Goal: Communication & Community: Answer question/provide support

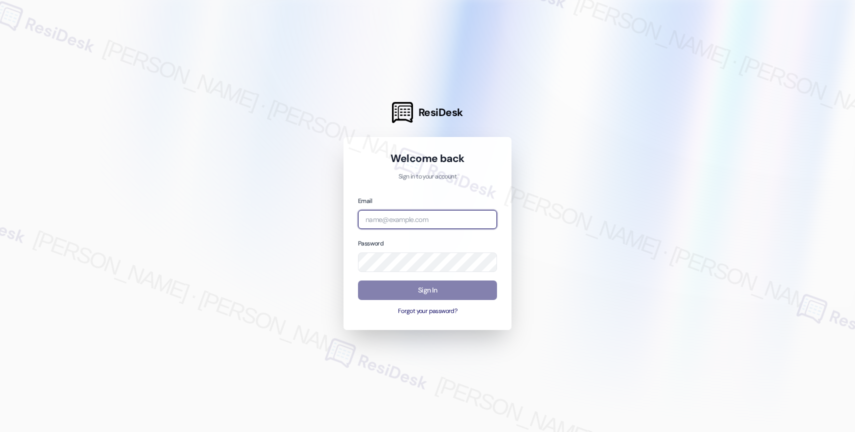
click at [433, 217] on input "email" at bounding box center [427, 219] width 139 height 19
paste input "automated-surveys-affinity_property-resen.nine@affinity_[DOMAIN_NAME]"
type input "automated-surveys-affinity_property-resen.nine@affinity_property.com"
click at [554, 188] on div at bounding box center [427, 216] width 855 height 432
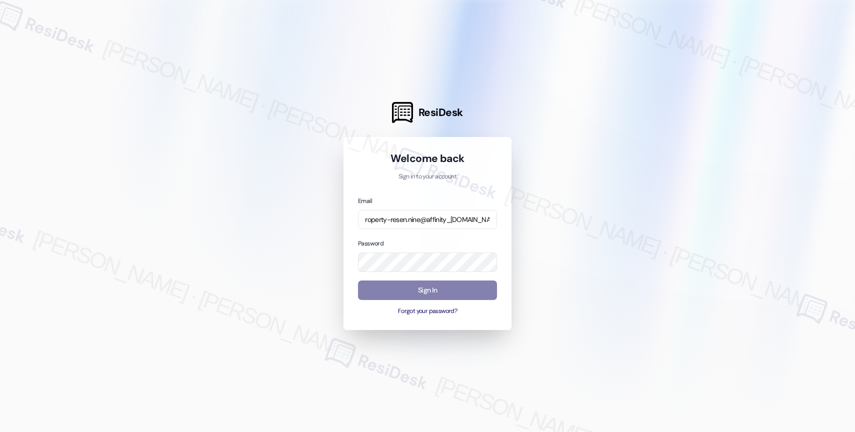
scroll to position [0, 0]
click at [549, 230] on div at bounding box center [427, 216] width 855 height 432
click at [429, 285] on button "Sign In" at bounding box center [427, 289] width 139 height 19
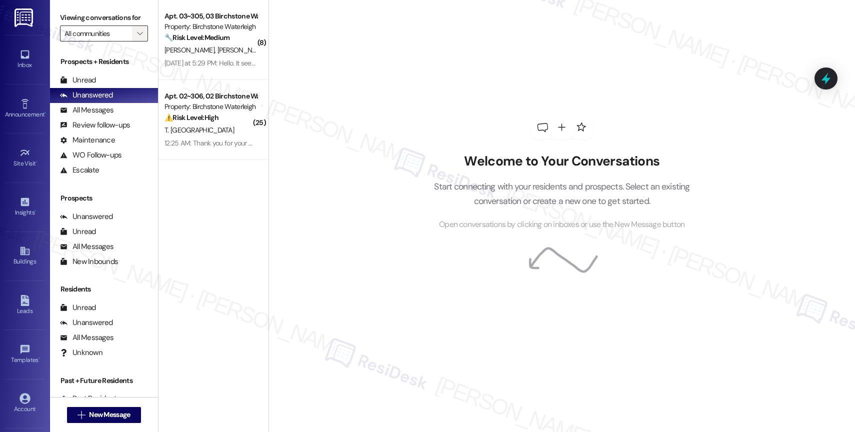
click at [135, 39] on span "" at bounding box center [139, 33] width 9 height 16
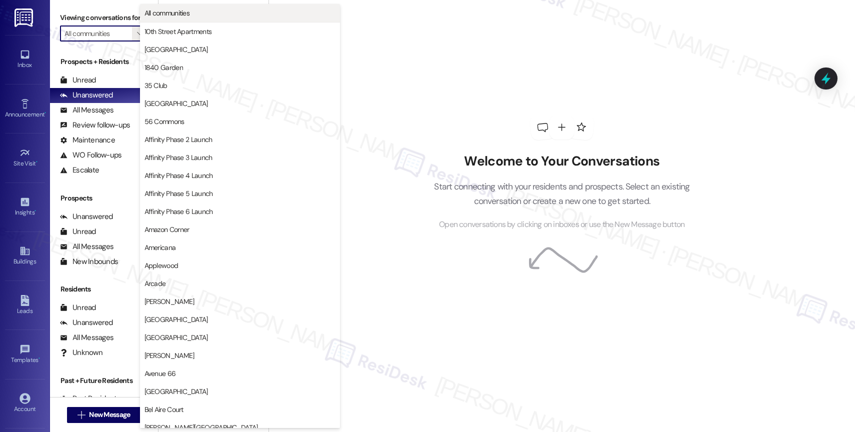
click at [160, 13] on span "All communities" at bounding box center [166, 13] width 45 height 10
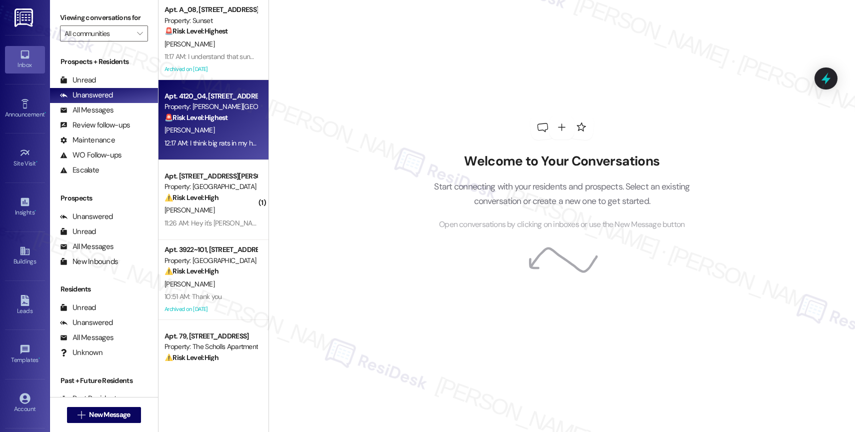
click at [215, 130] on div "S. Mason" at bounding box center [210, 130] width 94 height 12
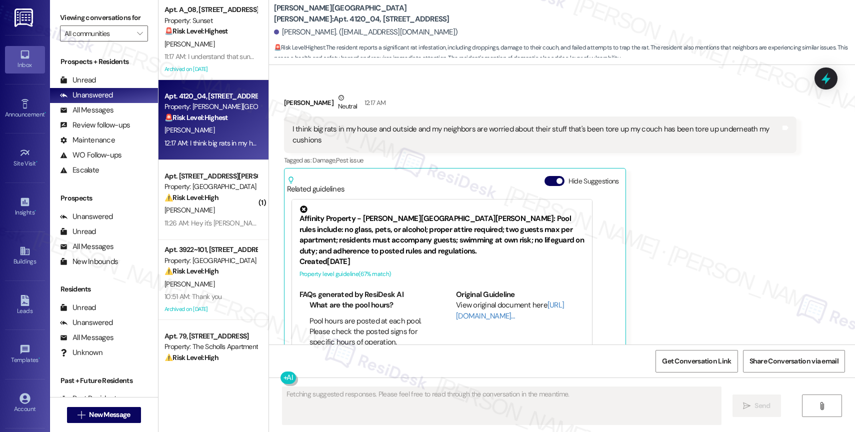
scroll to position [2773, 0]
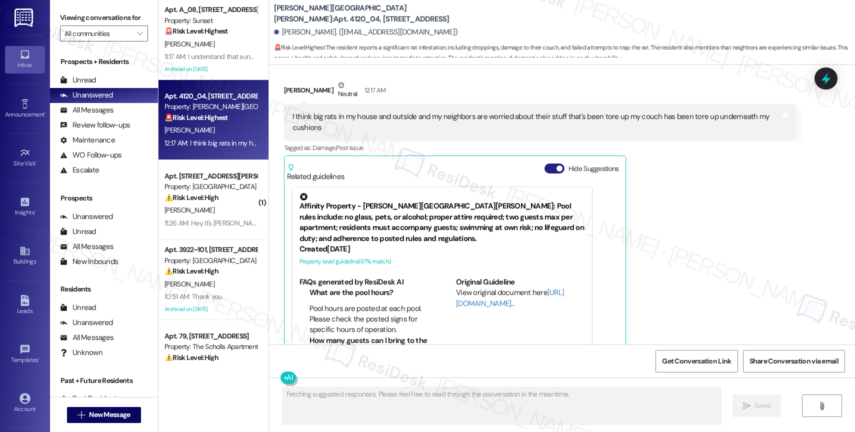
click at [544, 163] on button "Hide Suggestions" at bounding box center [554, 168] width 20 height 10
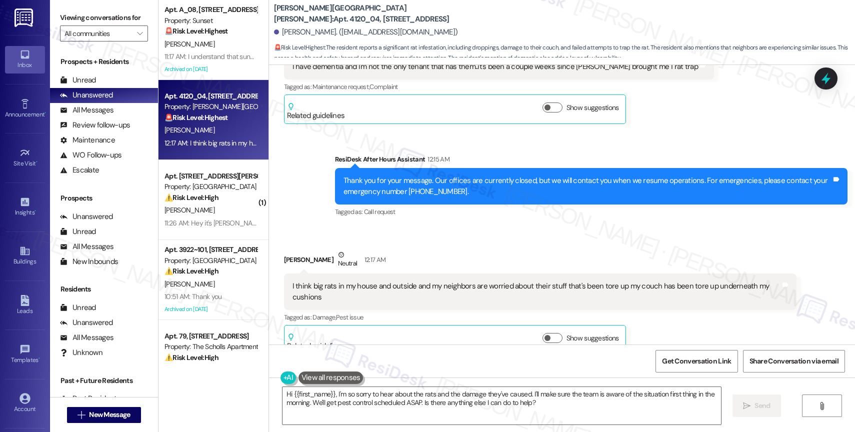
scroll to position [2605, 0]
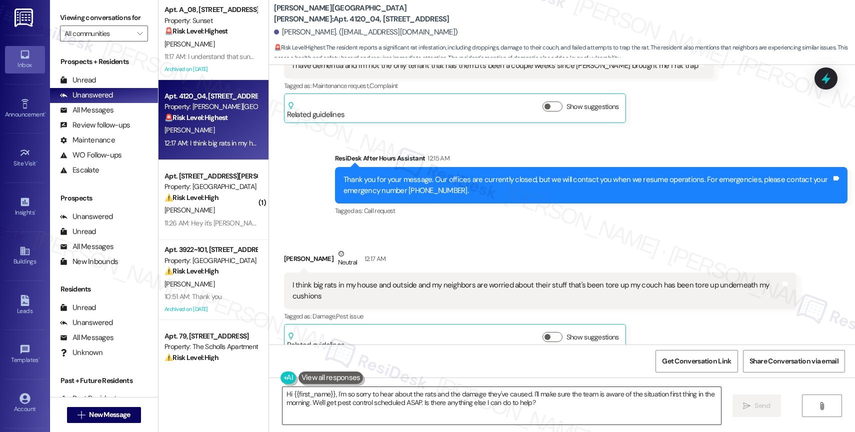
click at [385, 404] on textarea "Hi {{first_name}}, I'm so sorry to hear about the rats and the damage they've c…" at bounding box center [501, 405] width 438 height 37
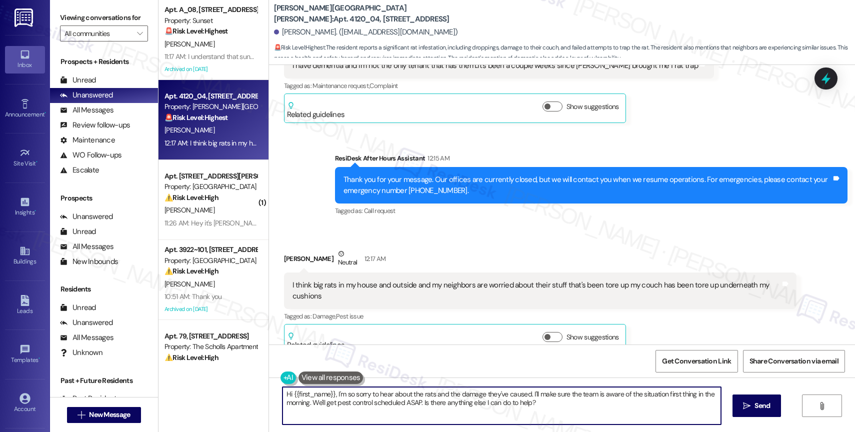
click at [385, 404] on textarea "Hi {{first_name}}, I'm so sorry to hear about the rats and the damage they've c…" at bounding box center [501, 405] width 438 height 37
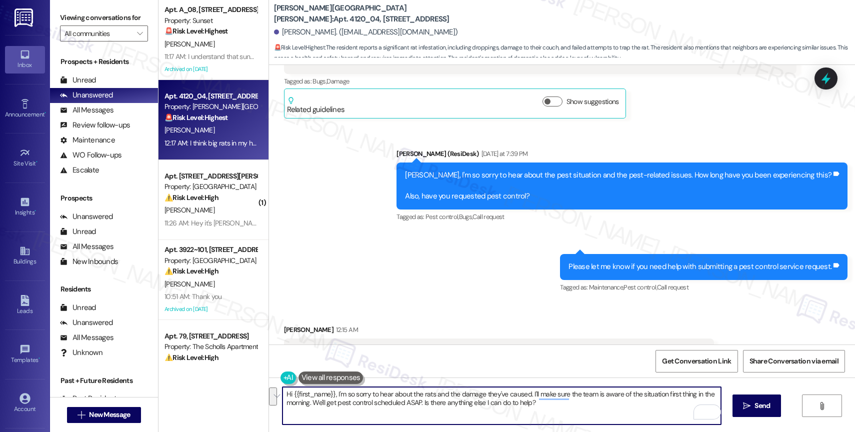
scroll to position [2379, 0]
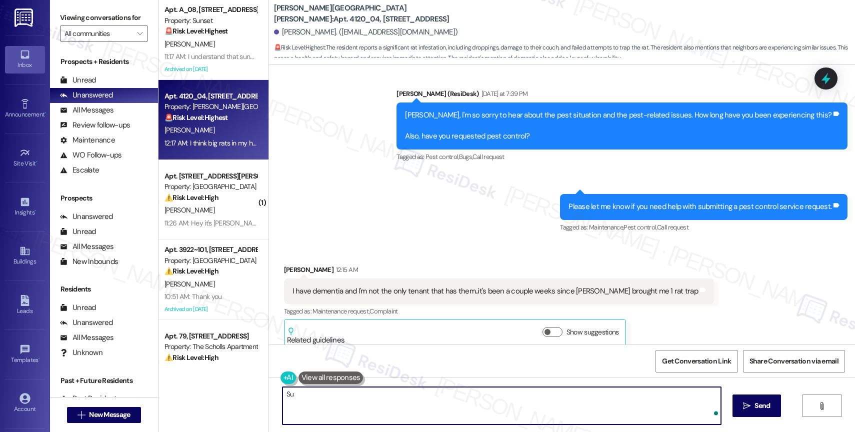
type textarea "S"
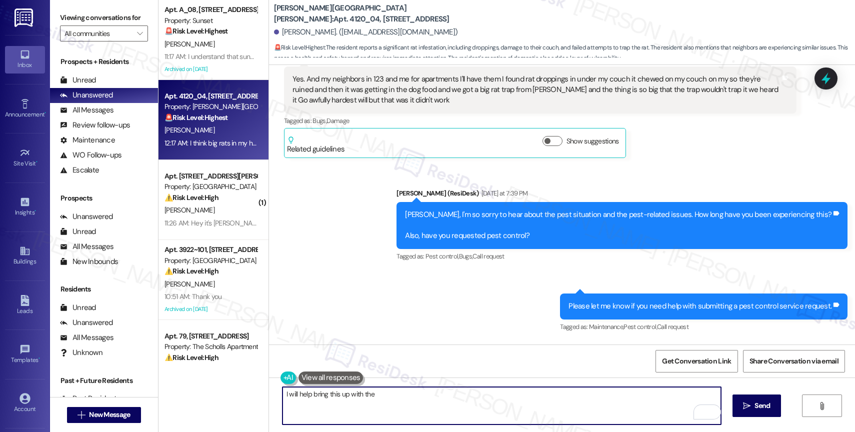
scroll to position [2111, 0]
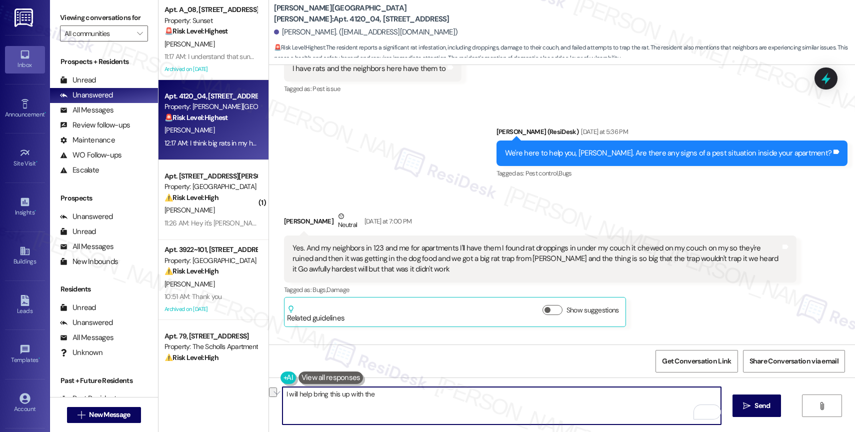
drag, startPoint x: 372, startPoint y: 395, endPoint x: 306, endPoint y: 393, distance: 66.0
click at [306, 393] on textarea "I will help bring this up with the" at bounding box center [501, 405] width 438 height 37
click at [282, 394] on textarea "I will help submit a work order for pest control. Do we have your permission to…" at bounding box center [501, 405] width 438 height 37
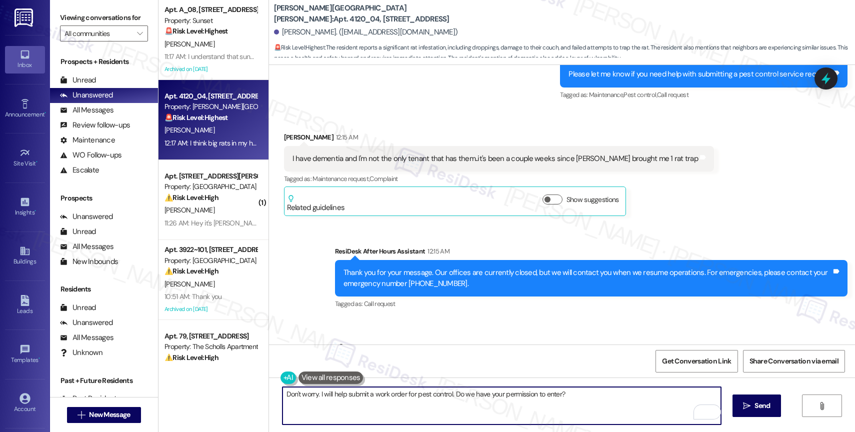
click at [582, 395] on textarea "Don't worry. I will help submit a work order for pest control. Do we have your …" at bounding box center [501, 405] width 438 height 37
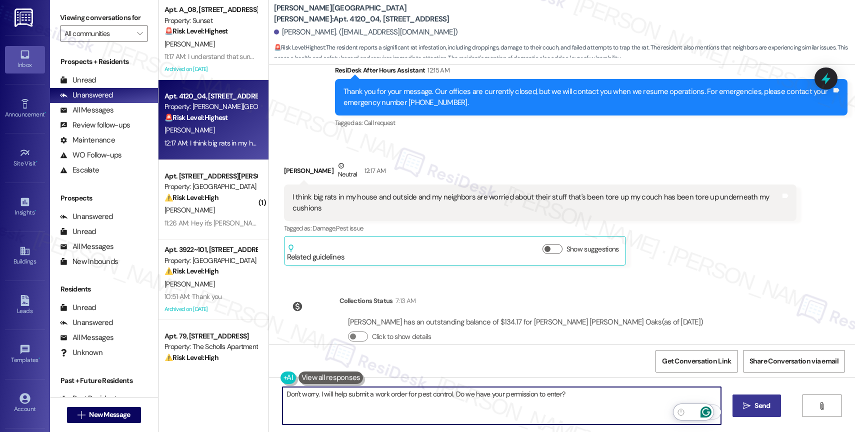
type textarea "Don't worry. I will help submit a work order for pest control. Do we have your …"
click at [759, 406] on span "Send" at bounding box center [761, 405] width 15 height 10
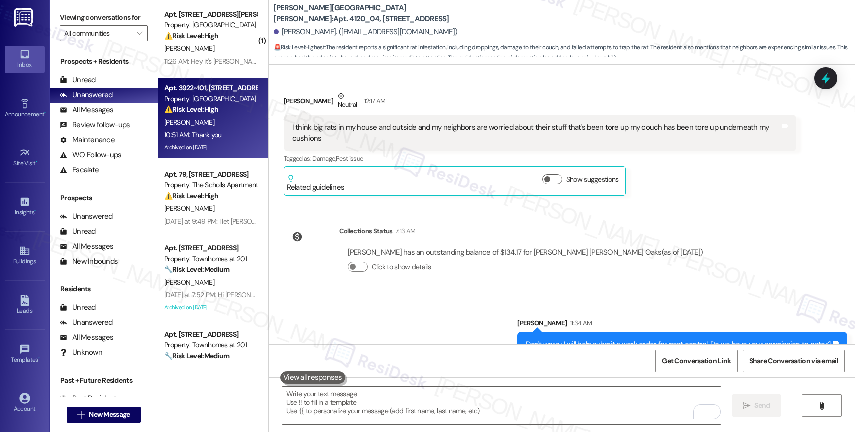
scroll to position [114, 0]
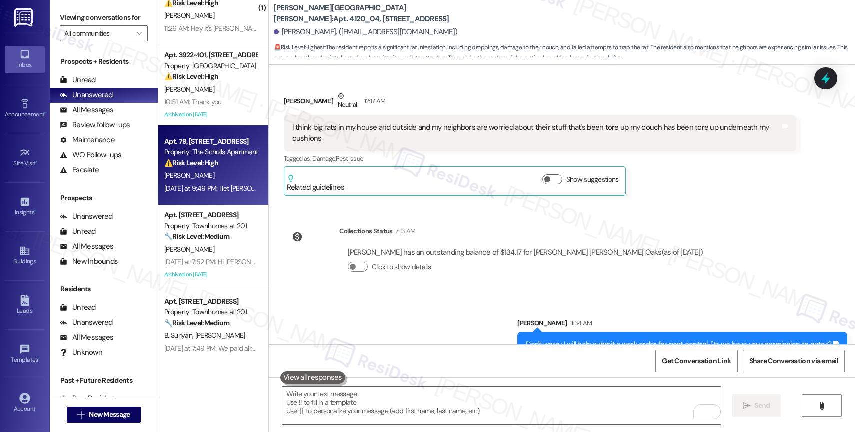
click at [211, 158] on div "⚠️ Risk Level: High The resident states they moved out and initially left the a…" at bounding box center [210, 163] width 92 height 10
type textarea "Fetching suggested responses. Please feel free to read through the conversation…"
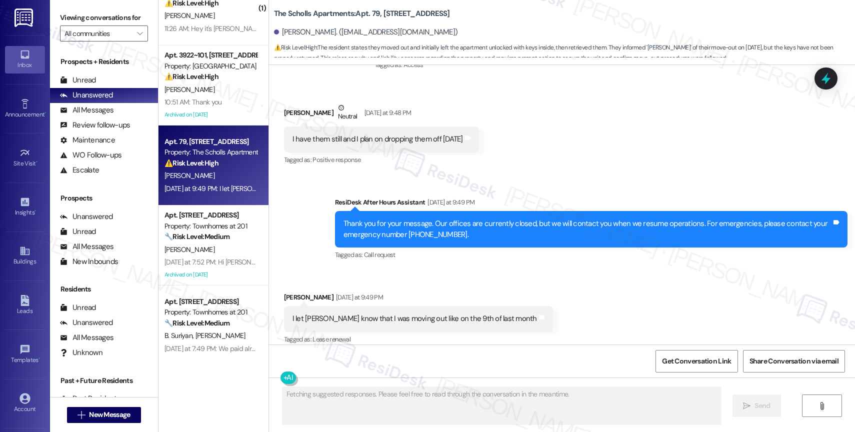
scroll to position [2227, 0]
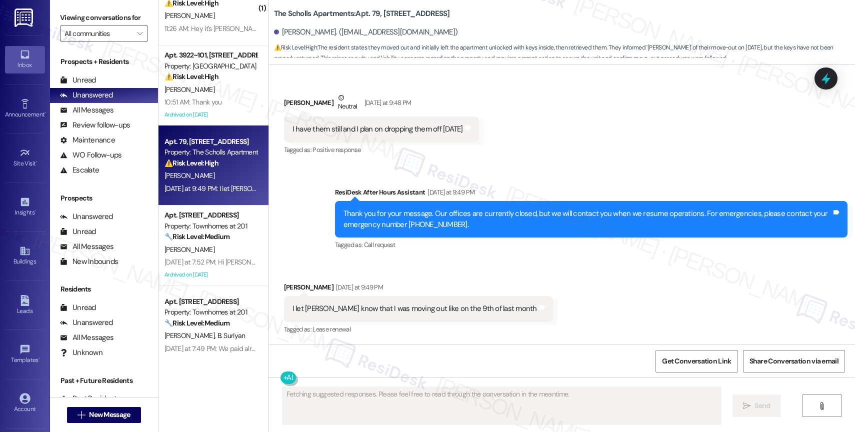
click at [478, 285] on div "Michael Tipton Yesterday at 9:49 PM" at bounding box center [418, 289] width 269 height 14
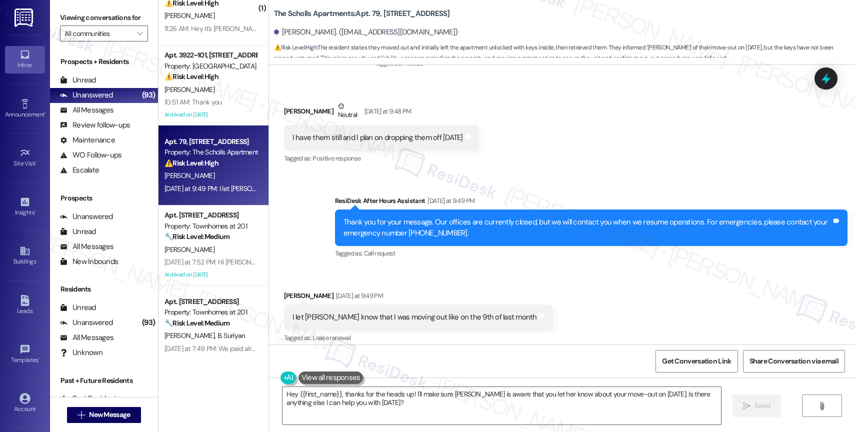
scroll to position [2103, 0]
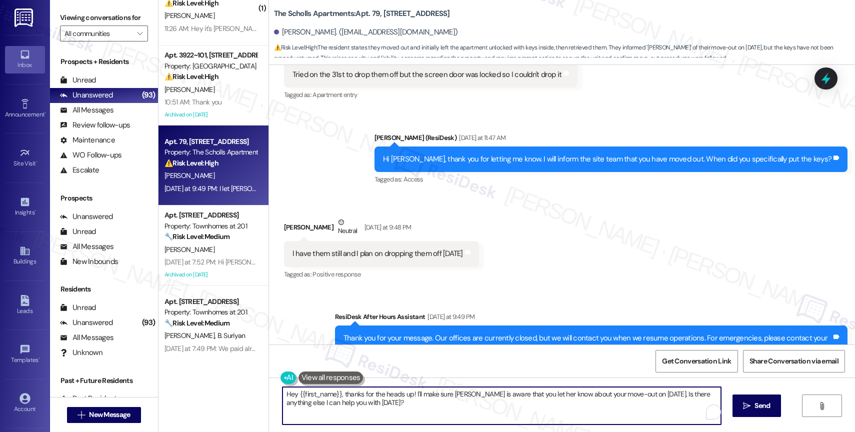
click at [382, 399] on textarea "Hey {{first_name}}, thanks for the heads up! I'll make sure Marcy is aware that…" at bounding box center [501, 405] width 438 height 37
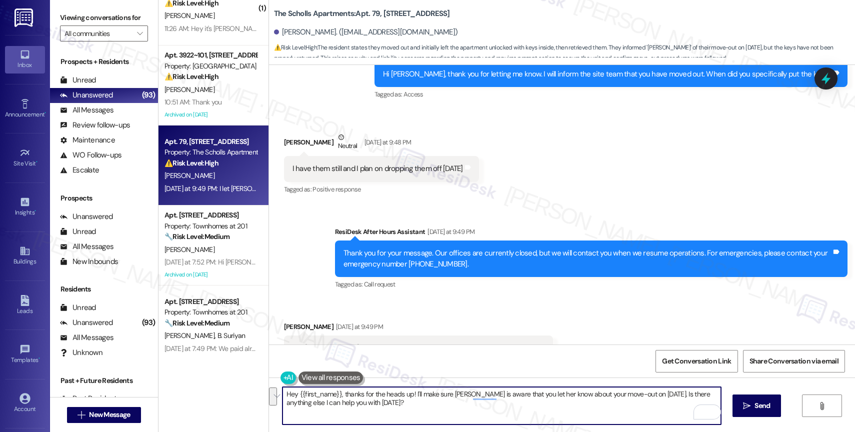
scroll to position [2228, 0]
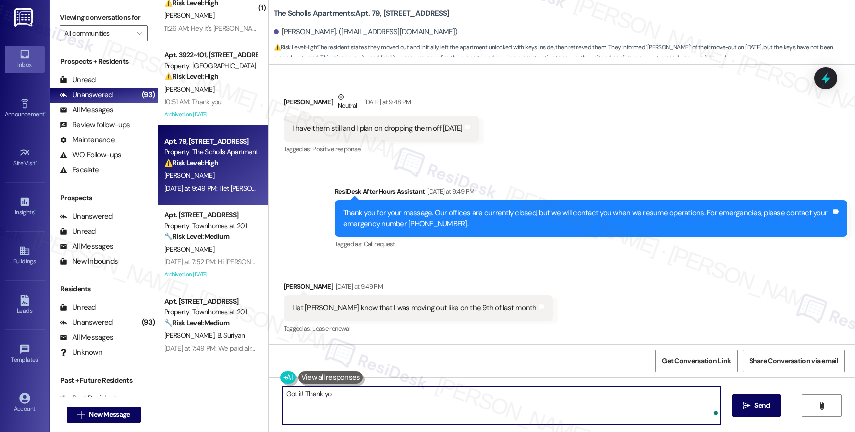
type textarea "Got it! Thank you"
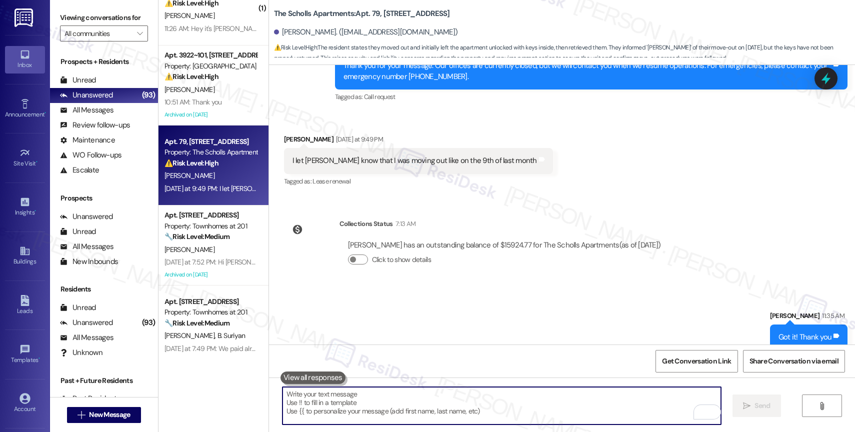
scroll to position [2389, 0]
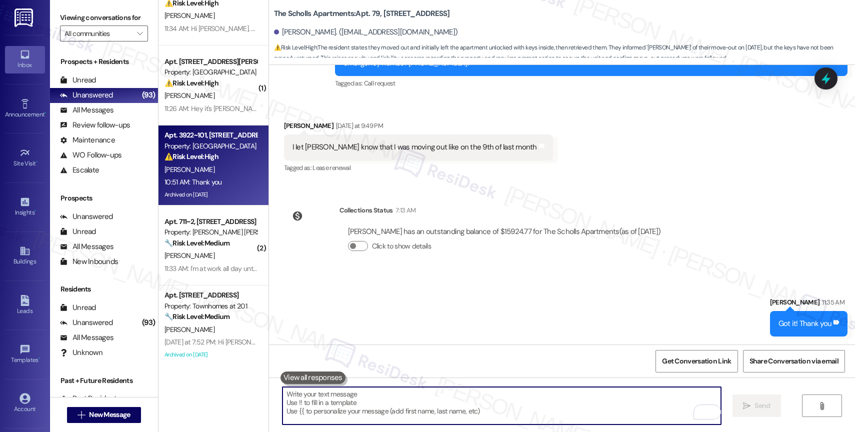
click at [221, 162] on div "Apt. 3922~101, 3930 Sunnyview Rd NE Property: Sunnyview Townhomes ⚠️ Risk Level…" at bounding box center [210, 146] width 94 height 34
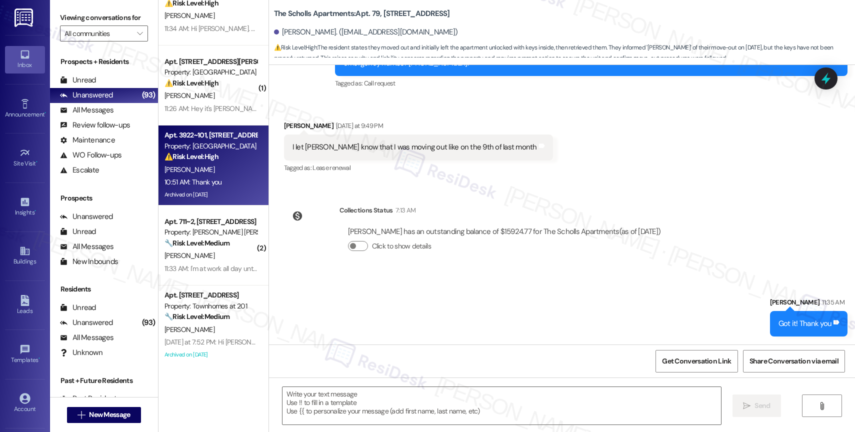
type textarea "Fetching suggested responses. Please feel free to read through the conversation…"
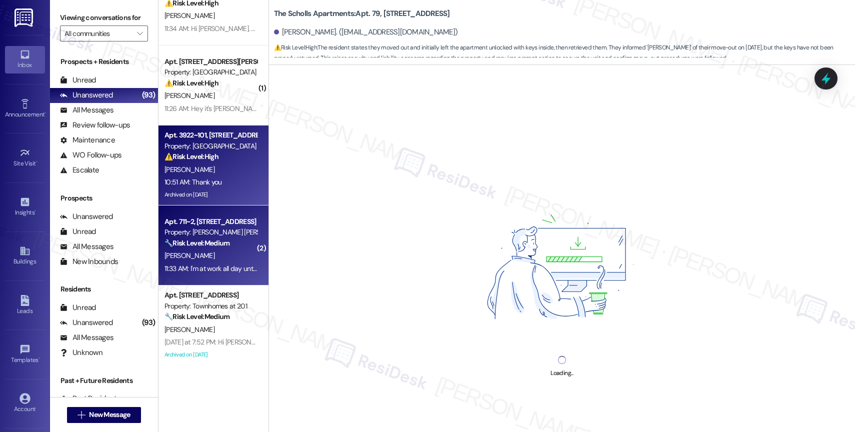
click at [215, 236] on div "Property: Julie Ann Apartments" at bounding box center [210, 232] width 92 height 10
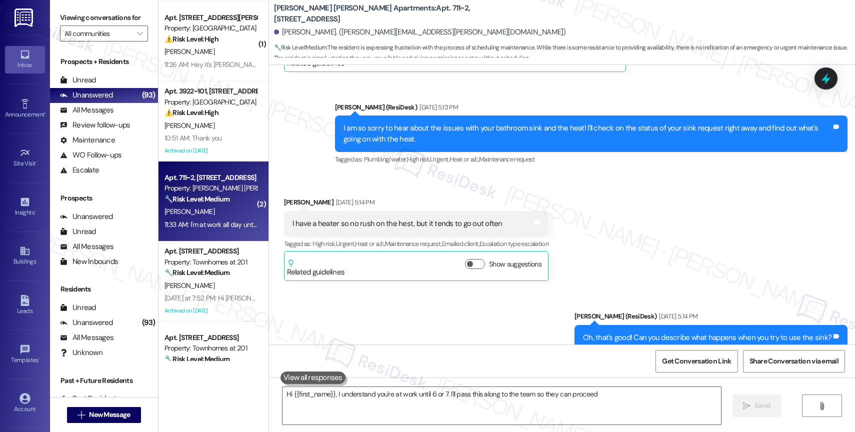
scroll to position [196, 0]
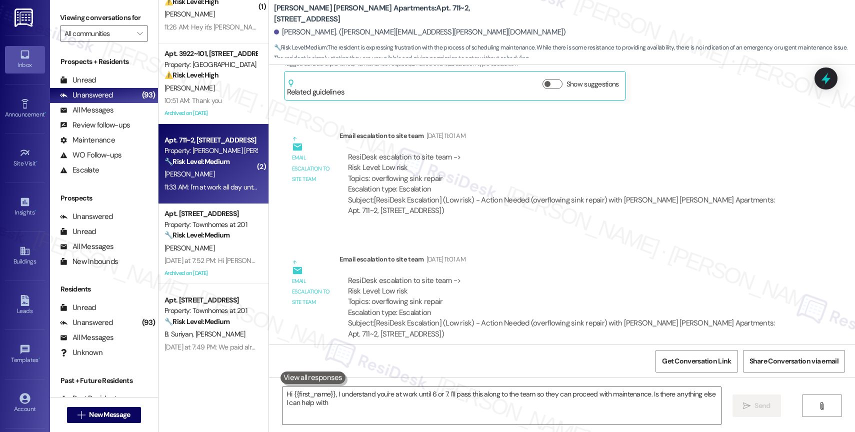
type textarea "Hi {{first_name}}, I understand you're at work until 6 or 7. I'll pass this alo…"
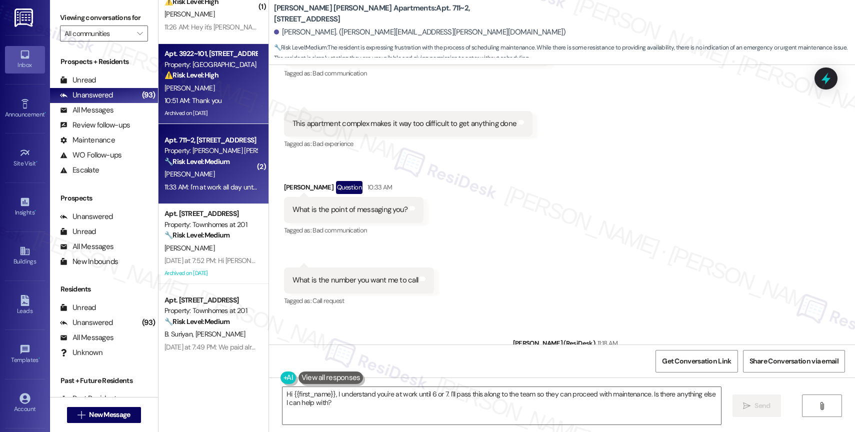
scroll to position [8850, 0]
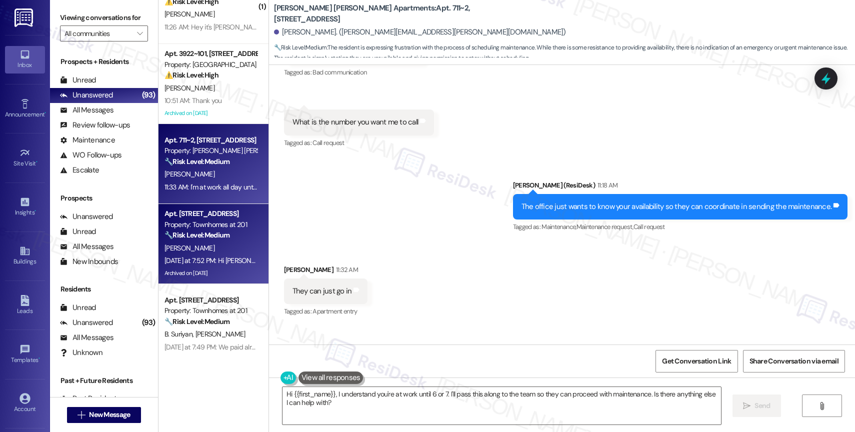
click at [213, 237] on strong "🔧 Risk Level: Medium" at bounding box center [196, 234] width 65 height 9
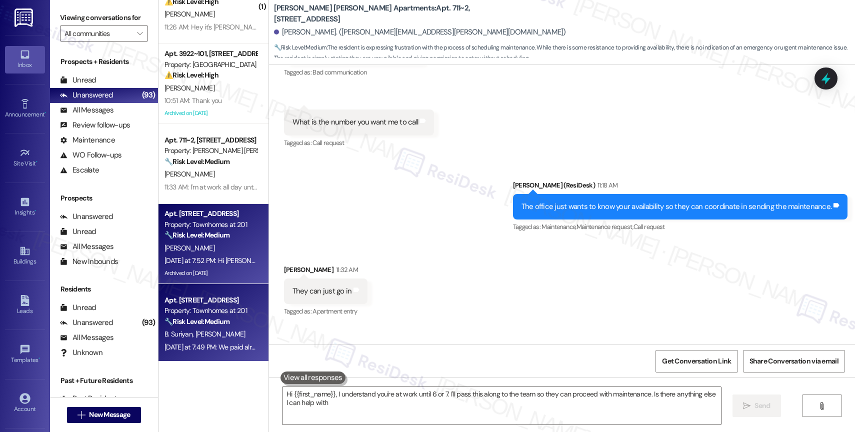
type textarea "Hi {{first_name}}, I understand you're at work until 6 or 7. I'll pass this alo…"
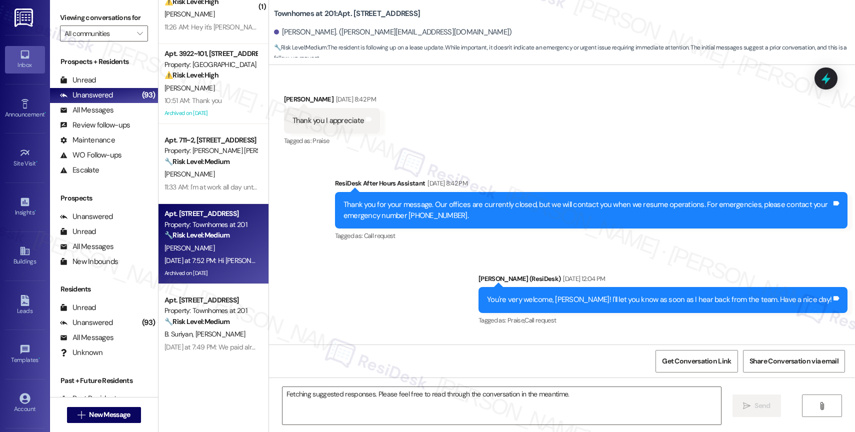
scroll to position [9658, 0]
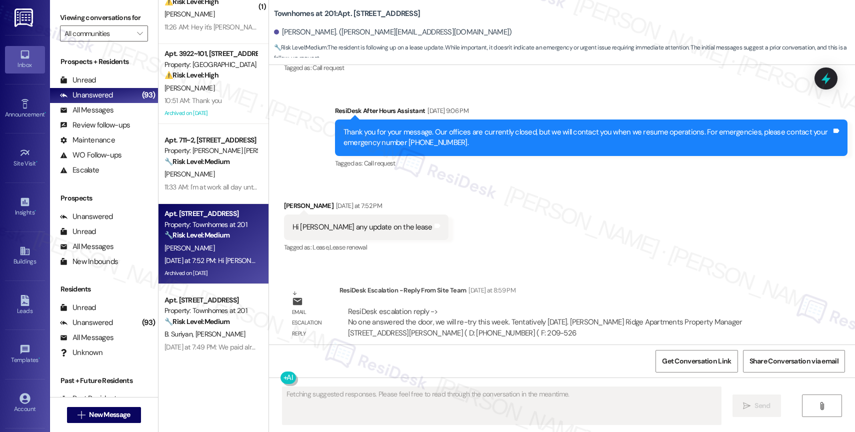
click at [436, 229] on div "Received via SMS Guadalupe Ramirez Yesterday at 7:52 PM Hi Sarah any update on …" at bounding box center [562, 220] width 586 height 84
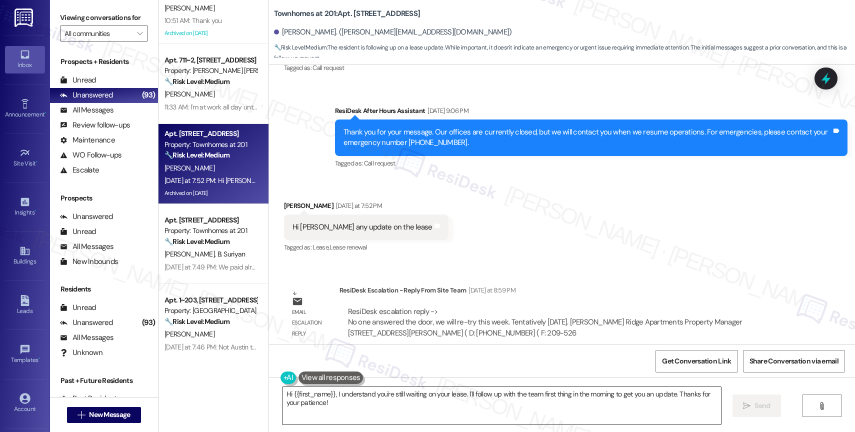
click at [366, 413] on textarea "Hi {{first_name}}, I understand you're still waiting on your lease. I'll follow…" at bounding box center [501, 405] width 438 height 37
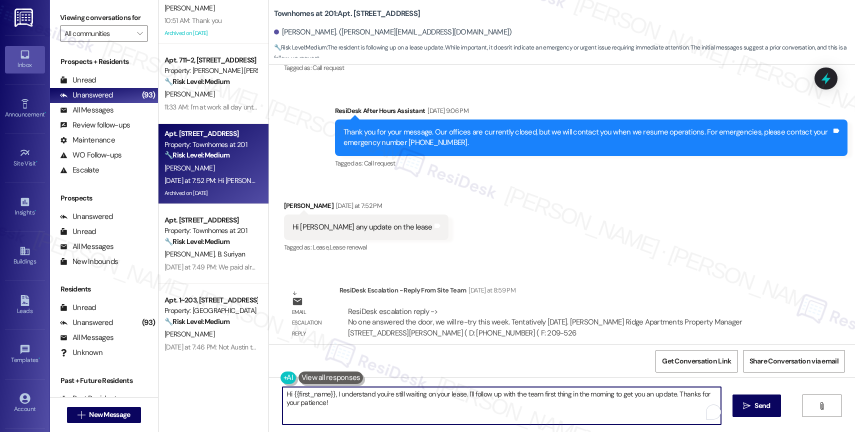
click at [366, 413] on textarea "Hi {{first_name}}, I understand you're still waiting on your lease. I'll follow…" at bounding box center [501, 405] width 438 height 37
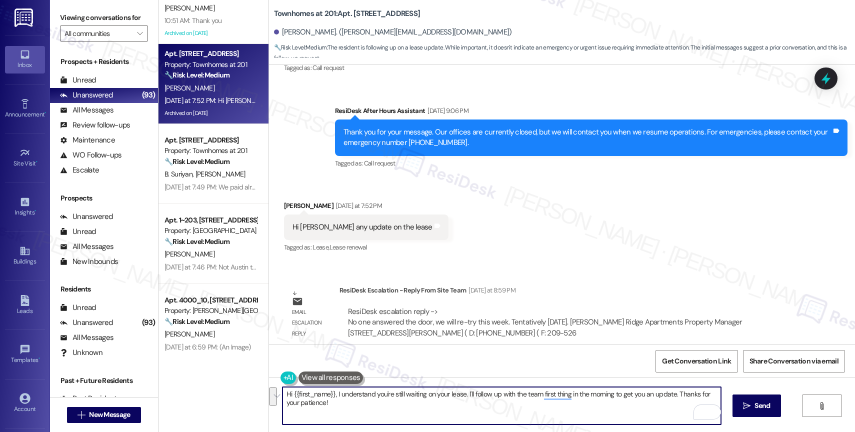
click at [360, 405] on textarea "Hi {{first_name}}, I understand you're still waiting on your lease. I'll follow…" at bounding box center [501, 405] width 438 height 37
drag, startPoint x: 329, startPoint y: 394, endPoint x: 339, endPoint y: 410, distance: 19.1
click at [339, 410] on textarea "Hi {{first_name}}, I understand you're still waiting on your lease. I'll follow…" at bounding box center [501, 405] width 438 height 37
paste textarea "No one answered the door, we will re-try this week. Tentatively Wednesday."
click at [587, 394] on textarea "Hi {{first_name}}, good morning. I received an update from site team yesterday …" at bounding box center [501, 405] width 438 height 37
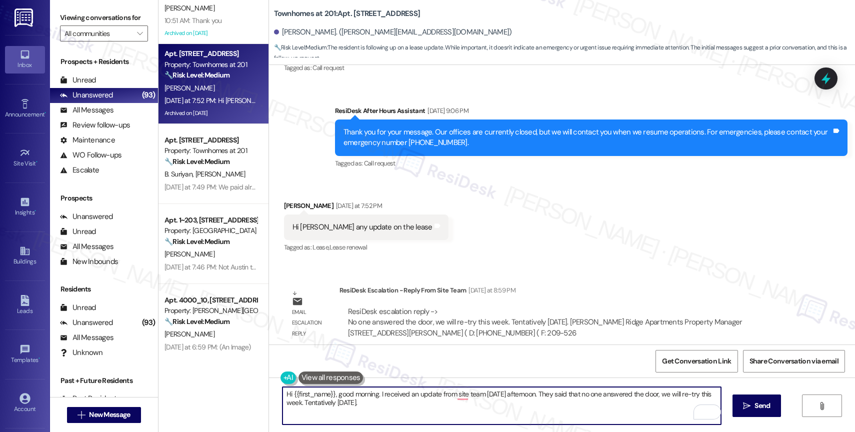
click at [668, 395] on textarea "Hi {{first_name}}, good morning. I received an update from site team yesterday …" at bounding box center [501, 405] width 438 height 37
click at [380, 407] on textarea "Hi {{first_name}}, good morning. I received an update from site team yesterday …" at bounding box center [501, 405] width 438 height 37
click at [410, 407] on textarea "Hi {{first_name}}, good morning. I received an update from site team yesterday …" at bounding box center [501, 405] width 438 height 37
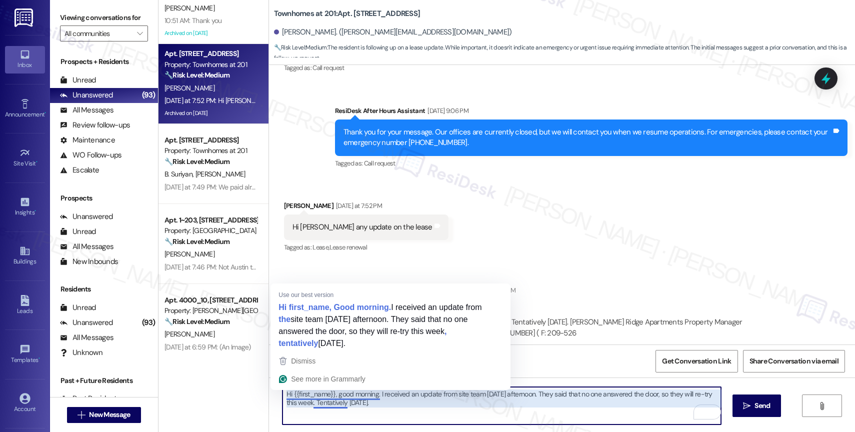
click at [334, 396] on textarea "Hi {{first_name}}, good morning. I received an update from site team yesterday …" at bounding box center [501, 405] width 438 height 37
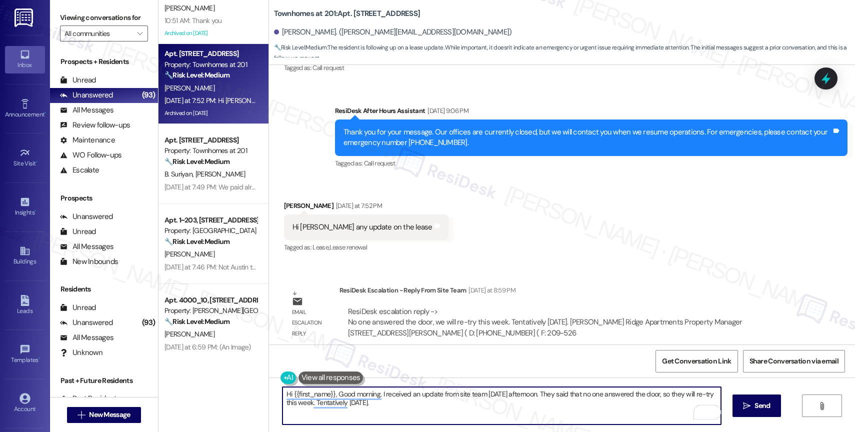
click at [422, 407] on textarea "Hi {{first_name}}, Good morning. I received an update from site team yesterday …" at bounding box center [501, 405] width 438 height 37
click at [442, 409] on textarea "Hi {{first_name}}, Good morning. I received an update from the site team yester…" at bounding box center [501, 405] width 438 height 37
click at [707, 412] on div "1" at bounding box center [705, 411] width 11 height 11
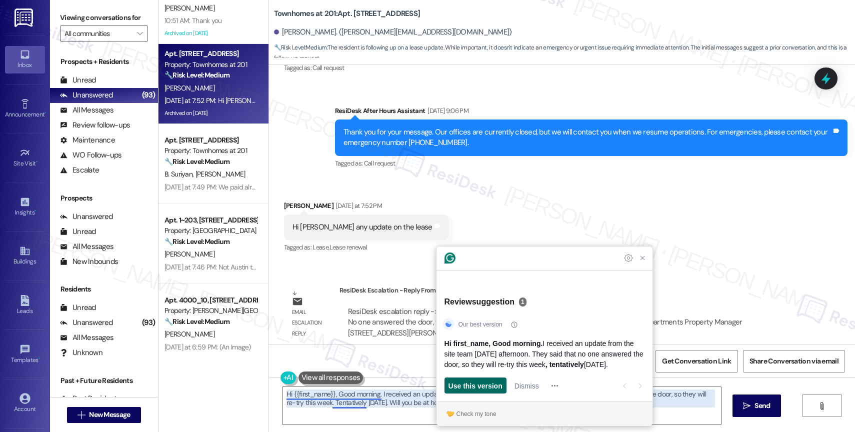
click at [491, 386] on span "Use this version" at bounding box center [475, 385] width 54 height 10
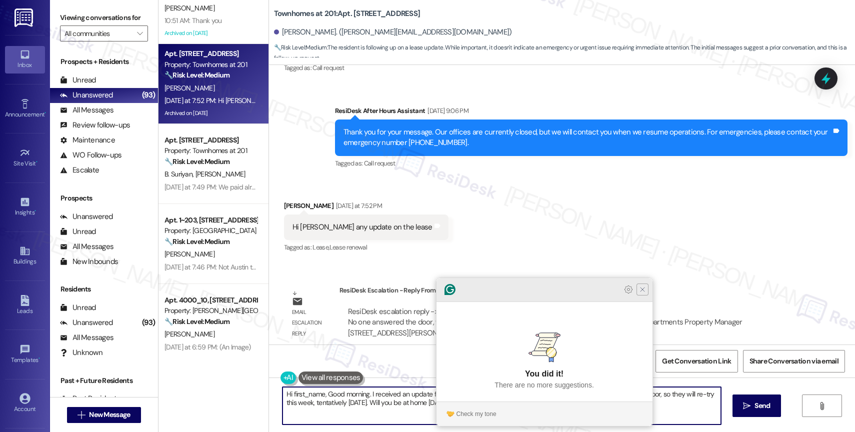
click at [640, 308] on div "Grammarly Assistant Accepting suggestion You did it! There are no more suggesti…" at bounding box center [544, 352] width 216 height 148
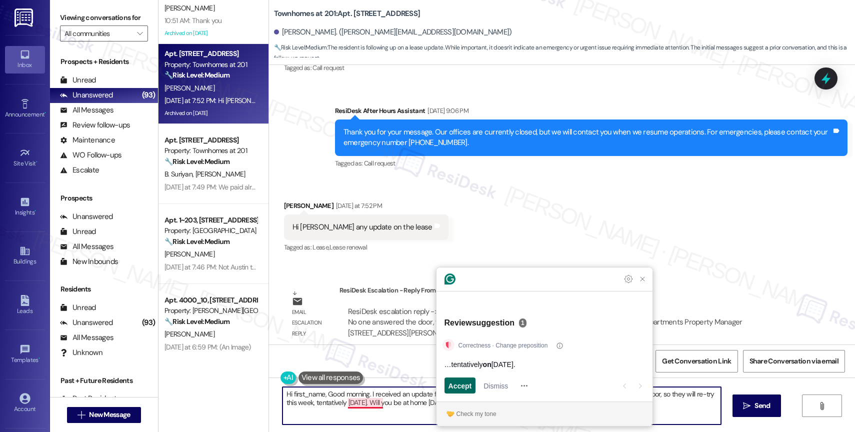
click at [469, 386] on span "Accept" at bounding box center [459, 385] width 23 height 10
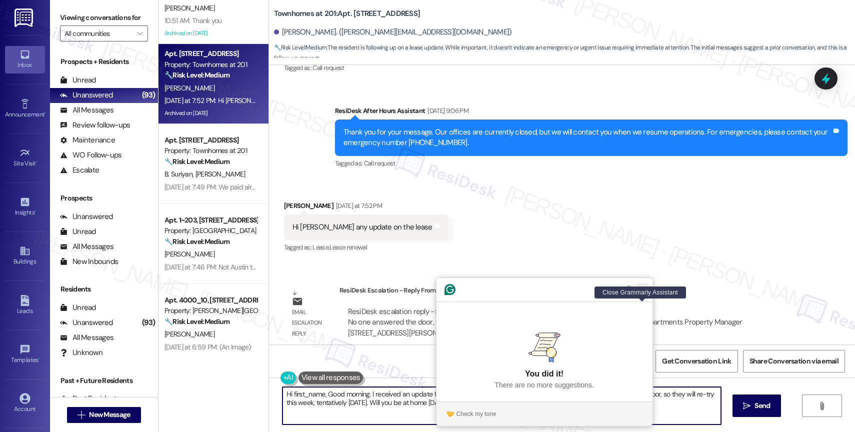
drag, startPoint x: 640, startPoint y: 310, endPoint x: 471, endPoint y: 206, distance: 198.4
click at [640, 293] on icon "Close Grammarly Assistant" at bounding box center [642, 289] width 8 height 8
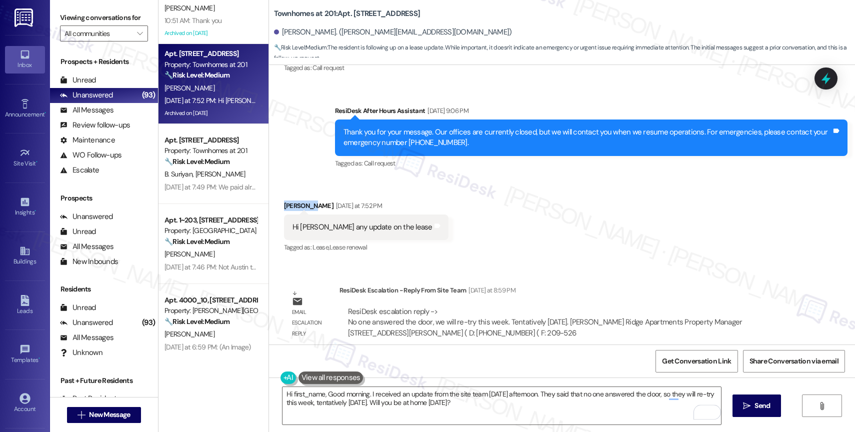
drag, startPoint x: 307, startPoint y: 195, endPoint x: 276, endPoint y: 193, distance: 30.6
click at [284, 200] on div "Guadalupe Ramirez Yesterday at 7:52 PM" at bounding box center [366, 207] width 164 height 14
copy div "Guadalupe"
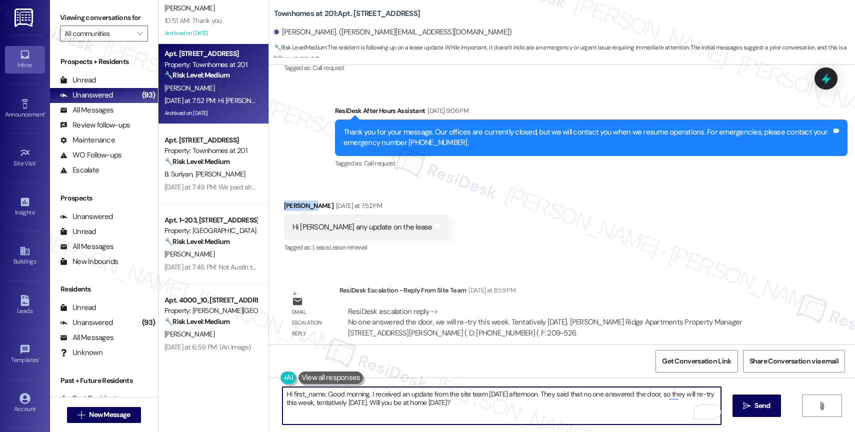
click at [333, 401] on textarea "Hi first_name, Good morning. I received an update from the site team yesterday …" at bounding box center [501, 405] width 438 height 37
drag, startPoint x: 285, startPoint y: 392, endPoint x: 313, endPoint y: 388, distance: 28.8
click at [313, 388] on textarea "Hi first_name, Good morning. I received an update from the site team yesterday …" at bounding box center [501, 405] width 438 height 37
drag, startPoint x: 317, startPoint y: 394, endPoint x: 287, endPoint y: 391, distance: 29.6
click at [287, 391] on textarea "Hi first_name, Good morning. I received an update from the site team yesterday …" at bounding box center [501, 405] width 438 height 37
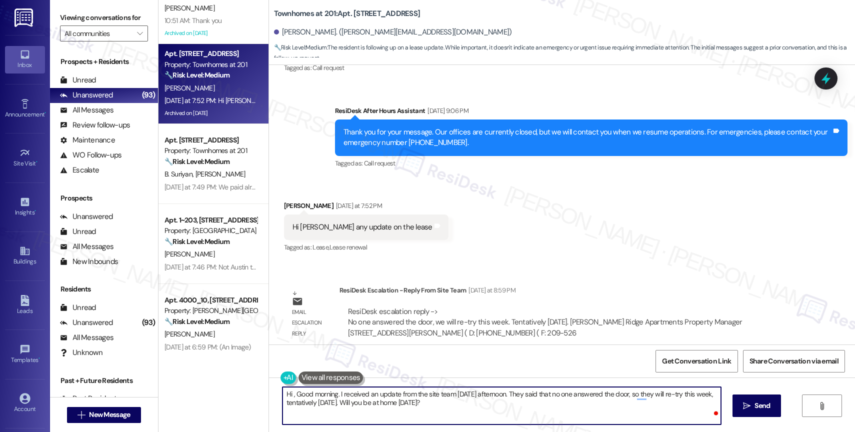
paste textarea "Guadalupe"
type textarea "Hi Guadalupe, Good morning. I received an update from the site team yesterday a…"
click at [756, 405] on span "Send" at bounding box center [761, 405] width 15 height 10
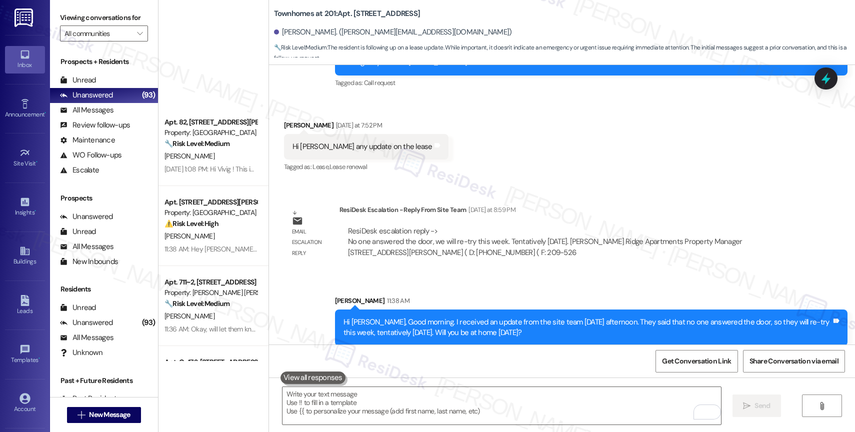
scroll to position [3638, 0]
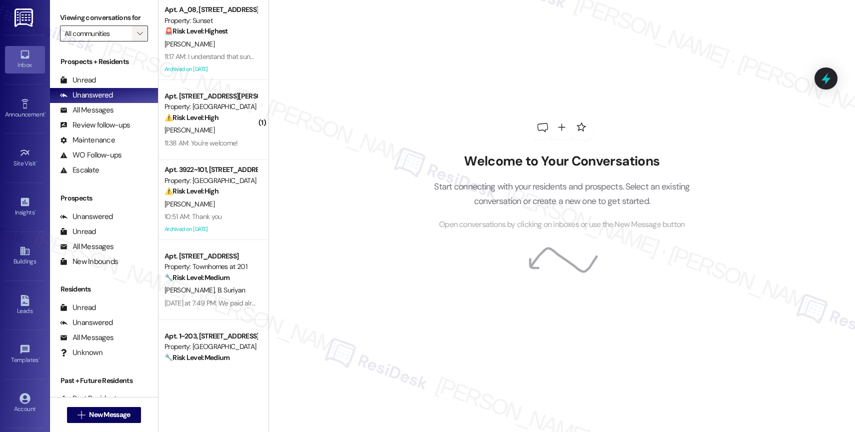
click at [135, 41] on span "" at bounding box center [139, 33] width 9 height 16
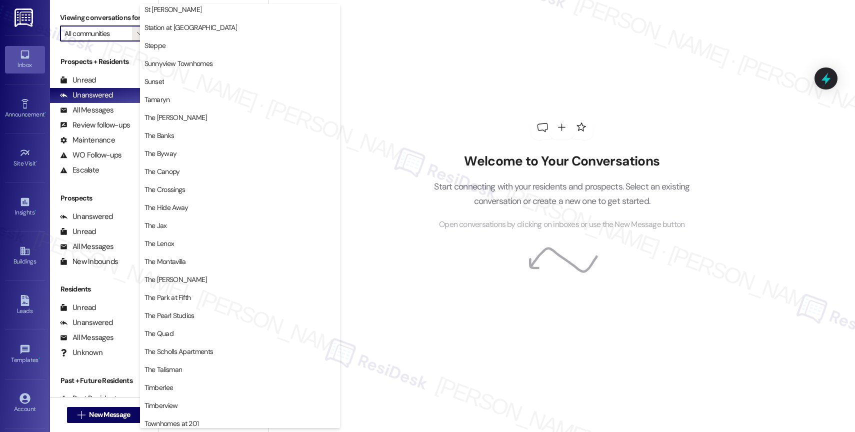
scroll to position [1844, 0]
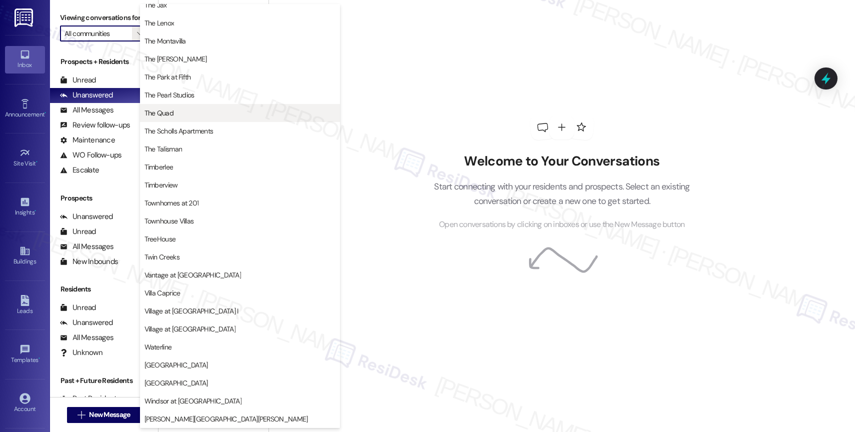
click at [184, 115] on span "The Quad" at bounding box center [239, 113] width 191 height 10
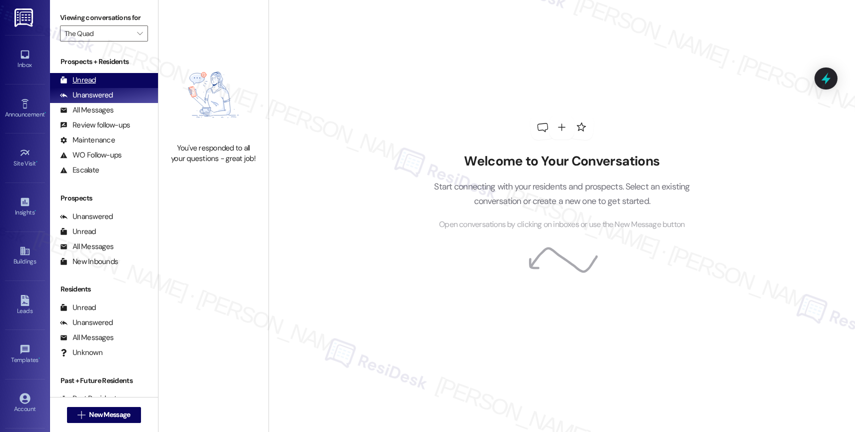
click at [103, 88] on div "Unread (0)" at bounding box center [104, 80] width 108 height 15
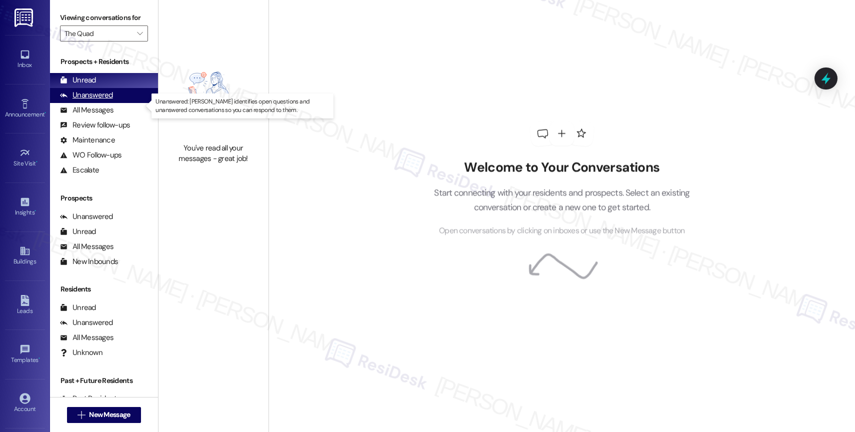
click at [99, 100] on div "Unanswered" at bounding box center [86, 95] width 53 height 10
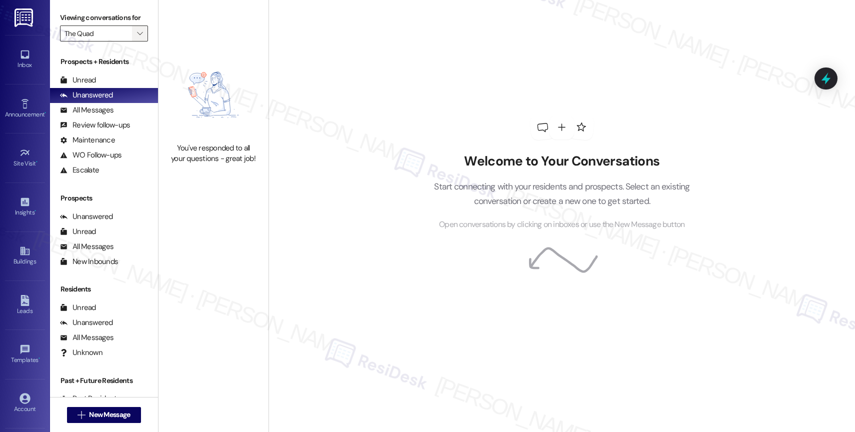
click at [137, 37] on icon "" at bounding box center [139, 33] width 5 height 8
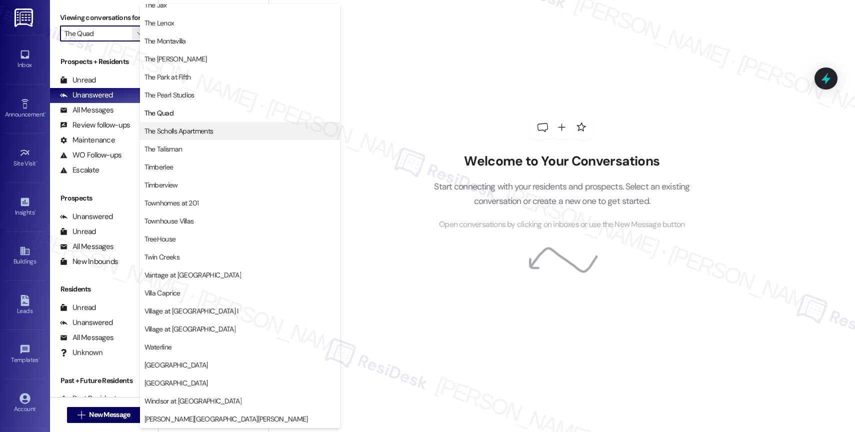
scroll to position [1800, 0]
click at [184, 130] on span "The Scholls Apartments" at bounding box center [178, 131] width 69 height 10
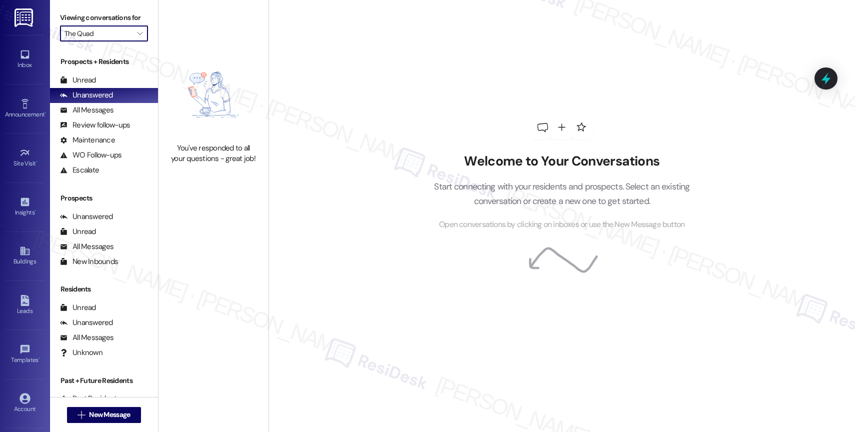
type input "The Scholls Apartments"
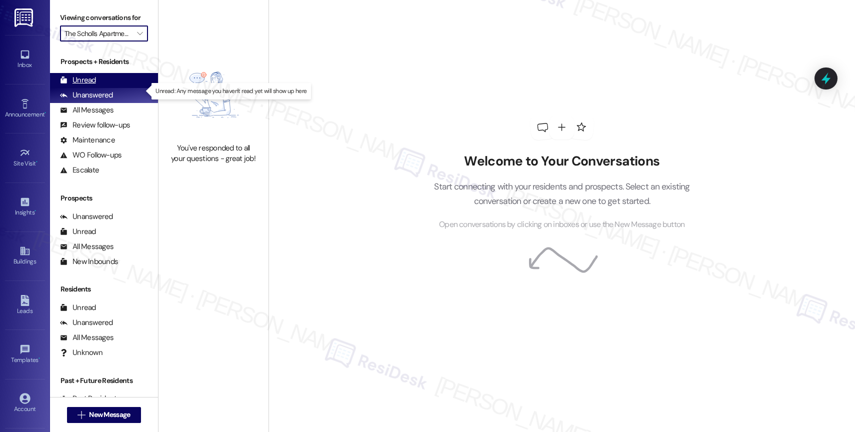
click at [98, 88] on div "Unread (0)" at bounding box center [104, 80] width 108 height 15
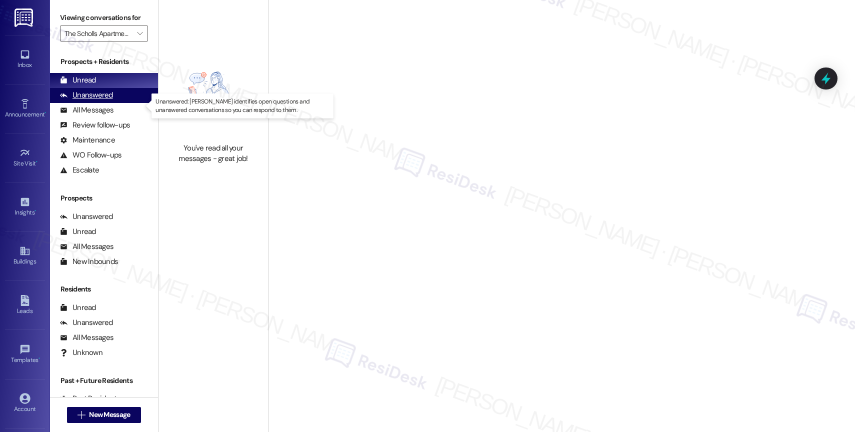
click at [100, 100] on div "Unanswered" at bounding box center [86, 95] width 53 height 10
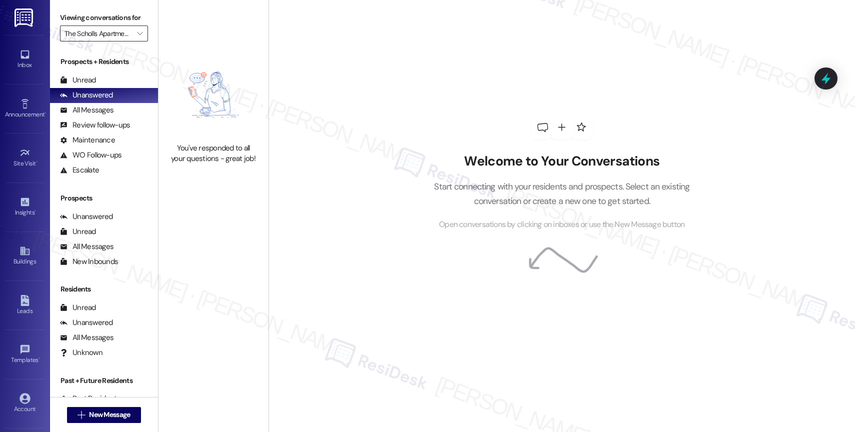
click at [121, 40] on input "The Scholls Apartments" at bounding box center [97, 33] width 67 height 16
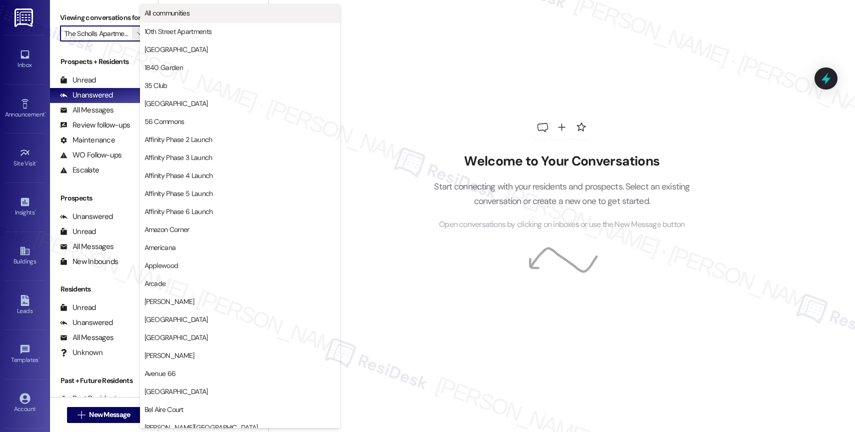
click at [203, 11] on span "All communities" at bounding box center [239, 13] width 191 height 10
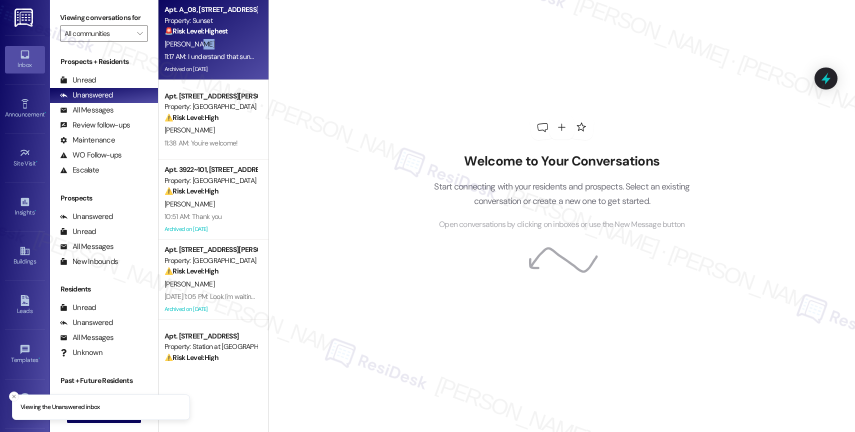
click at [218, 50] on div "Apt. A_08, 2200 W Shoshone Street Property: Sunset 🚨 Risk Level: Highest The re…" at bounding box center [213, 40] width 110 height 80
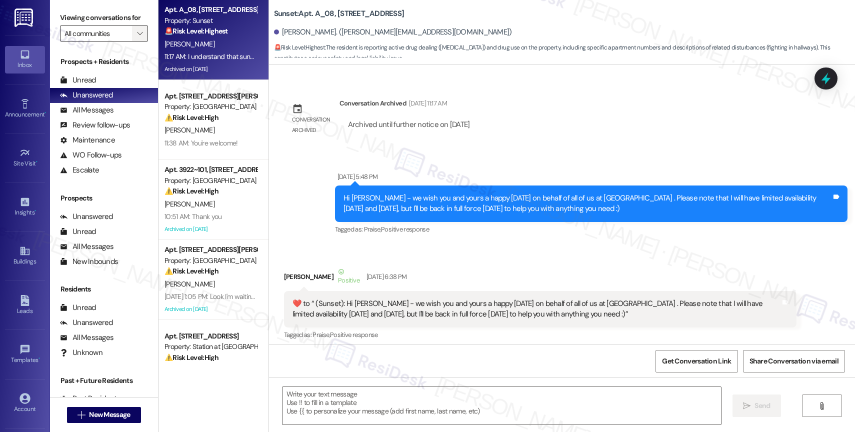
type textarea "Fetching suggested responses. Please feel free to read through the conversation…"
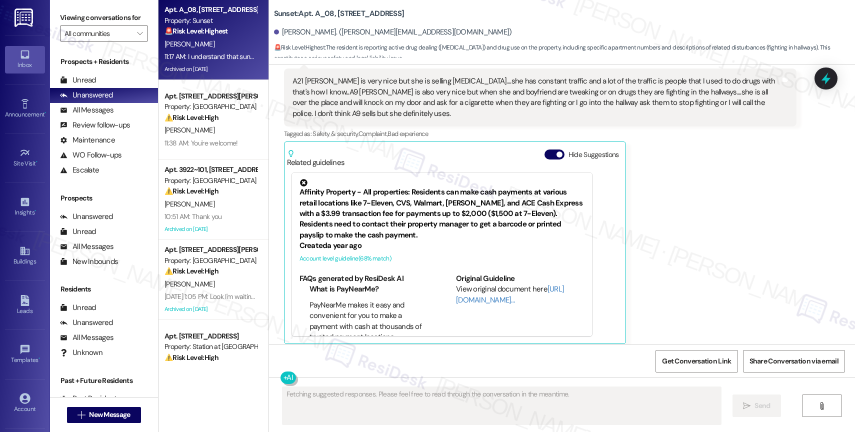
scroll to position [3138, 0]
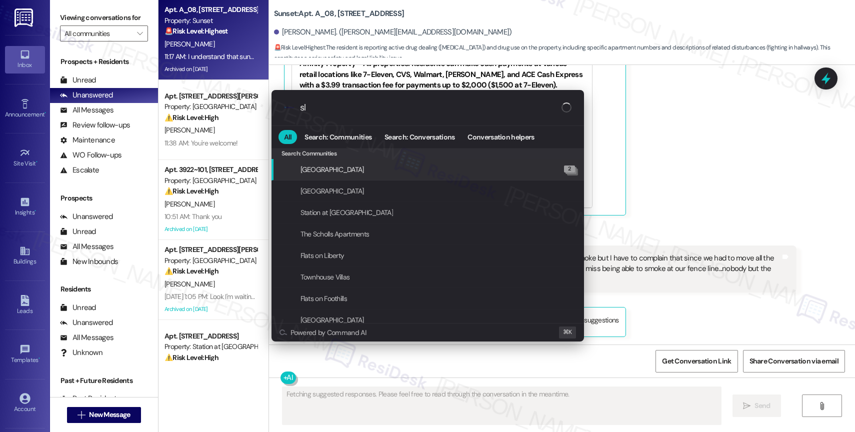
type input "sla"
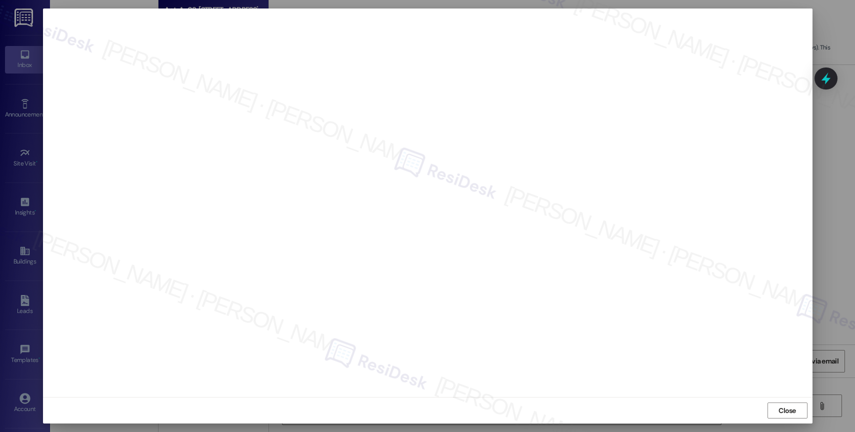
type textarea "Hi {{first_name}}, I understand your frustration about the increased cigarette …"
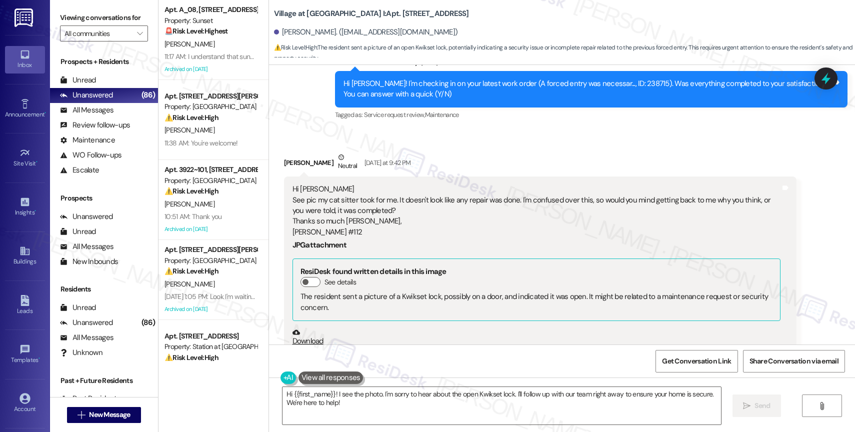
scroll to position [4975, 0]
click at [368, 393] on textarea "Hi {{first_name}}! I see the photo. I'm sorry to hear about the open Kwikset lo…" at bounding box center [501, 405] width 438 height 37
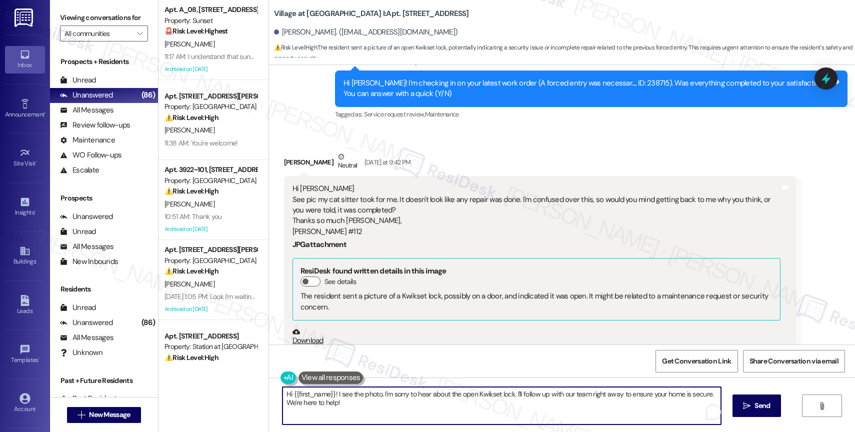
click at [347, 405] on textarea "Hi {{first_name}}! I see the photo. I'm sorry to hear about the open Kwikset lo…" at bounding box center [501, 405] width 438 height 37
click at [338, 396] on textarea "Hi {{first_name}}! I see the photo. I'm sorry to hear about the open Kwikset lo…" at bounding box center [501, 405] width 438 height 37
drag, startPoint x: 338, startPoint y: 396, endPoint x: 350, endPoint y: 410, distance: 19.1
click at [350, 410] on textarea "Hi {{first_name}}! I see the photo. I'm sorry to hear about the open Kwikset lo…" at bounding box center [501, 405] width 438 height 37
paste textarea "[Zachary Paris 8/9/2025 11:30 AM] doorjamb not destroyed minor repairs done"
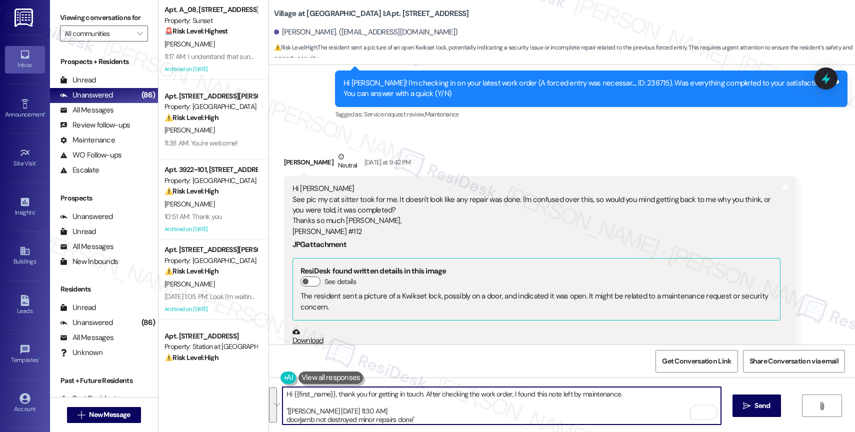
click at [486, 414] on textarea "Hi {{first_name}}, thank you for getting in touch. After checking the work orde…" at bounding box center [501, 405] width 438 height 37
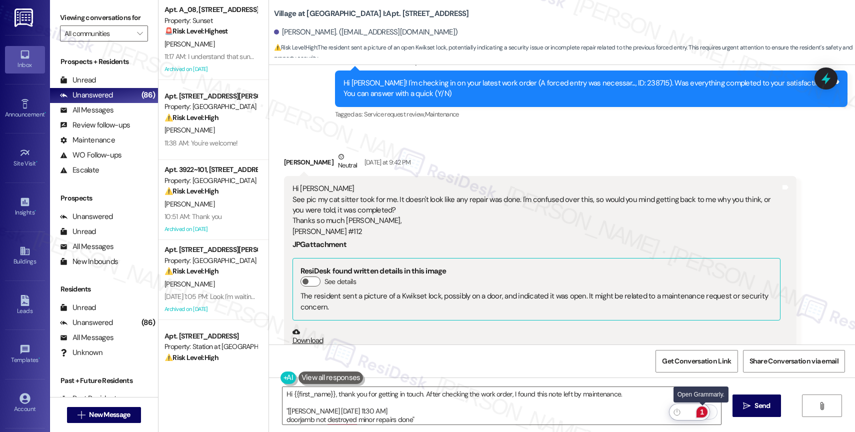
click at [703, 411] on div "1" at bounding box center [701, 411] width 11 height 11
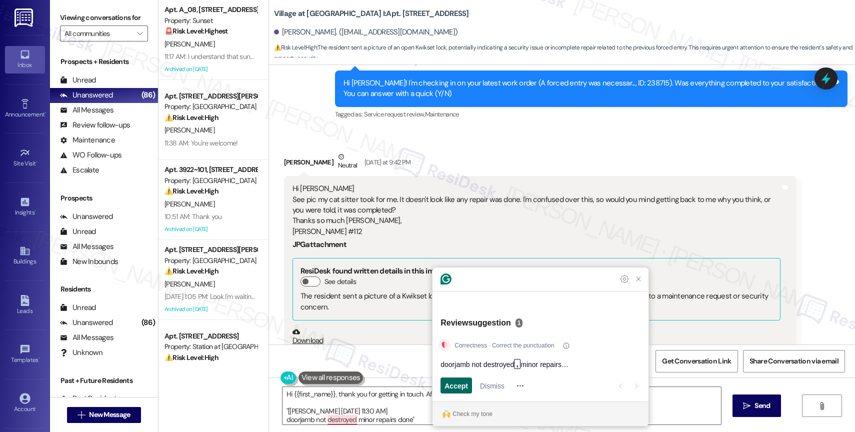
click at [462, 383] on span "Accept" at bounding box center [455, 385] width 23 height 10
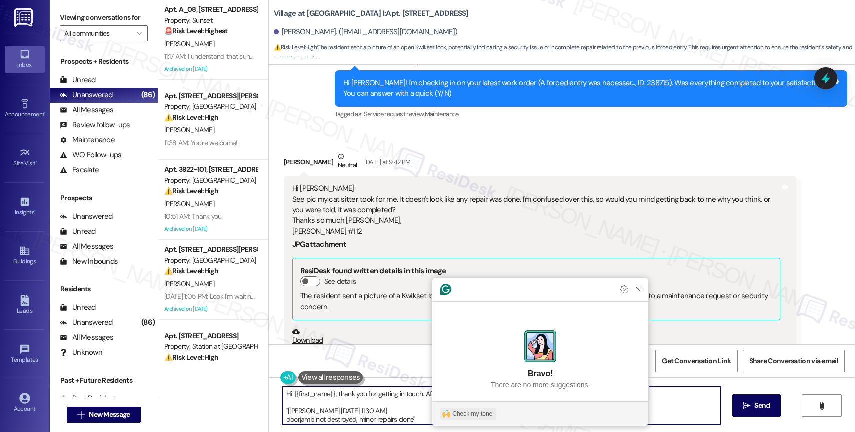
click at [479, 411] on div "Check my tone" at bounding box center [472, 413] width 40 height 9
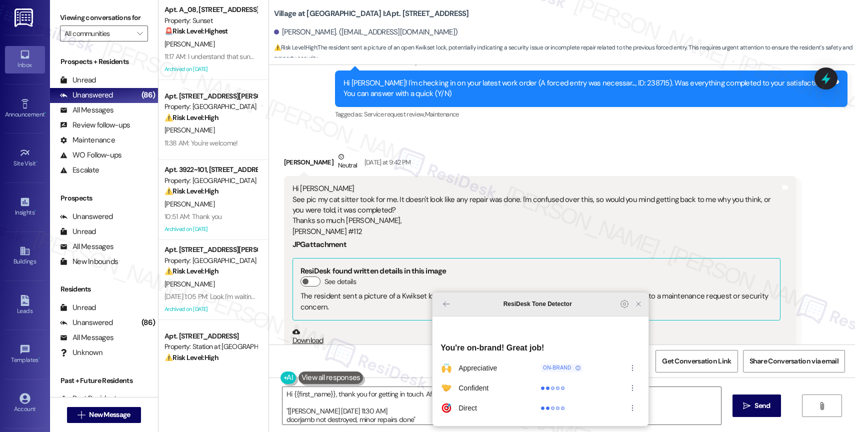
click at [636, 308] on icon "Close Grammarly Assistant" at bounding box center [638, 304] width 8 height 8
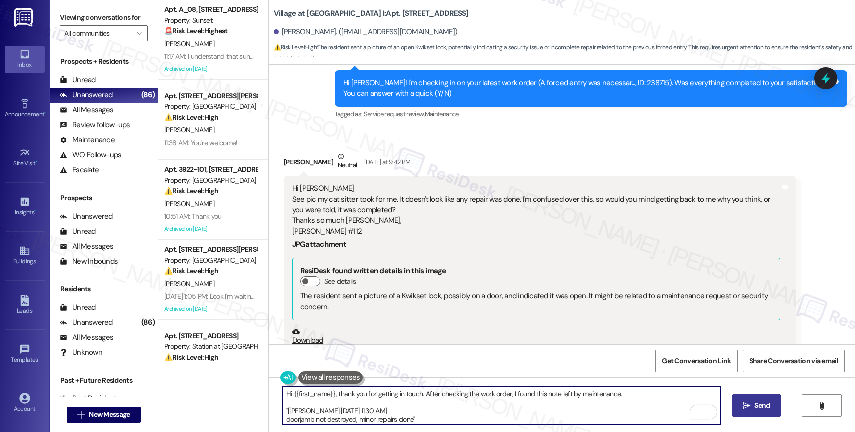
click at [746, 400] on span " Send" at bounding box center [756, 405] width 31 height 10
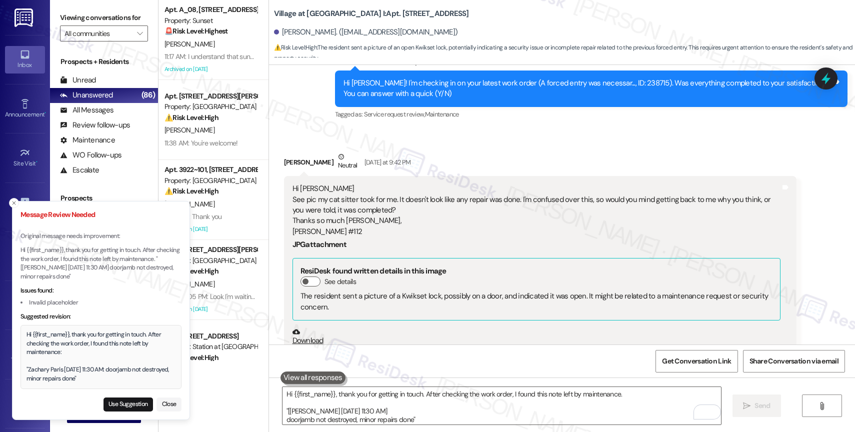
scroll to position [5206, 0]
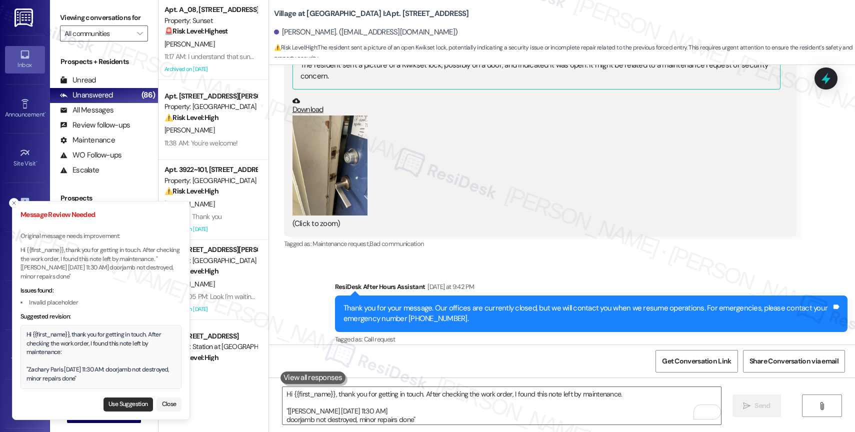
click at [132, 407] on button "Use Suggestion" at bounding box center [127, 404] width 49 height 14
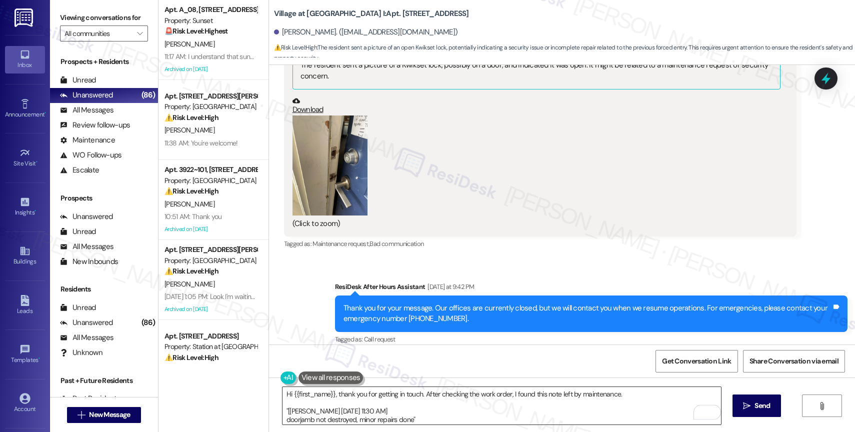
click at [365, 413] on textarea "Hi {{first_name}}, thank you for getting in touch. After checking the work orde…" at bounding box center [501, 405] width 438 height 37
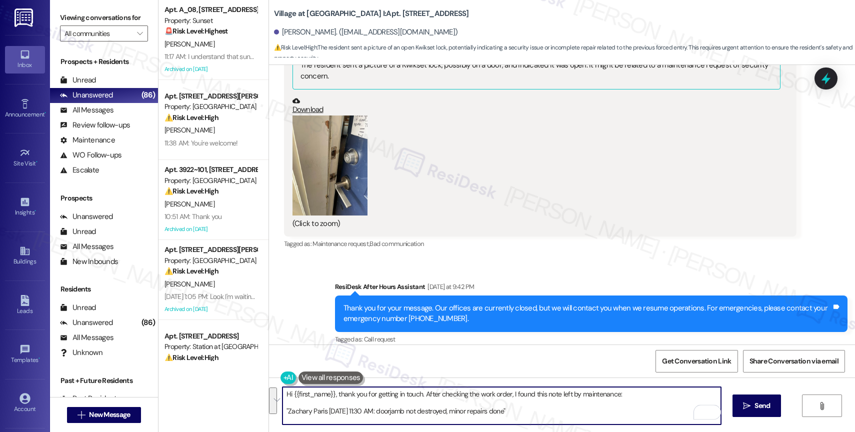
click at [406, 405] on textarea "Hi {{first_name}}, thank you for getting in touch. After checking the work orde…" at bounding box center [501, 405] width 438 height 37
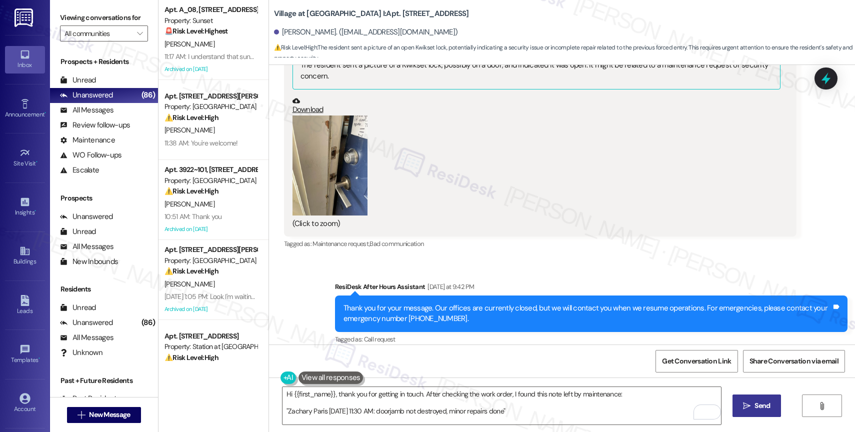
click at [752, 405] on span "Send" at bounding box center [761, 405] width 19 height 10
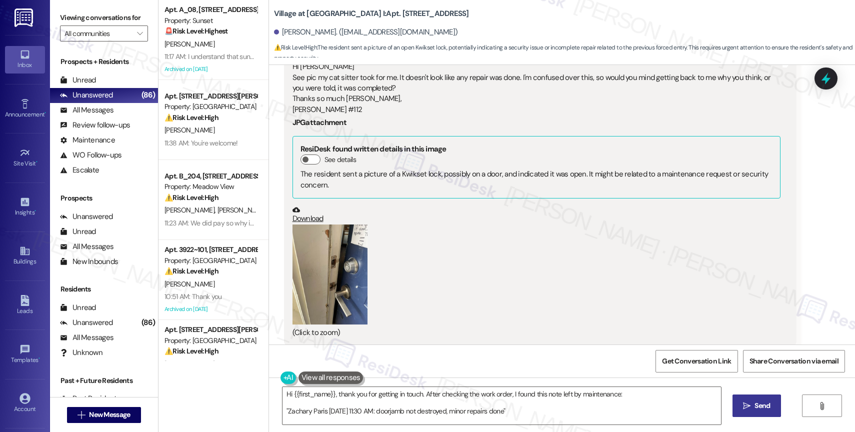
scroll to position [5038, 0]
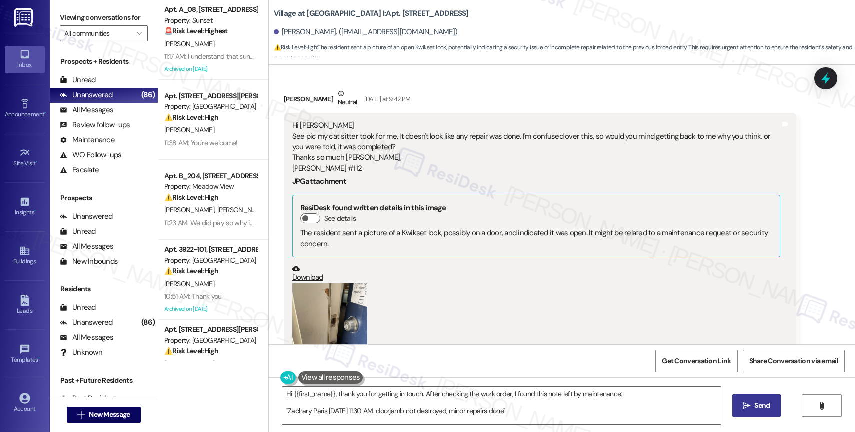
click at [334, 302] on button "Zoom image" at bounding box center [329, 333] width 75 height 100
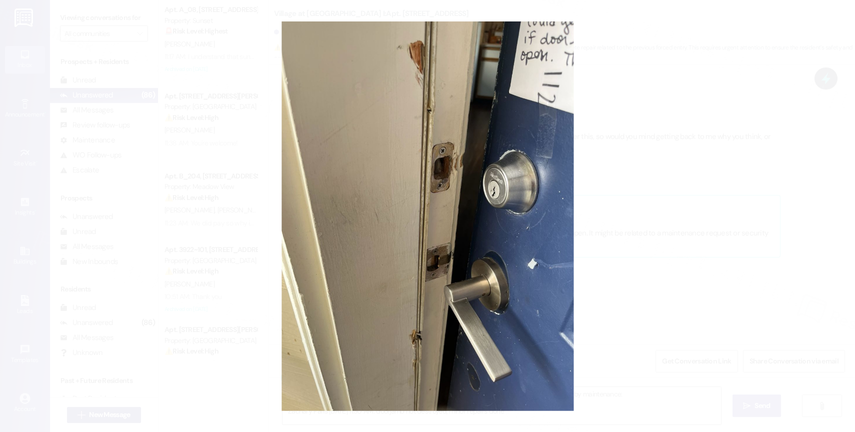
click at [514, 251] on button "Unzoom image" at bounding box center [427, 216] width 855 height 432
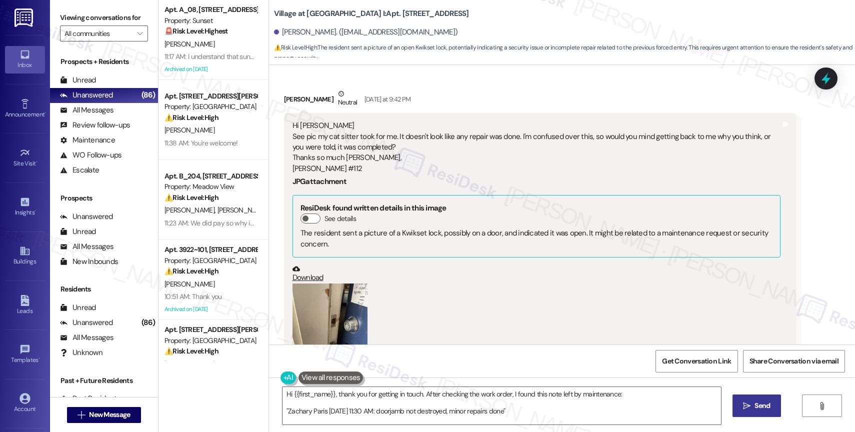
click at [343, 303] on button "Zoom image" at bounding box center [329, 333] width 75 height 100
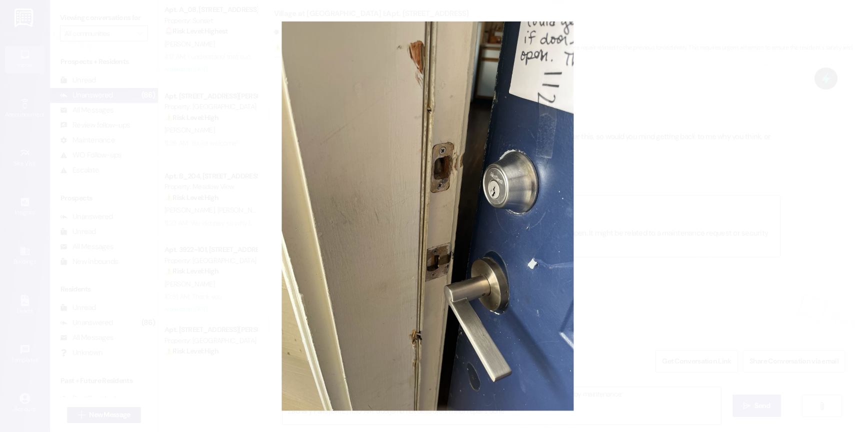
click at [519, 204] on button "Unzoom image" at bounding box center [427, 216] width 855 height 432
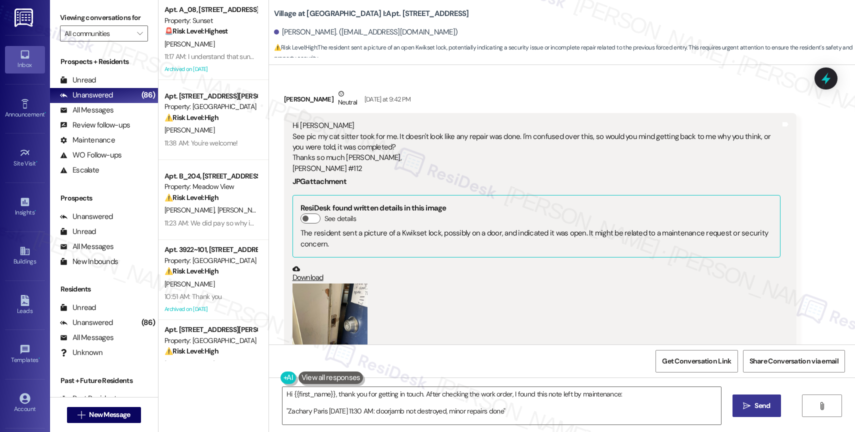
click at [319, 304] on button "Zoom image" at bounding box center [329, 333] width 75 height 100
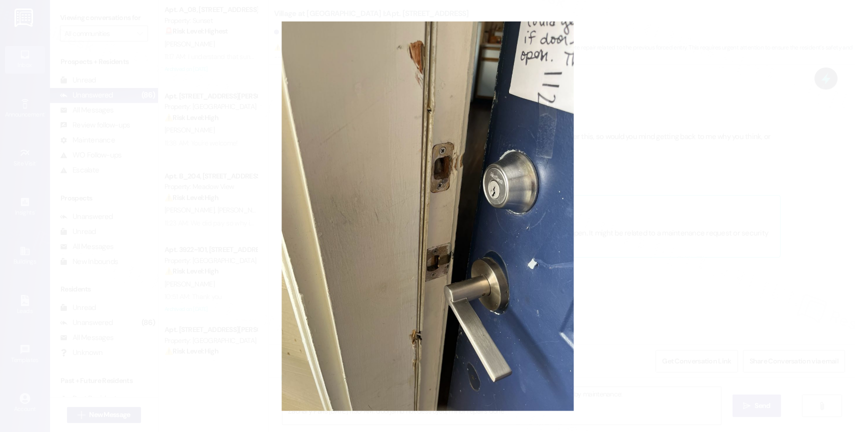
click at [524, 279] on button "Unzoom image" at bounding box center [427, 216] width 855 height 432
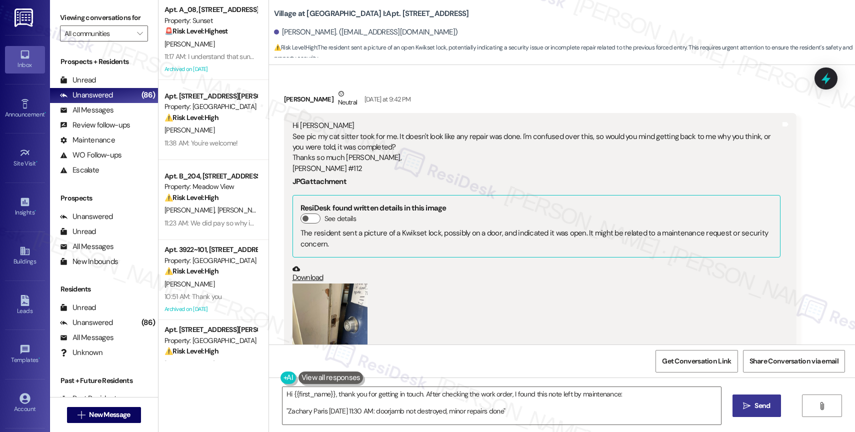
scroll to position [5297, 0]
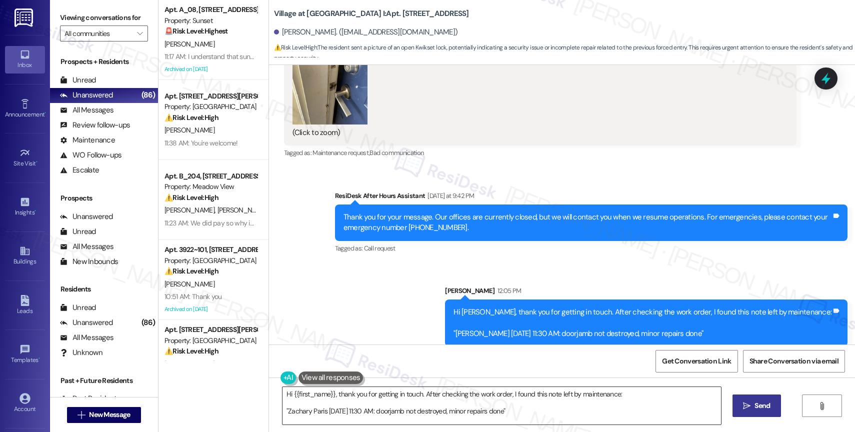
click at [380, 403] on textarea "Hi {{first_name}}, I see the photo and understand your concern about the Kwikse…" at bounding box center [501, 405] width 438 height 37
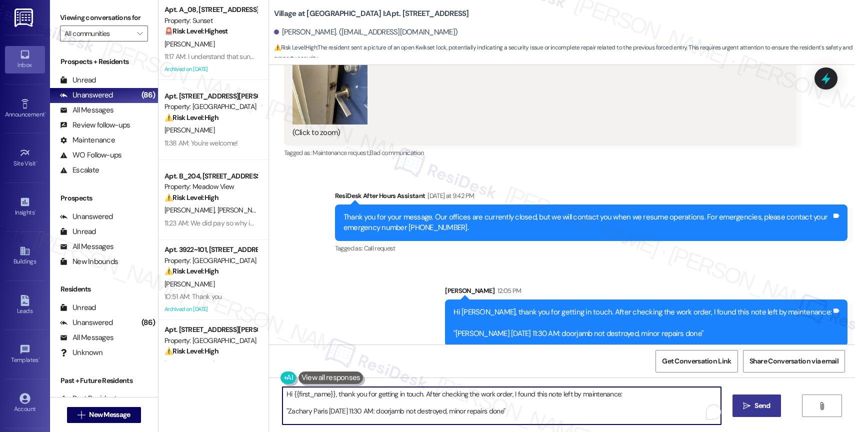
click at [380, 403] on textarea "Hi {{first_name}}, I see the photo and understand your concern about the Kwikse…" at bounding box center [501, 405] width 438 height 37
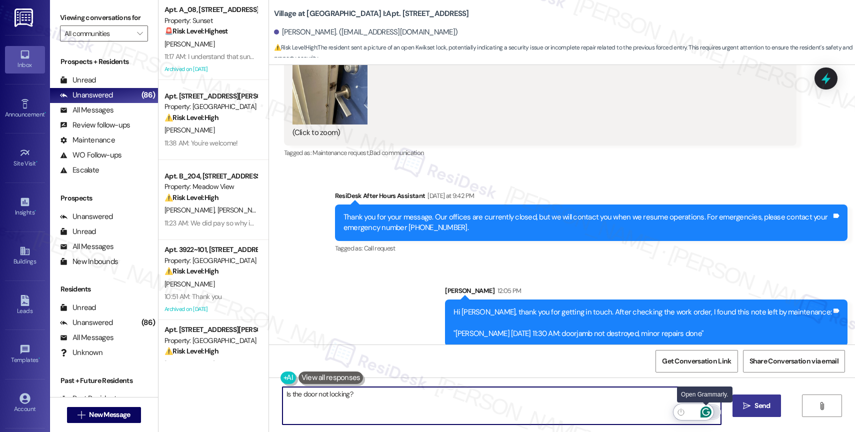
click at [708, 410] on icon "Open Grammarly. 0 Suggestions." at bounding box center [705, 411] width 11 height 11
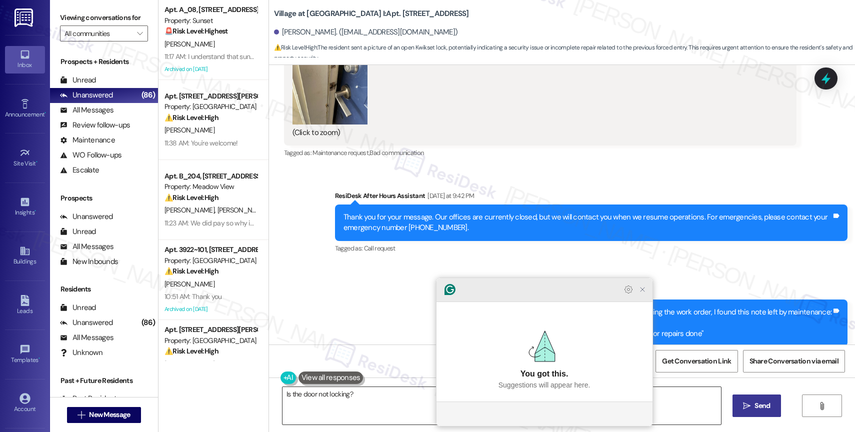
click at [646, 295] on icon "Close Grammarly Assistant" at bounding box center [642, 289] width 12 height 12
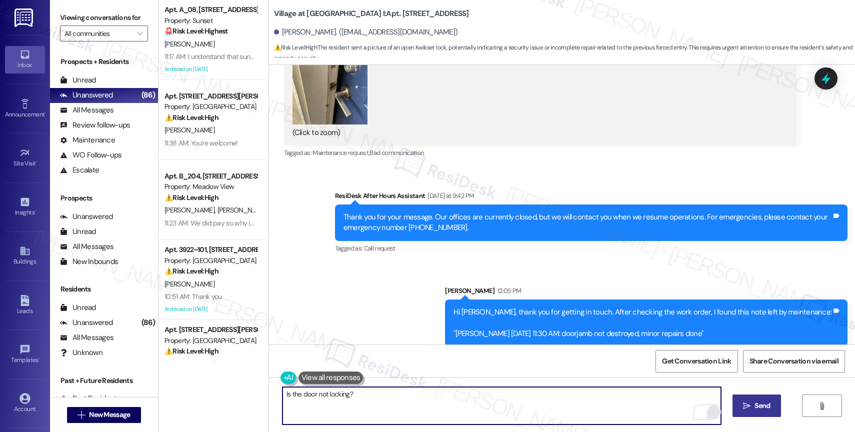
click at [386, 405] on textarea "Is the door not locking?" at bounding box center [501, 405] width 438 height 37
drag, startPoint x: 311, startPoint y: 392, endPoint x: 430, endPoint y: 395, distance: 119.0
click at [430, 395] on textarea "Is the door not locking?" at bounding box center [501, 405] width 438 height 37
type textarea "Is the door lock no longer working?"
click at [747, 406] on icon "" at bounding box center [746, 406] width 7 height 8
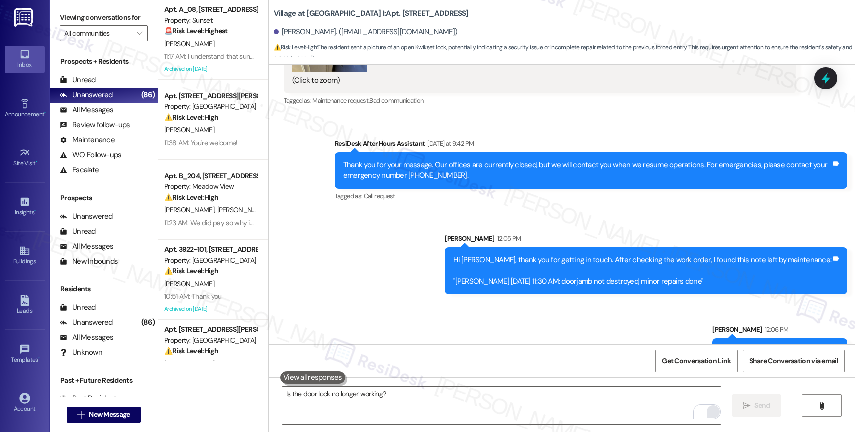
scroll to position [5366, 0]
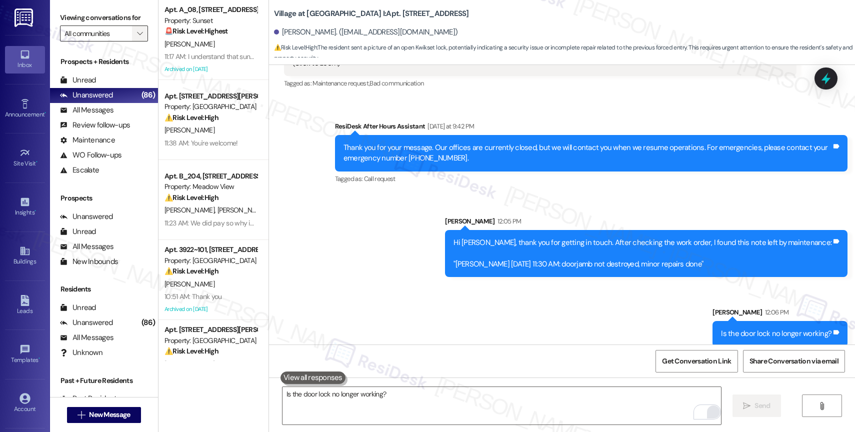
click at [137, 37] on icon "" at bounding box center [139, 33] width 5 height 8
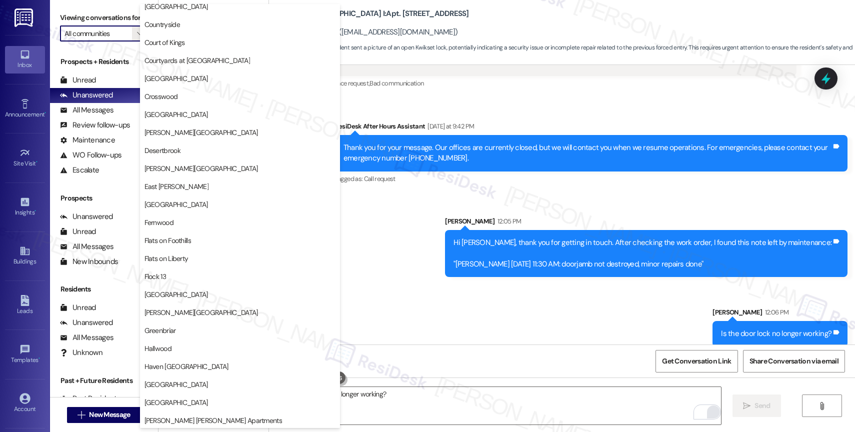
scroll to position [1844, 0]
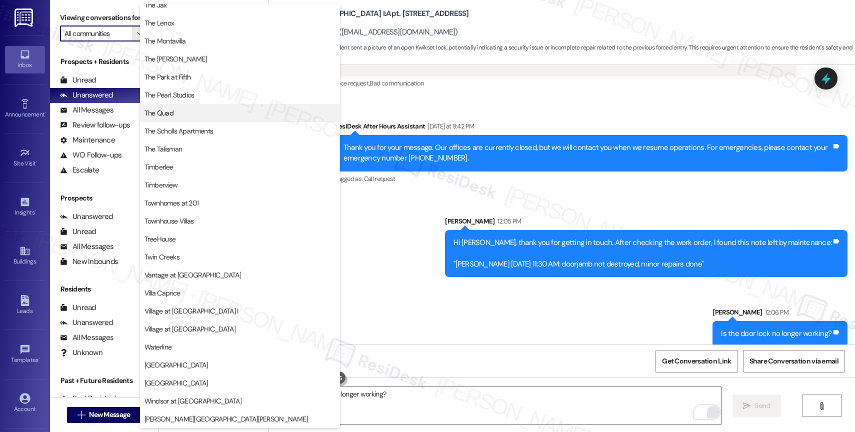
click at [193, 117] on span "The Quad" at bounding box center [239, 113] width 191 height 10
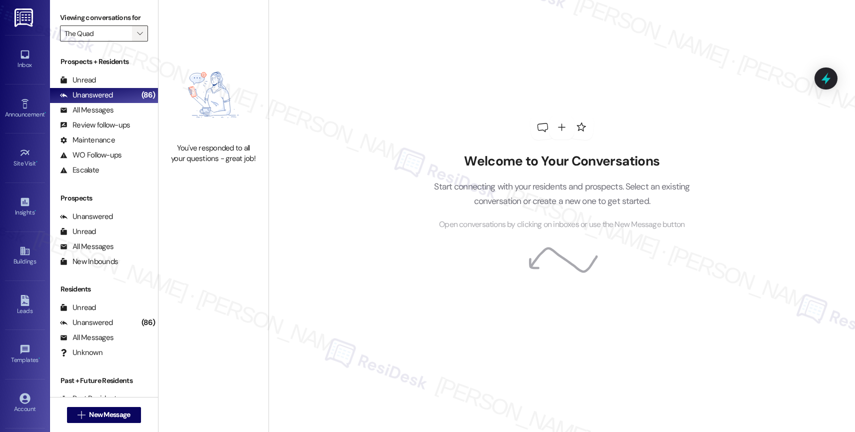
click at [135, 39] on span "" at bounding box center [139, 33] width 9 height 16
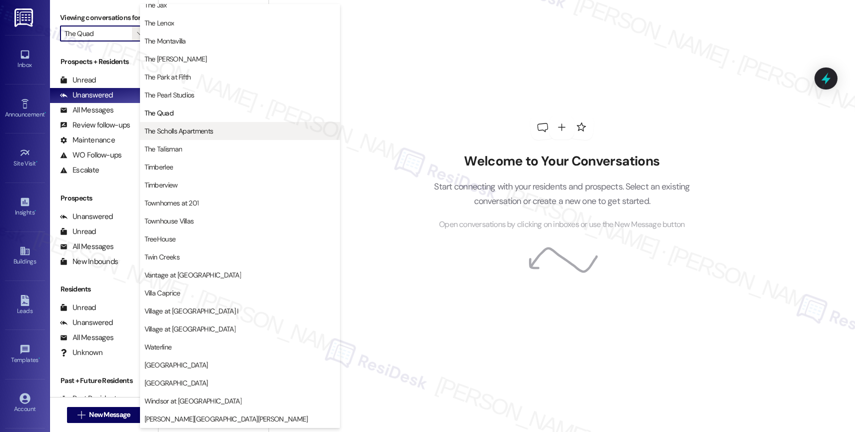
scroll to position [1796, 0]
click at [201, 135] on span "The Scholls Apartments" at bounding box center [178, 131] width 69 height 10
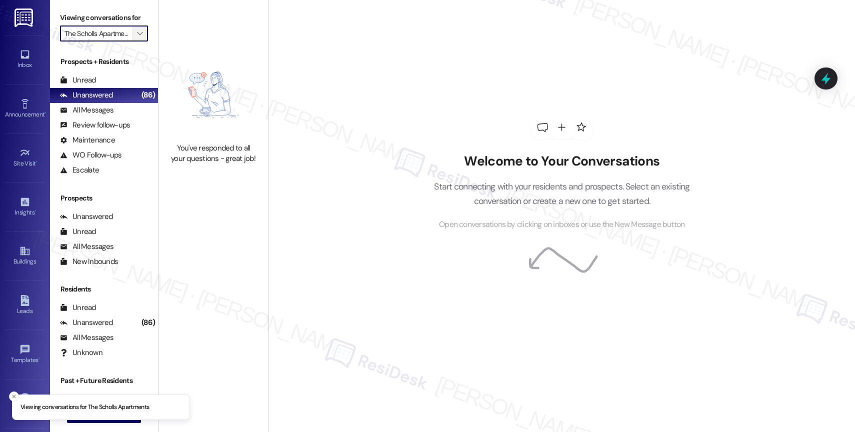
click at [136, 41] on span "" at bounding box center [139, 33] width 9 height 16
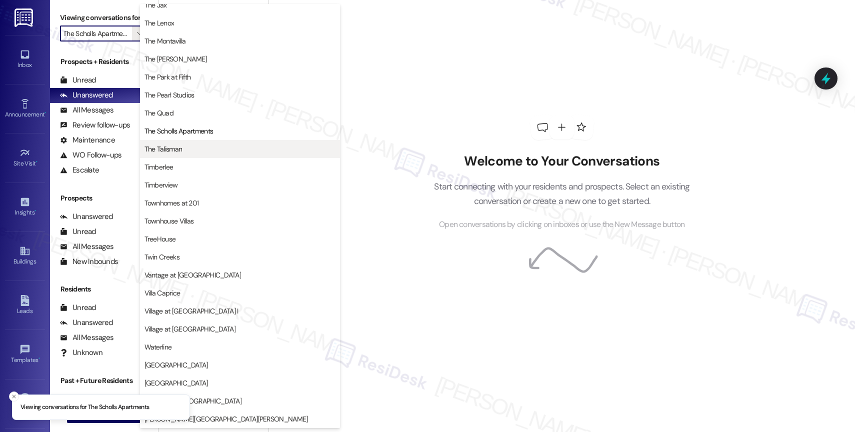
scroll to position [1792, 0]
click at [199, 150] on span "The Talisman" at bounding box center [239, 149] width 191 height 10
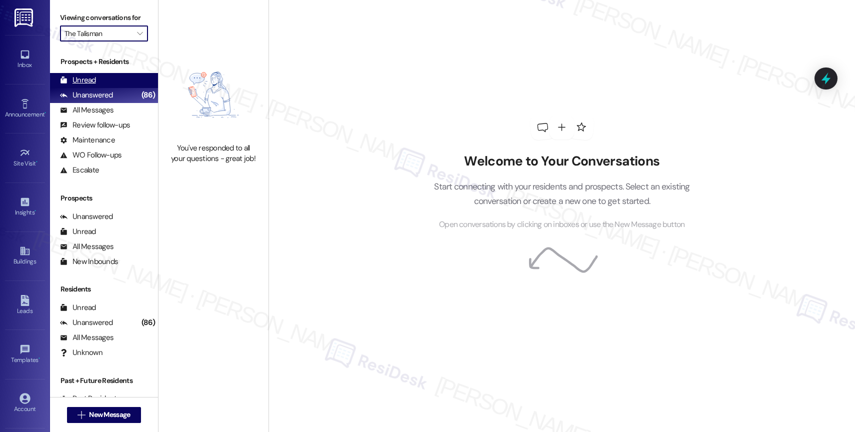
click at [100, 88] on div "Unread (0)" at bounding box center [104, 80] width 108 height 15
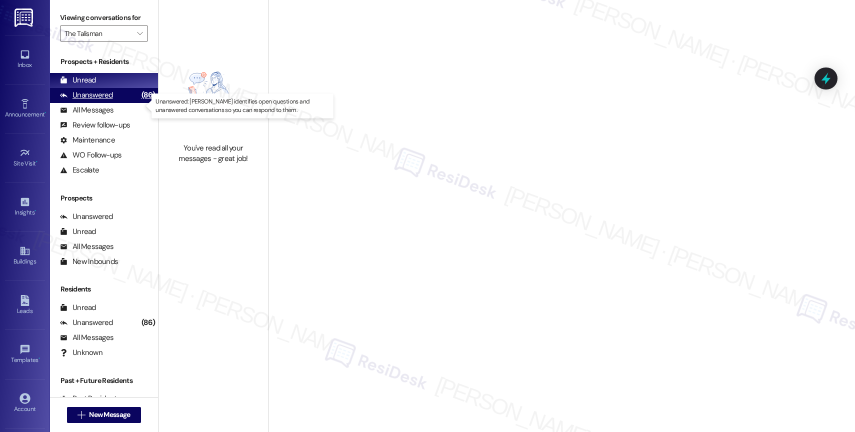
click at [101, 100] on div "Unanswered" at bounding box center [86, 95] width 53 height 10
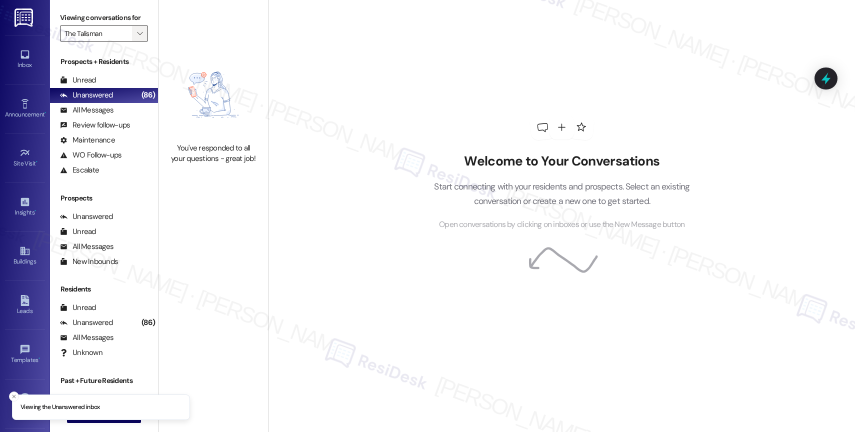
click at [136, 41] on button "" at bounding box center [140, 33] width 16 height 16
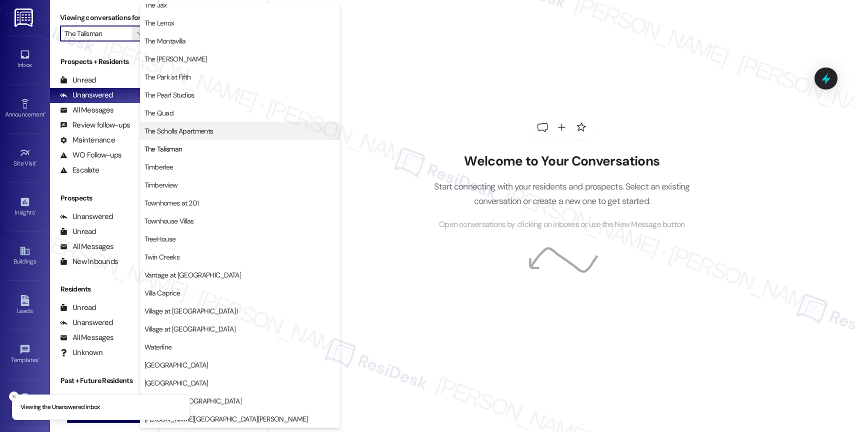
scroll to position [1822, 0]
click at [207, 165] on span "Timberlee" at bounding box center [239, 167] width 191 height 10
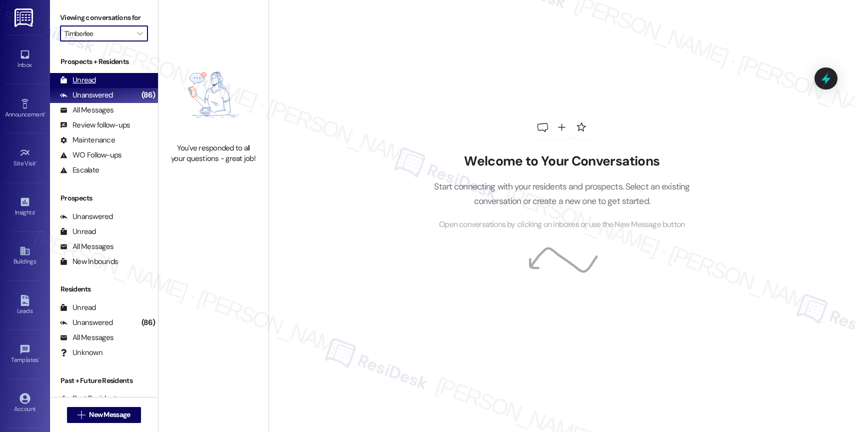
click at [110, 88] on div "Unread (0)" at bounding box center [104, 80] width 108 height 15
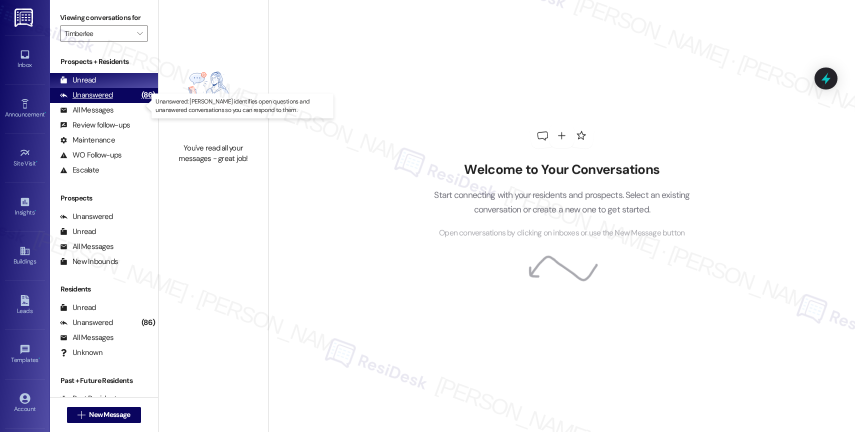
click at [116, 103] on div "Unanswered (86)" at bounding box center [104, 95] width 108 height 15
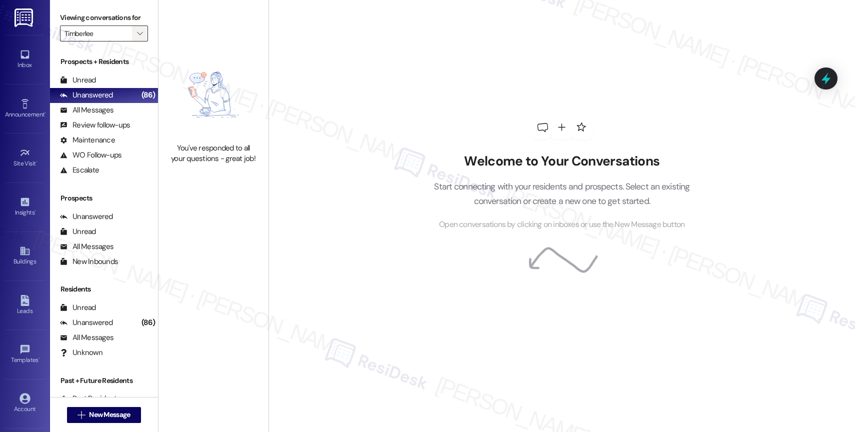
click at [137, 37] on icon "" at bounding box center [139, 33] width 5 height 8
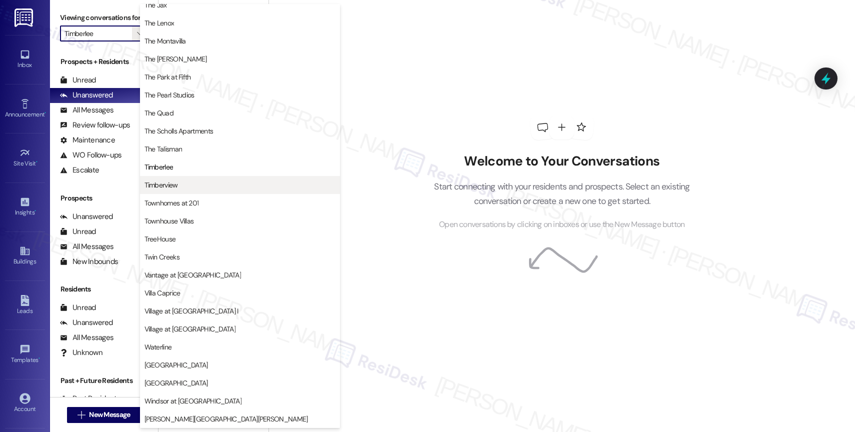
scroll to position [1814, 0]
click at [222, 182] on span "Timberview" at bounding box center [239, 185] width 191 height 10
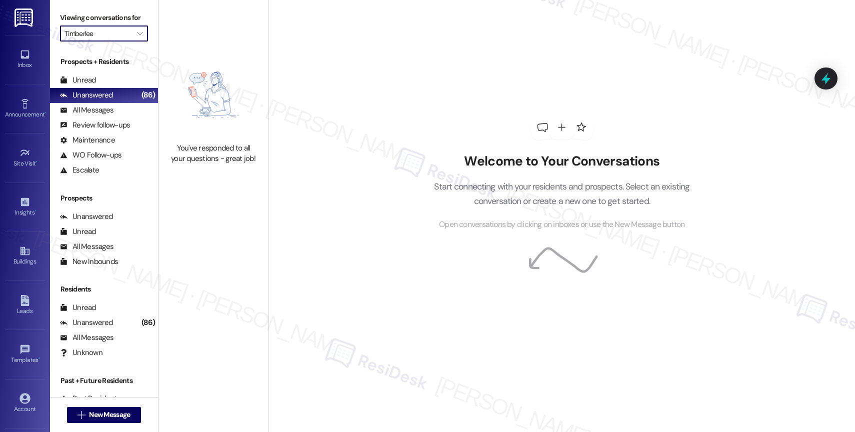
type input "Timberview"
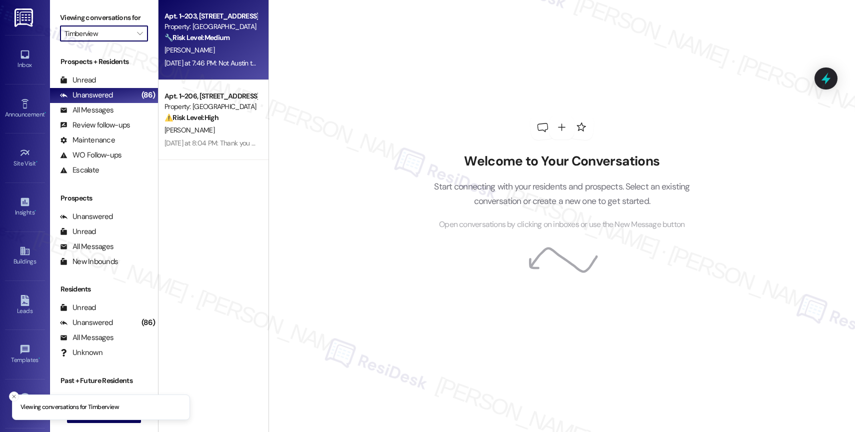
click at [200, 33] on strong "🔧 Risk Level: Medium" at bounding box center [196, 37] width 65 height 9
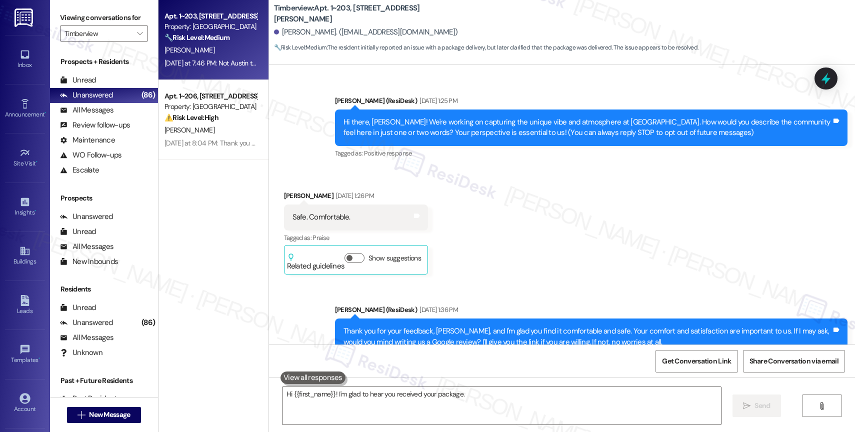
scroll to position [3611, 0]
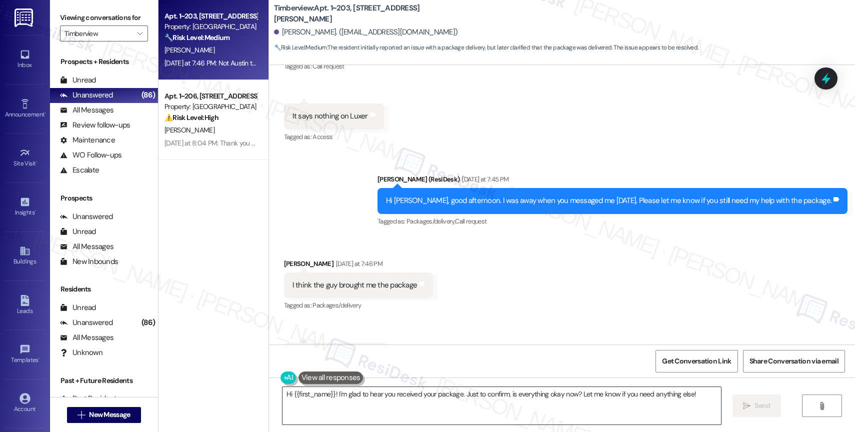
click at [392, 404] on textarea "Hi {{first_name}}! I'm glad to hear you received your package. Just to confirm,…" at bounding box center [501, 405] width 438 height 37
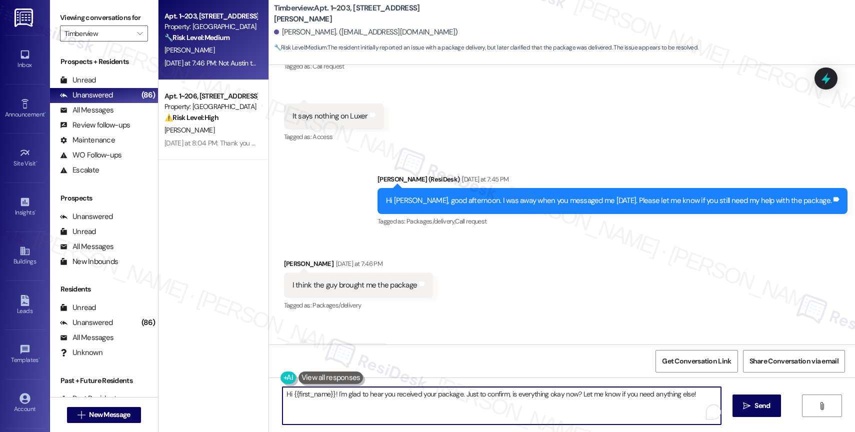
click at [392, 404] on textarea "Hi {{first_name}}! I'm glad to hear you received your package. Just to confirm,…" at bounding box center [501, 405] width 438 height 37
type textarea "G"
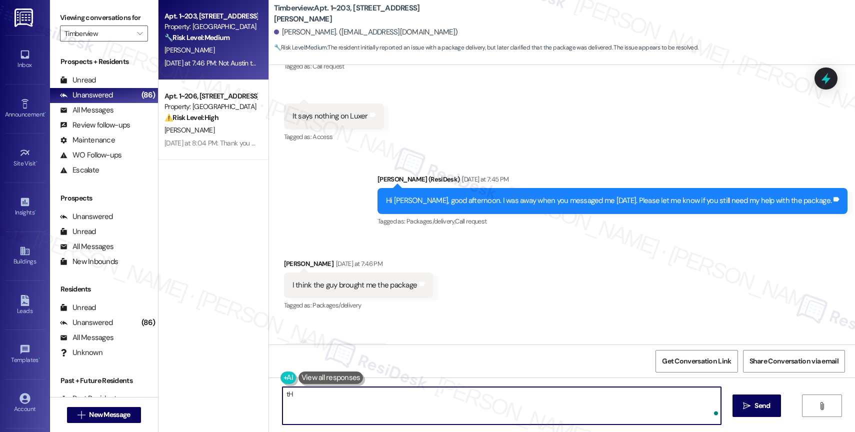
type textarea "t"
type textarea "Thanks for letting me know. Is there anything else you need help with?"
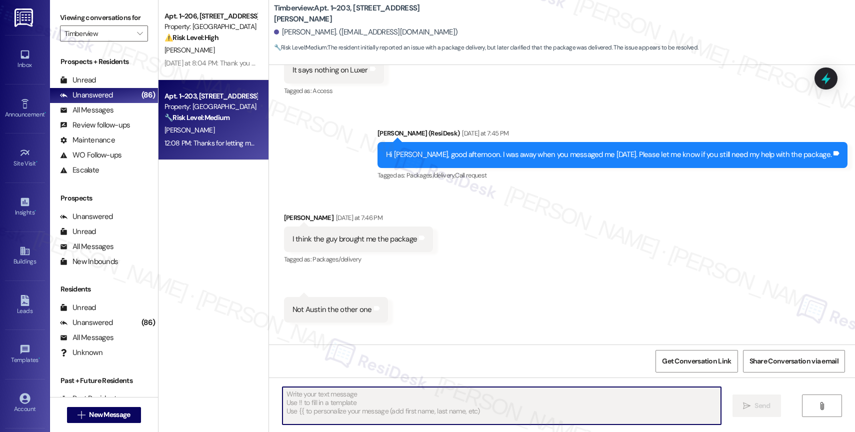
scroll to position [3681, 0]
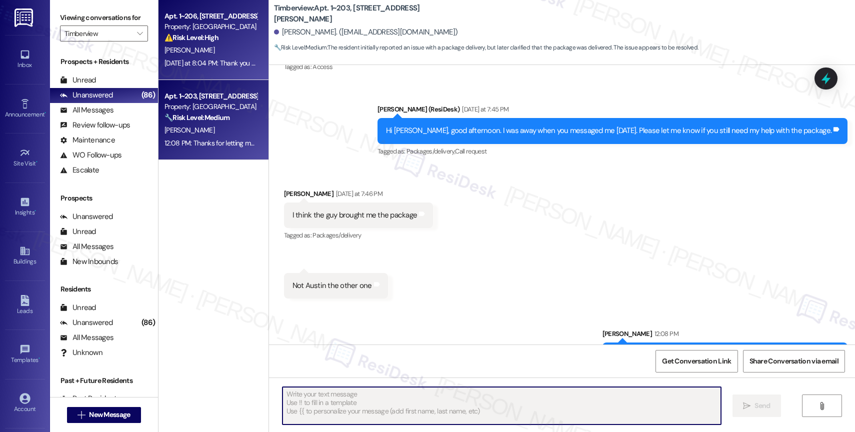
click at [222, 60] on div "Yesterday at 8:04 PM: Thank you for your message. Our offices are currently clo…" at bounding box center [471, 62] width 614 height 9
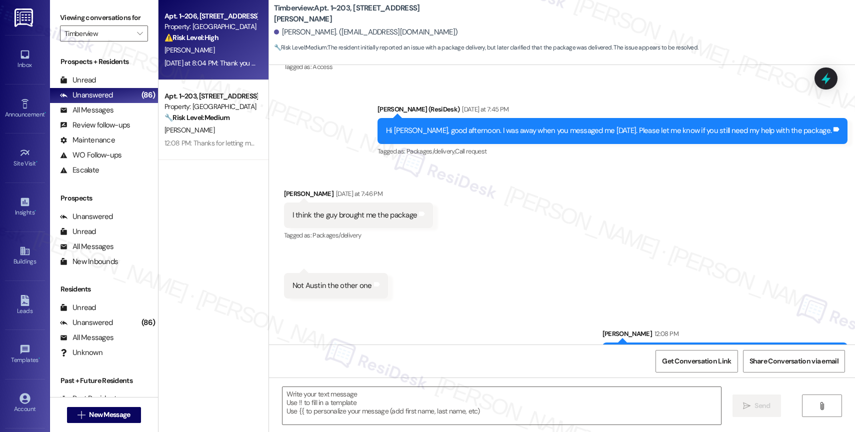
type textarea "Fetching suggested responses. Please feel free to read through the conversation…"
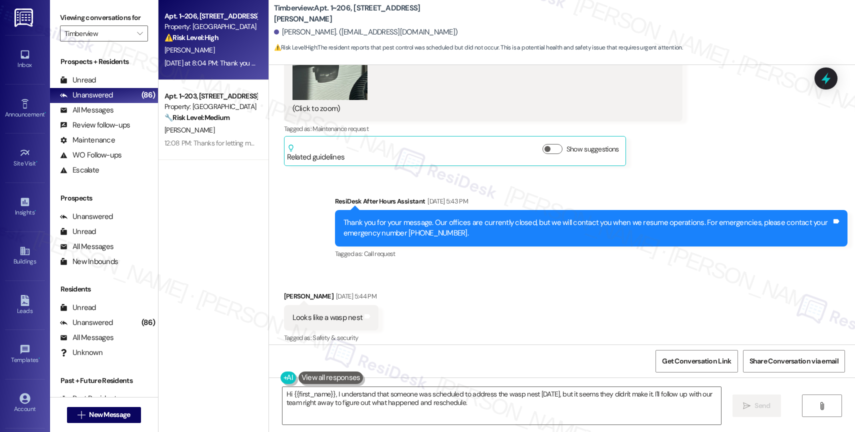
scroll to position [2988, 0]
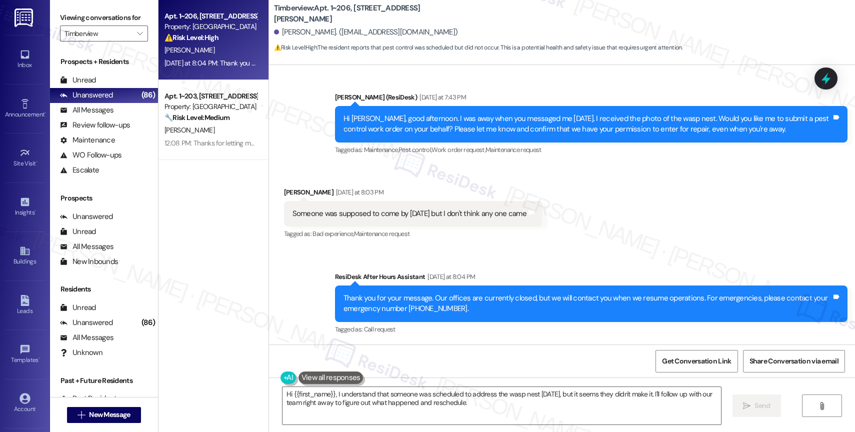
click at [510, 250] on div "Sent via SMS ResiDesk After Hours Assistant Yesterday at 8:04 PM Thank you for …" at bounding box center [562, 296] width 586 height 95
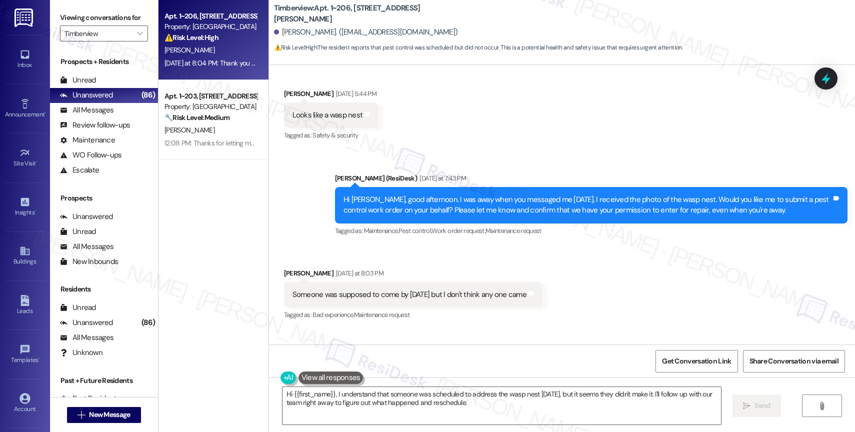
scroll to position [2905, 0]
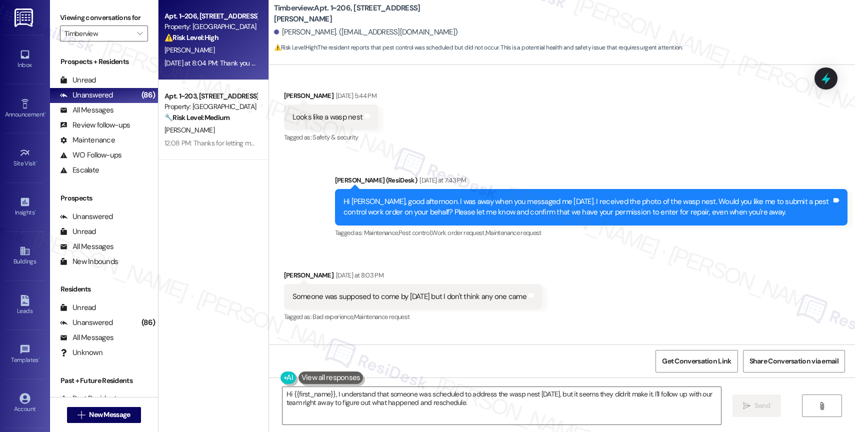
click at [466, 265] on div "Received via SMS Stephanie Villarreal Yesterday at 8:03 PM Someone was supposed…" at bounding box center [412, 296] width 273 height 69
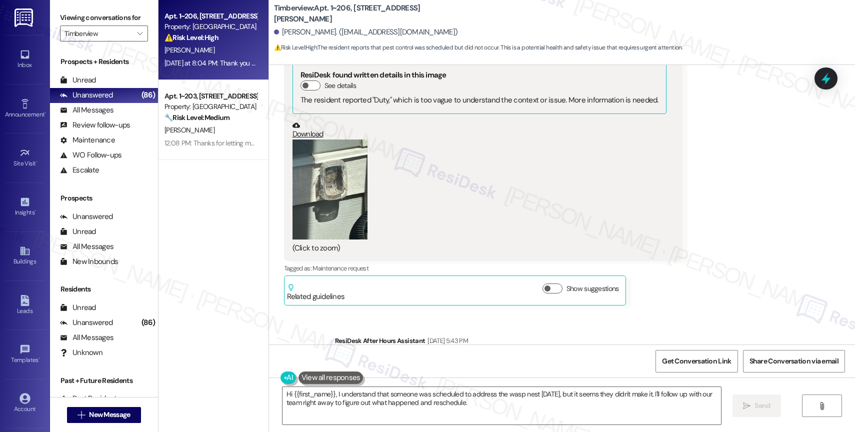
scroll to position [2988, 0]
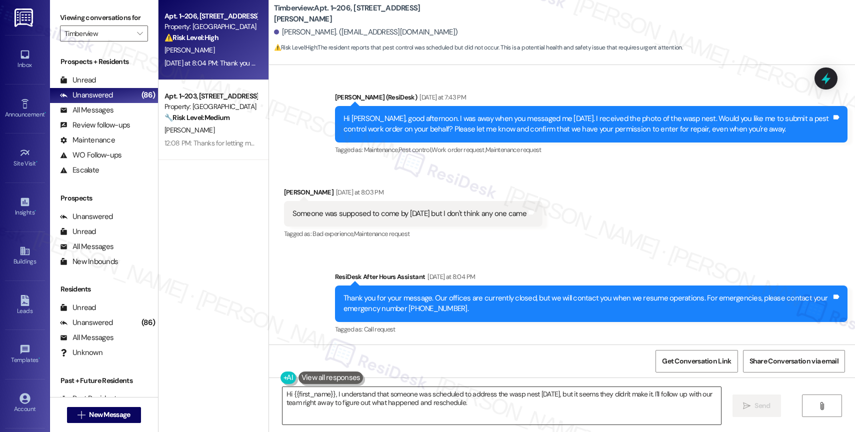
click at [370, 395] on textarea "Hi {{first_name}}, I understand that someone was scheduled to address the wasp …" at bounding box center [501, 405] width 438 height 37
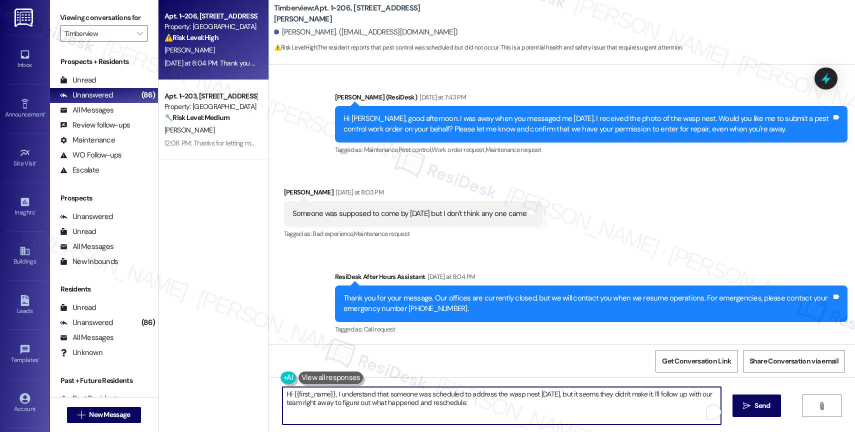
click at [370, 395] on textarea "Hi {{first_name}}, I understand that someone was scheduled to address the wasp …" at bounding box center [501, 405] width 438 height 37
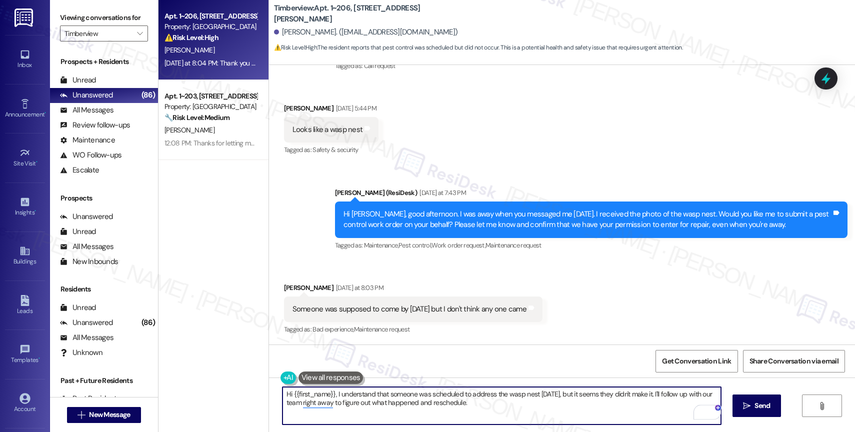
scroll to position [2894, 0]
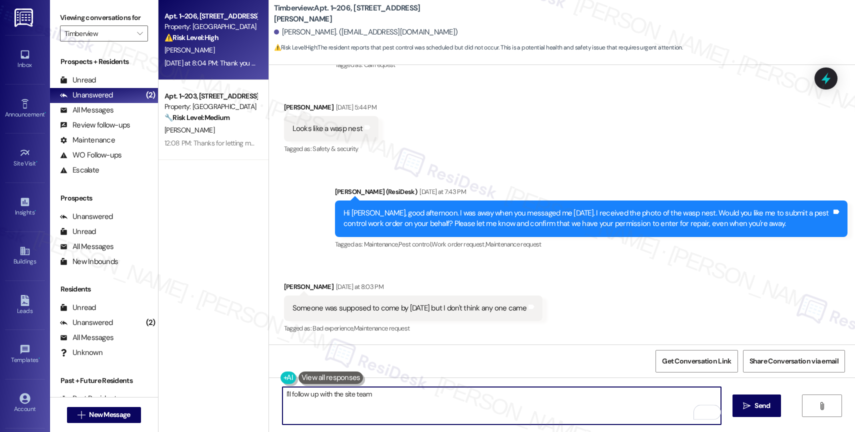
drag, startPoint x: 378, startPoint y: 398, endPoint x: 263, endPoint y: 396, distance: 115.0
click at [269, 396] on div "I'll follow up with the site team  Send " at bounding box center [562, 414] width 586 height 75
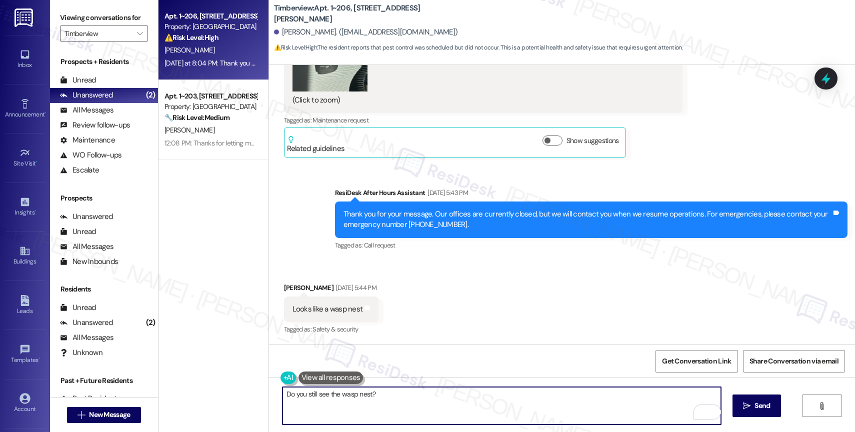
scroll to position [2770, 0]
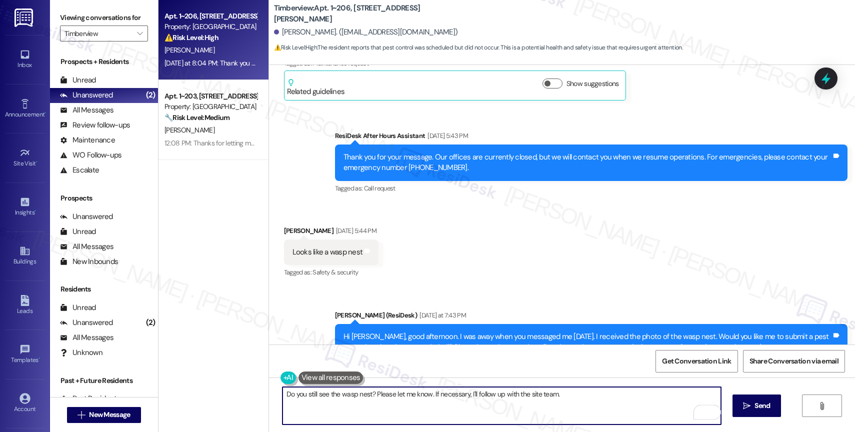
click at [593, 397] on textarea "Do you still see the wasp nest? Please let me know. If necessary, I'll follow u…" at bounding box center [501, 405] width 438 height 37
type textarea "Do you still see the wasp nest? Please let me know. If necessary, I'll follow u…"
click at [707, 410] on icon "Open Grammarly. 0 Suggestions." at bounding box center [705, 411] width 11 height 11
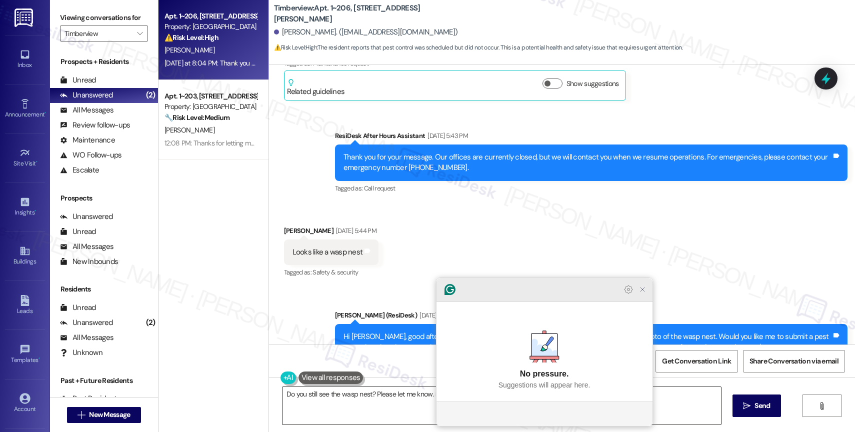
click at [643, 291] on icon "Close Grammarly Assistant" at bounding box center [642, 289] width 4 height 4
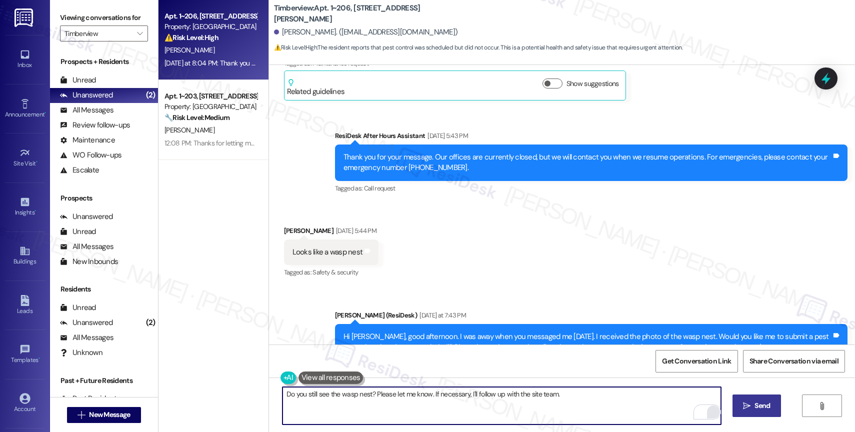
click at [763, 404] on span "Send" at bounding box center [761, 405] width 15 height 10
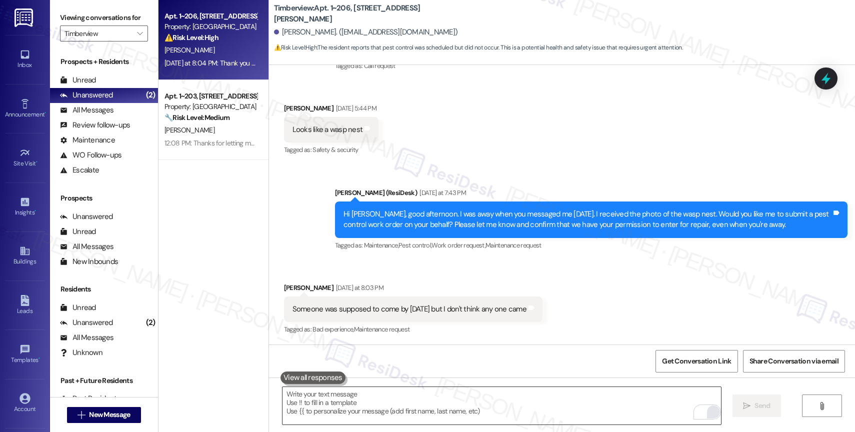
scroll to position [3058, 0]
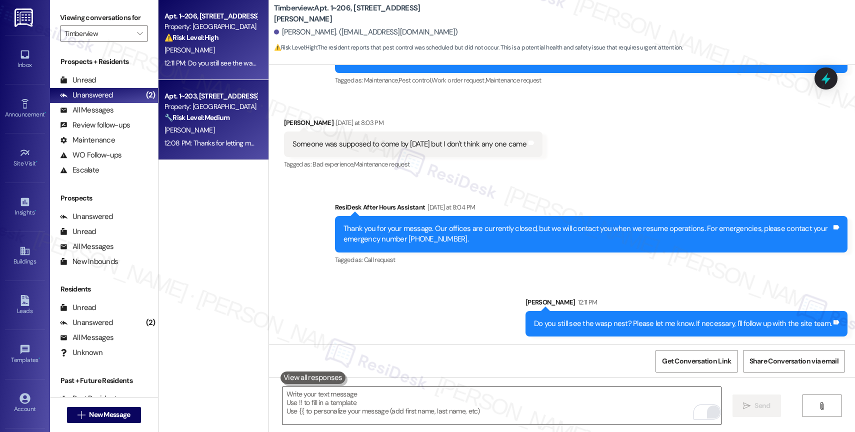
click at [204, 127] on div "S. Bohne" at bounding box center [210, 130] width 94 height 12
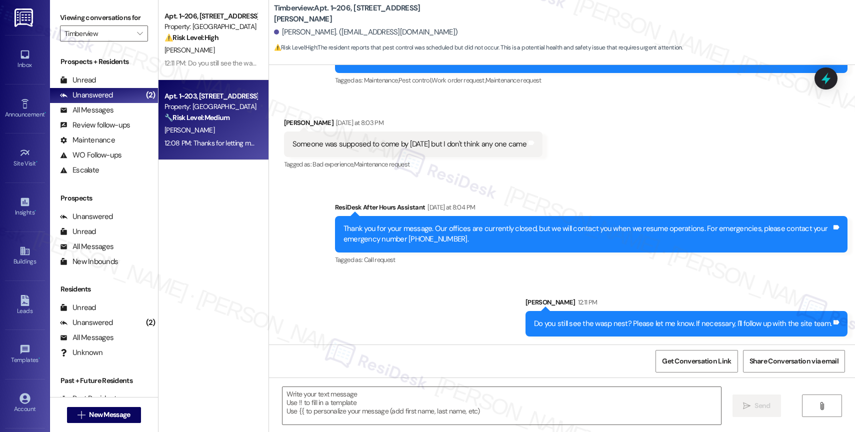
type textarea "Fetching suggested responses. Please feel free to read through the conversation…"
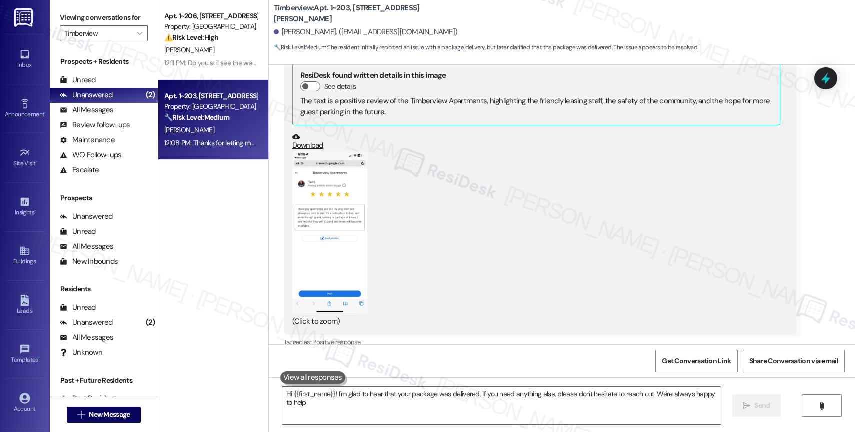
type textarea "Hi {{first_name}}! I'm glad to hear that your package was delivered. If you nee…"
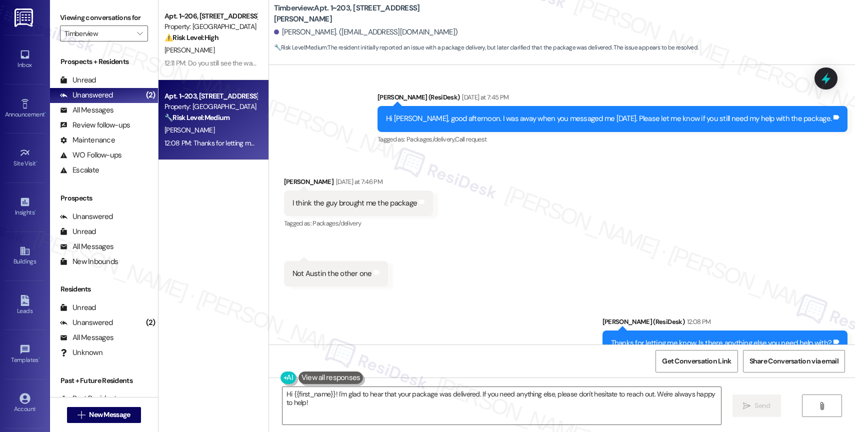
scroll to position [3696, 0]
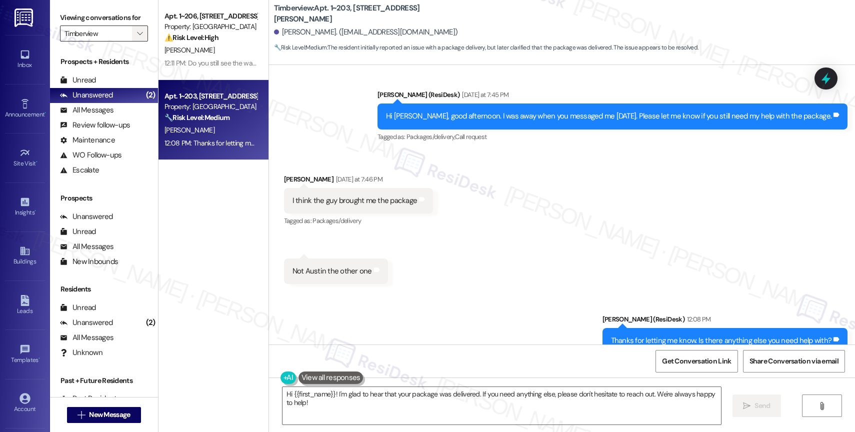
click at [137, 37] on icon "" at bounding box center [139, 33] width 5 height 8
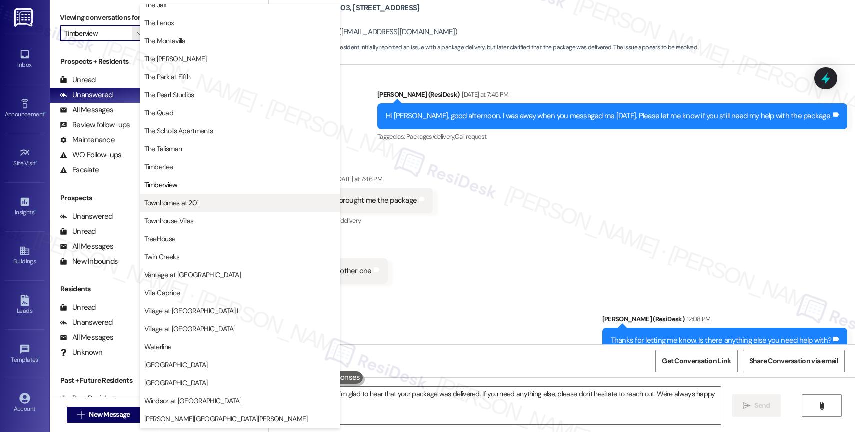
scroll to position [1822, 0]
click at [194, 206] on span "Townhomes at 201" at bounding box center [171, 203] width 54 height 10
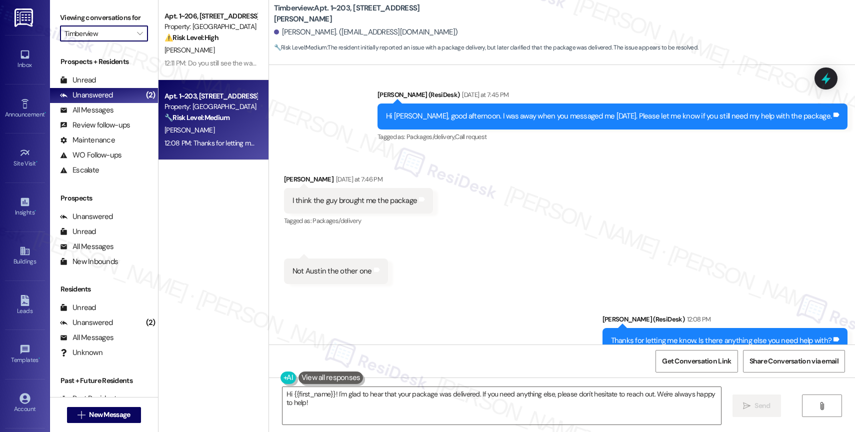
type input "Townhomes at 201"
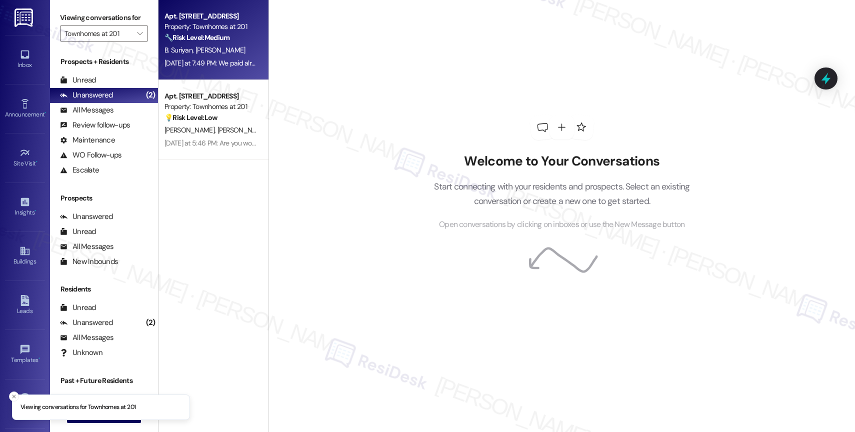
click at [202, 50] on span "D. Young" at bounding box center [220, 49] width 50 height 9
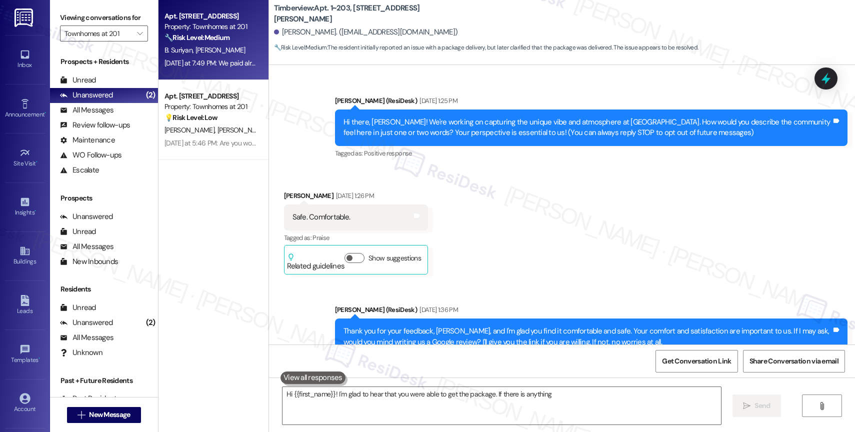
scroll to position [3696, 0]
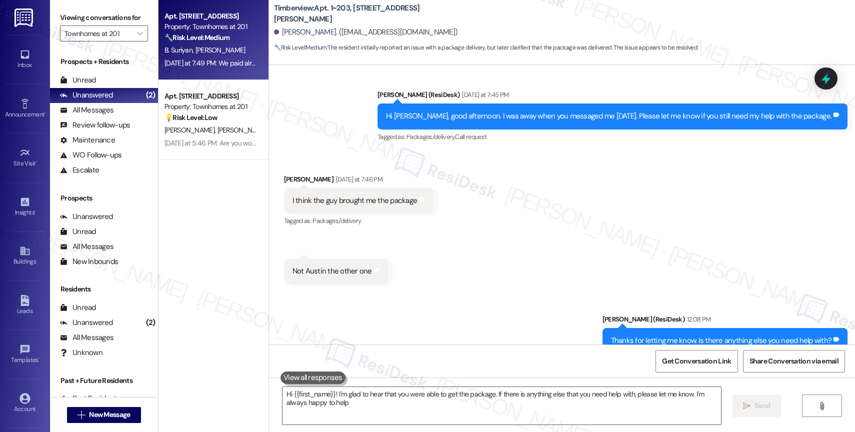
type textarea "Hi {{first_name}}! I'm glad to hear that you were able to get the package. If t…"
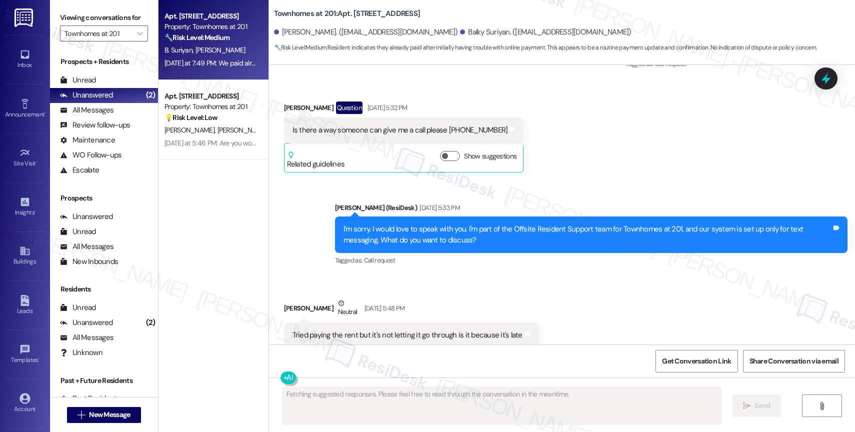
scroll to position [2687, 0]
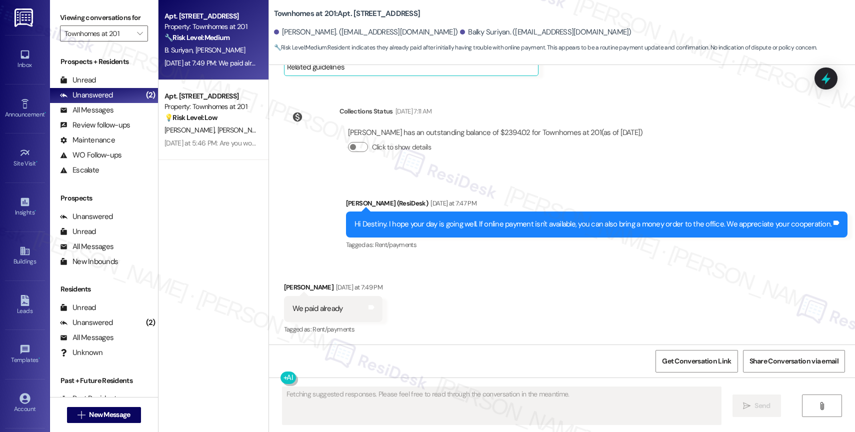
click at [426, 288] on div "Received via SMS Destiny Young Yesterday at 7:49 PM We paid already Tags and no…" at bounding box center [562, 301] width 586 height 84
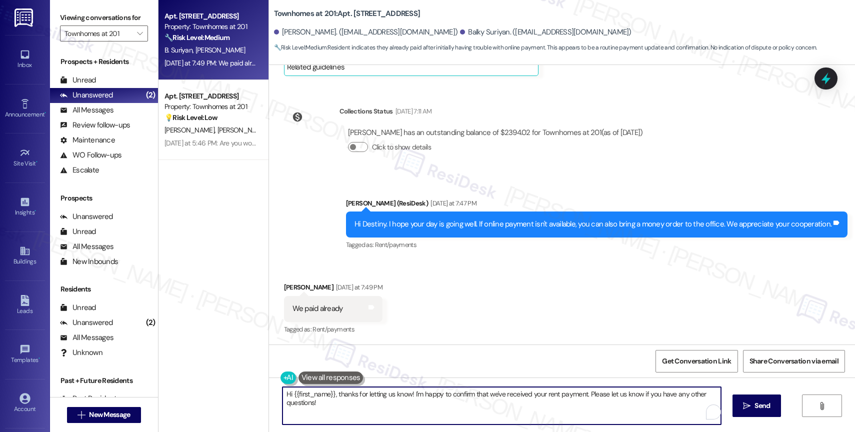
click at [367, 406] on textarea "Hi {{first_name}}, thanks for letting us know! I'm happy to confirm that we've …" at bounding box center [501, 405] width 438 height 37
click at [406, 398] on textarea "Perfect! Thank you for updating me." at bounding box center [501, 405] width 438 height 37
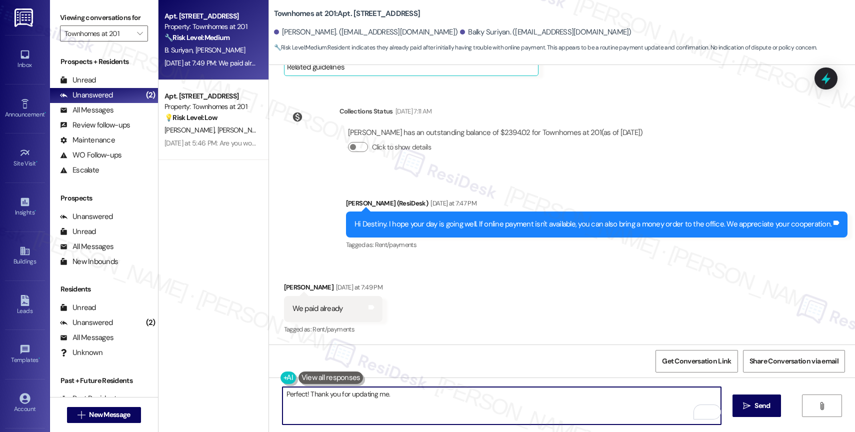
paste textarea "Feel free to let us know if you have other questions or concerns so we can assi…"
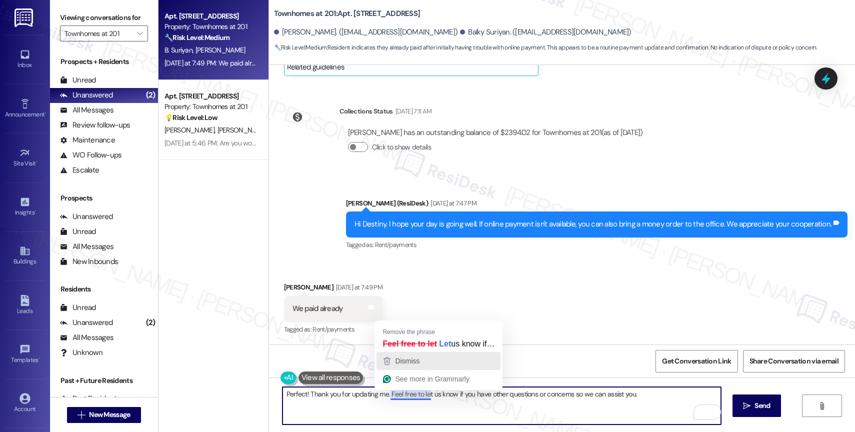
click at [414, 362] on span "Dismiss" at bounding box center [407, 361] width 24 height 8
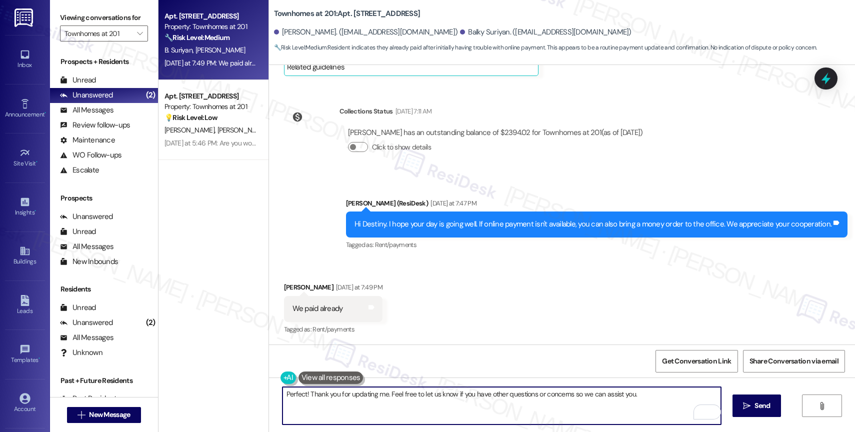
click at [651, 396] on textarea "Perfect! Thank you for updating me. Feel free to let us know if you have other …" at bounding box center [501, 405] width 438 height 37
type textarea "Perfect! Thank you for updating me. Feel free to let us know if you have other …"
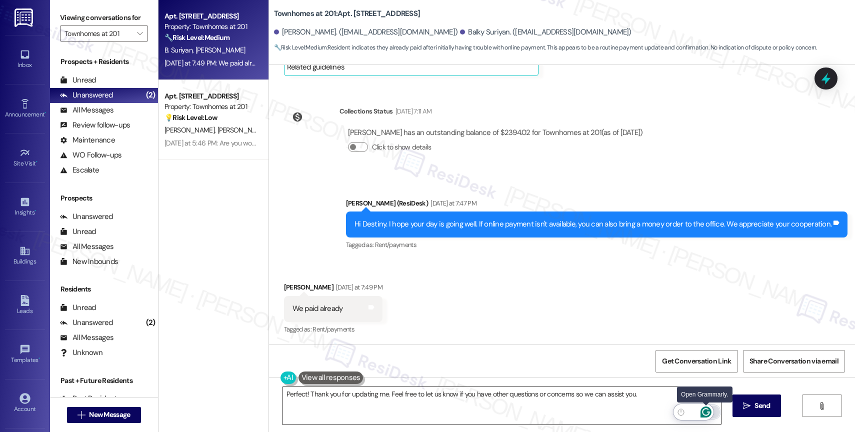
click at [707, 411] on icon "Open Grammarly. 0 Suggestions." at bounding box center [705, 411] width 11 height 11
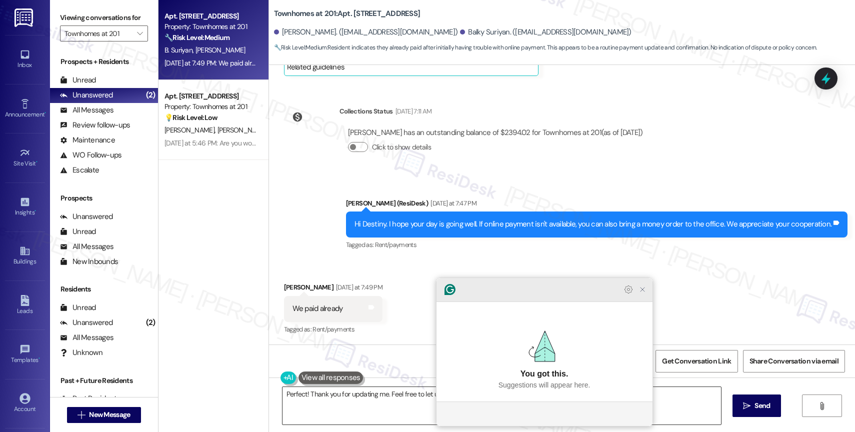
click at [646, 295] on icon "Close Grammarly Assistant" at bounding box center [642, 289] width 12 height 12
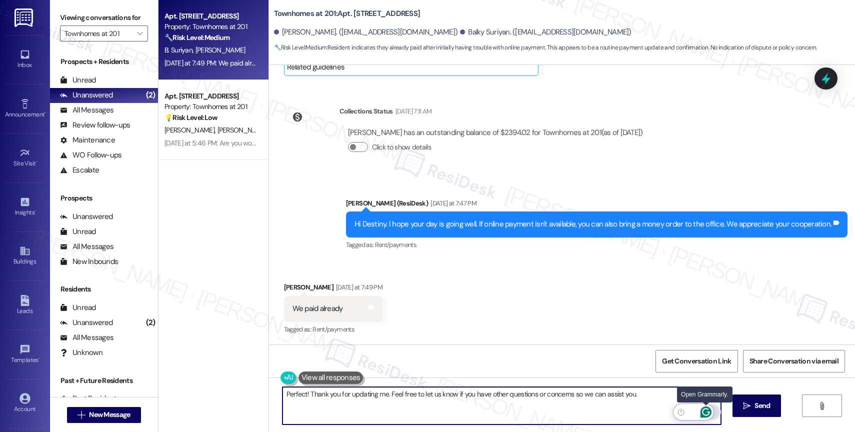
click at [707, 411] on icon "Open Grammarly. 0 Suggestions." at bounding box center [705, 411] width 11 height 11
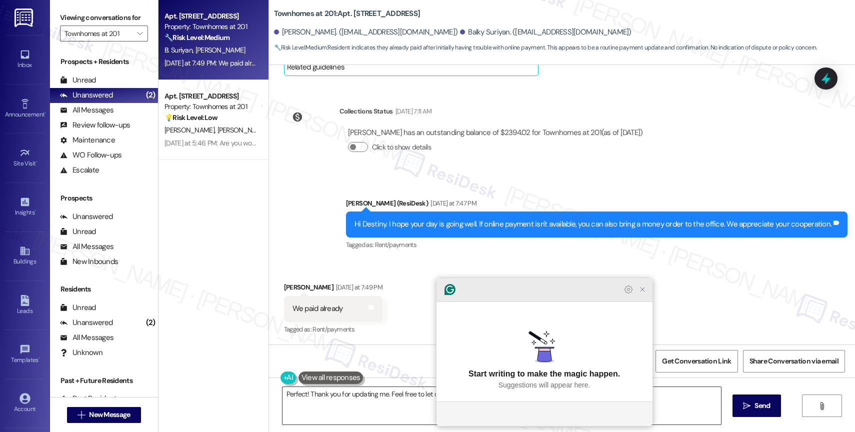
click at [646, 295] on icon "Close Grammarly Assistant" at bounding box center [642, 289] width 12 height 12
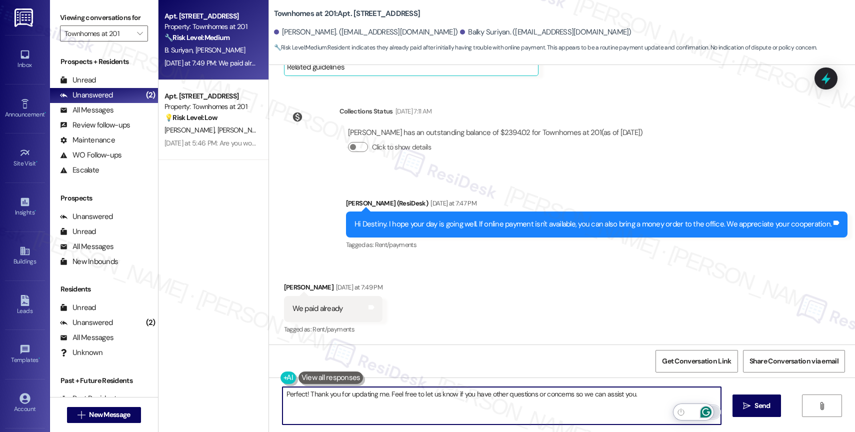
click at [707, 408] on icon "Open Grammarly. 0 Suggestions." at bounding box center [705, 411] width 7 height 7
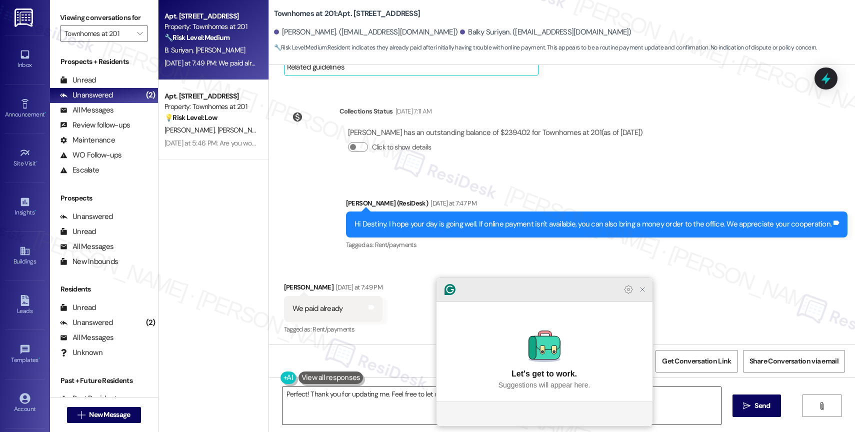
click at [645, 293] on icon "Close Grammarly Assistant" at bounding box center [642, 289] width 8 height 8
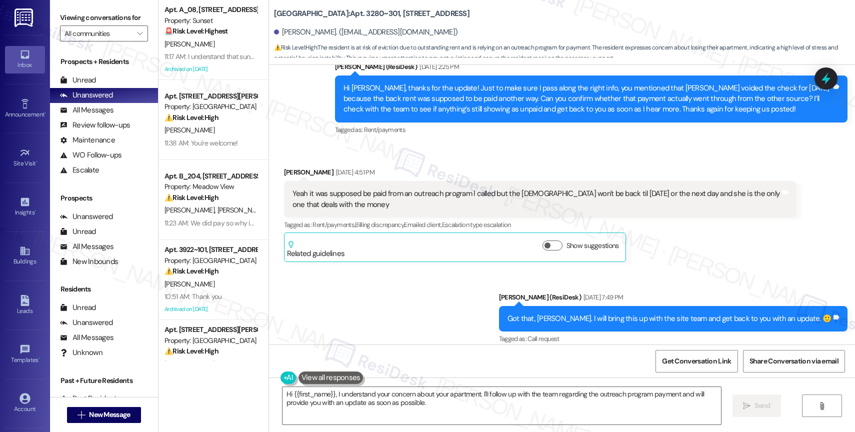
scroll to position [249, 0]
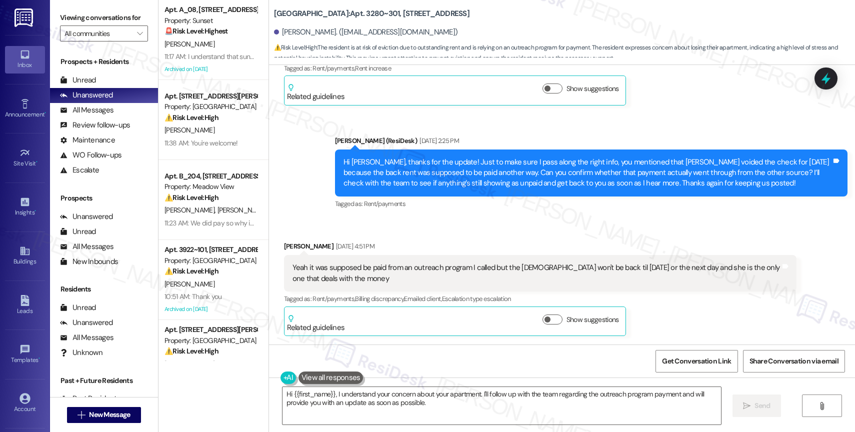
click at [473, 226] on div "Received via SMS Stacy Jaycox Aug 06, 2025 at 4:51 PM Yeah it was supposed be p…" at bounding box center [562, 280] width 586 height 125
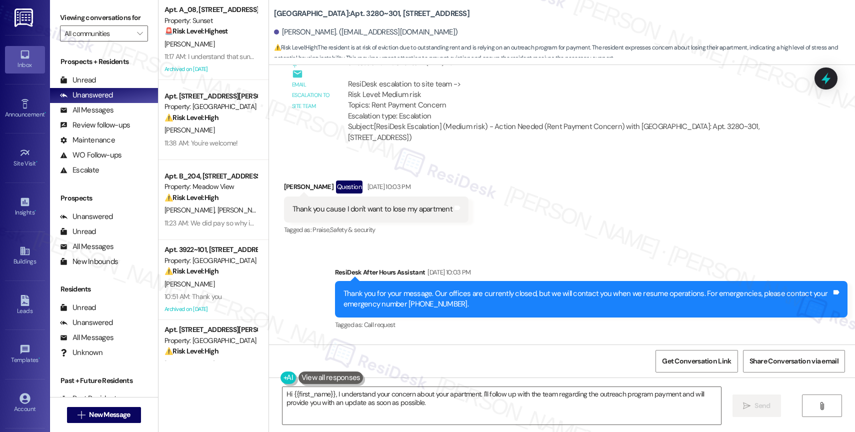
scroll to position [666, 0]
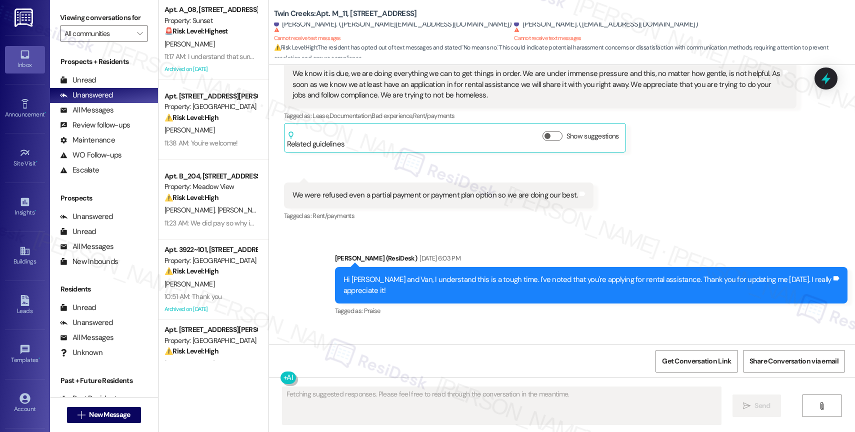
scroll to position [3827, 0]
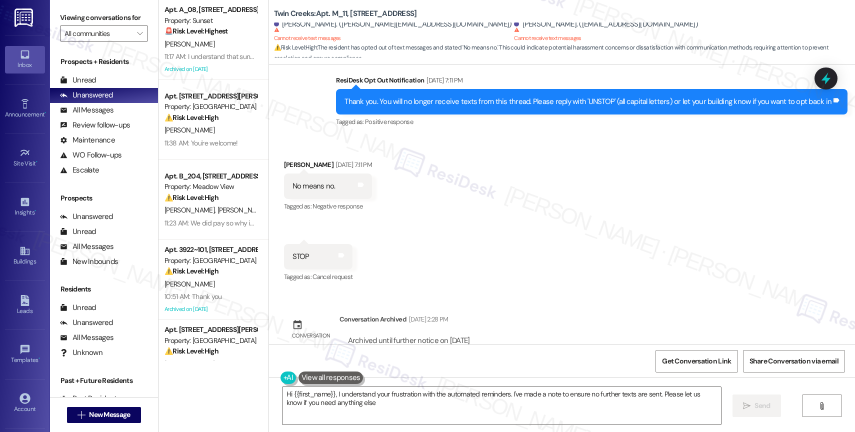
type textarea "Hi {{first_name}}, I understand your frustration with the automated reminders. …"
click at [442, 250] on div "Received via SMS [PERSON_NAME] [DATE] 7:11 PM No means no. Tags and notes Tagge…" at bounding box center [562, 214] width 586 height 155
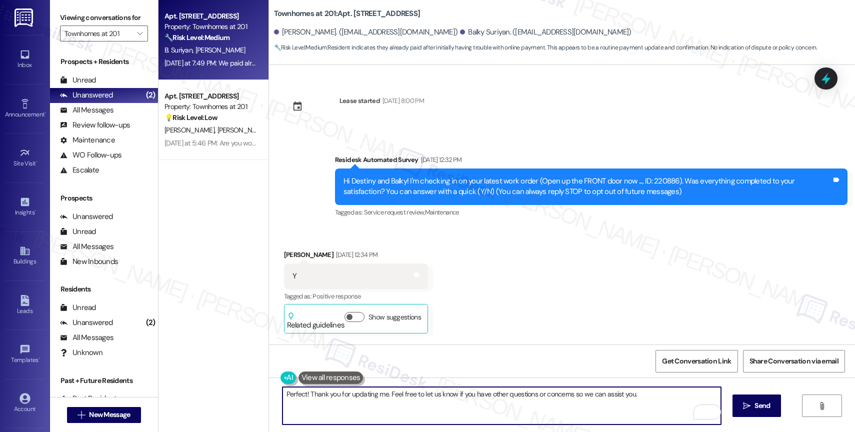
scroll to position [2687, 0]
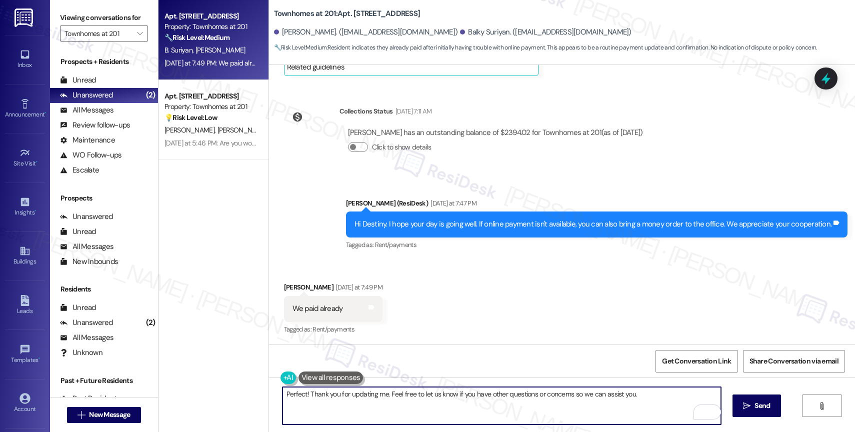
click at [648, 396] on textarea "Perfect! Thank you for updating me. Feel free to let us know if you have other …" at bounding box center [501, 405] width 438 height 37
type textarea "Perfect! Thank you for updating me. Feel free to let us know if you have other …"
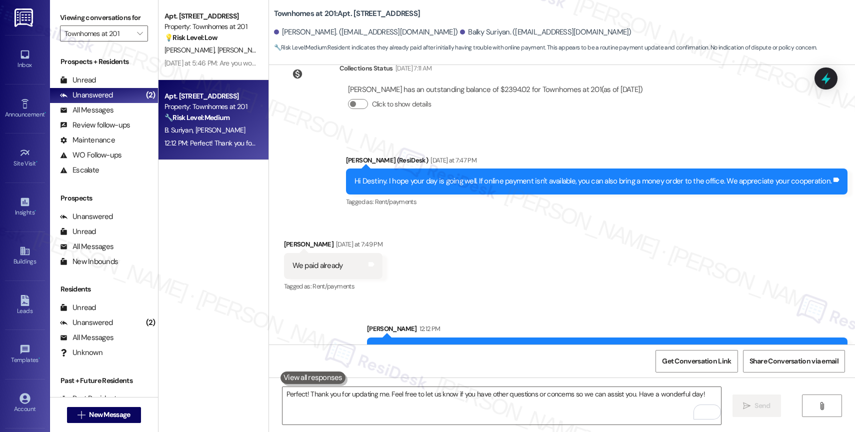
scroll to position [2757, 0]
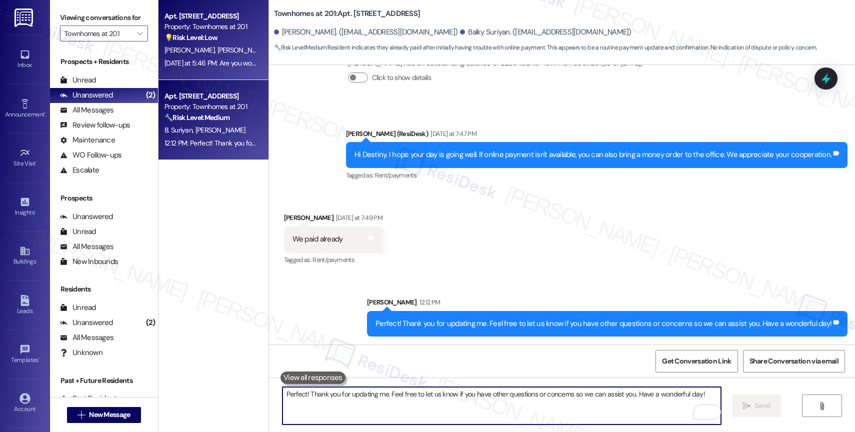
click at [214, 55] on div "[PERSON_NAME] [PERSON_NAME]" at bounding box center [210, 50] width 94 height 12
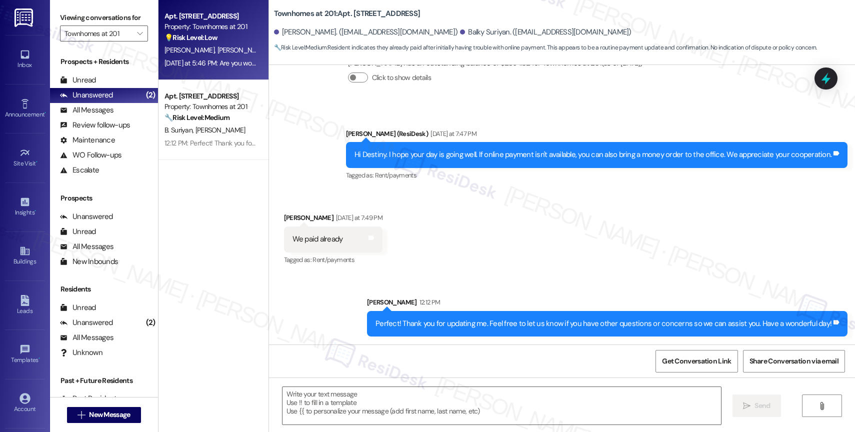
type textarea "Fetching suggested responses. Please feel free to read through the conversation…"
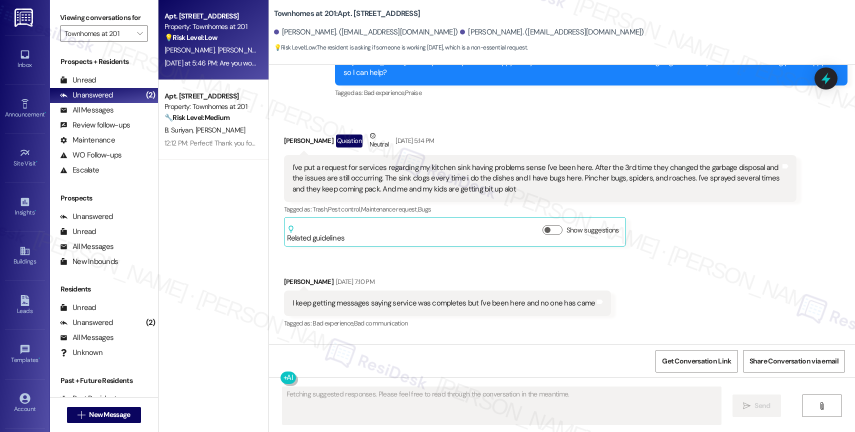
scroll to position [8043, 0]
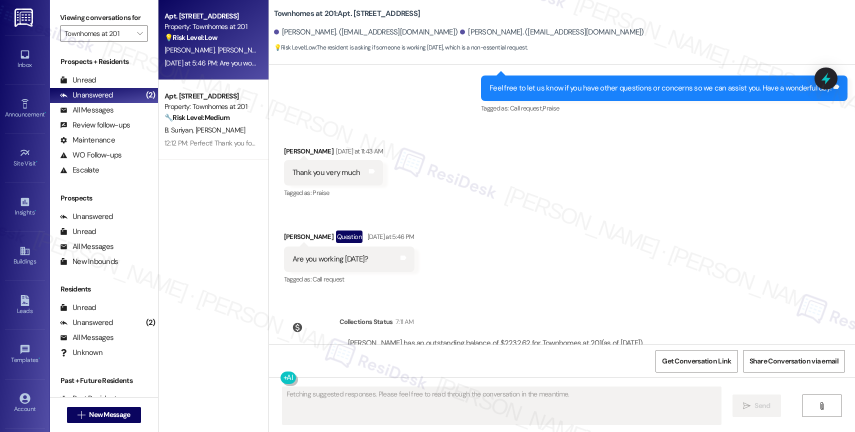
click at [478, 207] on div "Received via SMS [PERSON_NAME] [DATE] at 11:43 AM Thank you very much Tags and …" at bounding box center [562, 208] width 586 height 171
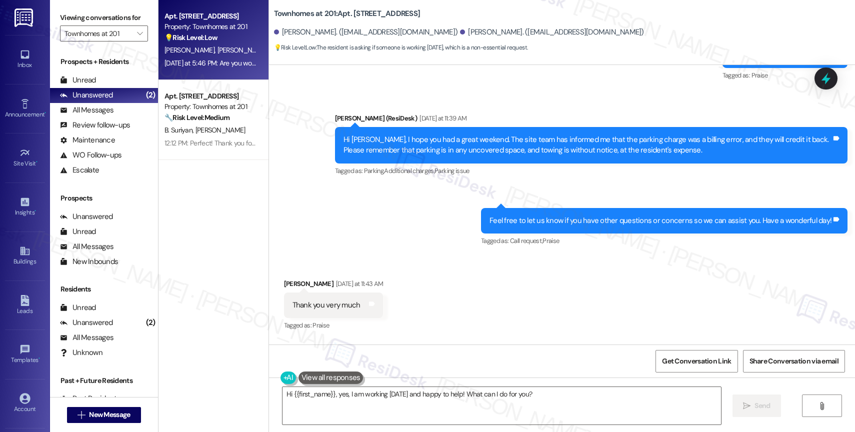
scroll to position [7895, 0]
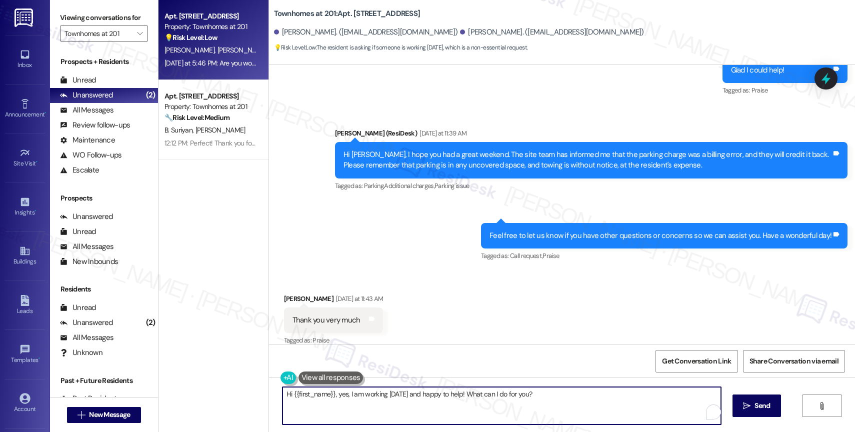
click at [386, 408] on textarea "Hi {{first_name}}, yes, I am working [DATE] and happy to help! What can I do fo…" at bounding box center [501, 405] width 438 height 37
click at [386, 408] on textarea "Hi {{first_name}}, yes, I am working today and happy to help! What can I do for…" at bounding box center [501, 405] width 438 height 37
type textarea "My pleasure!"
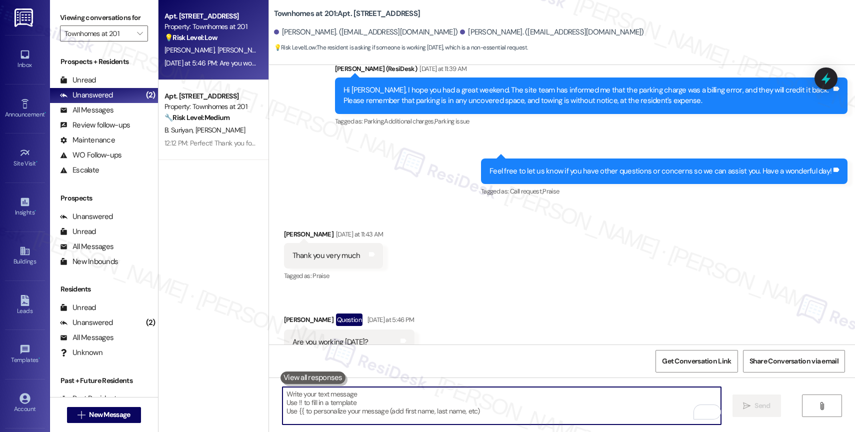
scroll to position [8112, 0]
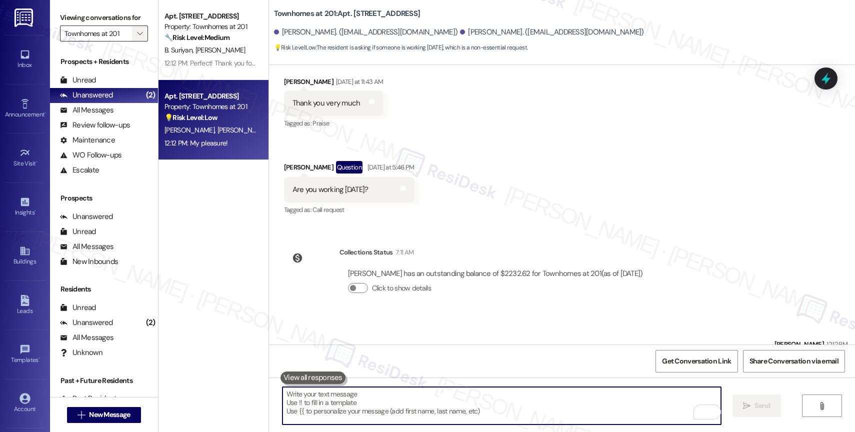
click at [135, 41] on span "" at bounding box center [139, 33] width 9 height 16
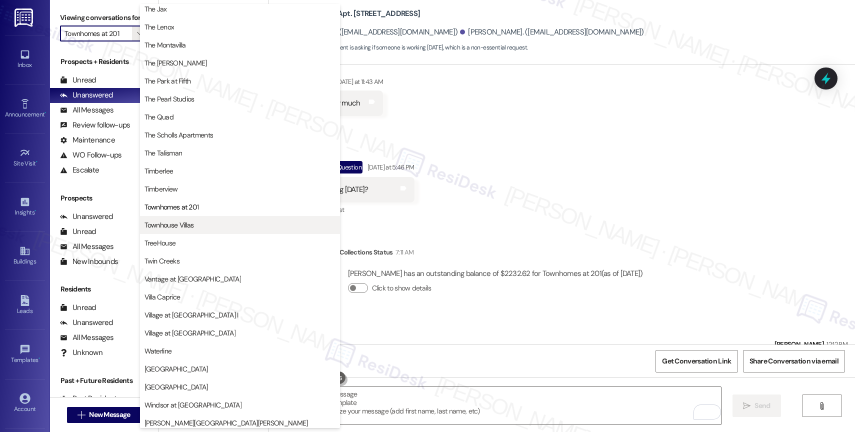
scroll to position [1796, 0]
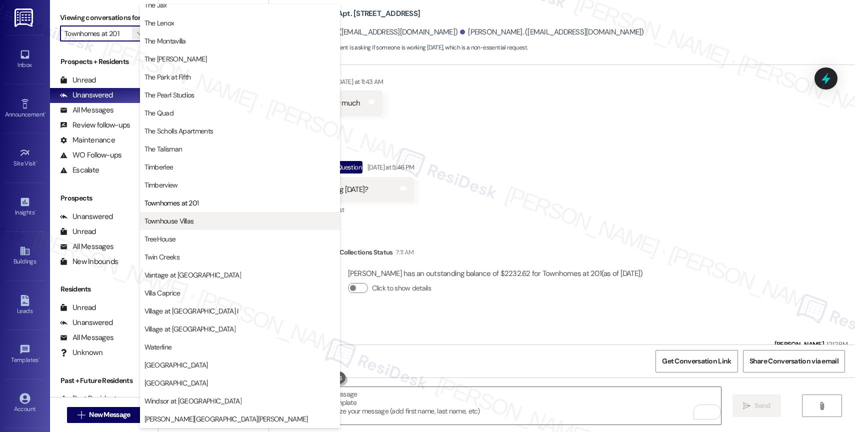
click at [214, 219] on span "Townhouse Villas" at bounding box center [239, 221] width 191 height 10
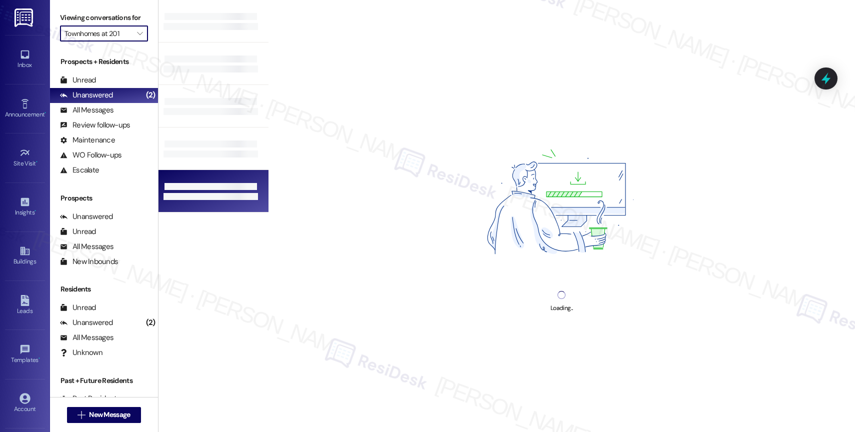
type input "Townhouse Villas"
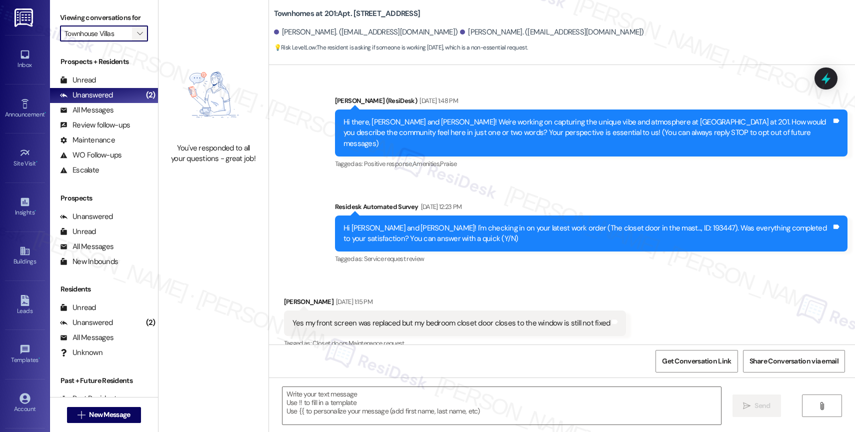
scroll to position [8127, 0]
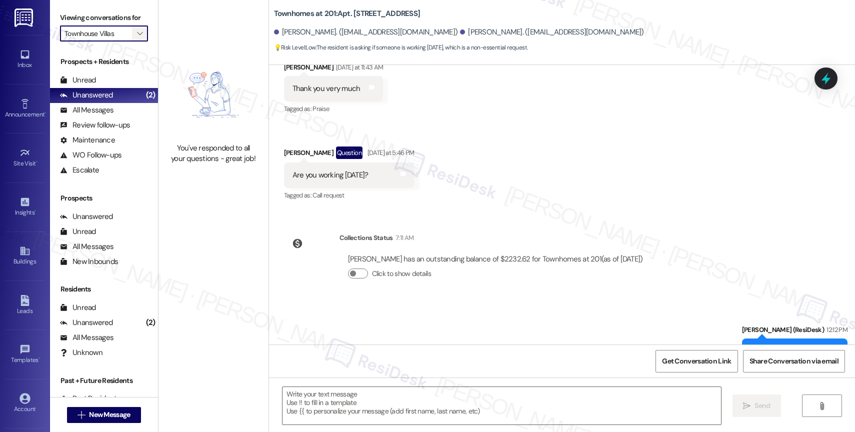
type textarea "Fetching suggested responses. Please feel free to read through the conversation…"
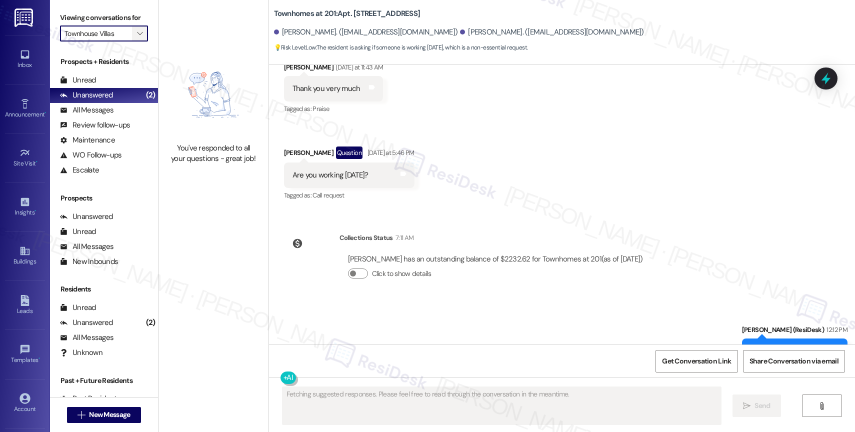
click at [135, 40] on span "" at bounding box center [139, 33] width 9 height 16
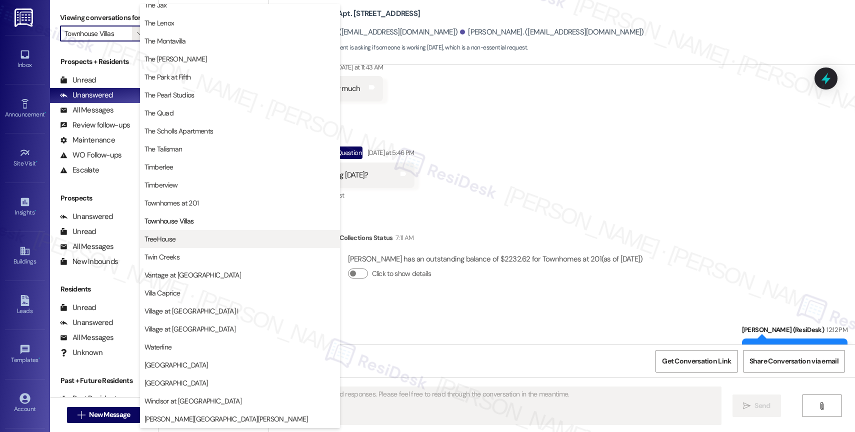
scroll to position [1822, 0]
click at [198, 237] on span "TreeHouse" at bounding box center [239, 239] width 191 height 10
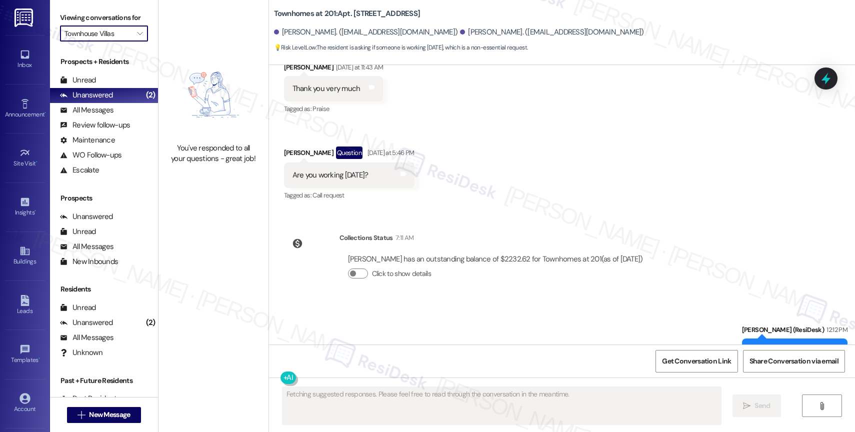
type input "TreeHouse"
click at [135, 39] on span "" at bounding box center [139, 33] width 9 height 16
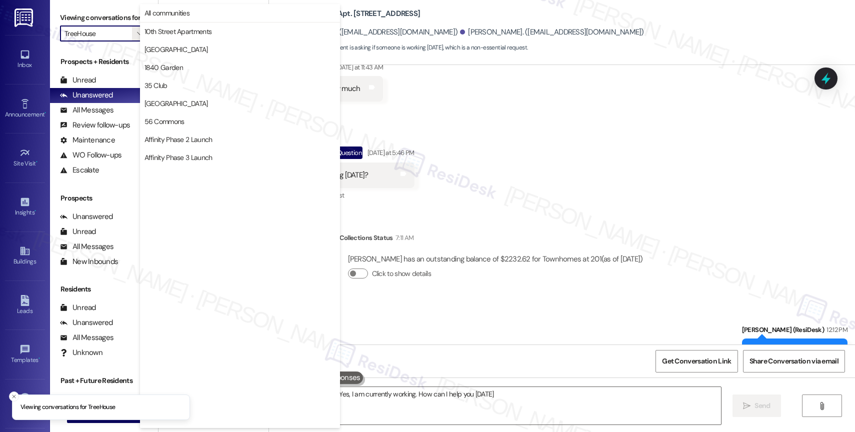
type textarea "Hi {{first_name}}! Yes, I am currently working. How can I help you today?"
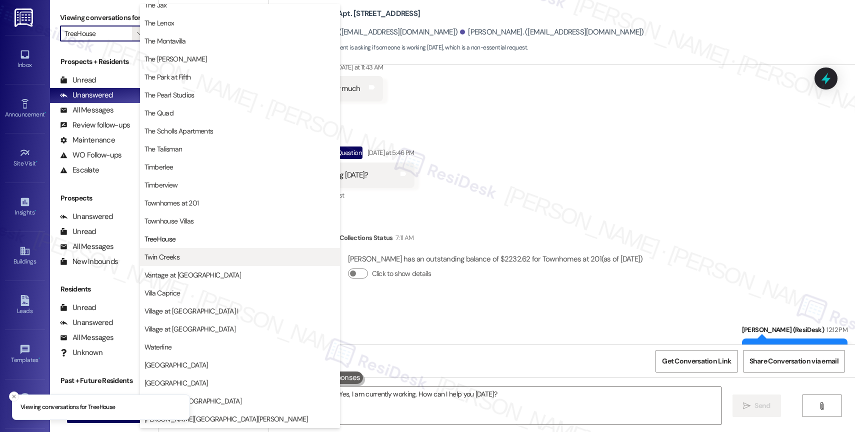
scroll to position [1798, 0]
click at [194, 254] on span "Twin Creeks" at bounding box center [239, 257] width 191 height 10
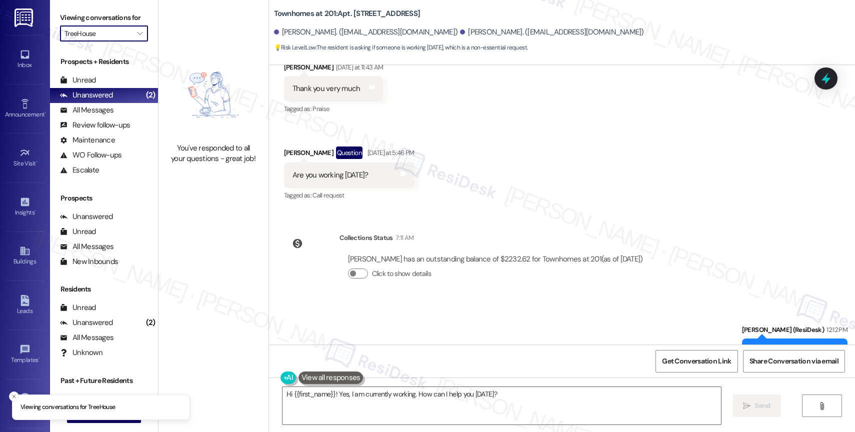
type input "Twin Creeks"
click at [113, 88] on div "Unread (0)" at bounding box center [104, 80] width 108 height 15
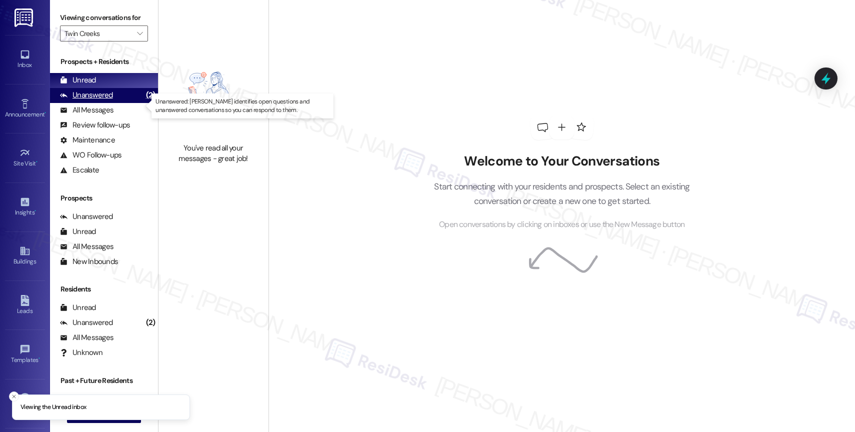
click at [118, 103] on div "Unanswered (2)" at bounding box center [104, 95] width 108 height 15
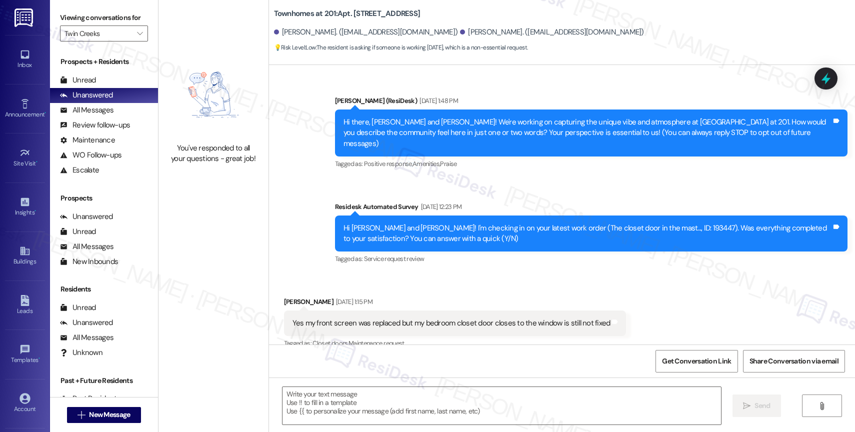
scroll to position [8127, 0]
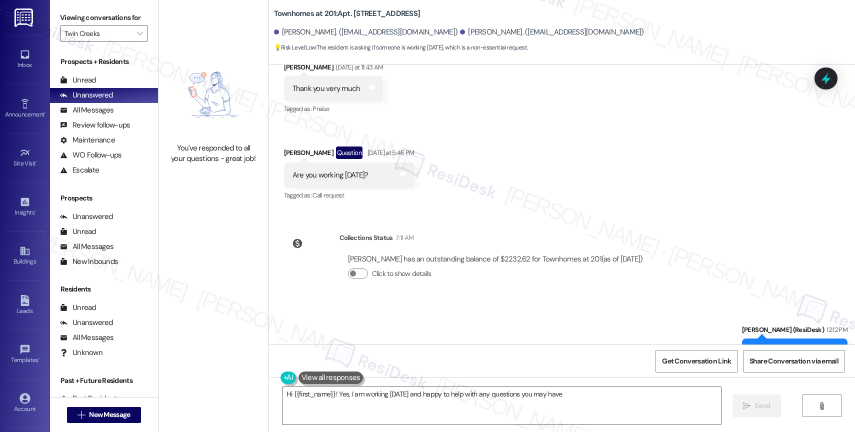
type textarea "Hi {{first_name}}! Yes, I am working today and happy to help with any questions…"
click at [137, 37] on icon "" at bounding box center [139, 33] width 5 height 8
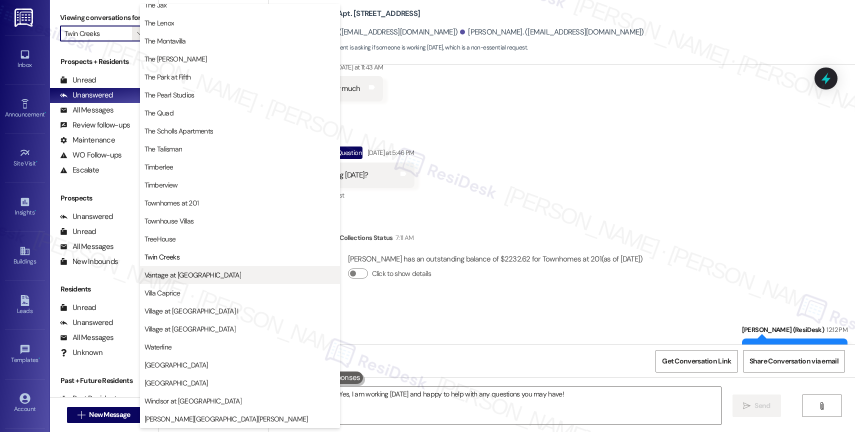
scroll to position [1800, 0]
click at [193, 271] on span "Vantage at Hillsdale" at bounding box center [192, 275] width 96 height 10
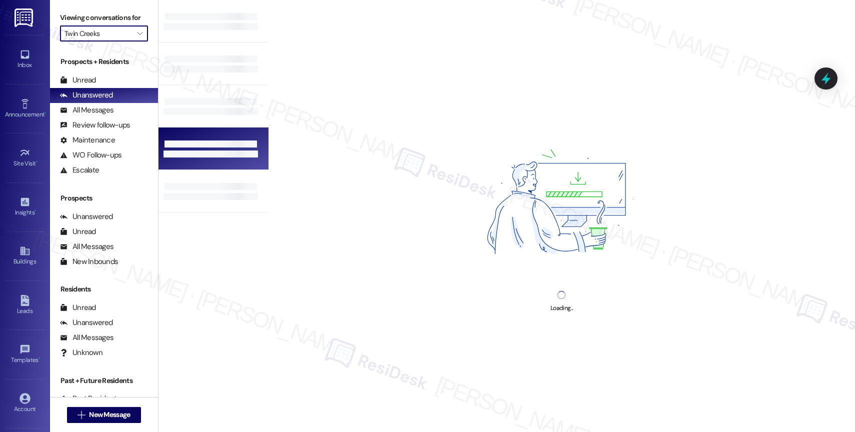
type input "Vantage at Hillsdale"
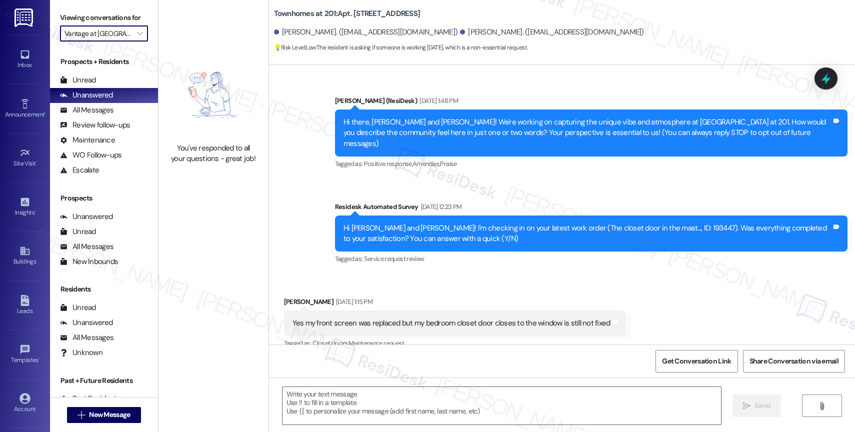
scroll to position [8127, 0]
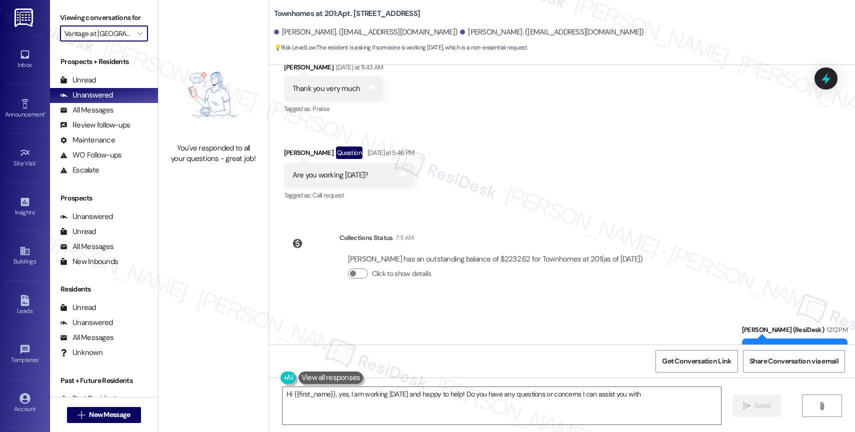
type textarea "Hi {{first_name}}, yes, I am working today and happy to help! Do you have any q…"
click at [137, 37] on icon "" at bounding box center [139, 33] width 5 height 8
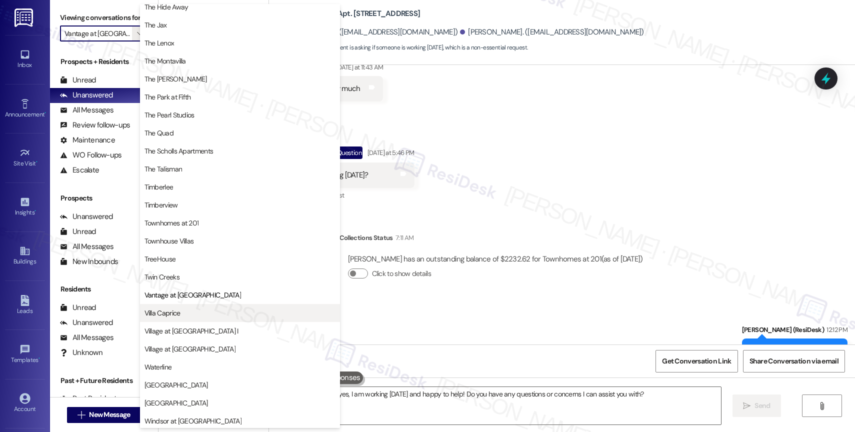
scroll to position [1820, 0]
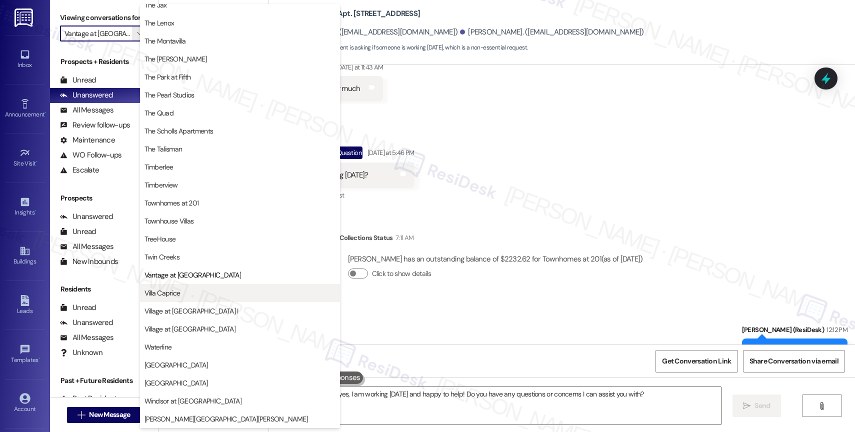
click at [189, 296] on span "Villa Caprice" at bounding box center [239, 293] width 191 height 10
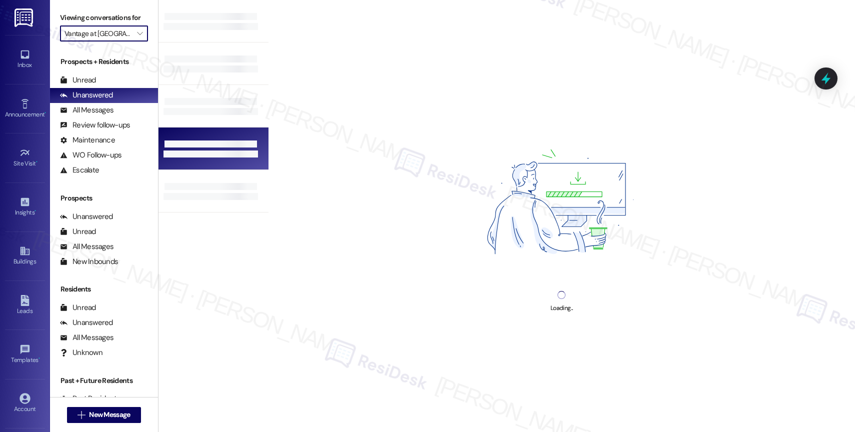
type input "Villa Caprice"
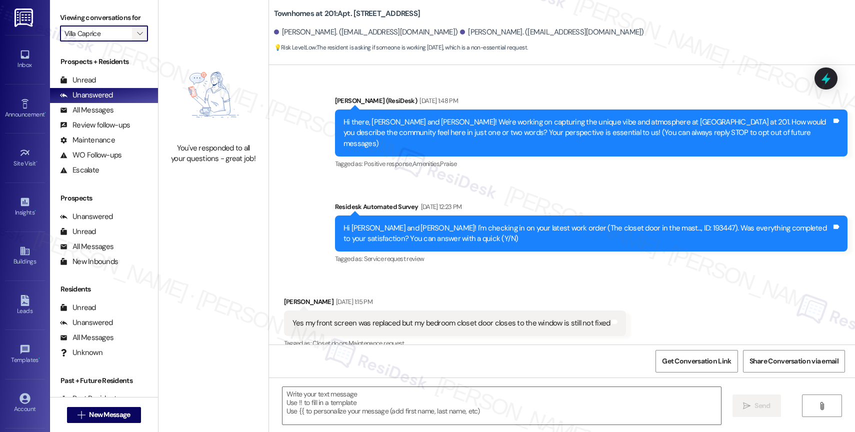
scroll to position [8127, 0]
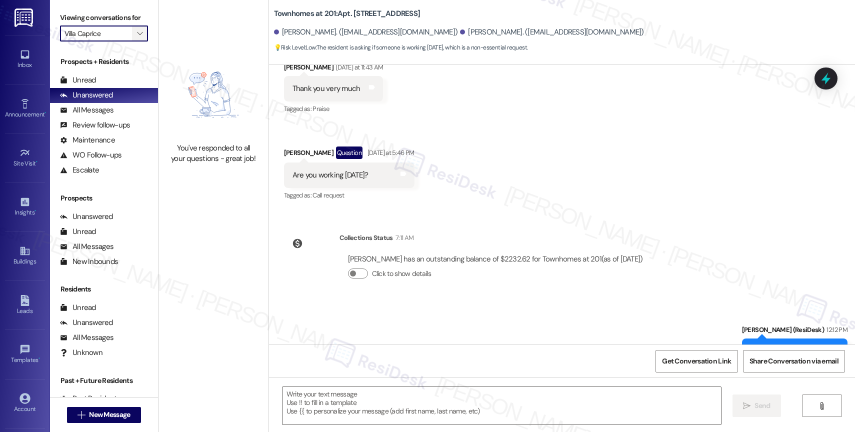
type textarea "Fetching suggested responses. Please feel free to read through the conversation…"
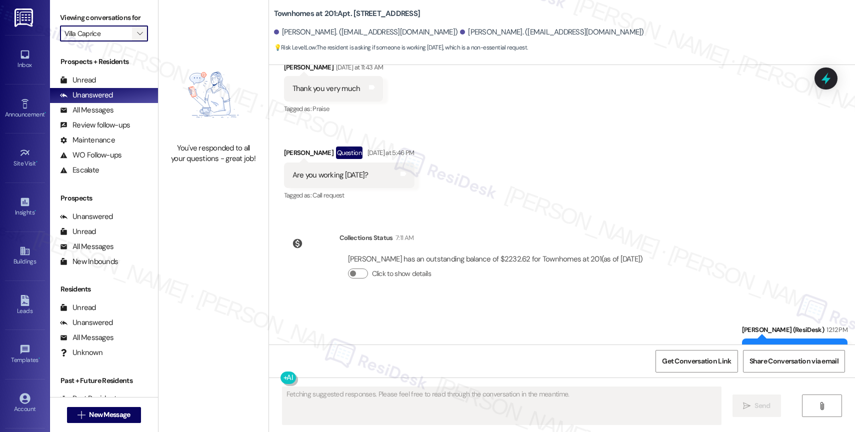
click at [137, 37] on icon "" at bounding box center [139, 33] width 5 height 8
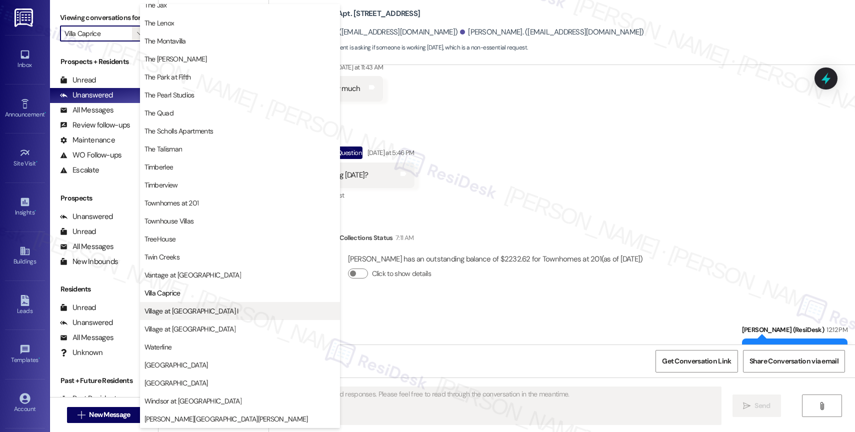
scroll to position [1796, 0]
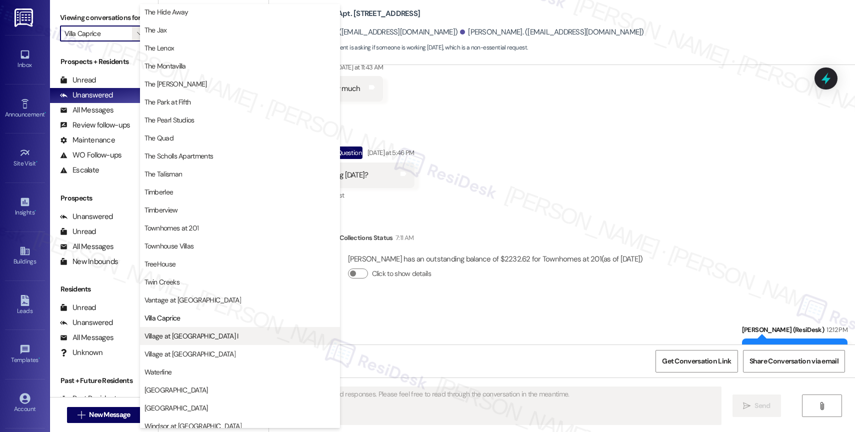
click at [189, 331] on span "Village at Main Street I" at bounding box center [191, 336] width 94 height 10
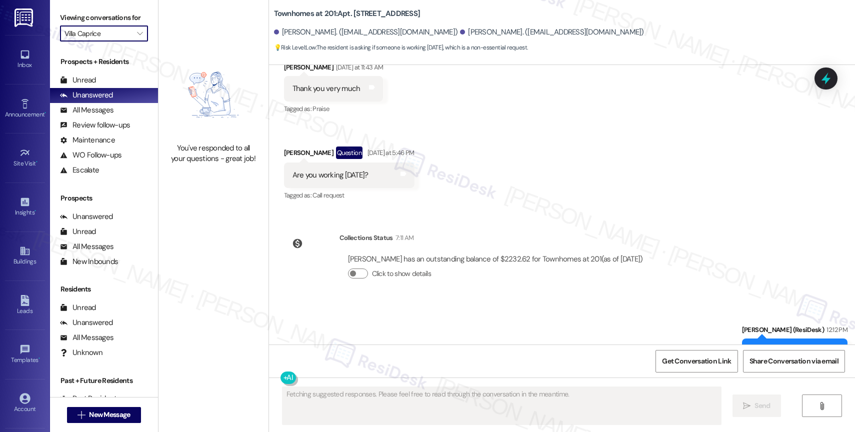
type input "Village at Main Street I"
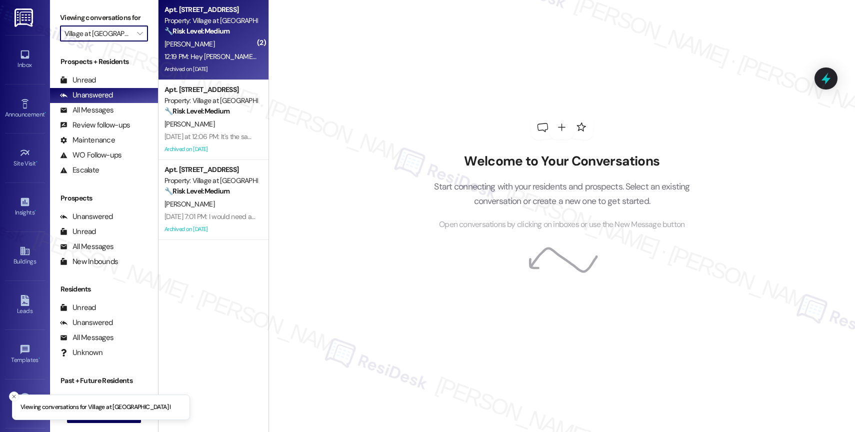
click at [201, 43] on div "L. Montgomery" at bounding box center [210, 44] width 94 height 12
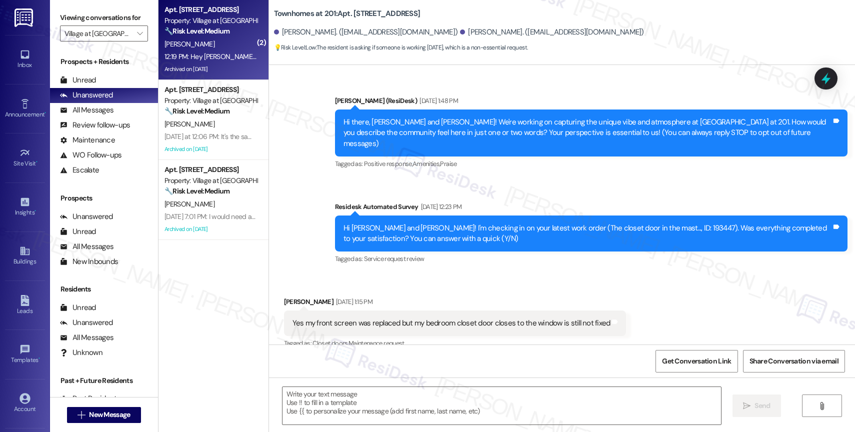
scroll to position [8127, 0]
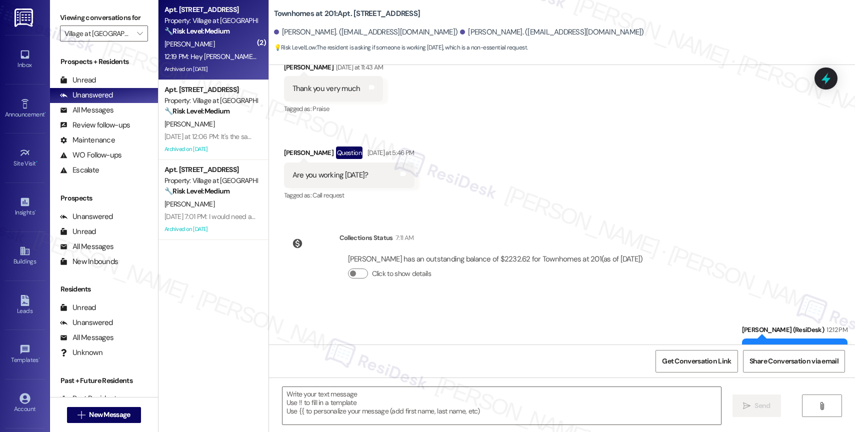
type textarea "Fetching suggested responses. Please feel free to read through the conversation…"
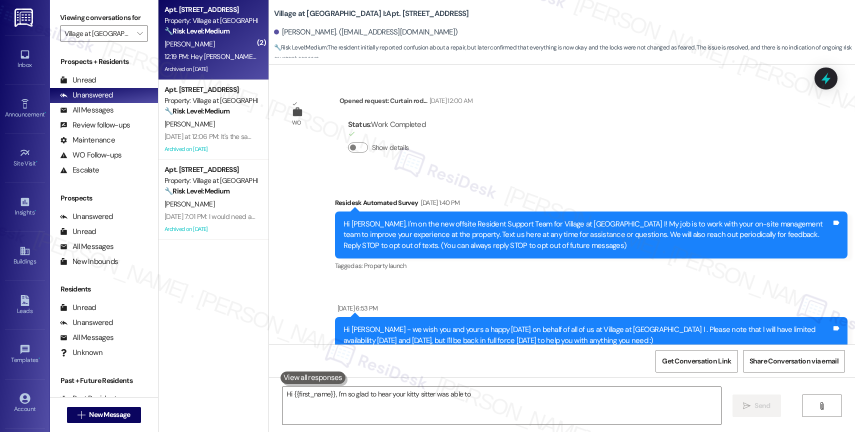
scroll to position [5585, 0]
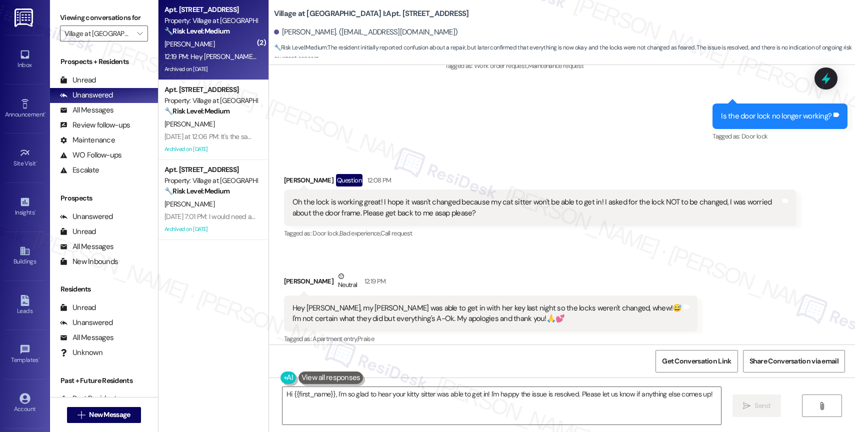
click at [489, 263] on div "Received via SMS Lesa Montgomery Neutral 12:19 PM Hey Sarah, my kitty sitter wa…" at bounding box center [490, 308] width 429 height 90
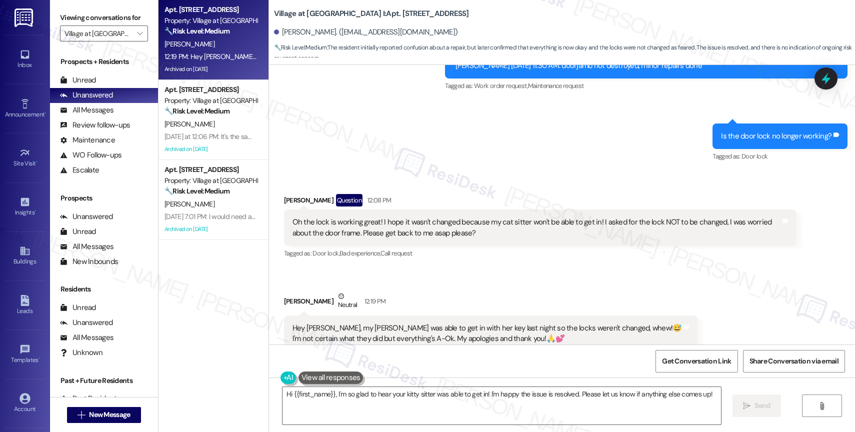
scroll to position [5564, 0]
click at [378, 410] on textarea "Hi {{first_name}}, I'm so glad to hear your kitty sitter was able to get in! I'…" at bounding box center [501, 405] width 438 height 37
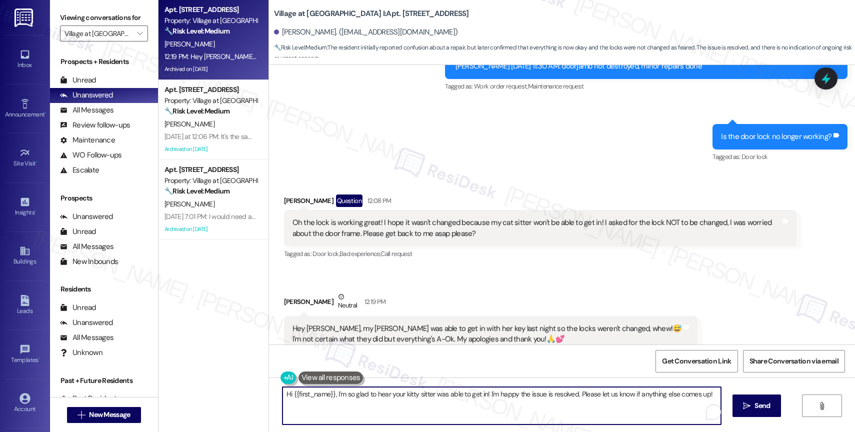
click at [378, 410] on textarea "Hi {{first_name}}, I'm so glad to hear your kitty sitter was able to get in! I'…" at bounding box center [501, 405] width 438 height 37
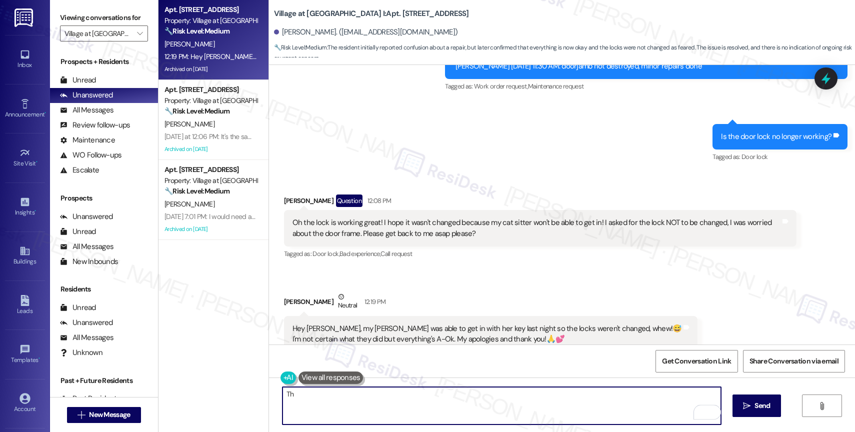
type textarea "T"
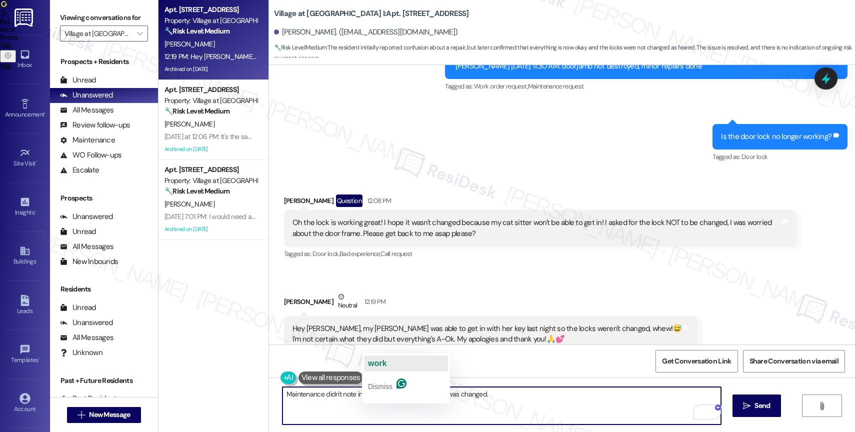
click at [390, 360] on button "work" at bounding box center [406, 363] width 84 height 16
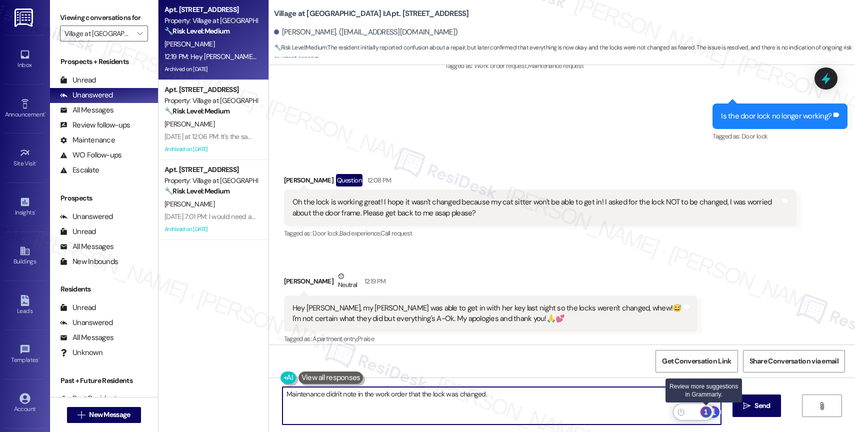
type textarea "Maintenance didn't note in the work order that the lock was changed."
click at [707, 410] on div "1" at bounding box center [705, 411] width 11 height 11
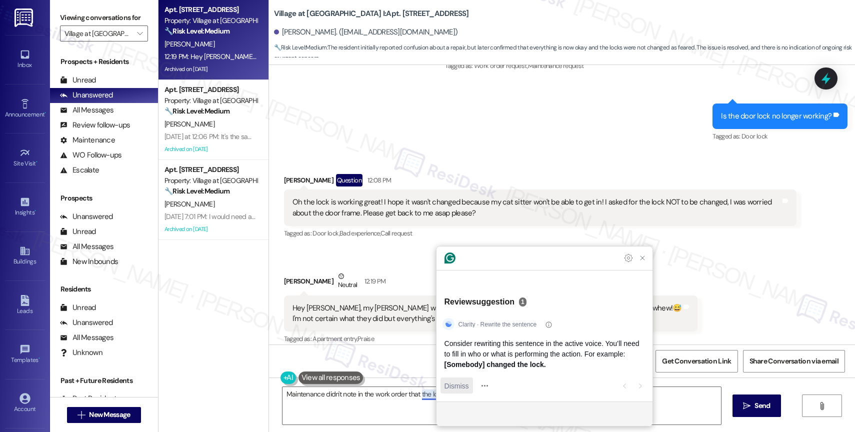
click at [455, 386] on span "Dismiss" at bounding box center [456, 385] width 24 height 10
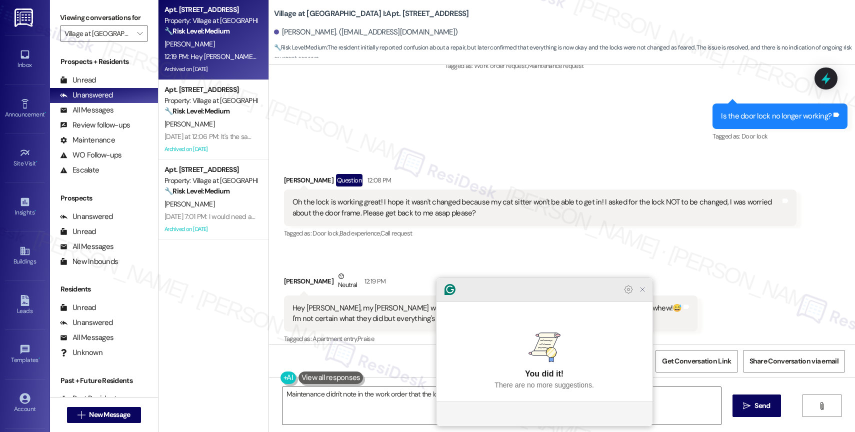
click at [641, 293] on icon "Close Grammarly Assistant" at bounding box center [642, 289] width 8 height 8
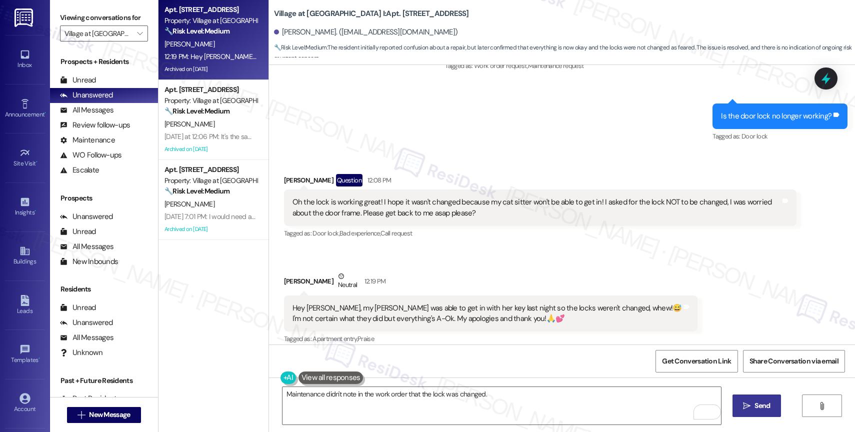
click at [756, 404] on span "Send" at bounding box center [761, 405] width 15 height 10
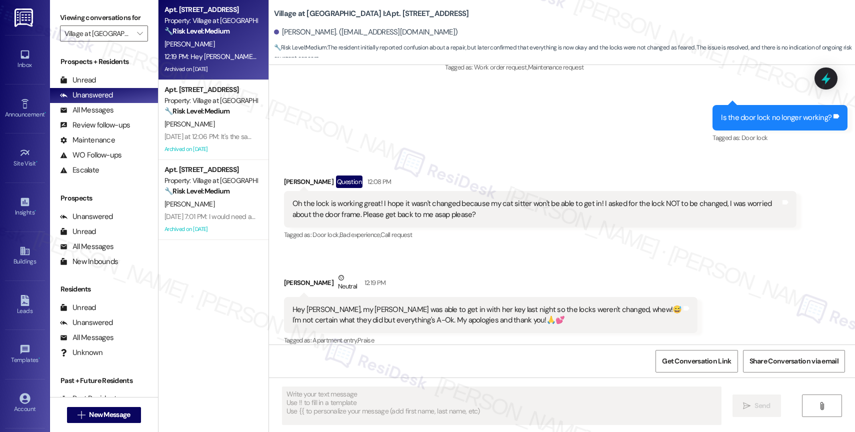
scroll to position [5654, 0]
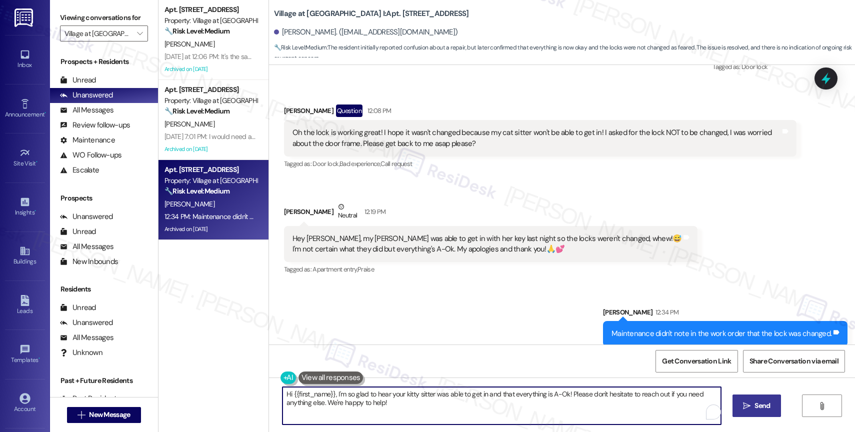
click at [341, 402] on textarea "Hi {{first_name}}, I'm so glad to hear your kitty sitter was able to get in and…" at bounding box center [501, 405] width 438 height 37
click at [343, 397] on textarea "You're welcome, Lesa. Have a wonderful day!" at bounding box center [501, 405] width 438 height 37
paste textarea "Feel free to let us know if you have other questions or concerns so we can assi…"
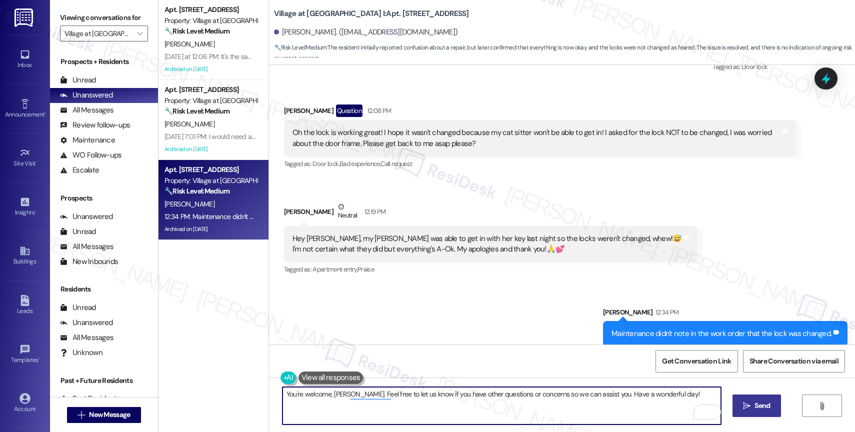
type textarea "You're welcome, Lesa. Feel free to let us know if you have other questions or c…"
click at [746, 402] on icon "" at bounding box center [746, 406] width 7 height 8
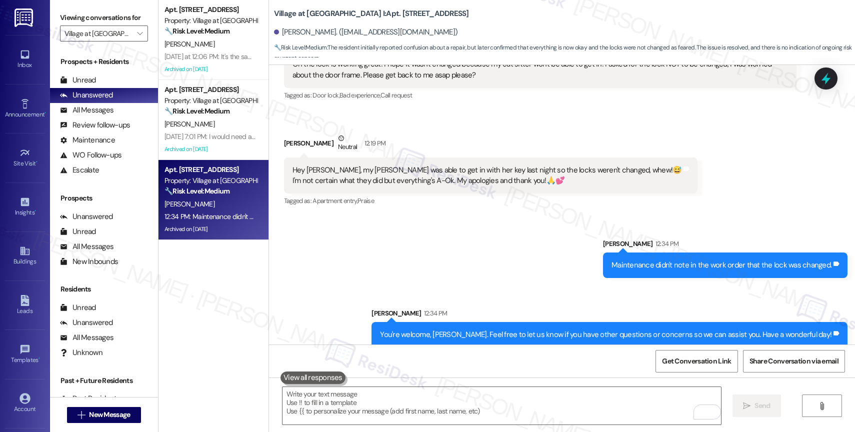
scroll to position [5724, 0]
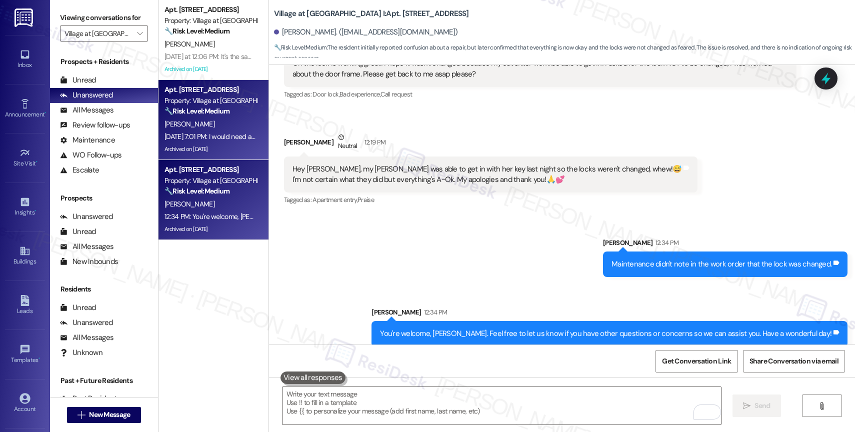
click at [209, 103] on div "Property: Village at Main Street I" at bounding box center [210, 100] width 92 height 10
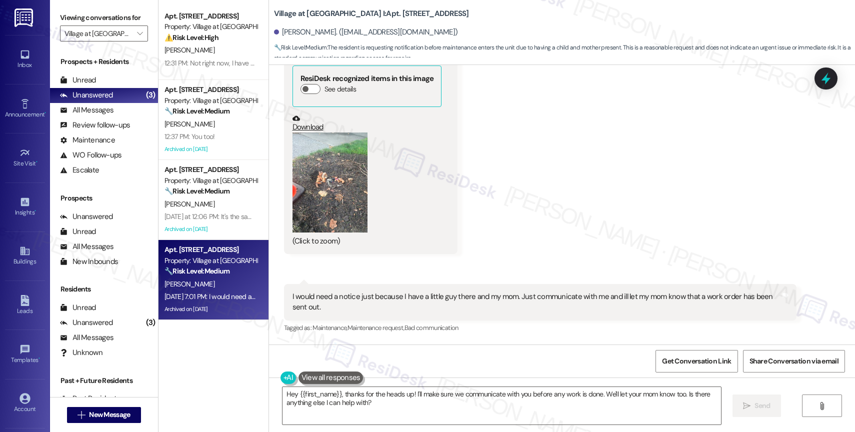
scroll to position [3746, 0]
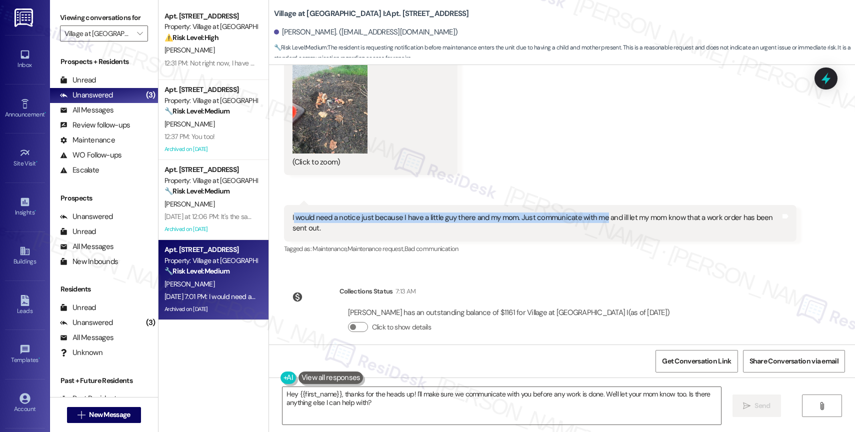
drag, startPoint x: 285, startPoint y: 205, endPoint x: 594, endPoint y: 208, distance: 308.9
click at [594, 212] on div "I would need a notice just because I have a little guy there and my mom. Just c…" at bounding box center [536, 222] width 488 height 21
copy div "would need a notice just because I have a little guy there and my mom. Just com…"
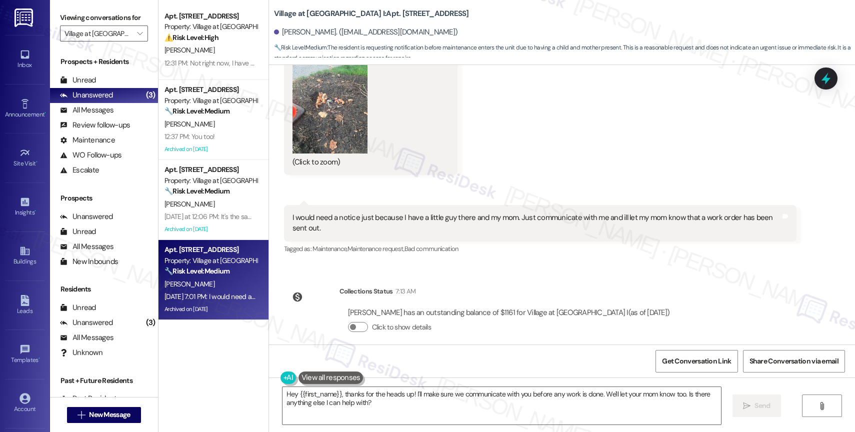
click at [484, 205] on div "I would need a notice just because I have a little guy there and my mom. Just c…" at bounding box center [540, 223] width 512 height 36
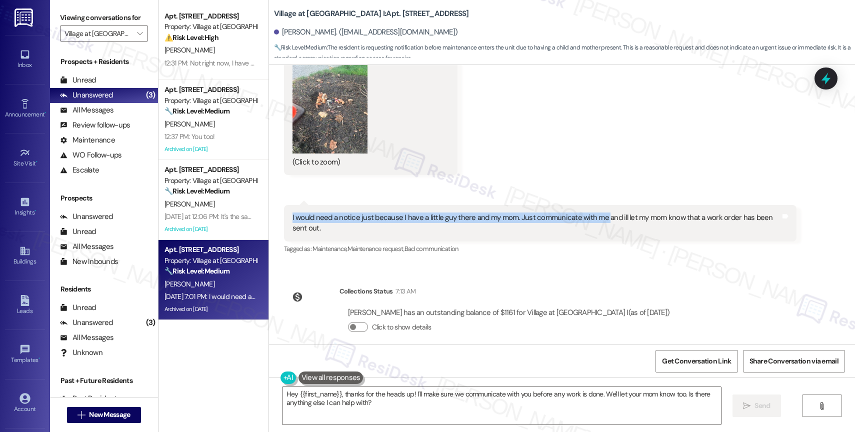
drag, startPoint x: 281, startPoint y: 200, endPoint x: 595, endPoint y: 206, distance: 314.5
click at [595, 206] on div "I would need a notice just because I have a little guy there and my mom. Just c…" at bounding box center [540, 223] width 512 height 36
copy div "I would need a notice just because I have a little guy there and my mom. Just c…"
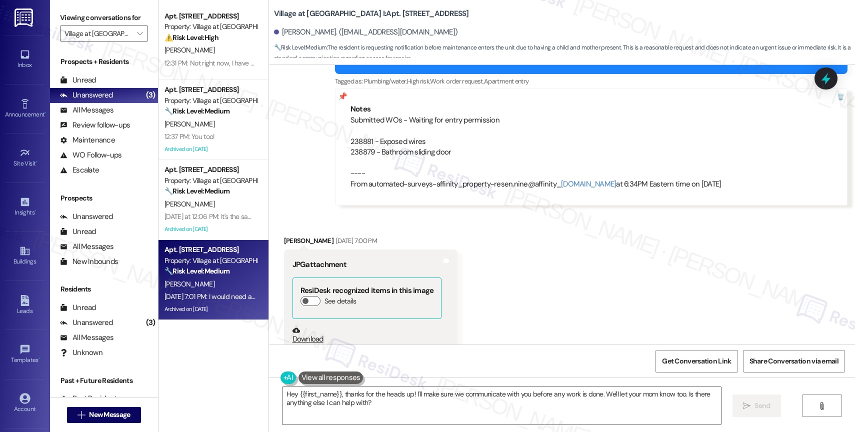
scroll to position [3366, 0]
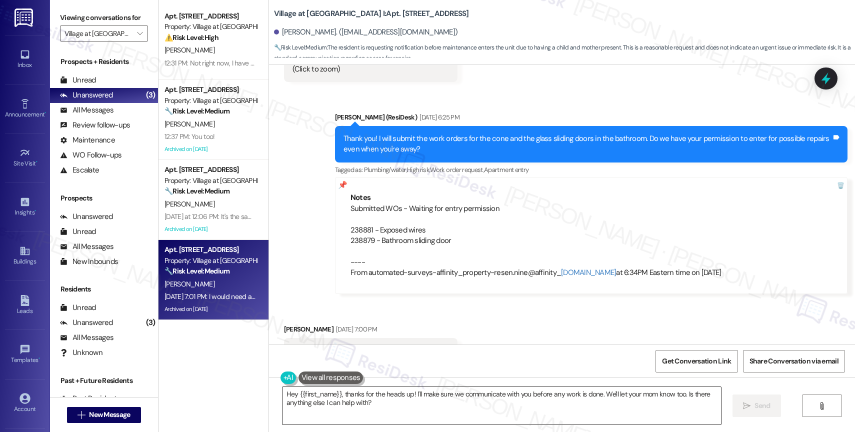
click at [298, 399] on textarea "Hey {{first_name}}, thanks for the heads up! I'll make sure we communicate with…" at bounding box center [501, 405] width 438 height 37
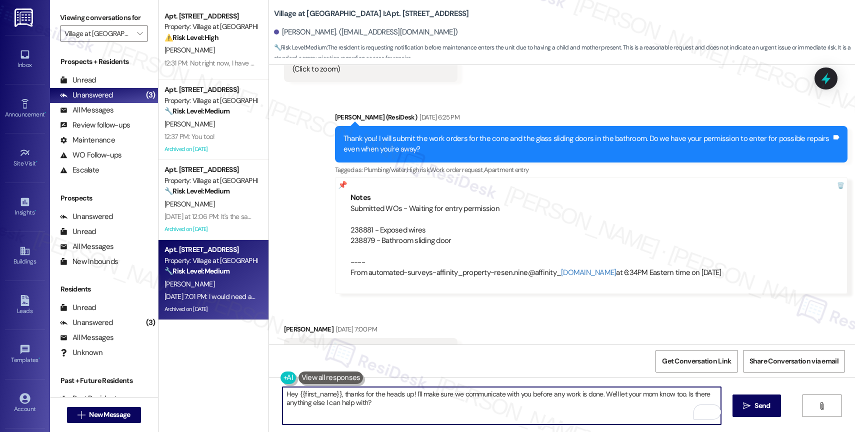
drag, startPoint x: 290, startPoint y: 392, endPoint x: 300, endPoint y: 389, distance: 10.4
click at [290, 392] on textarea "Hey {{first_name}}, thanks for the heads up! I'll make sure we communicate with…" at bounding box center [501, 405] width 438 height 37
drag, startPoint x: 331, startPoint y: 393, endPoint x: 419, endPoint y: 416, distance: 90.9
click at [419, 416] on textarea "Hi {{first_name}}, thanks for the heads up! I'll make sure we communicate with …" at bounding box center [501, 405] width 438 height 37
drag, startPoint x: 415, startPoint y: 394, endPoint x: 546, endPoint y: 399, distance: 131.1
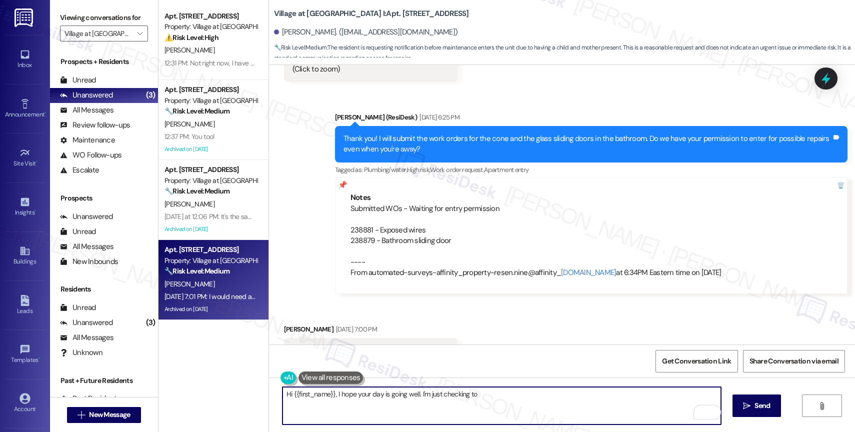
click at [534, 399] on textarea "Hi {{first_name}}, I hope your day is going well. I'm just checking to" at bounding box center [501, 405] width 438 height 37
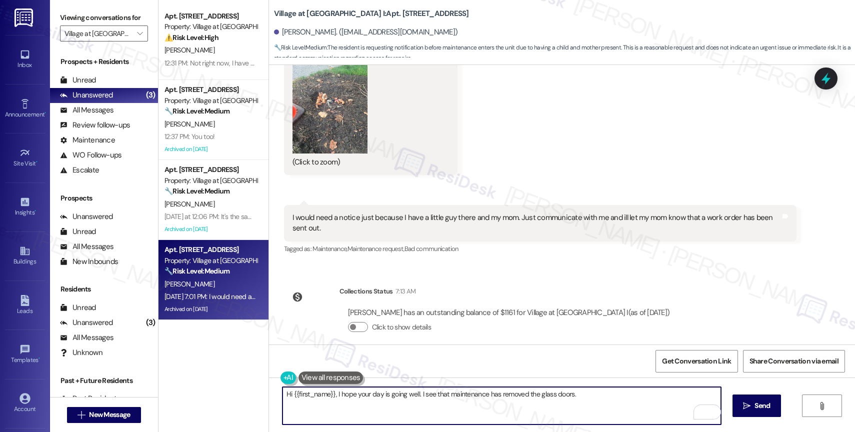
click at [592, 394] on textarea "Hi {{first_name}}, I hope your day is going well. I see that maintenance has re…" at bounding box center [501, 405] width 438 height 37
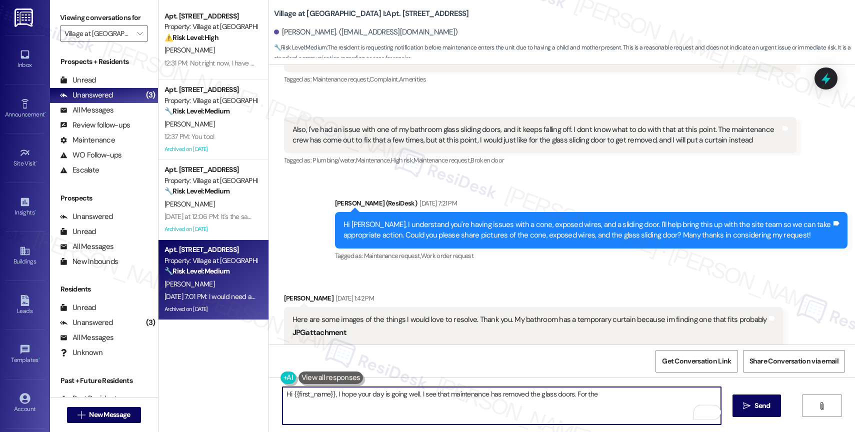
scroll to position [2416, 0]
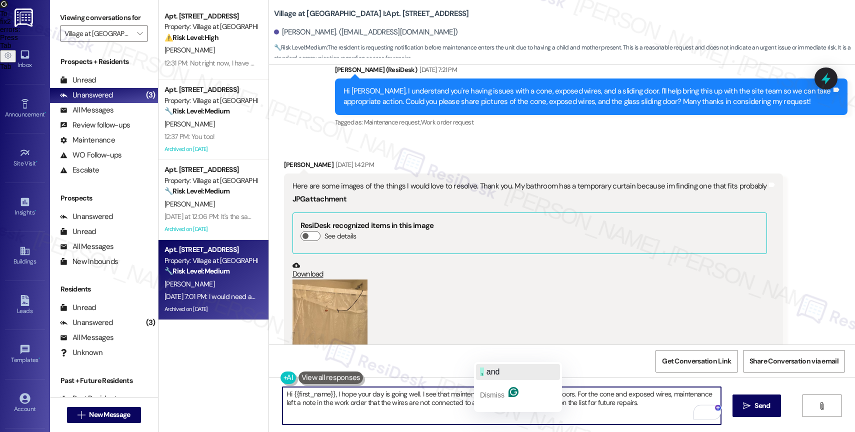
click at [494, 374] on span "and" at bounding box center [492, 371] width 13 height 8
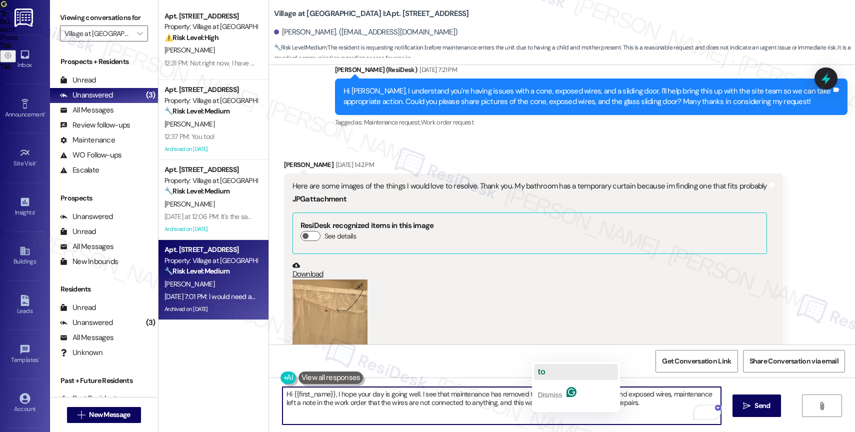
click at [553, 371] on button "to" at bounding box center [576, 372] width 84 height 16
click at [635, 409] on textarea "Hi {{first_name}}, I hope your day is going well. I see that maintenance has re…" at bounding box center [501, 405] width 438 height 37
type textarea "Hi {{first_name}}, I hope your day is going well. I see that maintenance has re…"
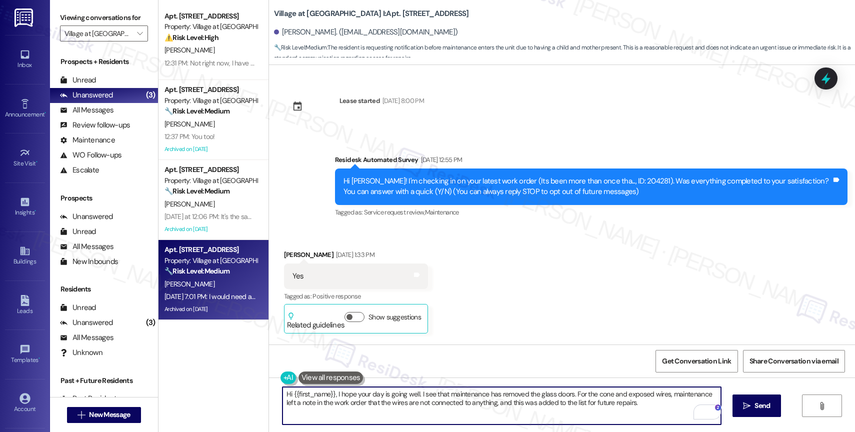
scroll to position [2416, 0]
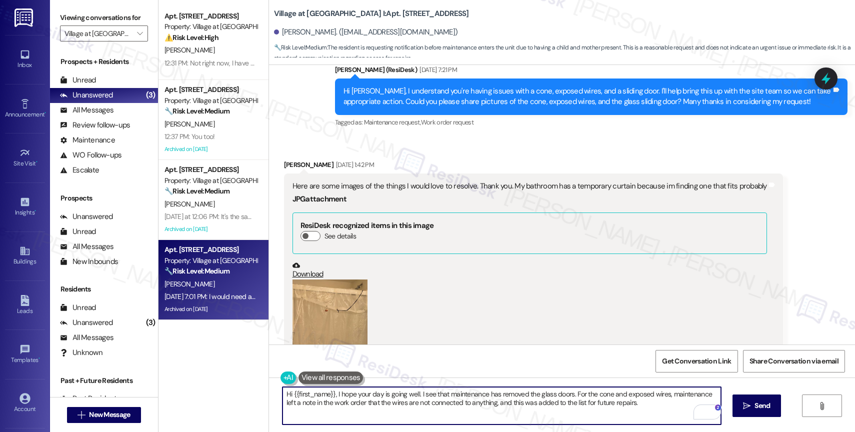
click at [650, 406] on textarea "Hi {{first_name}}, I hope your day is going well. I see that maintenance has re…" at bounding box center [501, 405] width 438 height 37
paste textarea "Feel free to let us know if you have other questions or concerns so we can assi…"
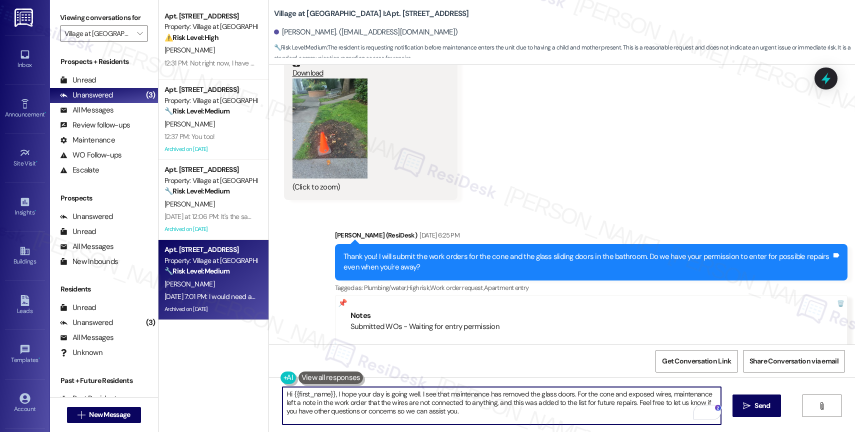
scroll to position [3746, 0]
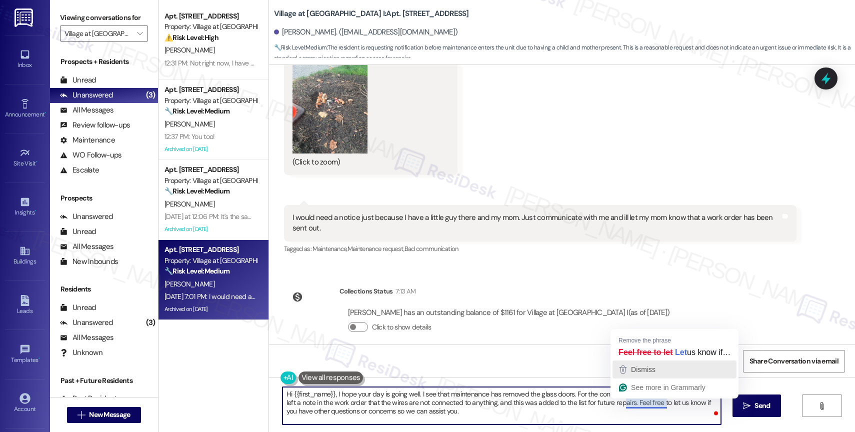
click at [647, 370] on span "Dismiss" at bounding box center [643, 369] width 24 height 8
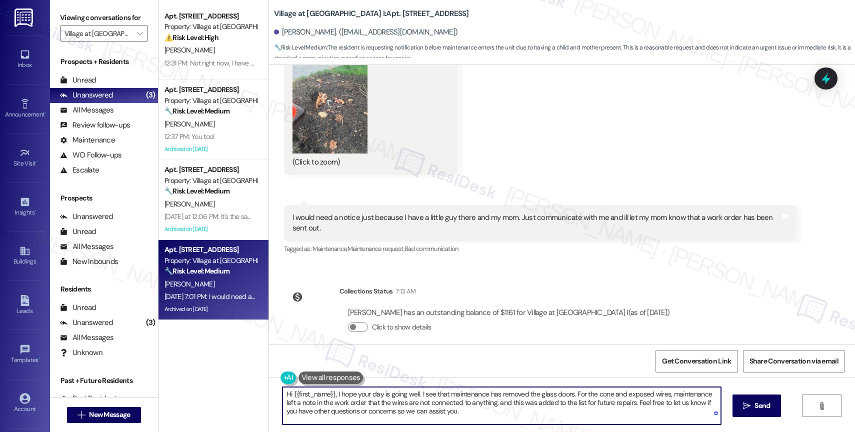
click at [470, 416] on textarea "Hi {{first_name}}, I hope your day is going well. I see that maintenance has re…" at bounding box center [501, 405] width 438 height 37
type textarea "Hi {{first_name}}, I hope your day is going well. I see that maintenance has re…"
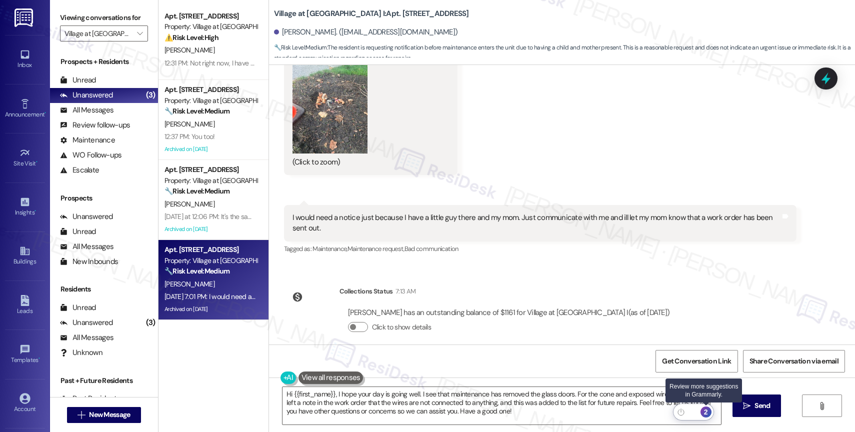
click at [707, 410] on div "2" at bounding box center [705, 411] width 11 height 11
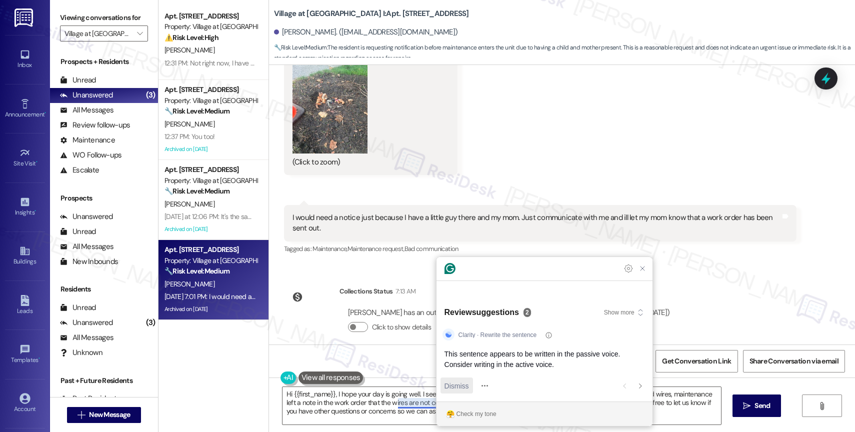
click at [462, 380] on span "Dismiss" at bounding box center [456, 385] width 24 height 10
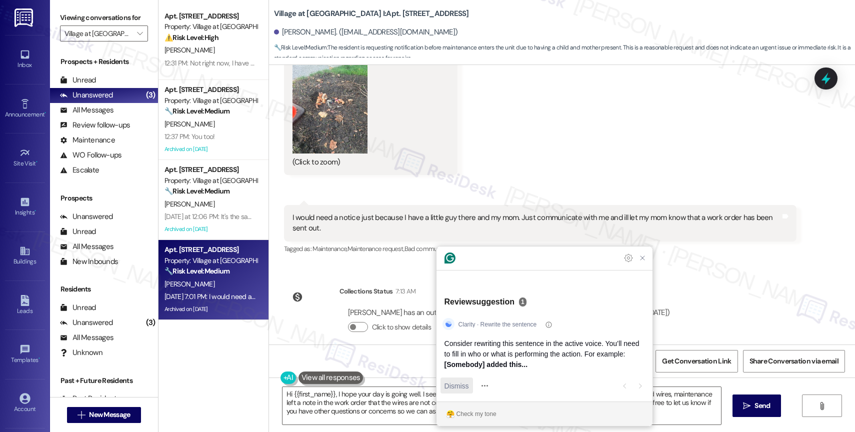
click at [455, 390] on span "Dismiss" at bounding box center [456, 385] width 24 height 10
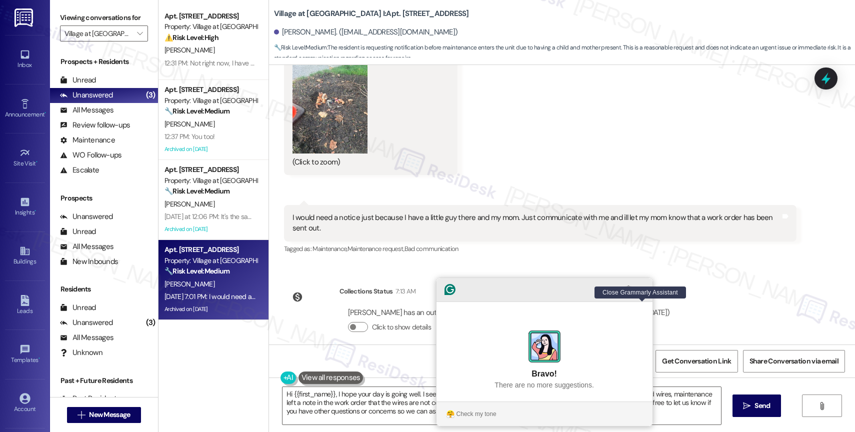
click at [643, 293] on icon "Close Grammarly Assistant" at bounding box center [642, 289] width 8 height 8
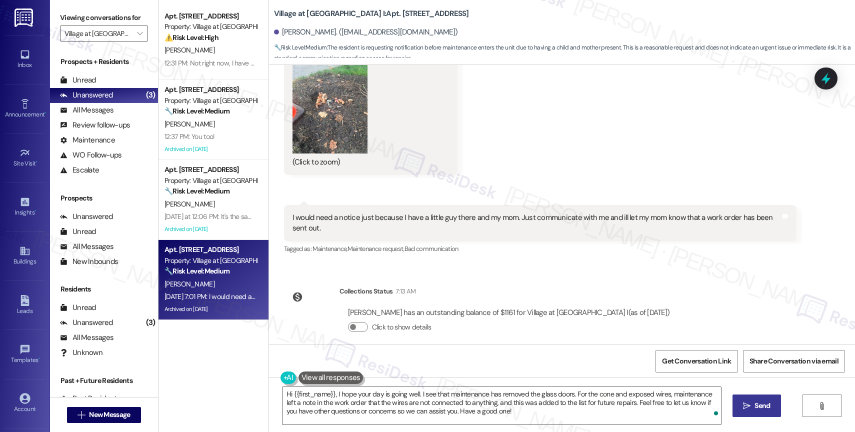
click at [750, 403] on span " Send" at bounding box center [756, 405] width 31 height 10
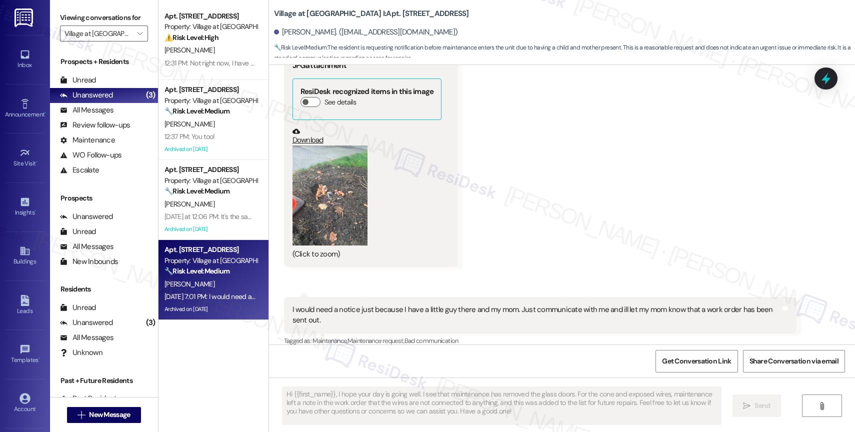
scroll to position [3837, 0]
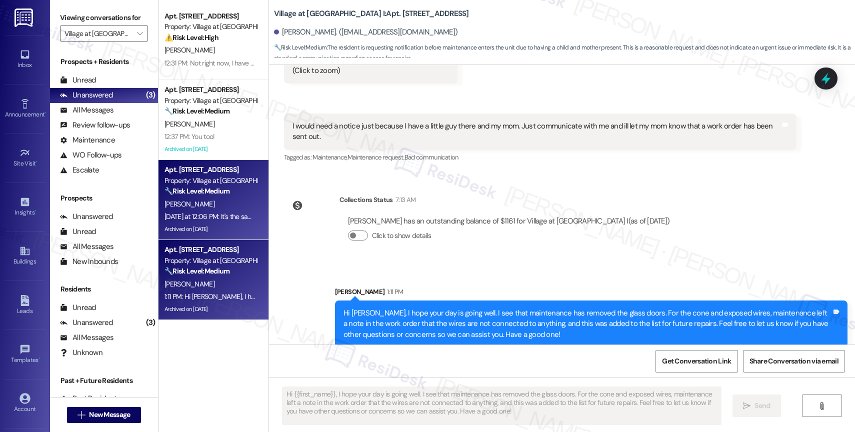
click at [171, 199] on span "[PERSON_NAME]" at bounding box center [189, 203] width 50 height 9
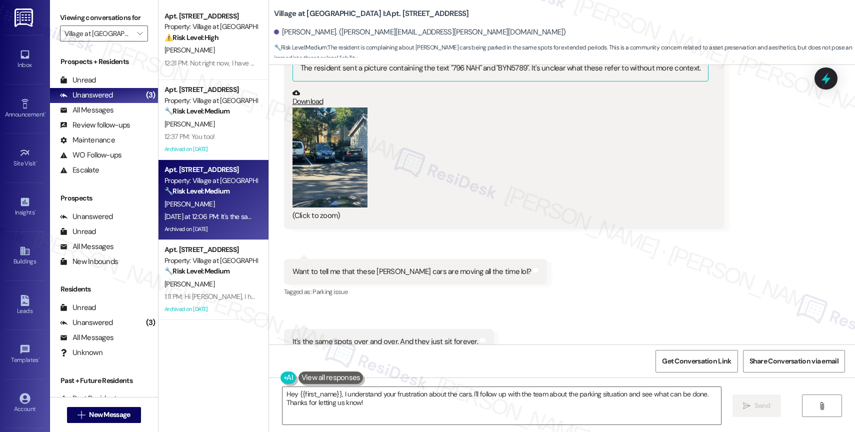
scroll to position [5747, 0]
click at [323, 137] on button "Zoom image" at bounding box center [329, 157] width 75 height 100
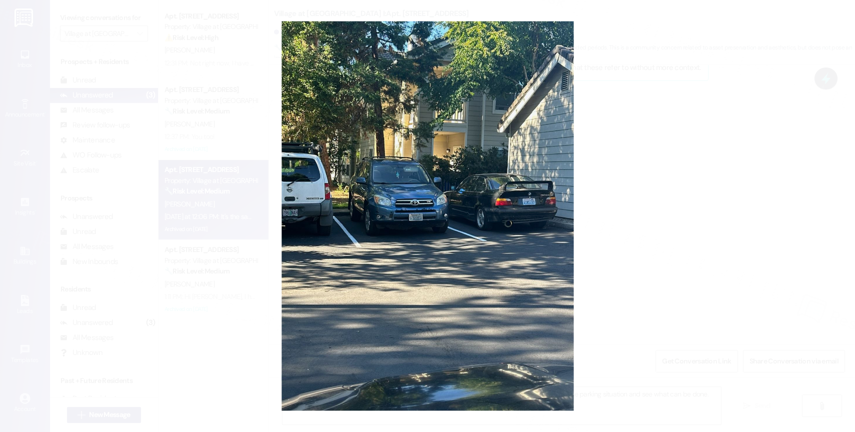
click at [441, 287] on button "Unzoom image" at bounding box center [427, 216] width 855 height 432
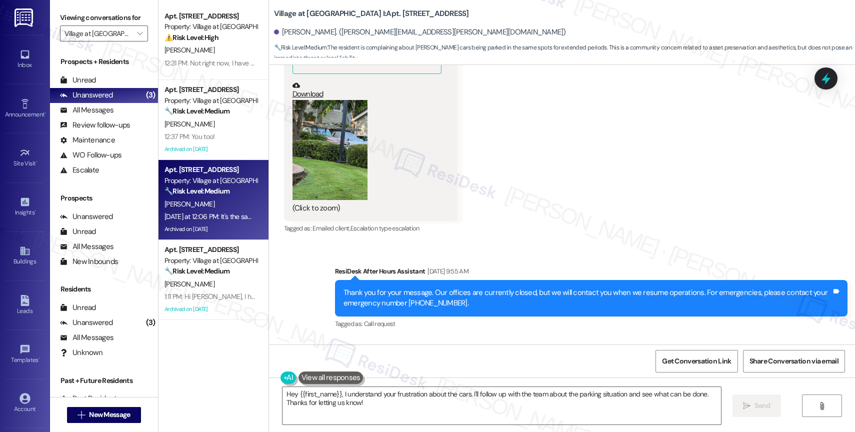
scroll to position [4372, 0]
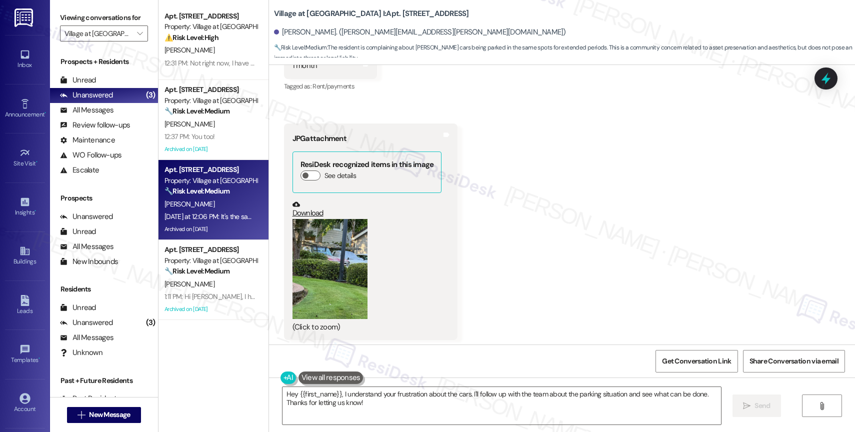
click at [345, 231] on button "Zoom image" at bounding box center [329, 269] width 75 height 100
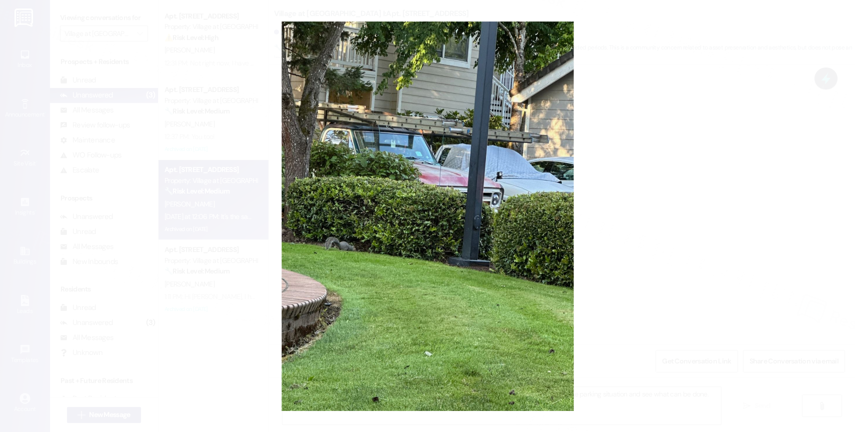
click at [474, 224] on button "Unzoom image" at bounding box center [427, 216] width 855 height 432
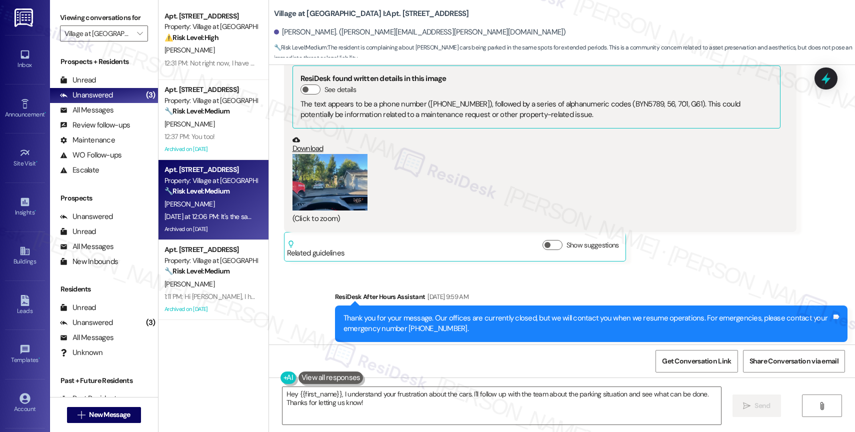
scroll to position [3334, 0]
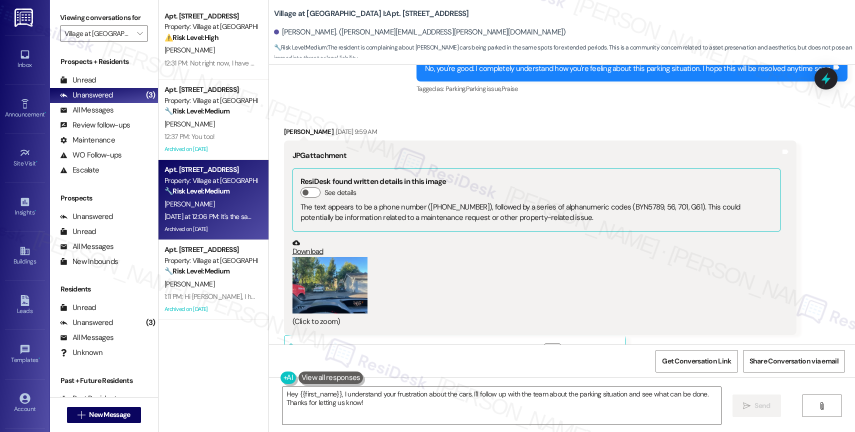
click at [328, 266] on button "Zoom image" at bounding box center [329, 285] width 75 height 56
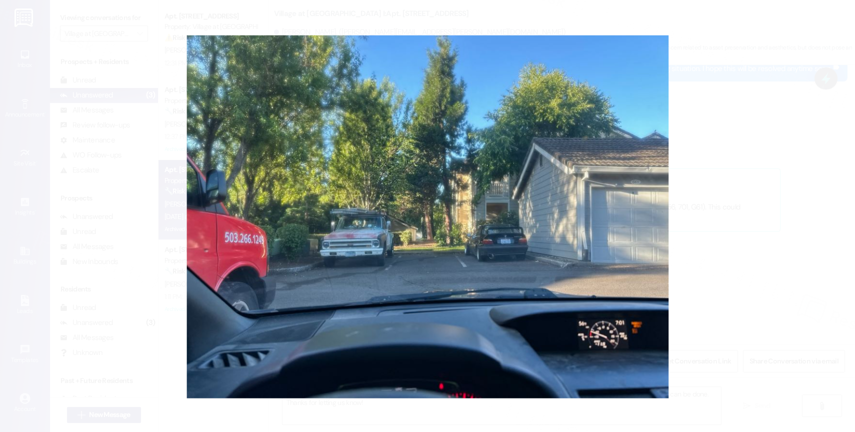
click at [514, 207] on button "Unzoom image" at bounding box center [427, 216] width 855 height 432
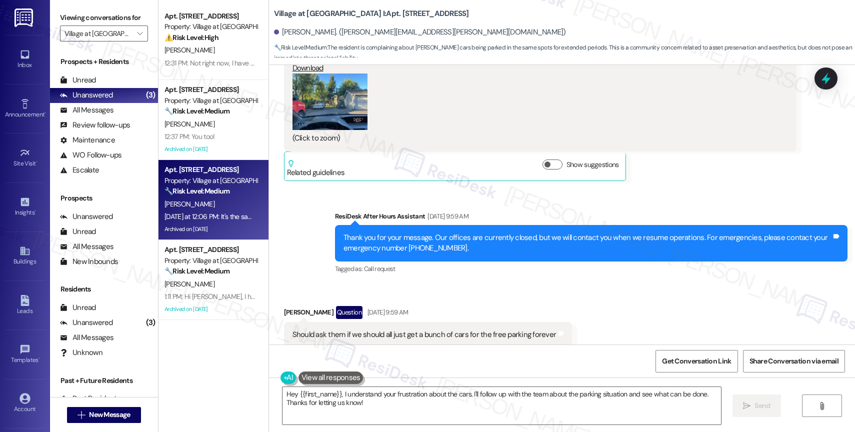
scroll to position [3261, 0]
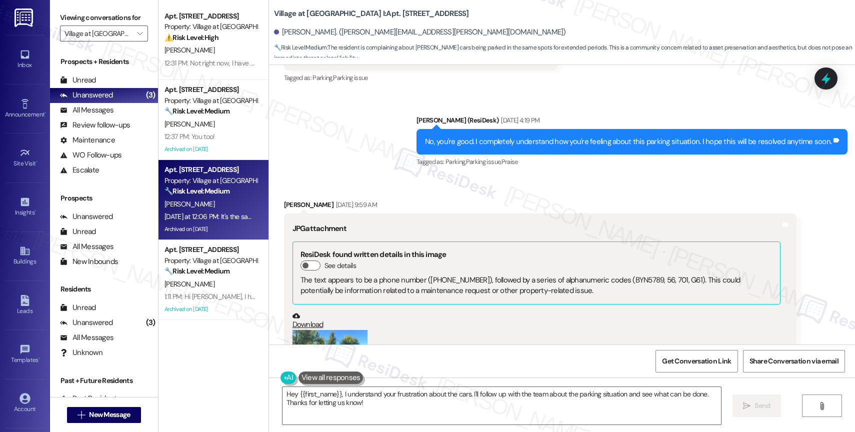
click at [329, 330] on button "Zoom image" at bounding box center [329, 358] width 75 height 56
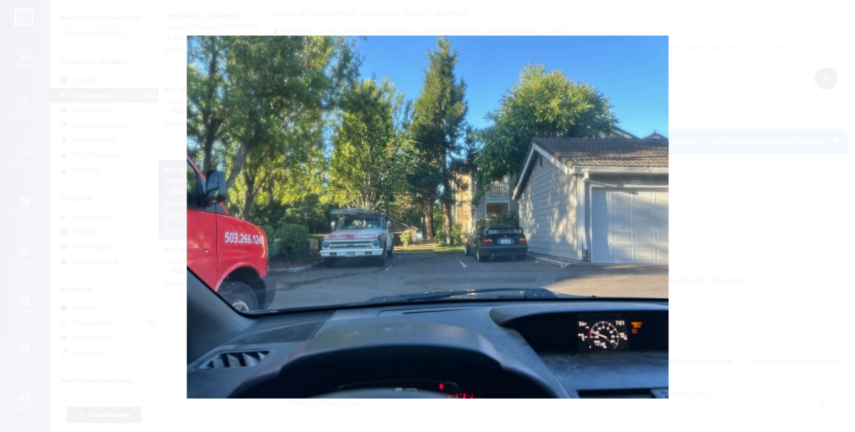
click at [451, 258] on button "Unzoom image" at bounding box center [427, 216] width 855 height 432
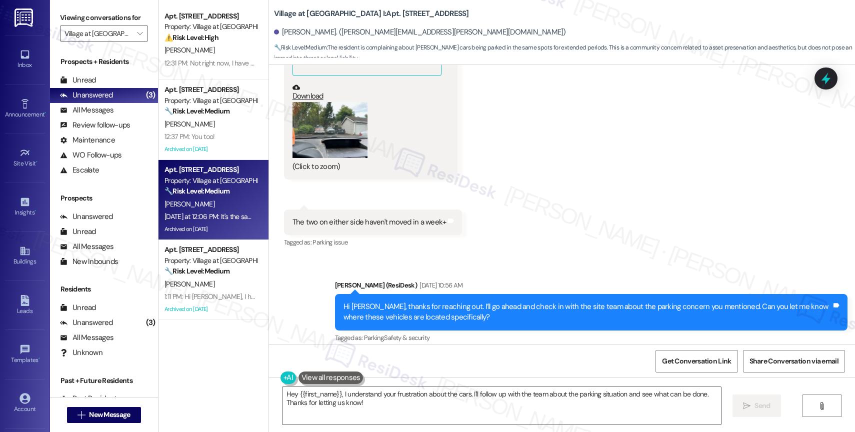
scroll to position [1593, 0]
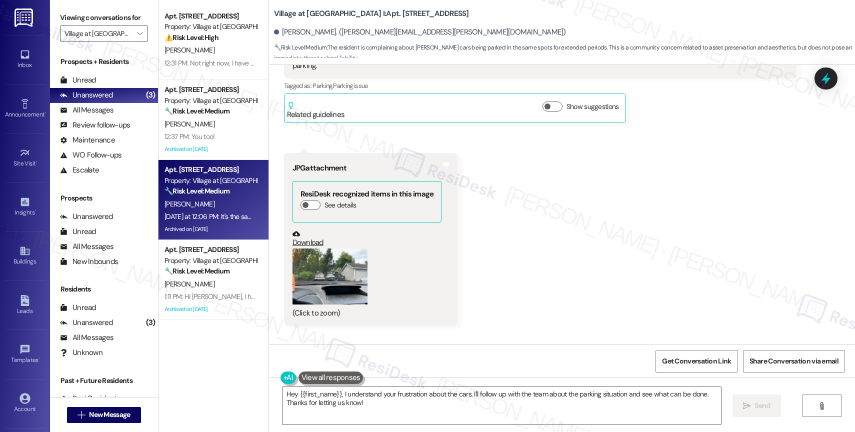
click at [345, 272] on button "Zoom image" at bounding box center [329, 276] width 75 height 56
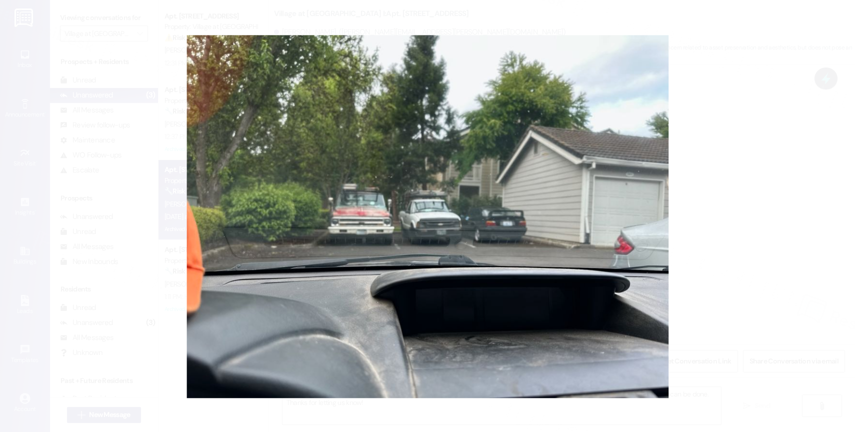
click at [523, 238] on button "Unzoom image" at bounding box center [427, 216] width 855 height 432
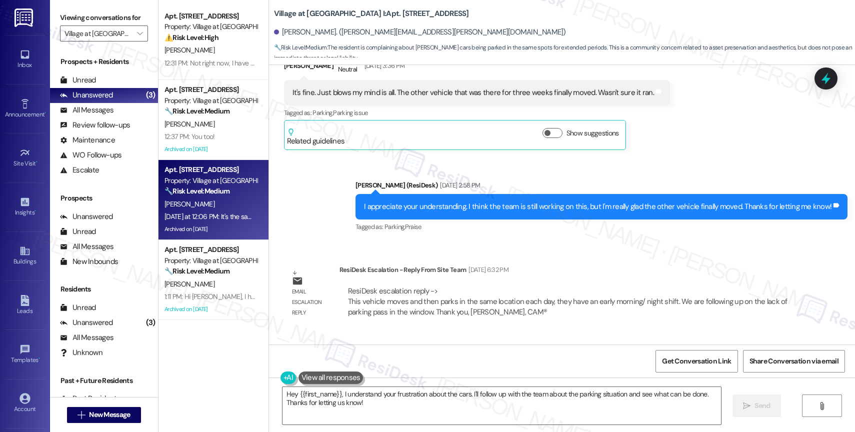
scroll to position [5747, 0]
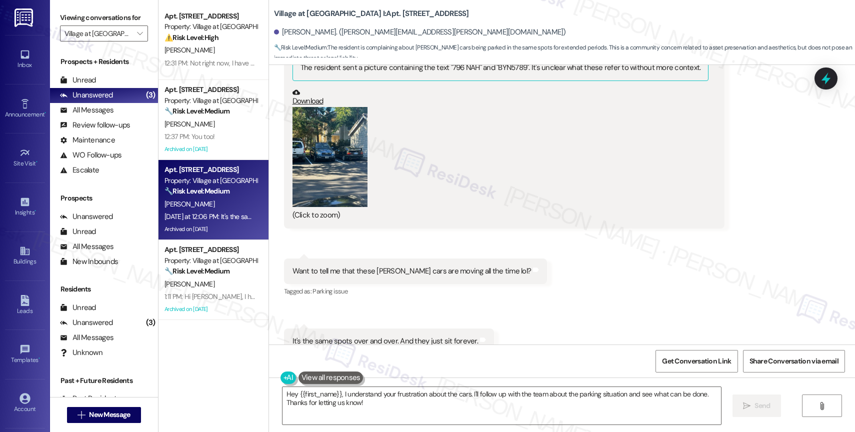
click at [328, 123] on button "Zoom image" at bounding box center [329, 157] width 75 height 100
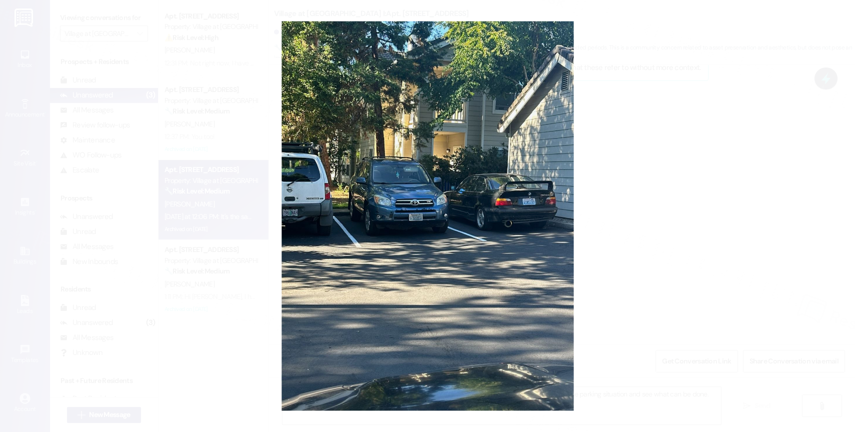
click at [450, 304] on button "Unzoom image" at bounding box center [427, 216] width 855 height 432
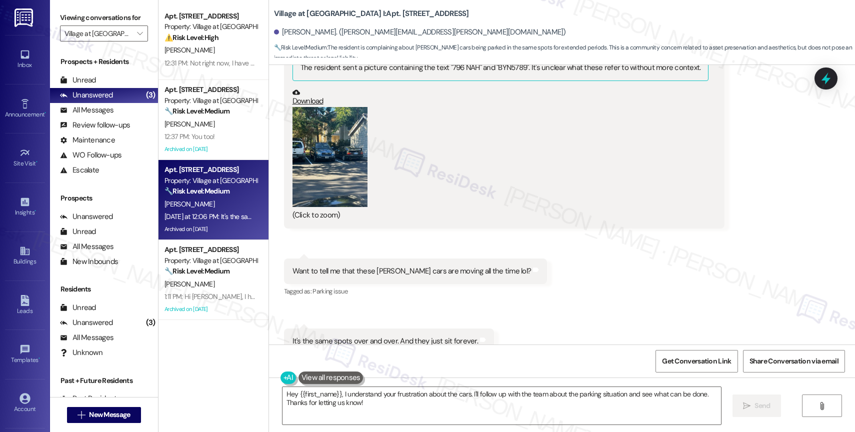
click at [331, 140] on button "Zoom image" at bounding box center [329, 157] width 75 height 100
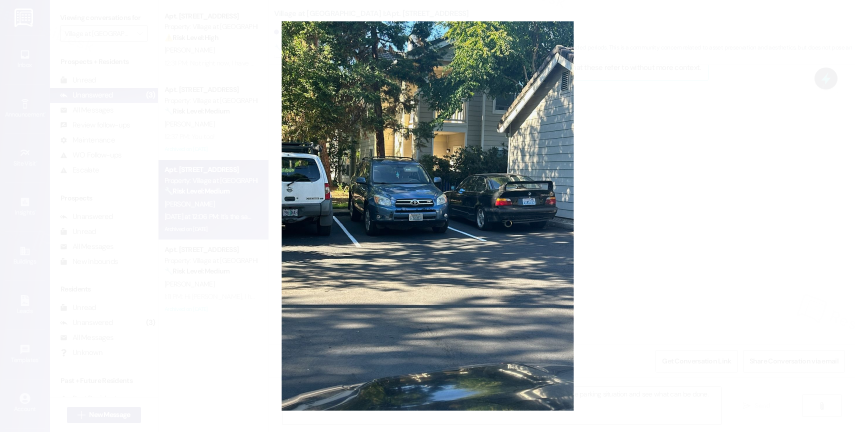
click at [469, 321] on button "Unzoom image" at bounding box center [427, 216] width 855 height 432
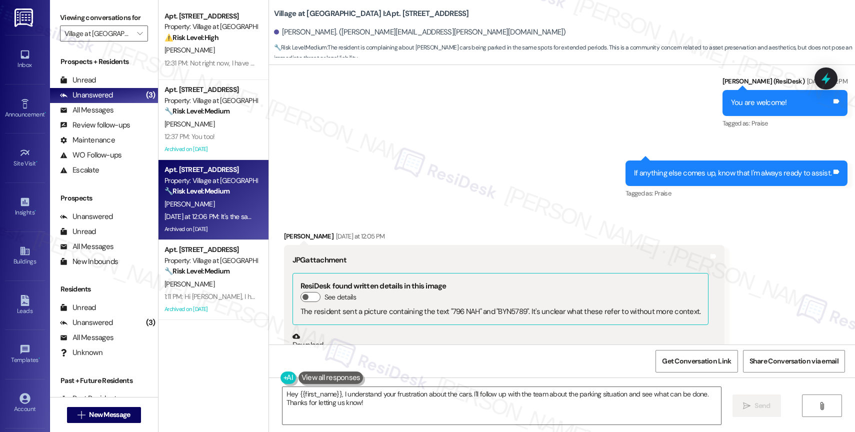
scroll to position [5434, 0]
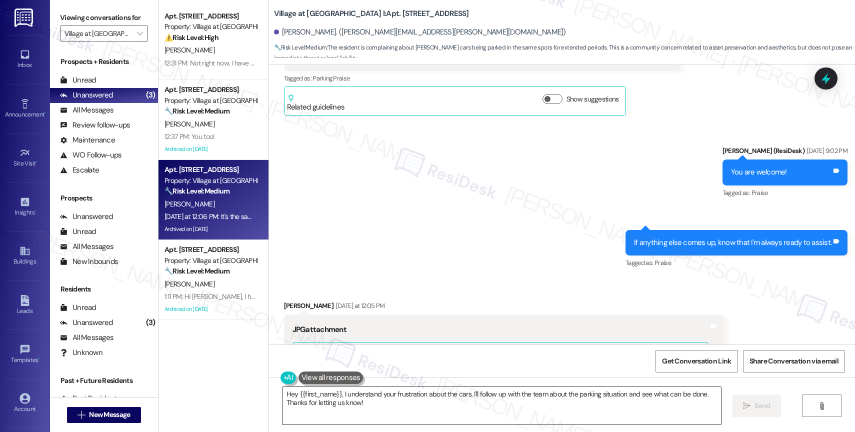
click at [347, 407] on textarea "Hey {{first_name}}, I understand your frustration about the cars. I'll follow u…" at bounding box center [501, 405] width 438 height 37
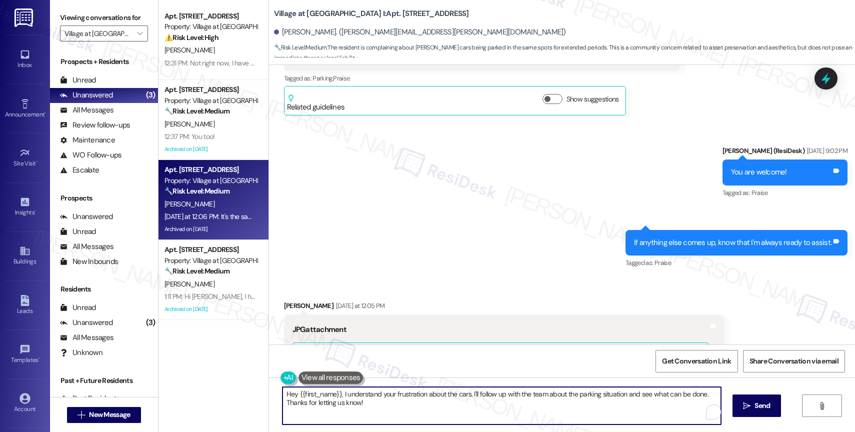
click at [347, 407] on textarea "Hey {{first_name}}, I understand your frustration about the cars. I'll follow u…" at bounding box center [501, 405] width 438 height 37
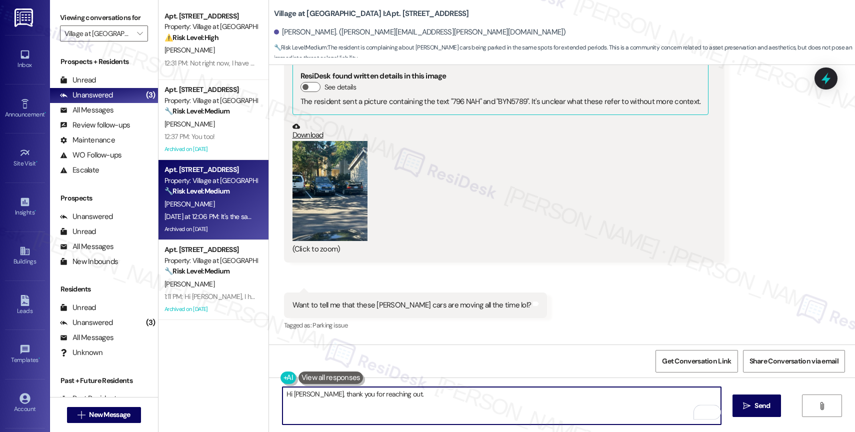
scroll to position [5747, 0]
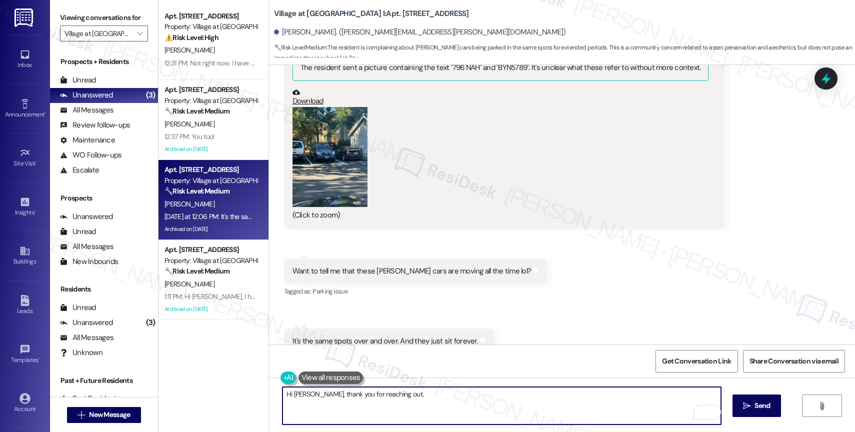
click at [318, 127] on button "Zoom image" at bounding box center [329, 157] width 75 height 100
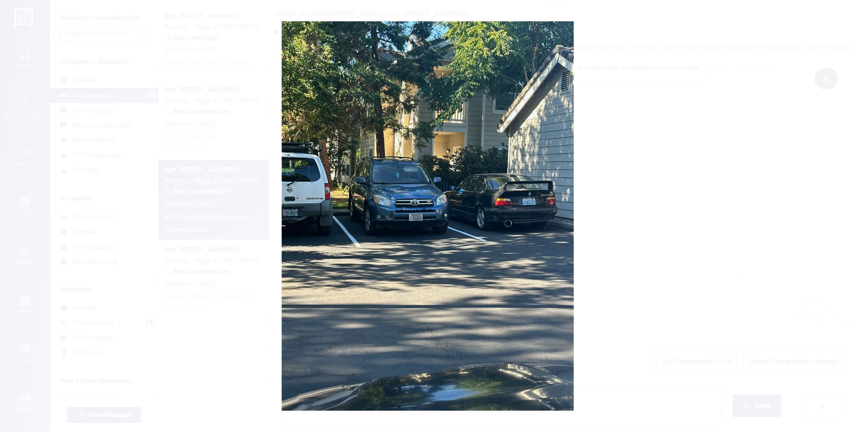
click at [416, 227] on button "Unzoom image" at bounding box center [427, 216] width 855 height 432
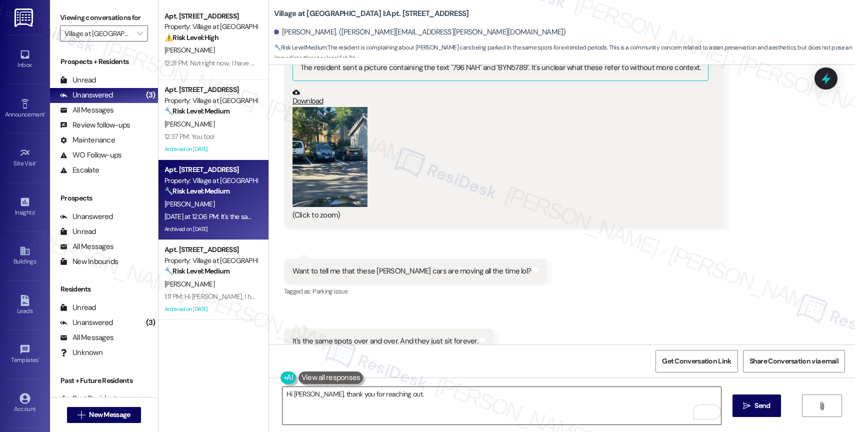
click at [419, 398] on textarea "Hi Matthew, thank you for reaching out." at bounding box center [501, 405] width 438 height 37
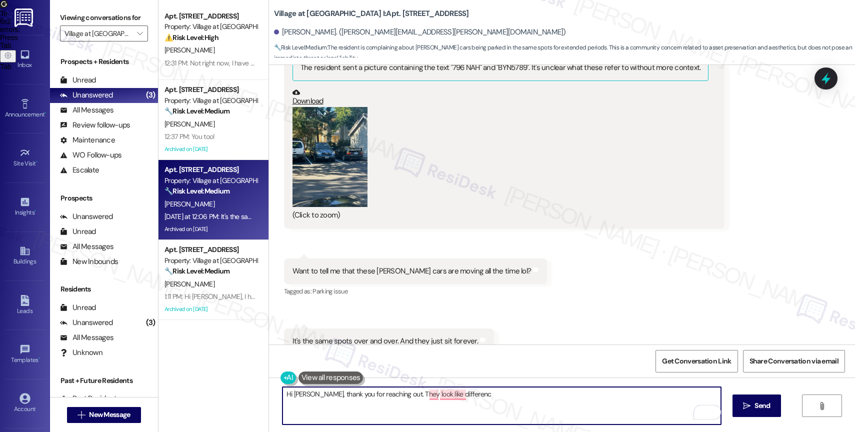
drag, startPoint x: 401, startPoint y: 392, endPoint x: 536, endPoint y: 396, distance: 135.0
click at [536, 396] on textarea "Hi Matthew, thank you for reaching out. They look like differenc" at bounding box center [501, 405] width 438 height 37
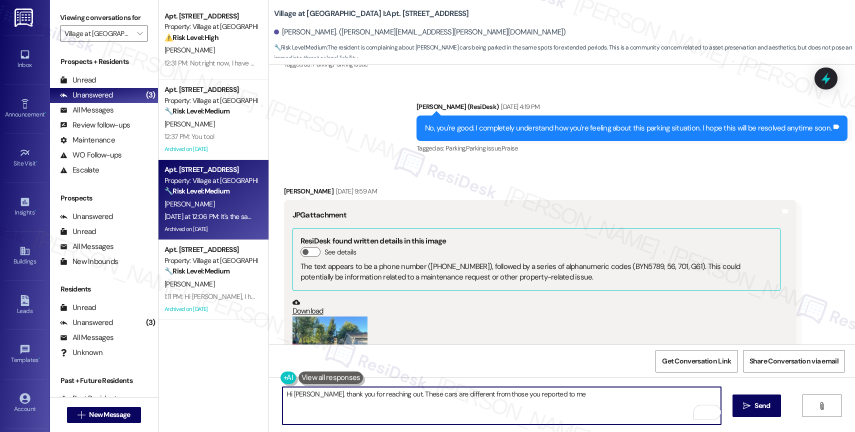
scroll to position [3390, 0]
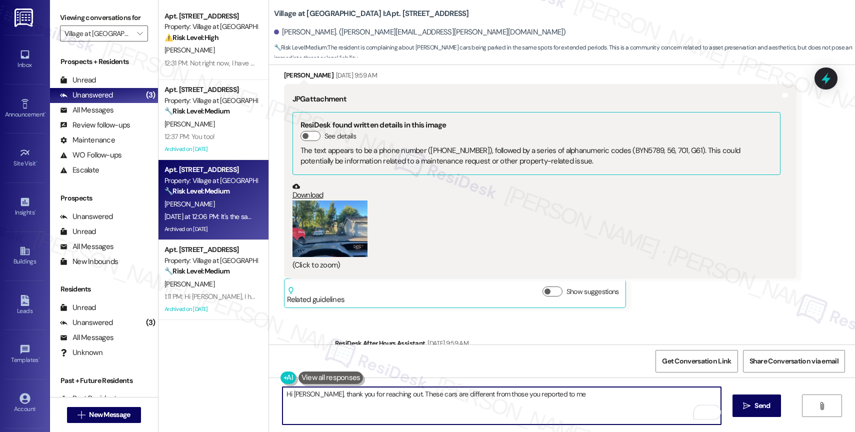
click at [321, 203] on button "Zoom image" at bounding box center [329, 228] width 75 height 56
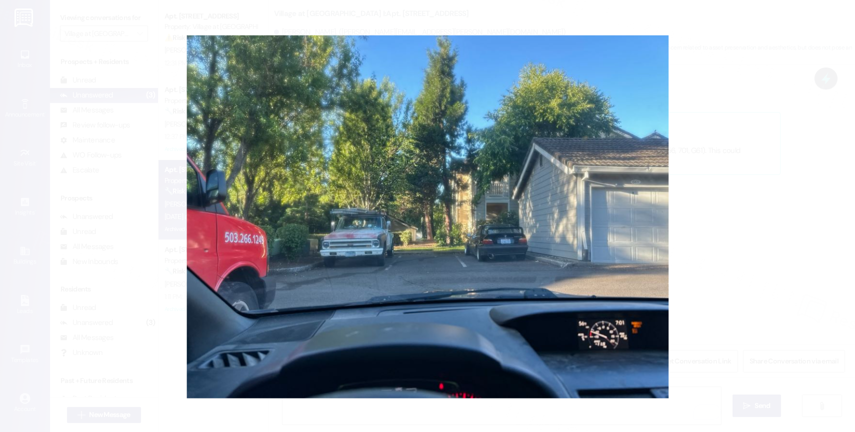
click at [499, 214] on button "Unzoom image" at bounding box center [427, 216] width 855 height 432
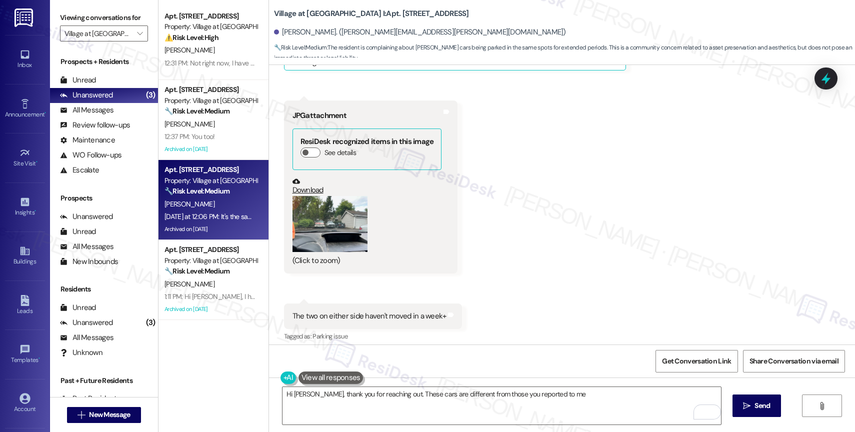
scroll to position [1706, 0]
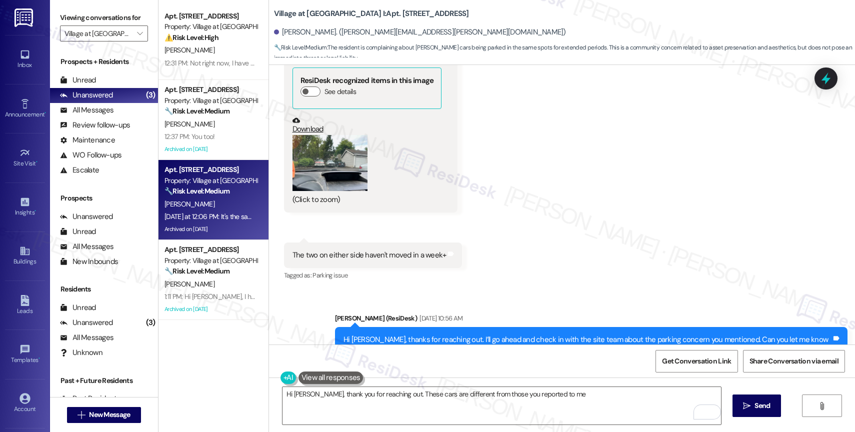
click at [328, 150] on button "Zoom image" at bounding box center [329, 163] width 75 height 56
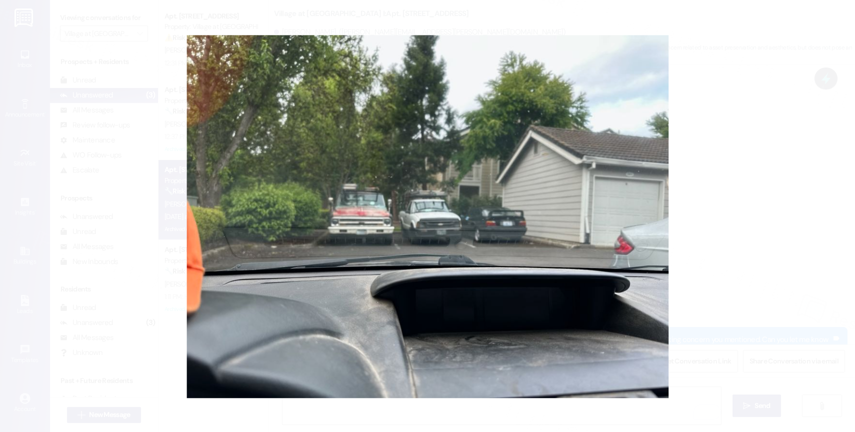
click at [532, 264] on button "Unzoom image" at bounding box center [427, 216] width 855 height 432
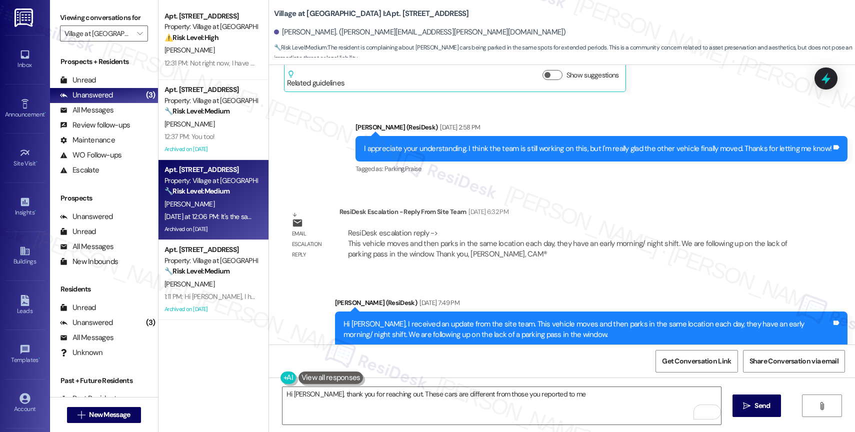
scroll to position [5747, 0]
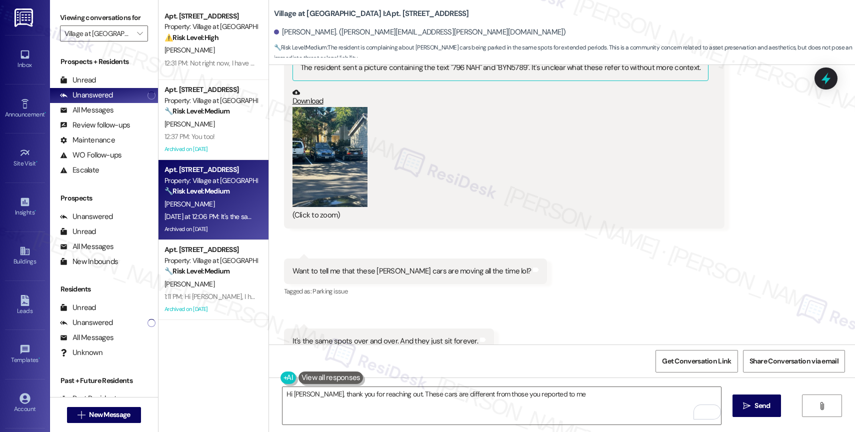
click at [338, 132] on button "Zoom image" at bounding box center [329, 157] width 75 height 100
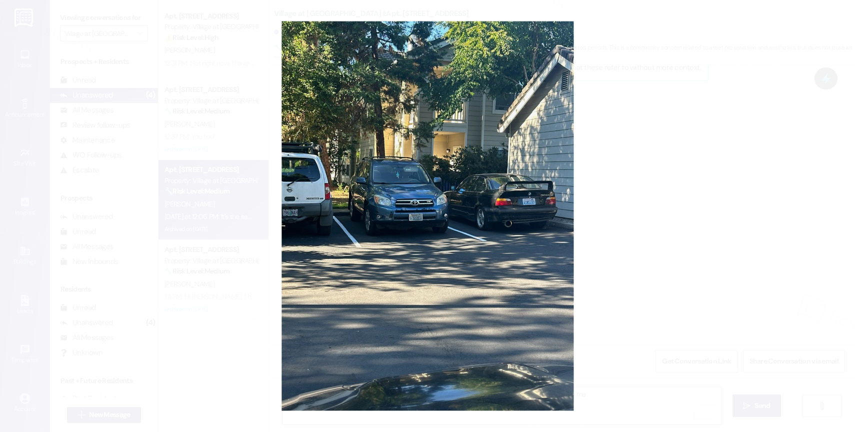
click at [527, 264] on button "Unzoom image" at bounding box center [427, 216] width 855 height 432
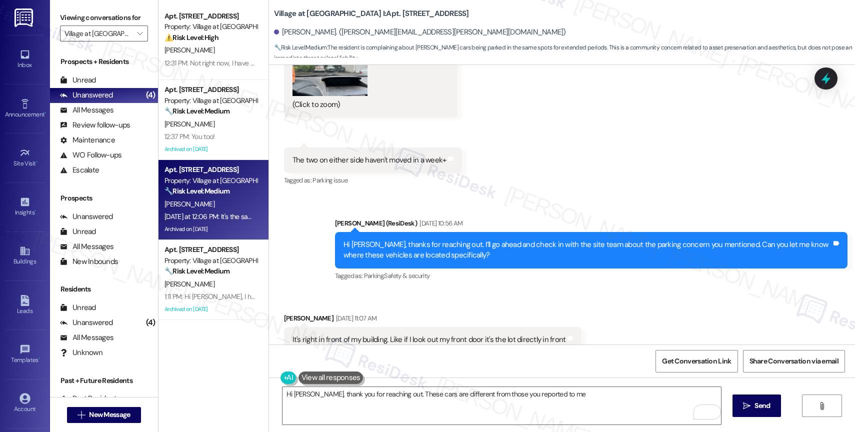
scroll to position [1681, 0]
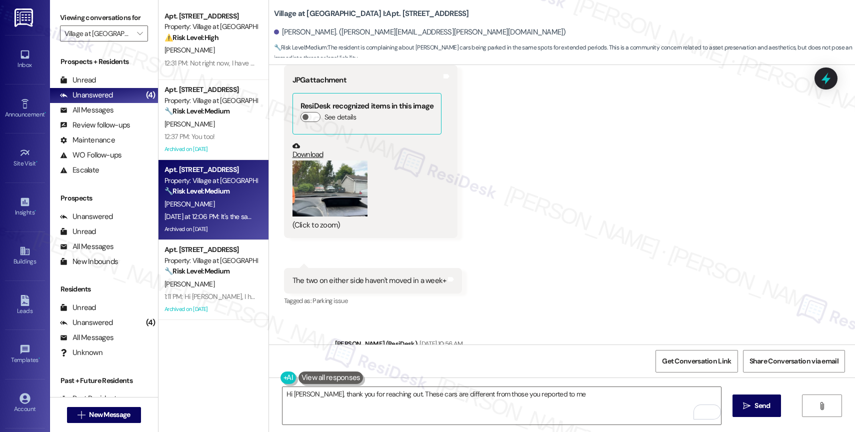
click at [344, 179] on button "Zoom image" at bounding box center [329, 188] width 75 height 56
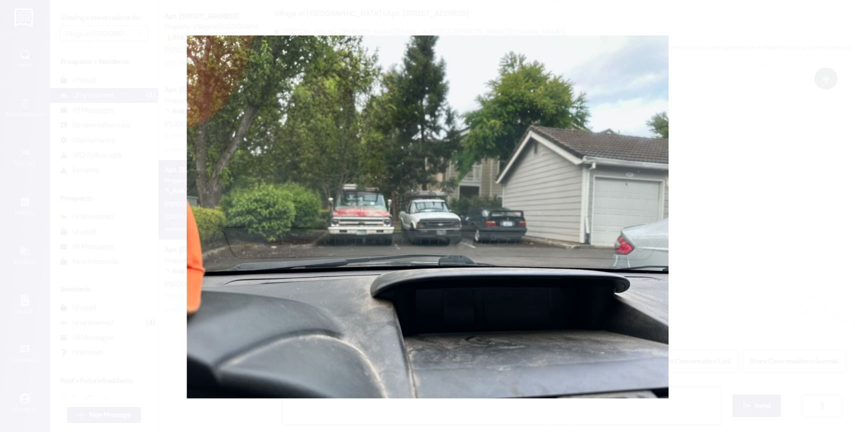
click at [570, 300] on button "Unzoom image" at bounding box center [427, 216] width 855 height 432
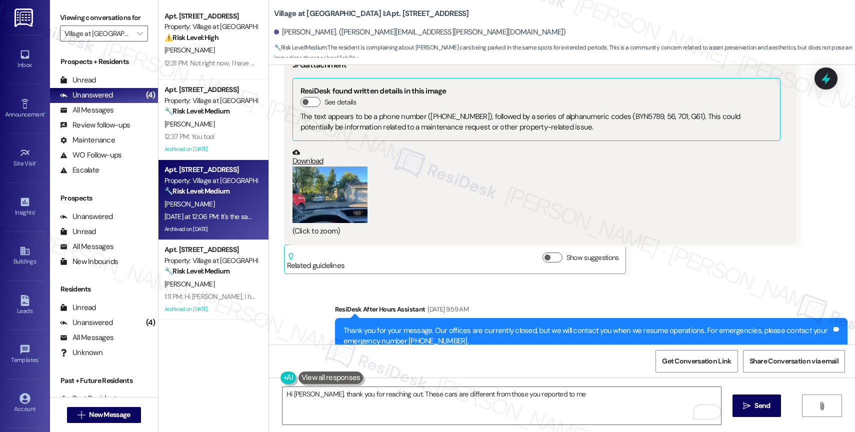
scroll to position [3430, 0]
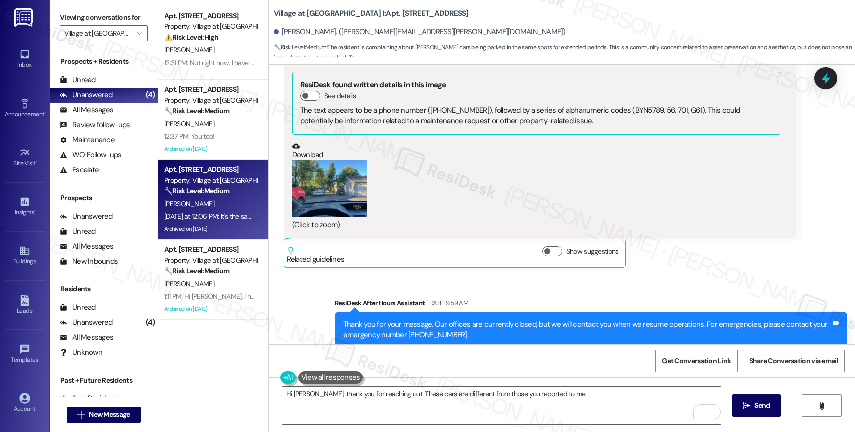
click at [332, 160] on button "Zoom image" at bounding box center [329, 188] width 75 height 56
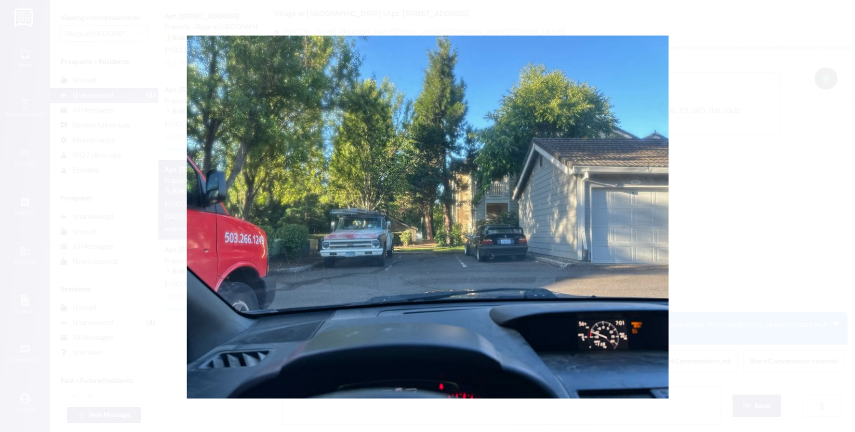
click at [600, 276] on button "Unzoom image" at bounding box center [427, 216] width 855 height 432
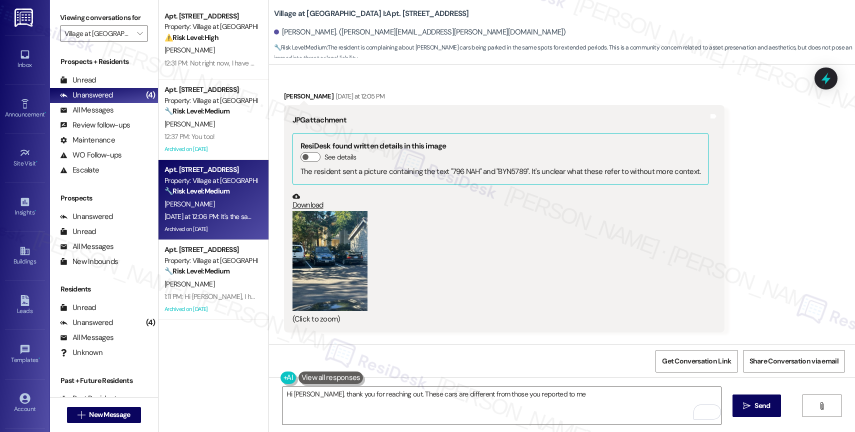
scroll to position [5747, 0]
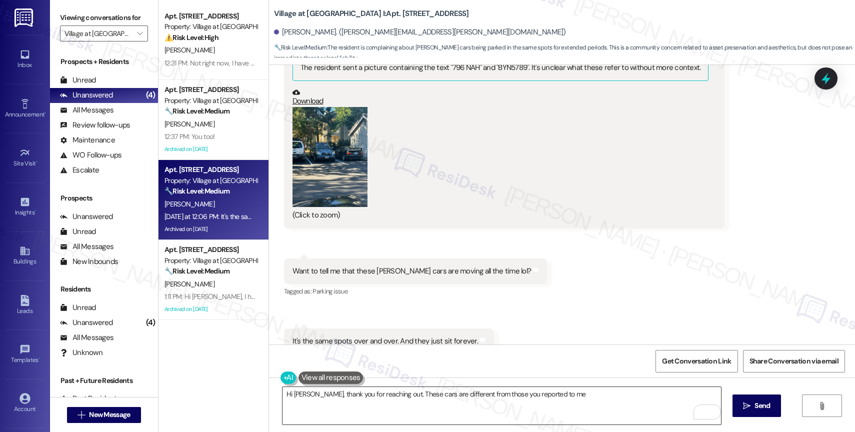
click at [563, 395] on textarea "Hi Matthew, thank you for reaching out. These cars are different from those you…" at bounding box center [501, 405] width 438 height 37
click at [324, 118] on button "Zoom image" at bounding box center [329, 157] width 75 height 100
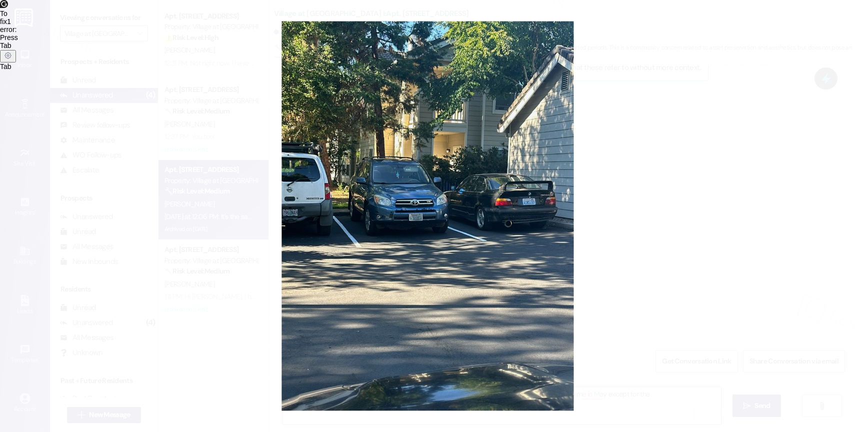
click at [534, 301] on button "Unzoom image" at bounding box center [427, 216] width 855 height 432
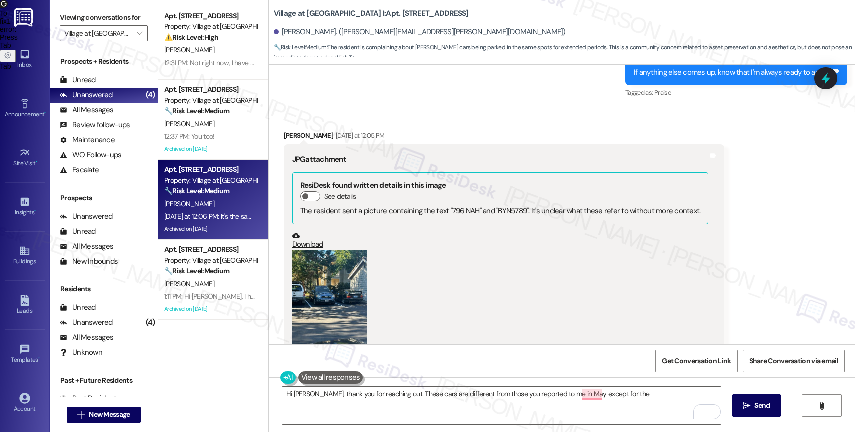
scroll to position [5605, 0]
click at [324, 256] on button "Zoom image" at bounding box center [329, 299] width 75 height 100
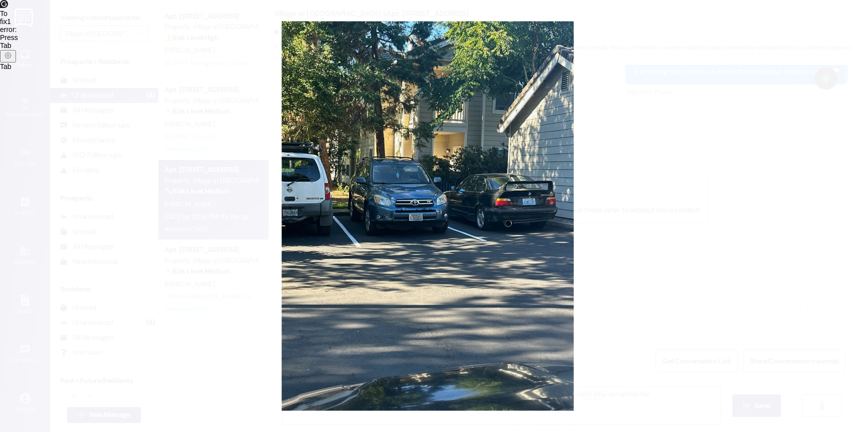
click at [477, 223] on button "Unzoom image" at bounding box center [427, 216] width 855 height 432
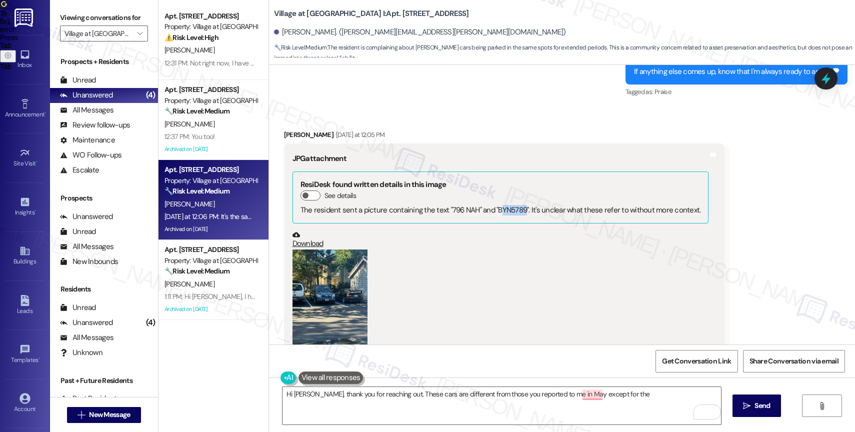
drag, startPoint x: 488, startPoint y: 178, endPoint x: 512, endPoint y: 176, distance: 24.1
click at [513, 205] on div "The resident sent a picture containing the text "796 NAH" and "BYN5789". It's u…" at bounding box center [500, 210] width 400 height 10
drag, startPoint x: 487, startPoint y: 176, endPoint x: 514, endPoint y: 177, distance: 27.0
click at [514, 205] on div "The resident sent a picture containing the text "796 NAH" and "BYN5789". It's u…" at bounding box center [500, 210] width 400 height 10
copy div "BYN5789"
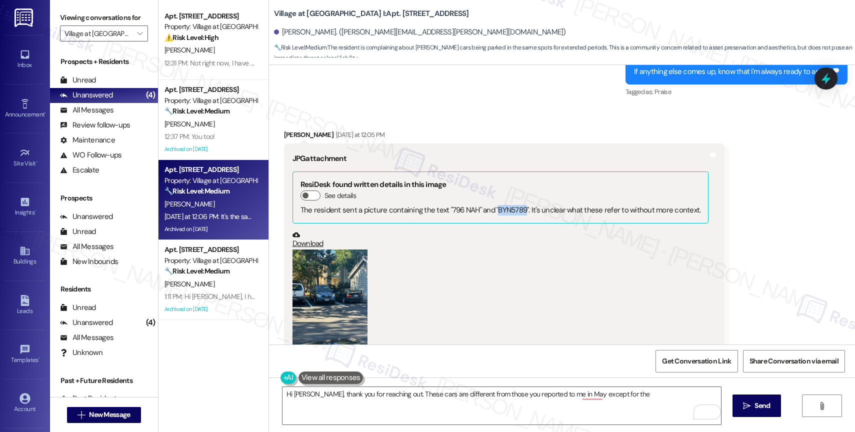
click at [475, 255] on div "(Click to zoom)" at bounding box center [500, 306] width 416 height 114
click at [330, 262] on button "Zoom image" at bounding box center [329, 299] width 75 height 100
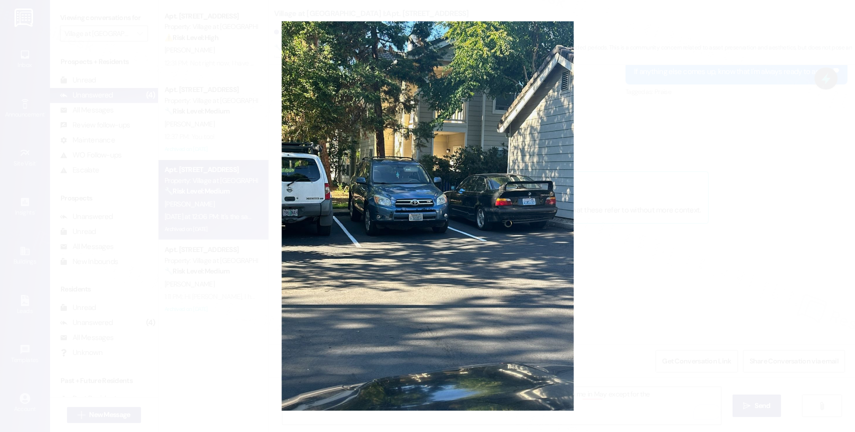
click at [482, 289] on button "Unzoom image" at bounding box center [427, 216] width 855 height 432
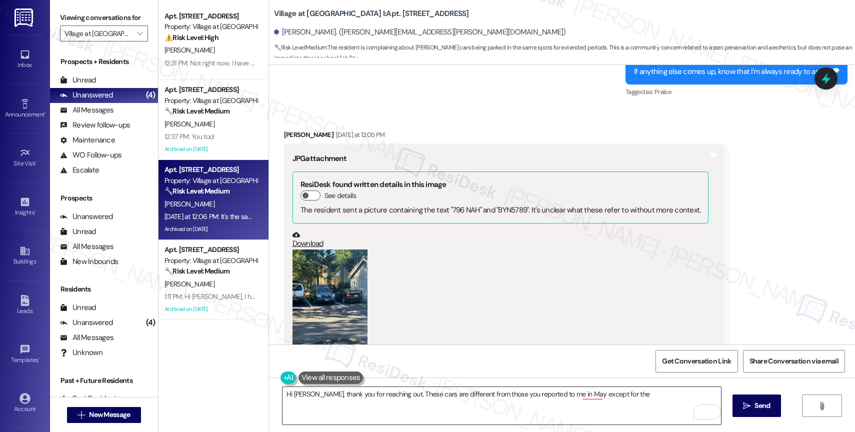
click at [623, 394] on textarea "Hi Matthew, thank you for reaching out. These cars are different from those you…" at bounding box center [501, 405] width 438 height 37
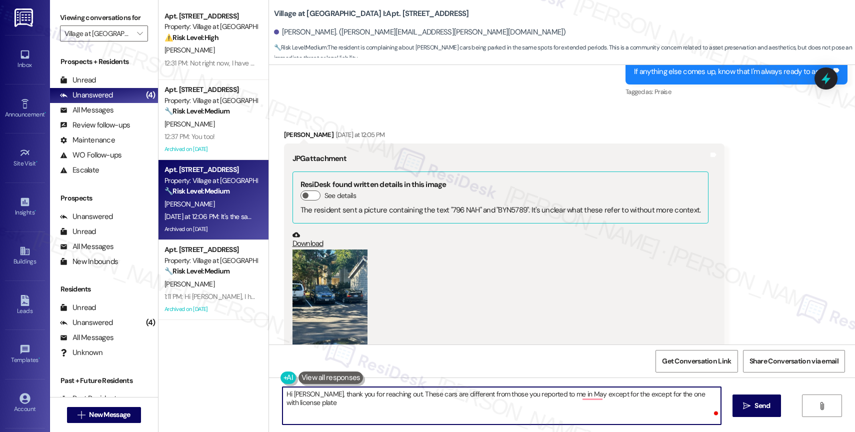
paste textarea "BYN5789"
click at [540, 421] on textarea "Hi Matthew, thank you for reaching out. These cars are different from those you…" at bounding box center [501, 405] width 438 height 37
click at [558, 411] on textarea "Hi Matthew, thank you for reaching out. These cars are different from those you…" at bounding box center [501, 405] width 438 height 37
click at [477, 401] on textarea "Hi Matthew, thank you for reaching out. These cars are different from those you…" at bounding box center [501, 405] width 438 height 37
drag, startPoint x: 651, startPoint y: 392, endPoint x: 394, endPoint y: 396, distance: 257.5
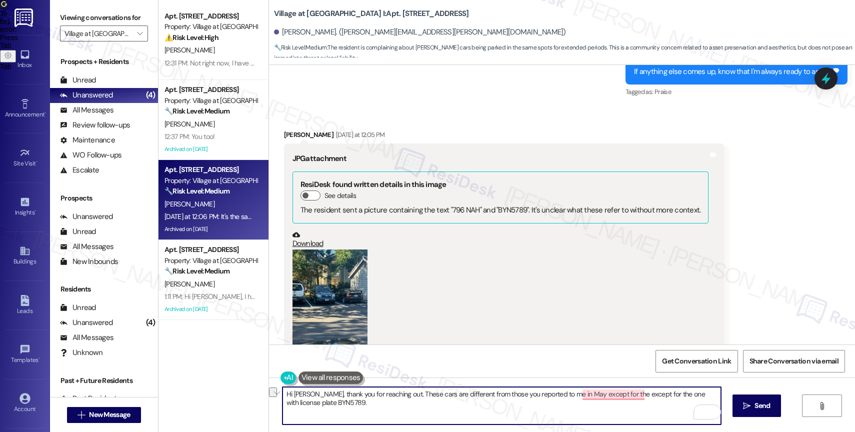
click at [394, 396] on textarea "Hi Matthew, thank you for reaching out. These cars are different from those you…" at bounding box center [501, 405] width 438 height 37
click at [415, 393] on textarea "Hi Matthew, thank you for reaching out. The one with license plate BYN5789." at bounding box center [501, 405] width 438 height 37
click at [514, 395] on textarea "Hi Matthew, thank you for reaching out. The car with license plate BYN5789." at bounding box center [501, 405] width 438 height 37
click at [402, 394] on textarea "Hi Matthew, thank you for reaching out. The car with license plate BYN5789" at bounding box center [501, 405] width 438 height 37
click at [622, 397] on textarea "Hi Matthew, thank you for reaching out. I remember you also reported the car wi…" at bounding box center [501, 405] width 438 height 37
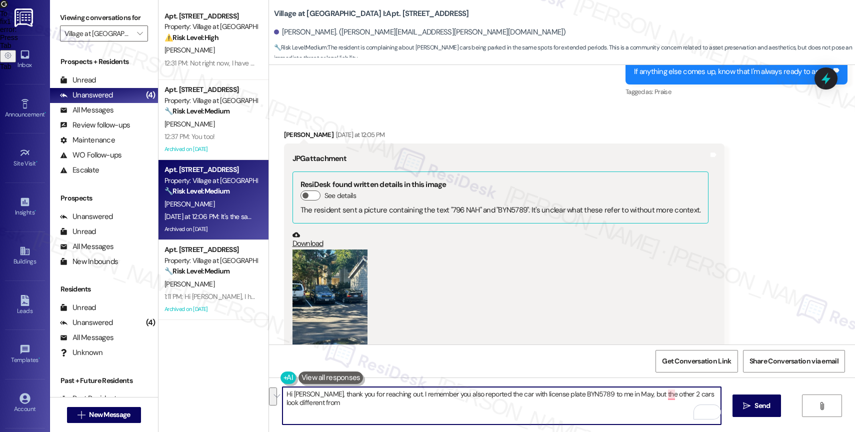
drag, startPoint x: 623, startPoint y: 393, endPoint x: 627, endPoint y: 400, distance: 8.1
click at [627, 400] on textarea "Hi Matthew, thank you for reaching out. I remember you also reported the car wi…" at bounding box center [501, 405] width 438 height 37
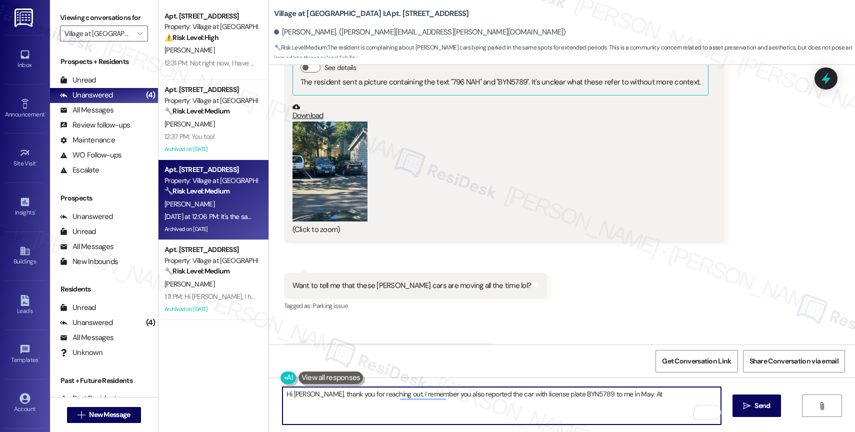
scroll to position [5747, 0]
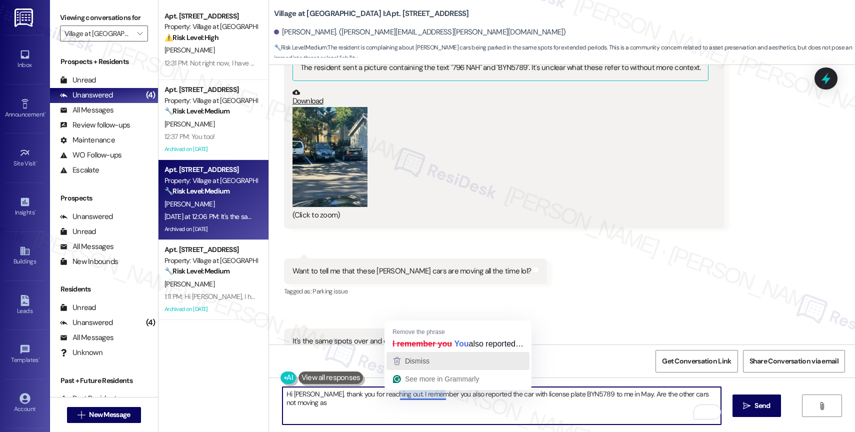
click at [428, 362] on span "Dismiss" at bounding box center [417, 361] width 24 height 8
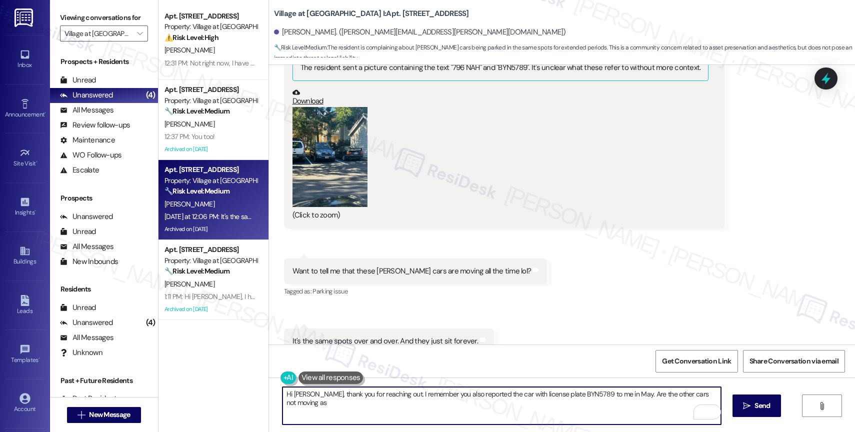
drag, startPoint x: 690, startPoint y: 396, endPoint x: 724, endPoint y: 396, distance: 34.5
click at [724, 396] on div "Hi Matthew, thank you for reaching out. I remember you also reported the car wi…" at bounding box center [562, 414] width 586 height 75
click at [619, 406] on textarea "Hi Matthew, thank you for reaching out. I remember you also reported the car wi…" at bounding box center [501, 405] width 438 height 37
drag, startPoint x: 622, startPoint y: 393, endPoint x: 636, endPoint y: 404, distance: 17.4
click at [636, 404] on textarea "Hi Matthew, thank you for reaching out. I remember you also reported the car wi…" at bounding box center [501, 405] width 438 height 37
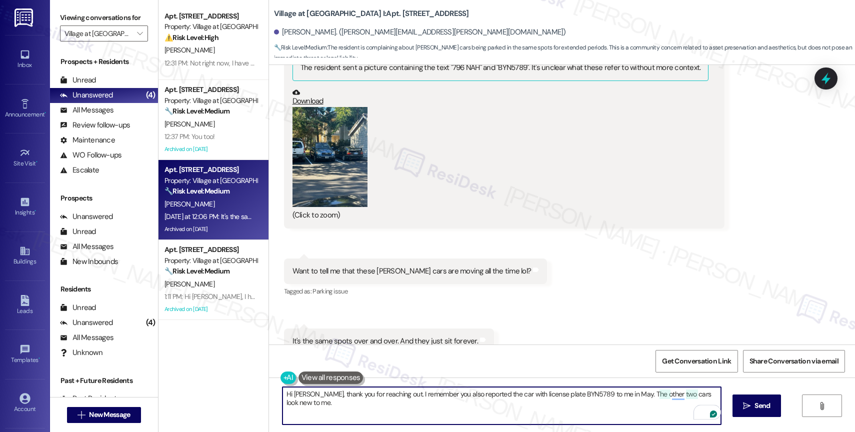
click at [368, 410] on textarea "Hi Matthew, thank you for reaching out. I remember you also reported the car wi…" at bounding box center [501, 405] width 438 height 37
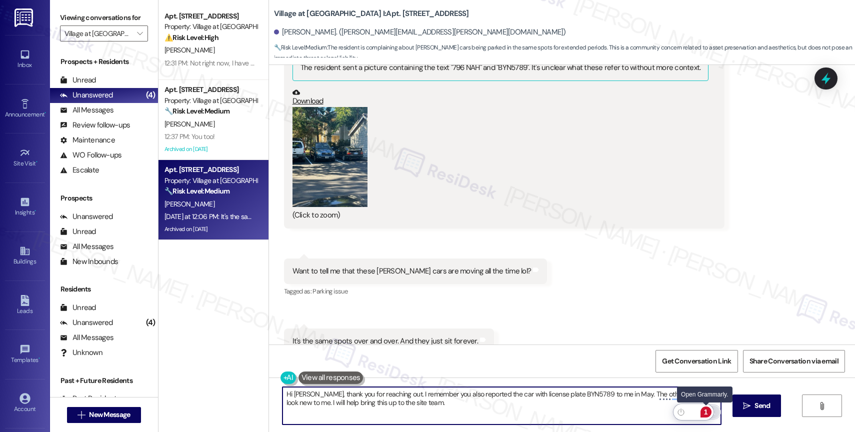
click at [707, 410] on div "1" at bounding box center [705, 411] width 11 height 11
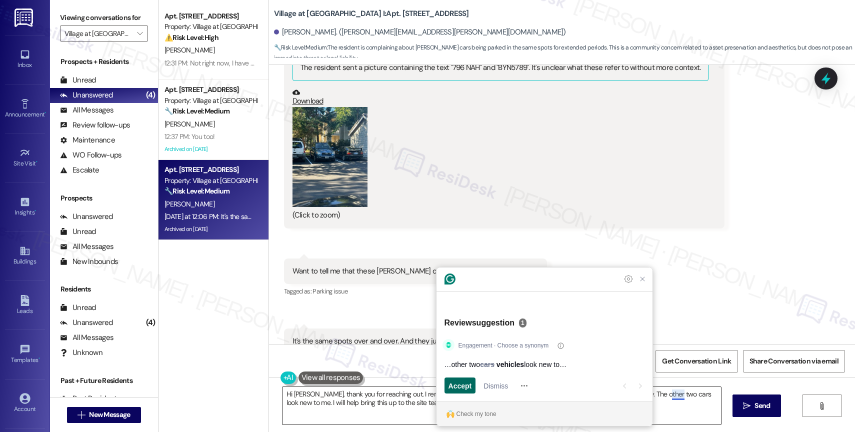
click at [462, 384] on span "Accept" at bounding box center [459, 385] width 23 height 10
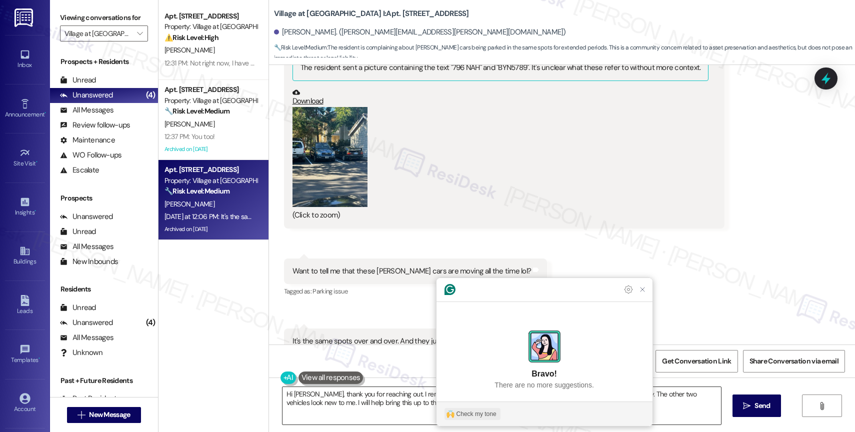
click at [477, 412] on div "Check my tone" at bounding box center [476, 413] width 40 height 9
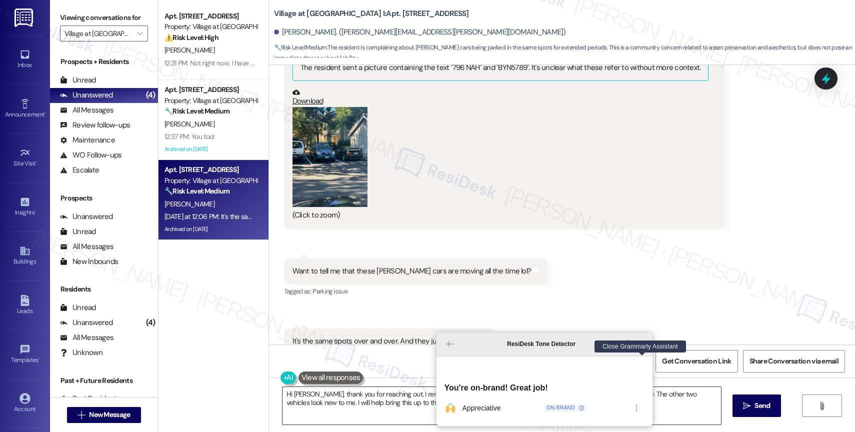
click at [645, 350] on icon "Close Grammarly Assistant" at bounding box center [642, 344] width 12 height 12
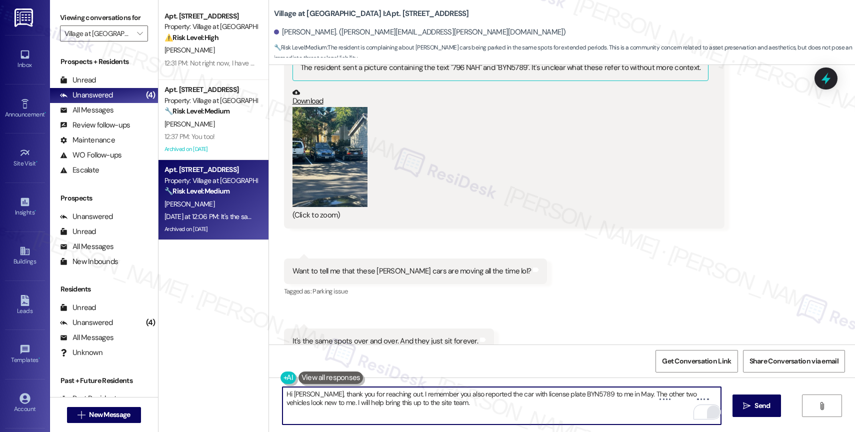
click at [446, 406] on textarea "Hi Matthew, thank you for reaching out. I remember you also reported the car wi…" at bounding box center [501, 405] width 438 height 37
drag, startPoint x: 429, startPoint y: 403, endPoint x: 559, endPoint y: 405, distance: 129.5
click at [559, 405] on textarea "Hi Matthew, thank you for reaching out. I remember you also reported the car wi…" at bounding box center [501, 405] width 438 height 37
drag, startPoint x: 298, startPoint y: 400, endPoint x: 487, endPoint y: 407, distance: 189.1
click at [487, 407] on textarea "Hi Matthew, thank you for reaching out. I remember you also reported the car wi…" at bounding box center [501, 405] width 438 height 37
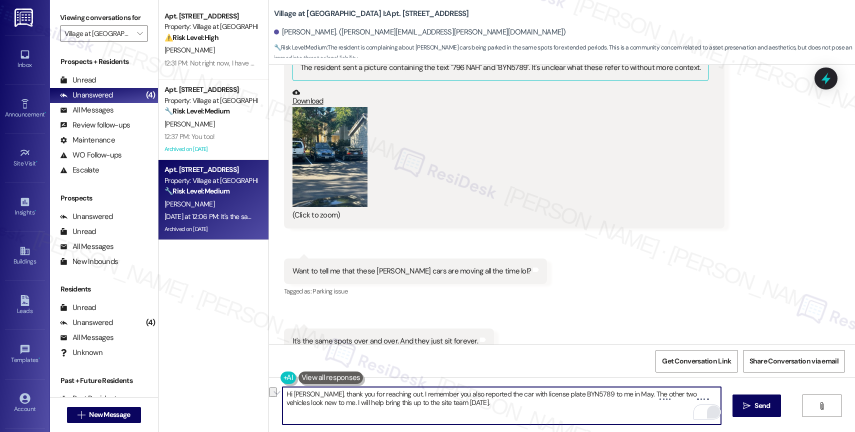
click at [487, 407] on textarea "Hi Matthew, thank you for reaching out. I remember you also reported the car wi…" at bounding box center [501, 405] width 438 height 37
type textarea "Hi Matthew, thank you for reaching out. I remember you also reported the car wi…"
click at [330, 153] on button "Zoom image" at bounding box center [329, 157] width 75 height 100
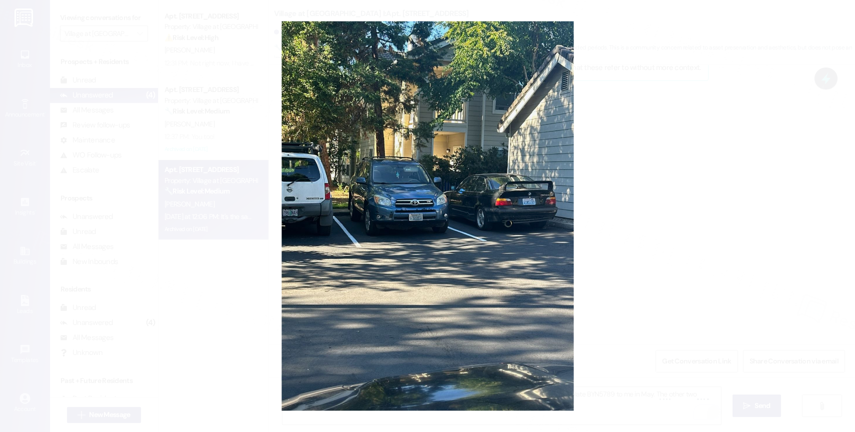
click at [432, 297] on button "Unzoom image" at bounding box center [427, 216] width 855 height 432
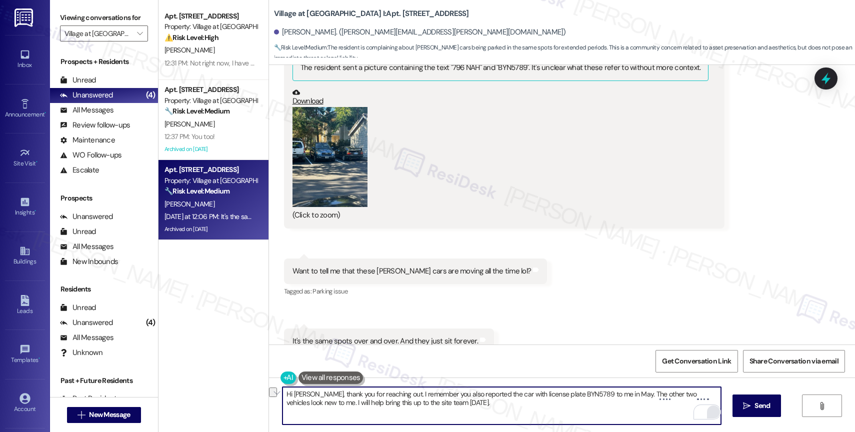
drag, startPoint x: 298, startPoint y: 403, endPoint x: 454, endPoint y: 409, distance: 156.1
click at [454, 409] on textarea "Hi Matthew, thank you for reaching out. I remember you also reported the car wi…" at bounding box center [501, 405] width 438 height 37
drag, startPoint x: 452, startPoint y: 408, endPoint x: 298, endPoint y: 400, distance: 154.2
click at [298, 400] on textarea "Hi Matthew, thank you for reaching out. I remember you also reported the car wi…" at bounding box center [501, 405] width 438 height 37
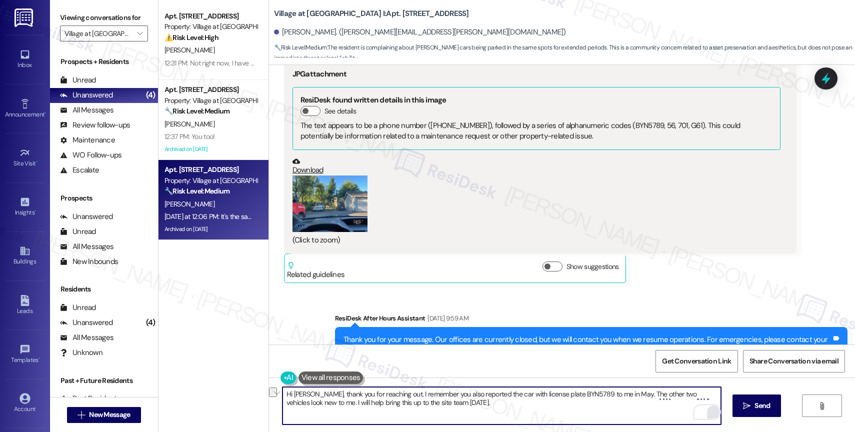
scroll to position [3400, 0]
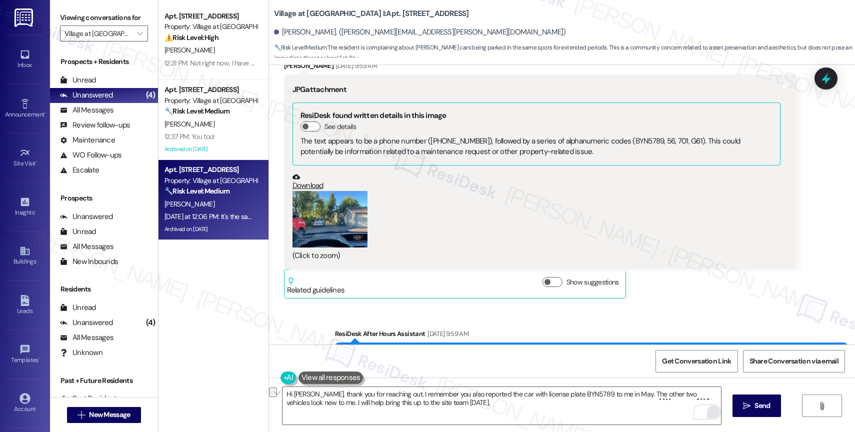
click at [298, 173] on link "Download" at bounding box center [536, 181] width 488 height 17
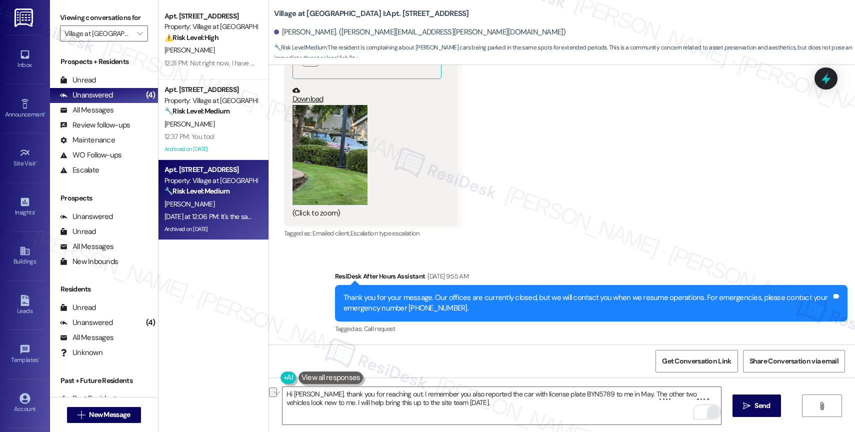
scroll to position [4388, 0]
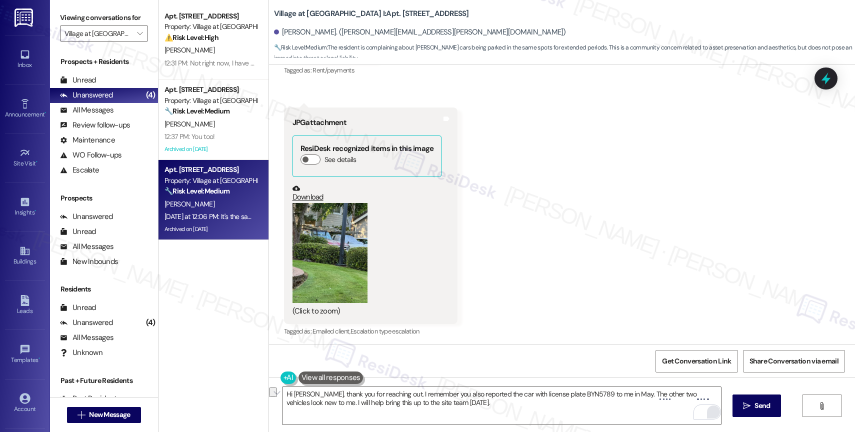
click at [340, 209] on button "Zoom image" at bounding box center [329, 253] width 75 height 100
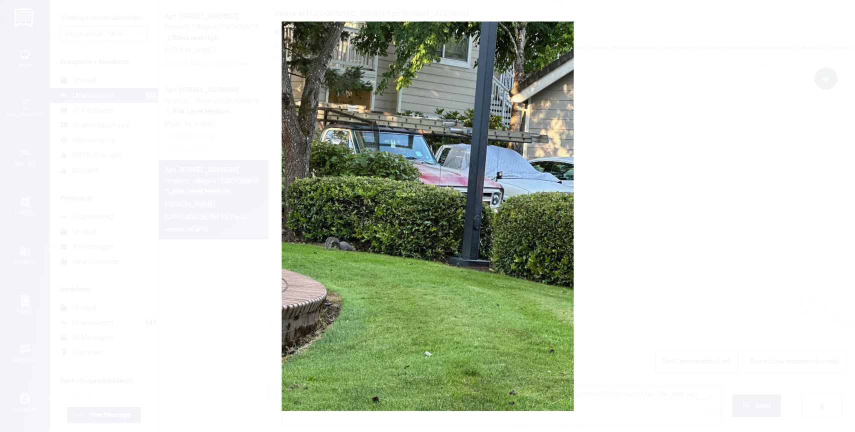
click at [538, 248] on button "Unzoom image" at bounding box center [427, 216] width 855 height 432
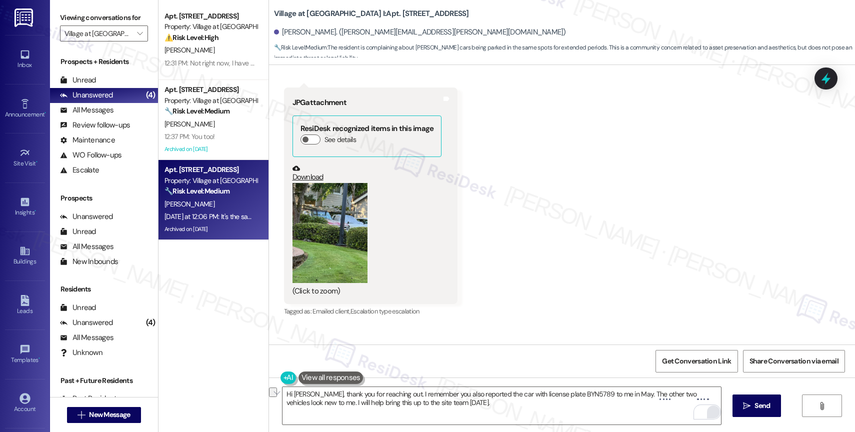
scroll to position [4482, 0]
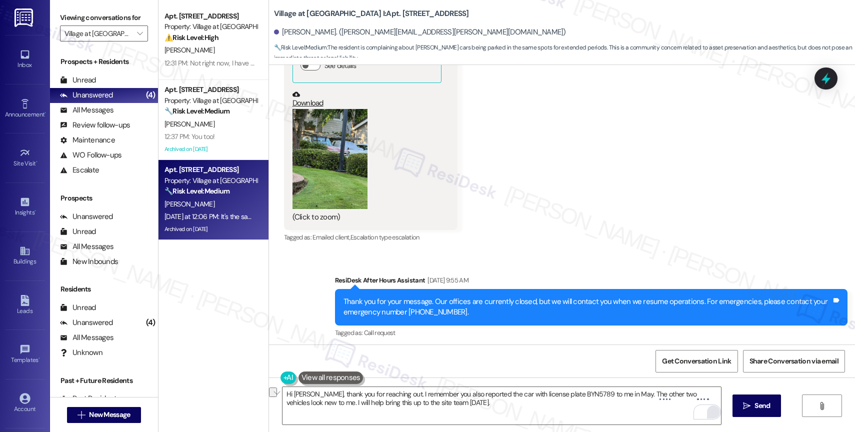
click at [349, 142] on button "Zoom image" at bounding box center [329, 159] width 75 height 100
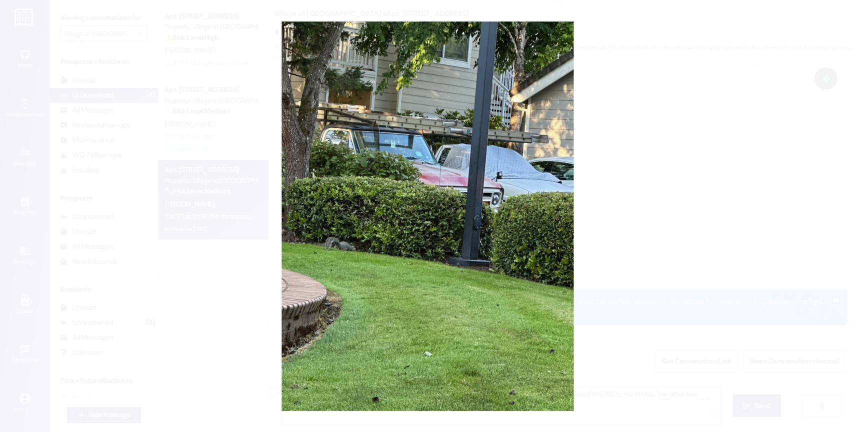
click at [481, 205] on button "Unzoom image" at bounding box center [427, 216] width 855 height 432
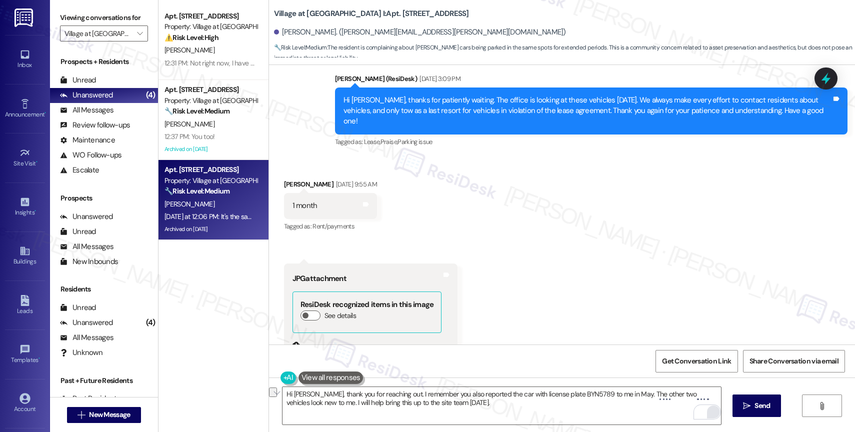
scroll to position [5142, 0]
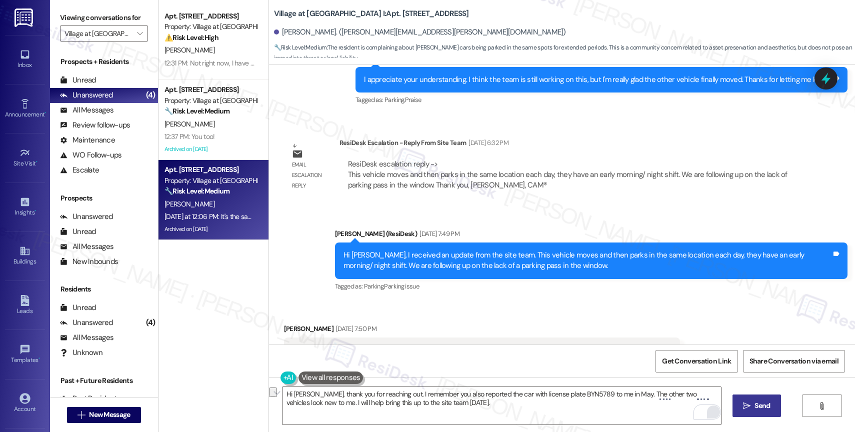
click at [754, 408] on span "Send" at bounding box center [761, 405] width 15 height 10
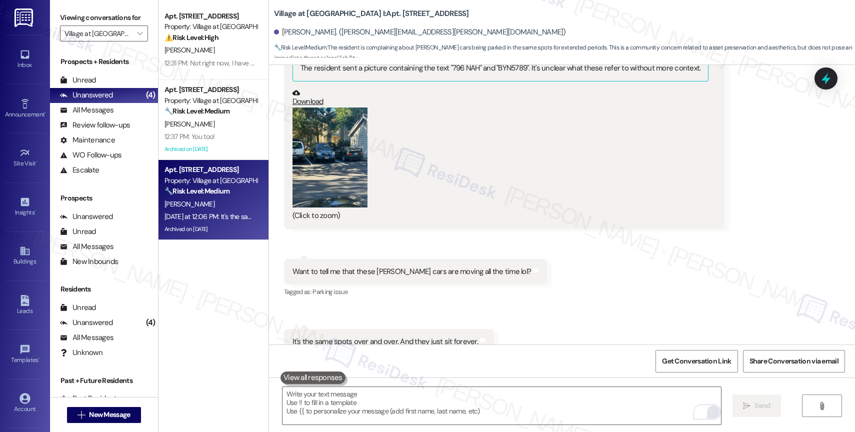
scroll to position [5828, 0]
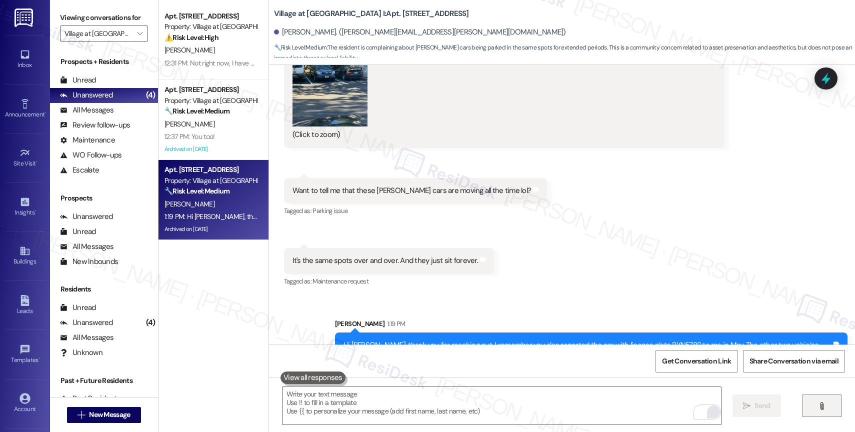
click at [823, 401] on button "" at bounding box center [822, 405] width 40 height 22
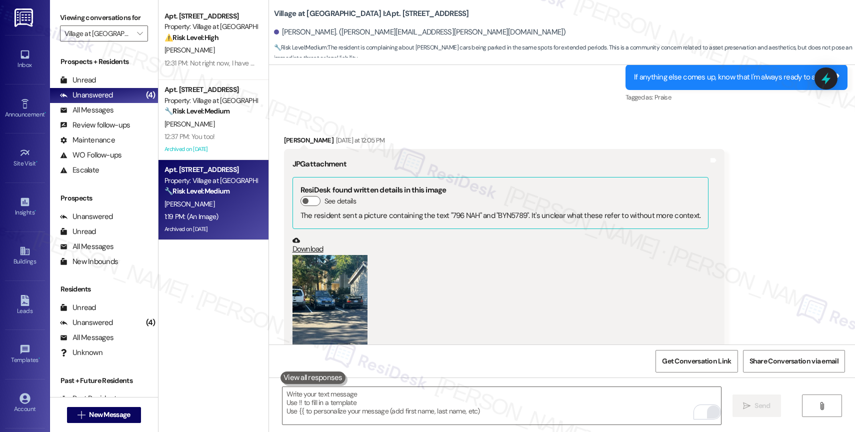
scroll to position [5660, 0]
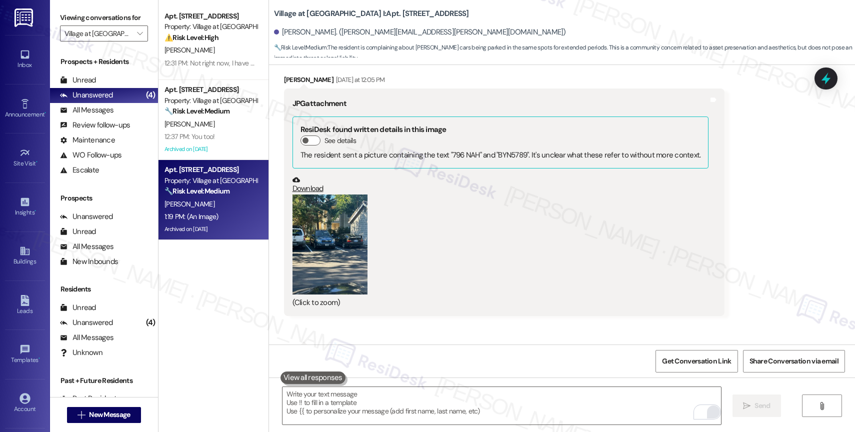
click at [313, 200] on button "Zoom image" at bounding box center [329, 244] width 75 height 100
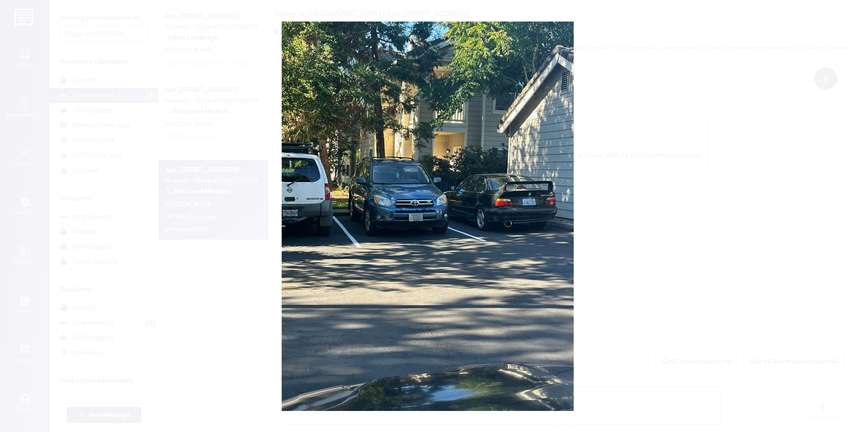
click at [438, 291] on button "Unzoom image" at bounding box center [427, 216] width 855 height 432
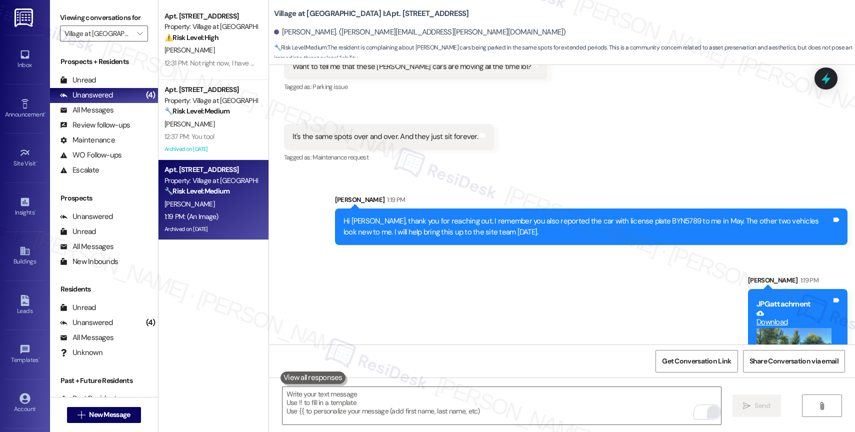
scroll to position [5988, 0]
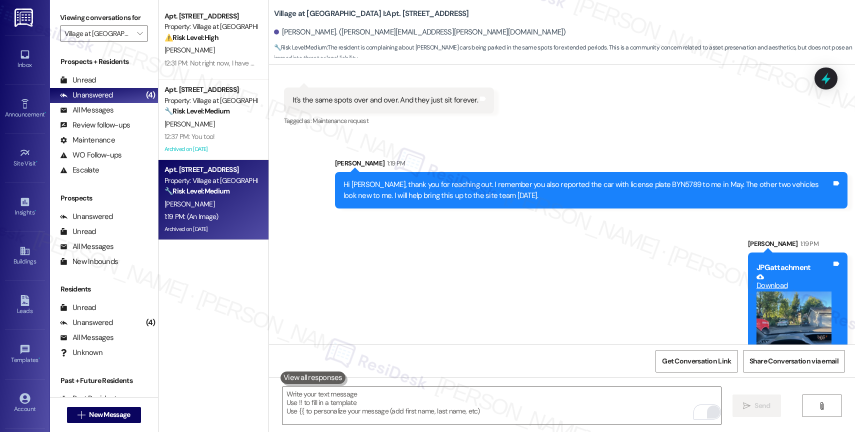
click at [407, 289] on div "Sent via SMS Sarah 1:19 PM Hi Matthew, thank you for reaching out. I remember y…" at bounding box center [562, 255] width 586 height 241
click at [406, 271] on div "Sent via SMS Sarah 1:19 PM Hi Matthew, thank you for reaching out. I remember y…" at bounding box center [562, 255] width 586 height 241
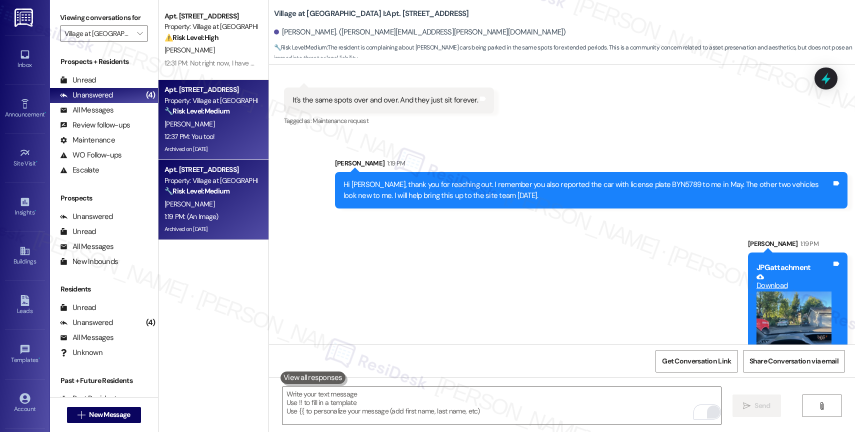
click at [216, 131] on div "12:37 PM: You too! 12:37 PM: You too!" at bounding box center [210, 136] width 94 height 12
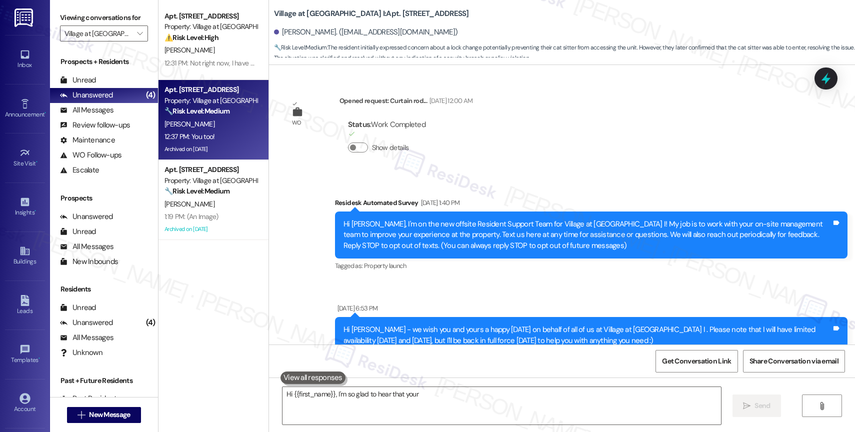
scroll to position [5824, 0]
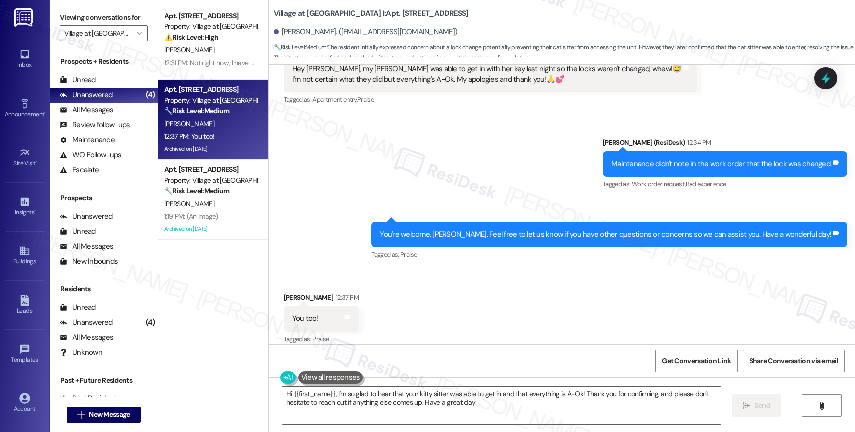
type textarea "Hi {{first_name}}, I'm so glad to hear that your kitty sitter was able to get i…"
click at [464, 319] on div "Received via SMS Lesa Montgomery 12:37 PM You too! Tags and notes Tagged as: Pr…" at bounding box center [562, 312] width 586 height 84
click at [343, 401] on textarea "Hi {{first_name}}, I'm so glad to hear that your kitty sitter was able to get i…" at bounding box center [501, 405] width 438 height 37
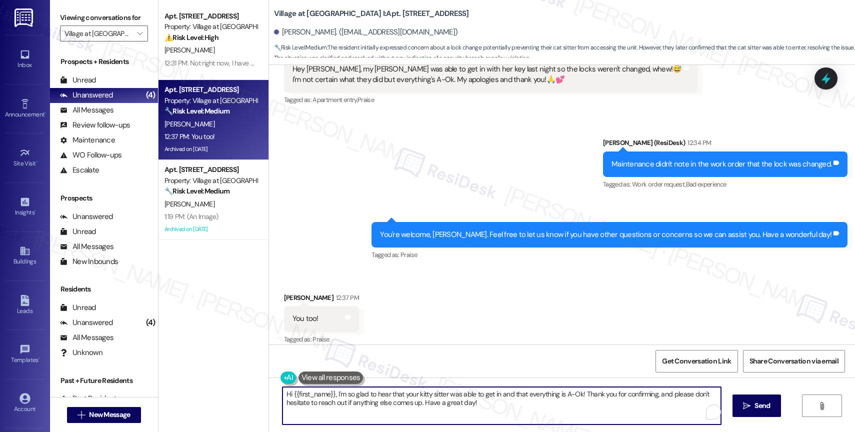
click at [343, 401] on textarea "Hi {{first_name}}, I'm so glad to hear that your kitty sitter was able to get i…" at bounding box center [501, 405] width 438 height 37
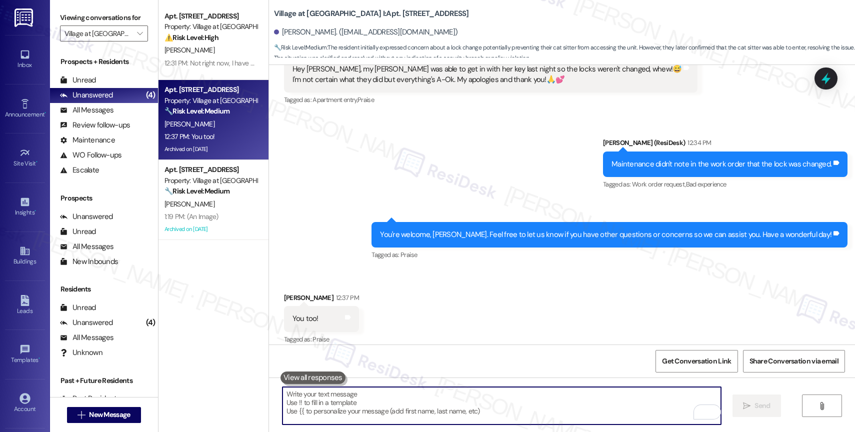
click at [400, 304] on div "Received via SMS Lesa Montgomery 12:37 PM You too! Tags and notes Tagged as: Pr…" at bounding box center [562, 312] width 586 height 84
click at [331, 403] on textarea "To enrich screen reader interactions, please activate Accessibility in Grammarl…" at bounding box center [501, 405] width 438 height 37
type textarea "Fetching suggested responses. Please feel free to read through the conversation…"
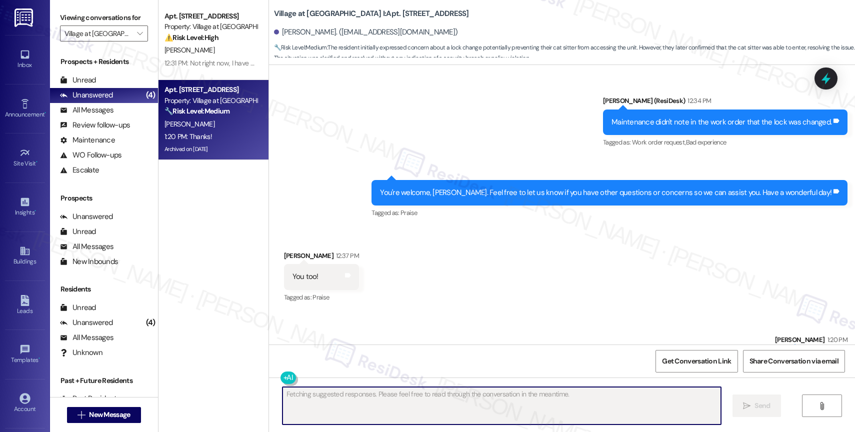
scroll to position [5893, 0]
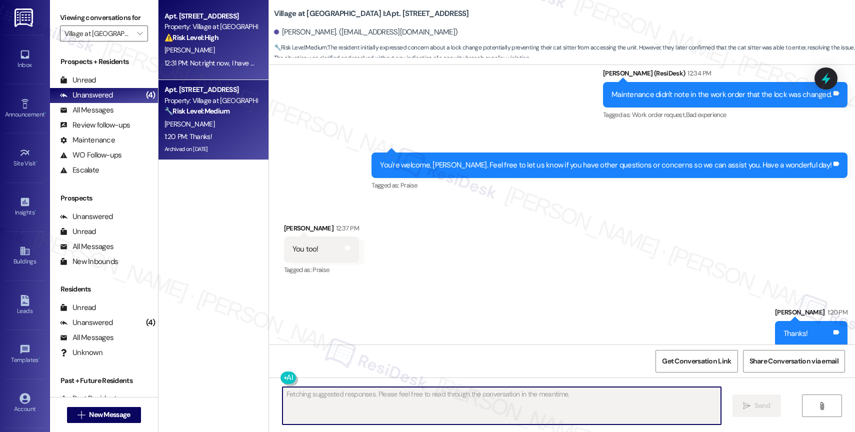
click at [201, 65] on div "12:31 PM: Not right now, I have ants and mice and had to throw out half of my p…" at bounding box center [418, 62] width 508 height 9
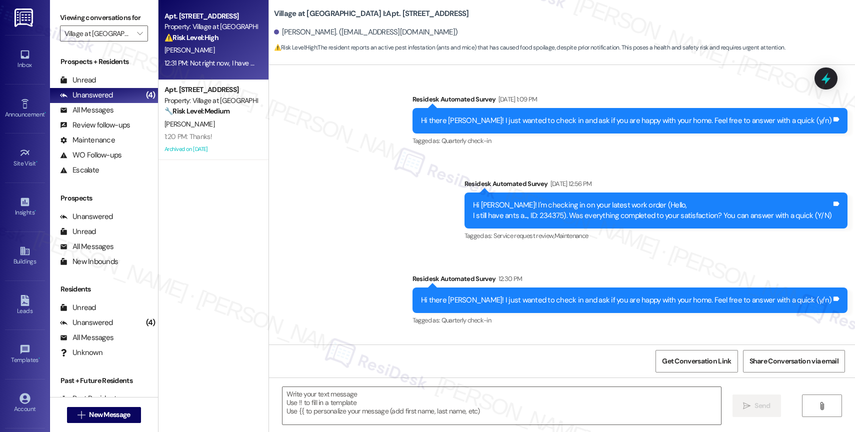
scroll to position [2665, 0]
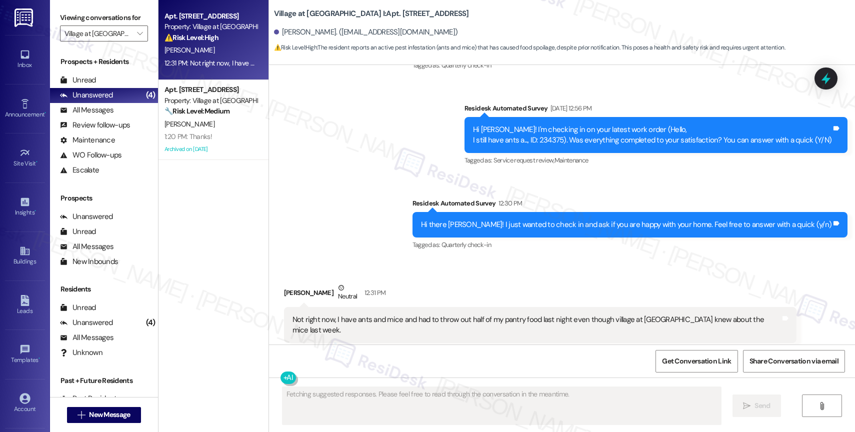
click at [395, 203] on div "Sent via SMS Sarah (ResiDesk) Jun 03, 2025 at 3:50 PM Hey Laura! Thanks for let…" at bounding box center [562, 38] width 586 height 443
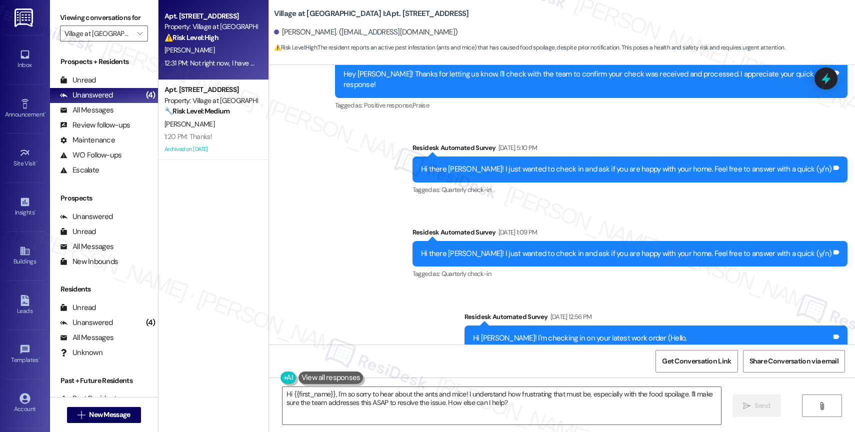
scroll to position [2665, 0]
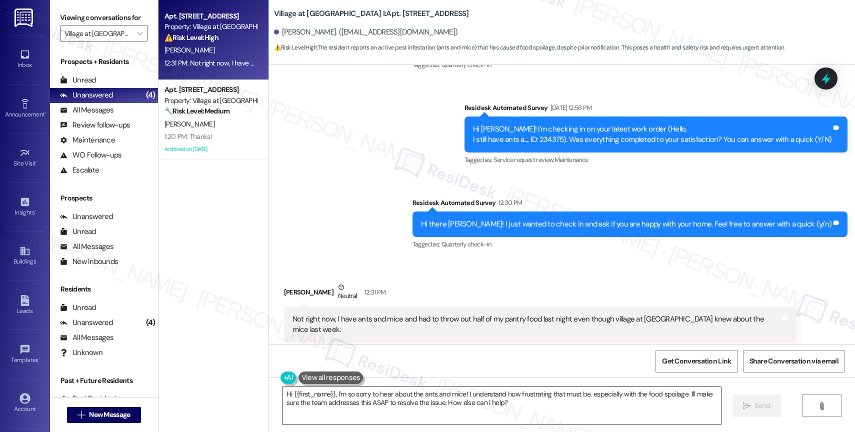
click at [286, 394] on textarea "Hi {{first_name}}, I'm so sorry to hear about the ants and mice! I understand h…" at bounding box center [501, 405] width 438 height 37
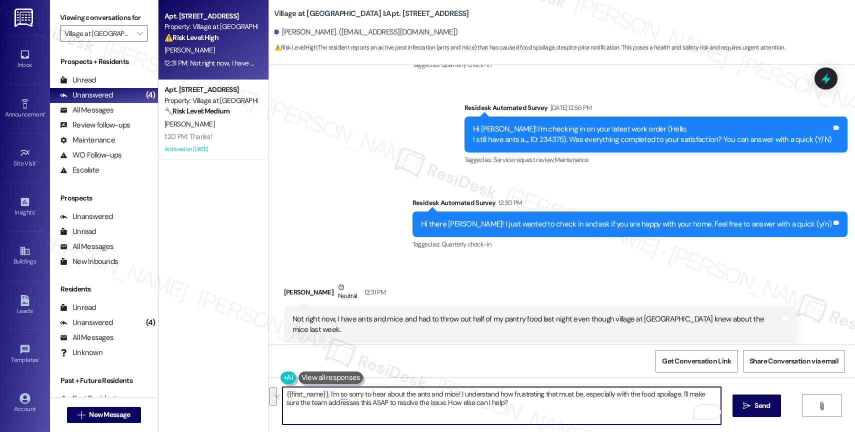
drag, startPoint x: 674, startPoint y: 391, endPoint x: 677, endPoint y: 406, distance: 14.9
click at [677, 406] on textarea "{{first_name}}, I'm so sorry to hear about the ants and mice! I understand how …" at bounding box center [501, 405] width 438 height 37
type textarea "{{first_name}}, I'm so sorry to hear about the ants and mice! I understand how …"
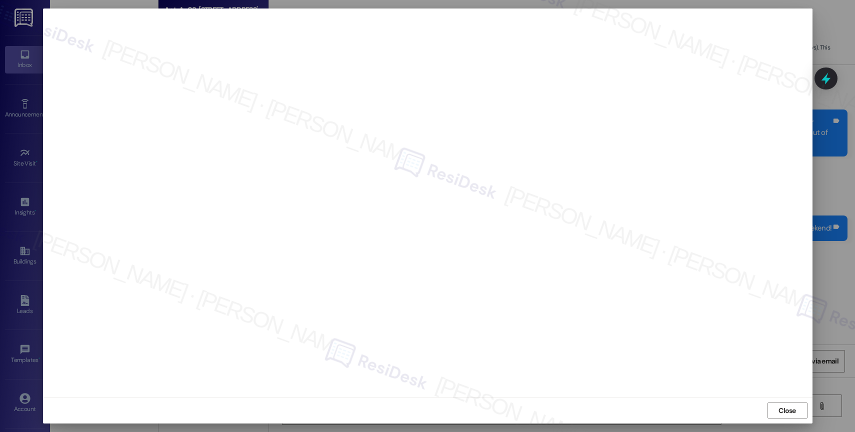
scroll to position [3138, 0]
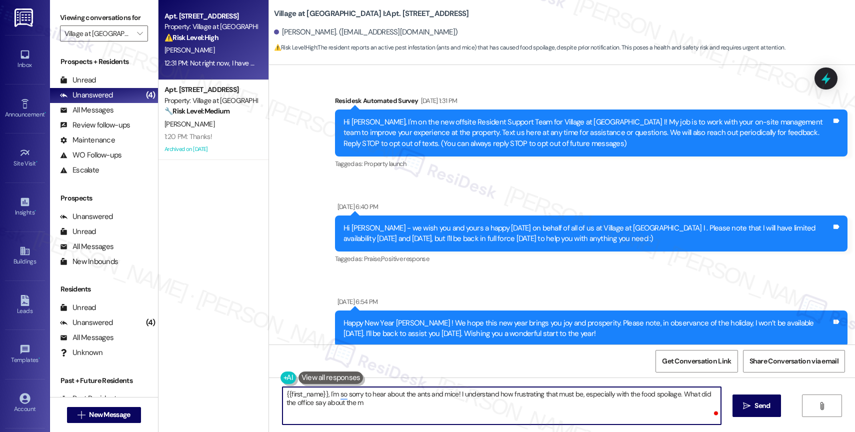
scroll to position [2665, 0]
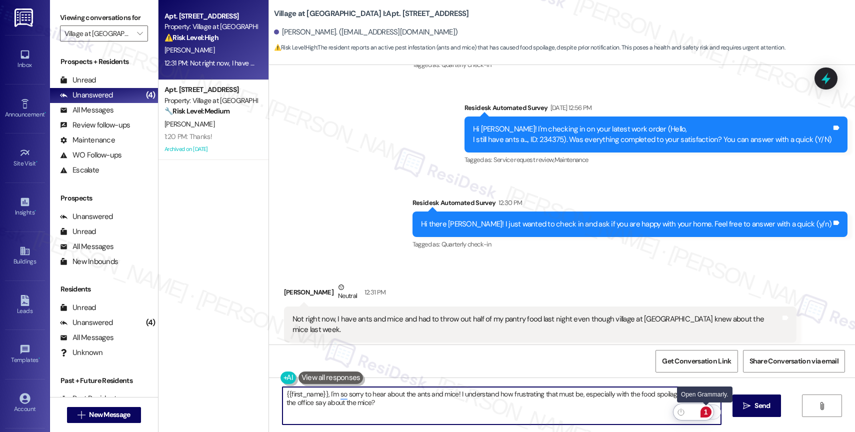
click at [704, 410] on div "1" at bounding box center [705, 411] width 11 height 11
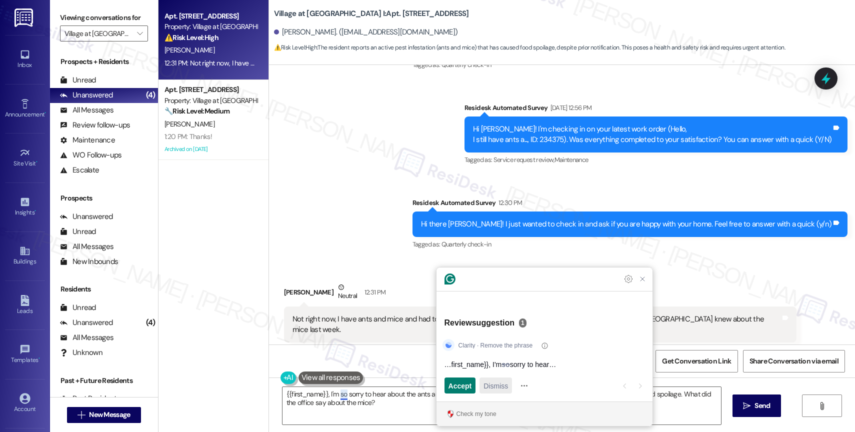
click at [492, 383] on span "Dismiss" at bounding box center [495, 385] width 24 height 10
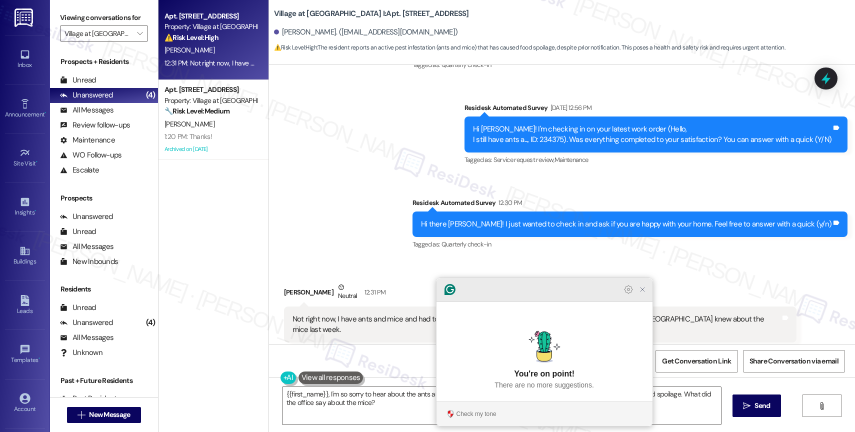
click at [643, 293] on icon "Close Grammarly Assistant" at bounding box center [642, 289] width 8 height 8
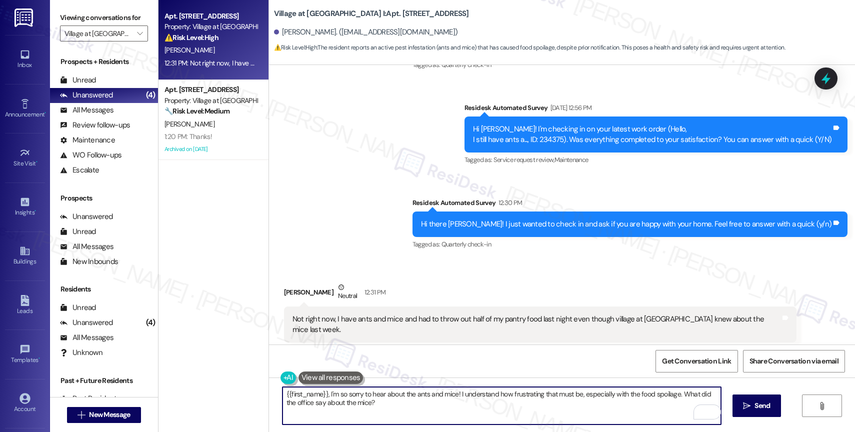
click at [353, 402] on textarea "{{first_name}}, I'm so sorry to hear about the ants and mice! I understand how …" at bounding box center [501, 405] width 438 height 37
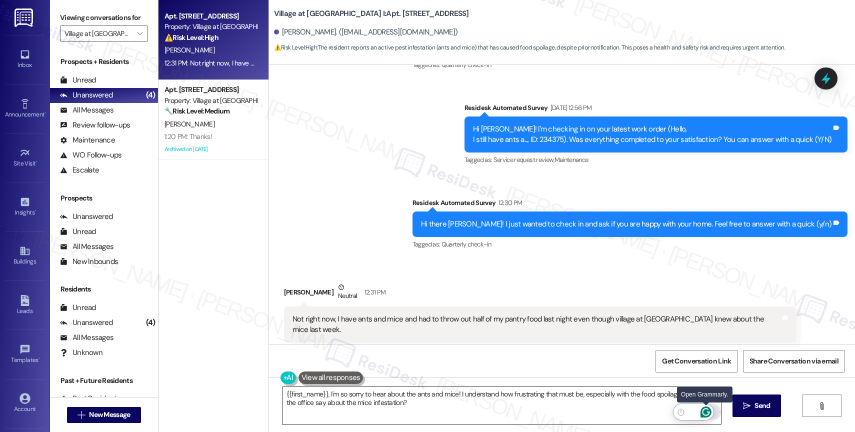
click at [706, 411] on icon "Open Grammarly. 0 Suggestions." at bounding box center [705, 411] width 11 height 11
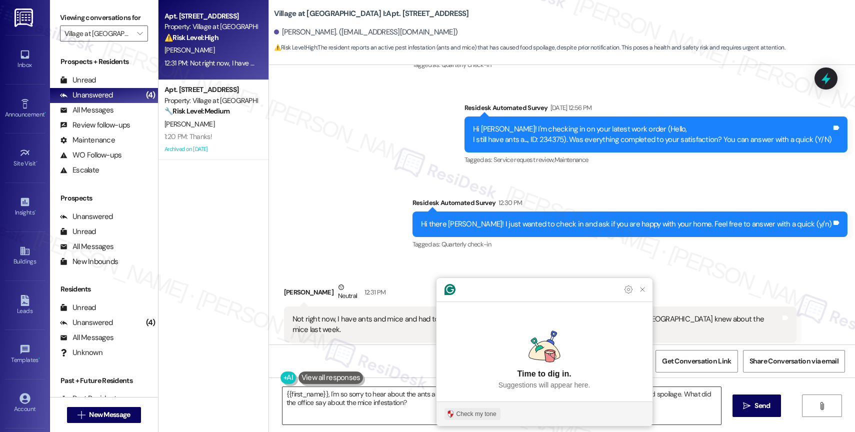
click at [480, 417] on div "Check my tone" at bounding box center [476, 413] width 40 height 9
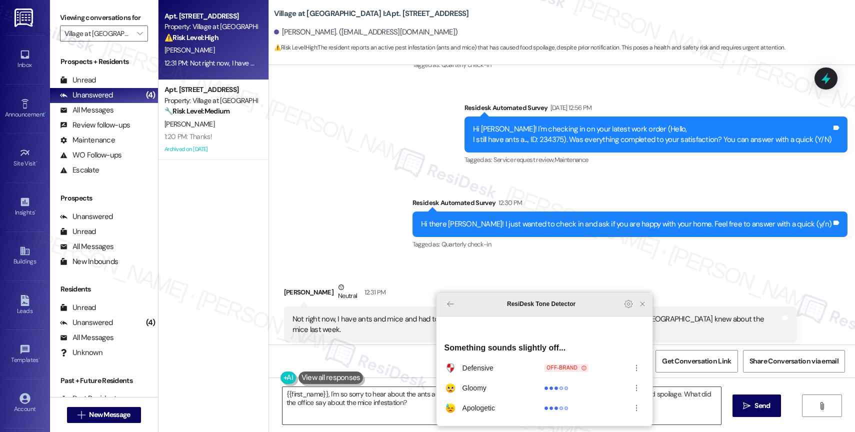
click at [643, 308] on icon "Close Grammarly Assistant" at bounding box center [642, 304] width 8 height 8
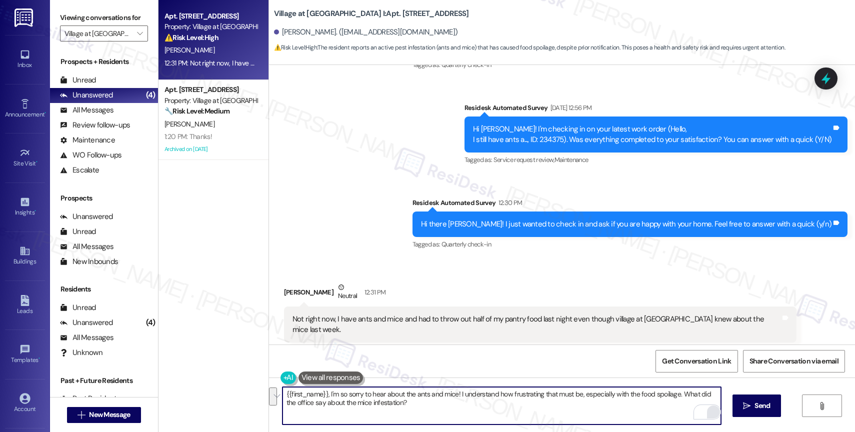
drag, startPoint x: 676, startPoint y: 392, endPoint x: 678, endPoint y: 408, distance: 16.1
click at [678, 408] on textarea "{{first_name}}, I'm so sorry to hear about the ants and mice! I understand how …" at bounding box center [501, 405] width 438 height 37
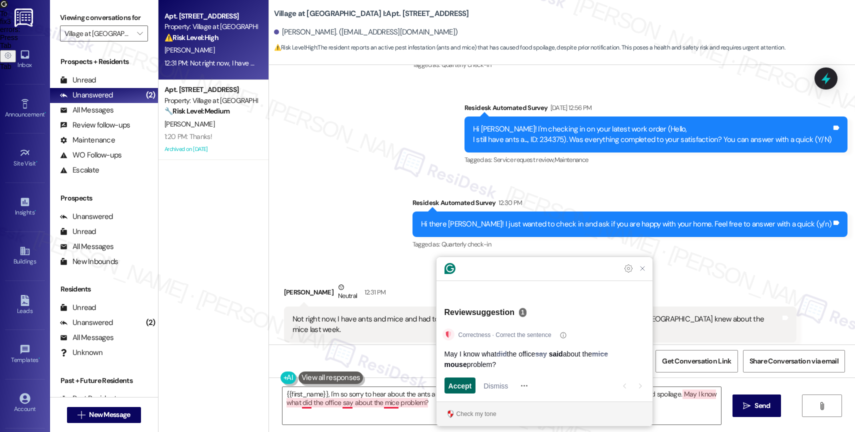
click at [456, 383] on span "Accept" at bounding box center [459, 385] width 23 height 10
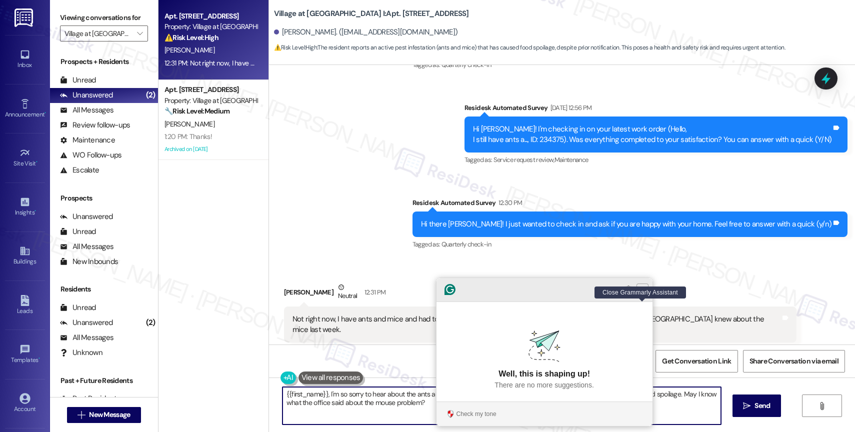
type textarea "{{first_name}}, I'm so sorry to hear about the ants and mice! I understand how …"
click at [642, 293] on icon "Close Grammarly Assistant" at bounding box center [642, 289] width 8 height 8
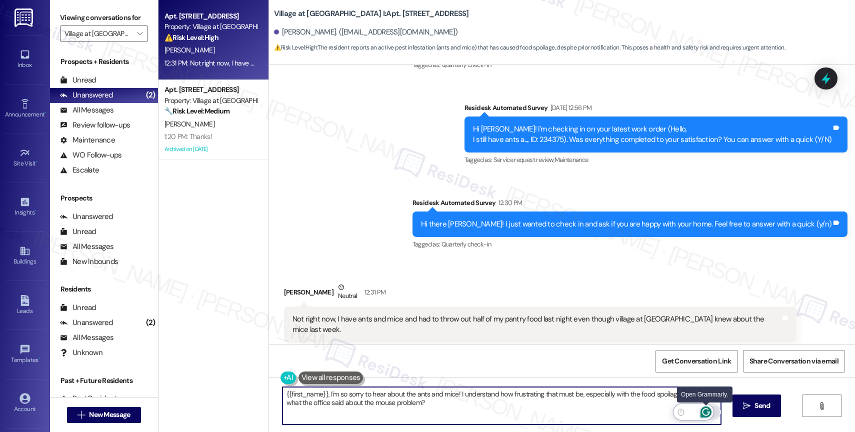
click at [705, 411] on icon "Open Grammarly. 0 Suggestions." at bounding box center [705, 411] width 11 height 11
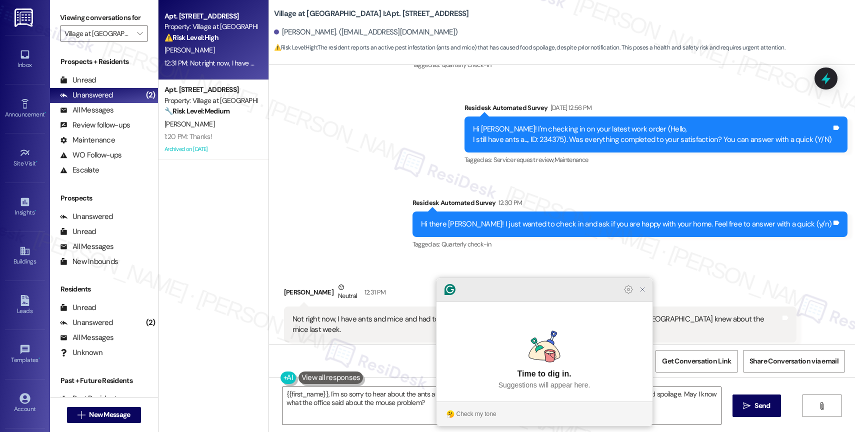
click at [644, 293] on icon "Close Grammarly Assistant" at bounding box center [642, 289] width 8 height 8
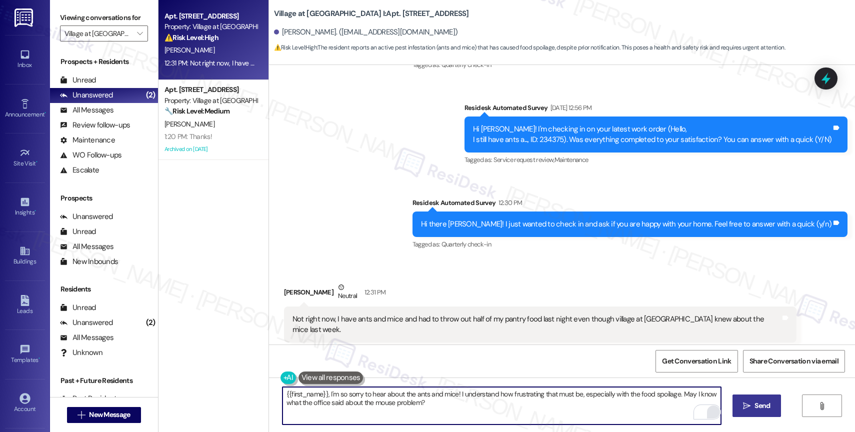
click at [748, 404] on icon "" at bounding box center [746, 406] width 7 height 8
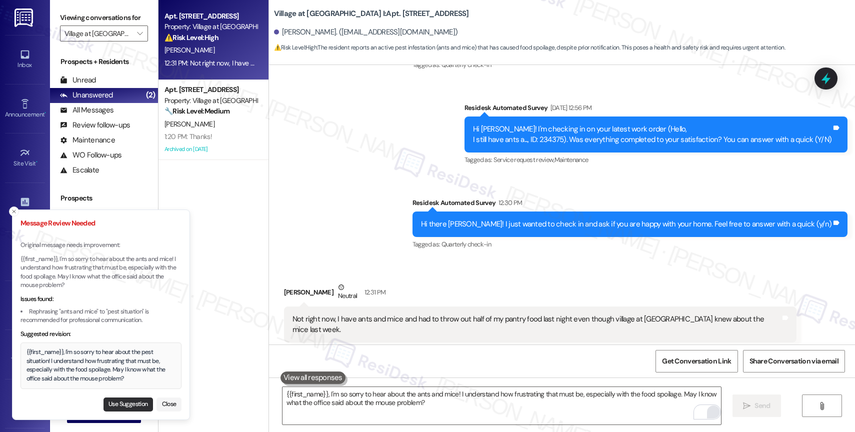
click at [123, 405] on button "Use Suggestion" at bounding box center [127, 404] width 49 height 14
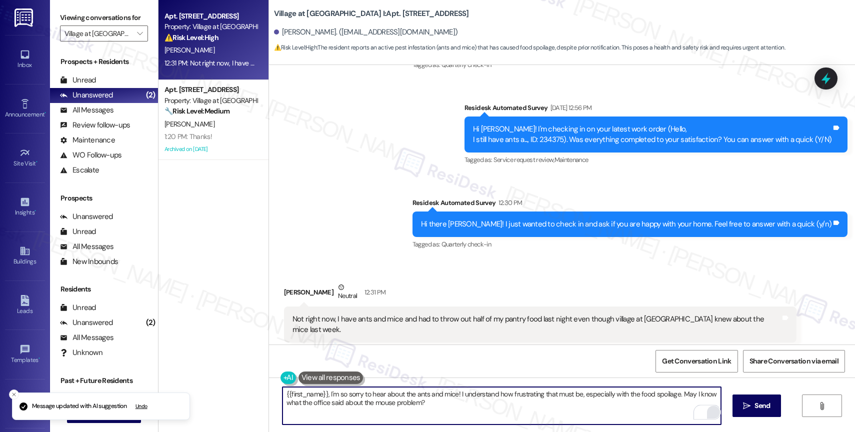
click at [461, 413] on textarea "{{first_name}}, I'm so sorry to hear about the pest situation! I understand how…" at bounding box center [501, 405] width 438 height 37
click at [751, 400] on button " Send" at bounding box center [756, 405] width 48 height 22
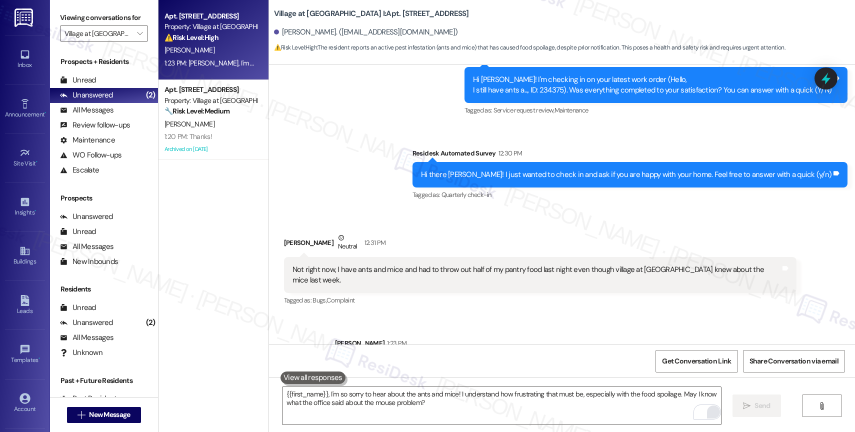
scroll to position [2745, 0]
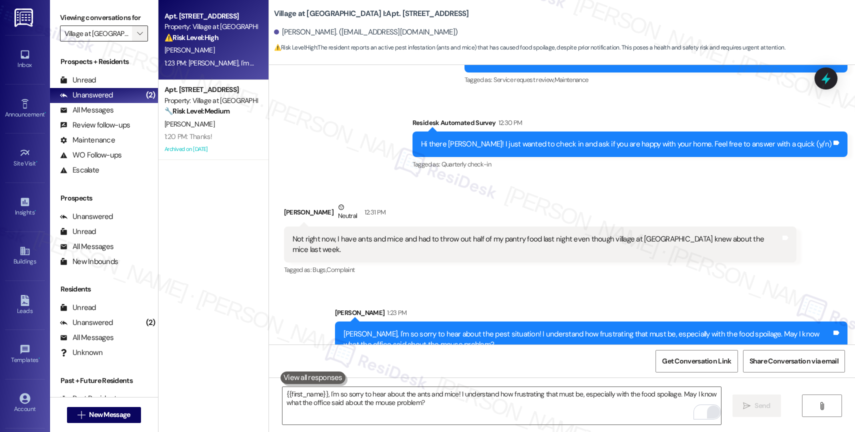
click at [135, 41] on span "" at bounding box center [139, 33] width 9 height 16
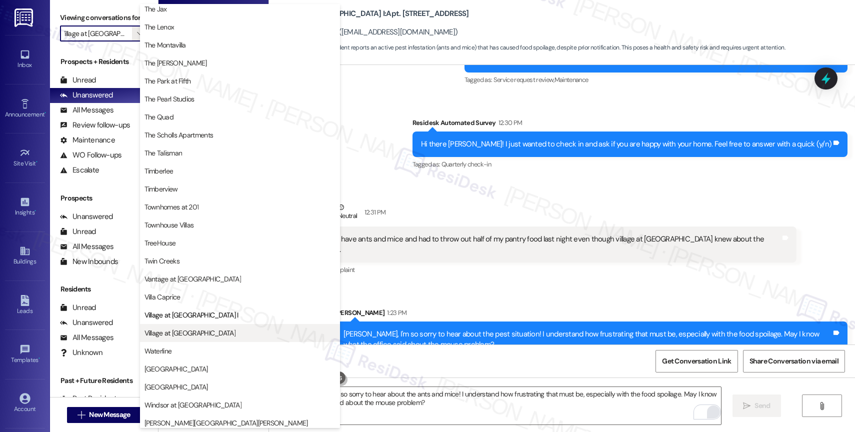
scroll to position [1796, 0]
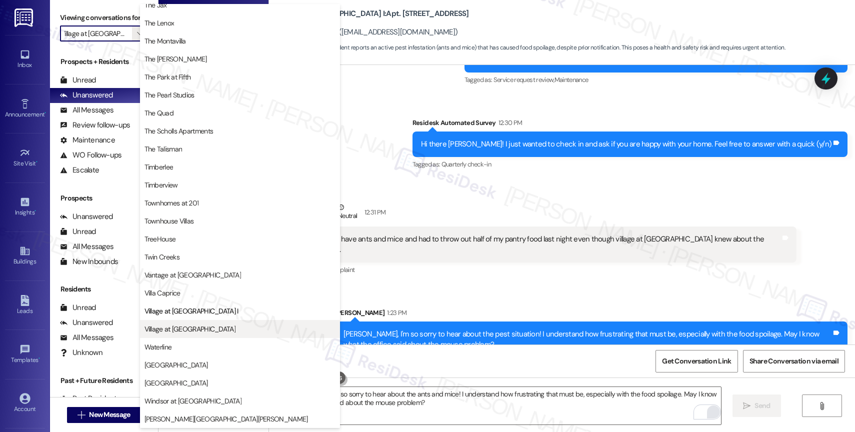
click at [188, 331] on span "Village at Sunrise" at bounding box center [189, 329] width 91 height 10
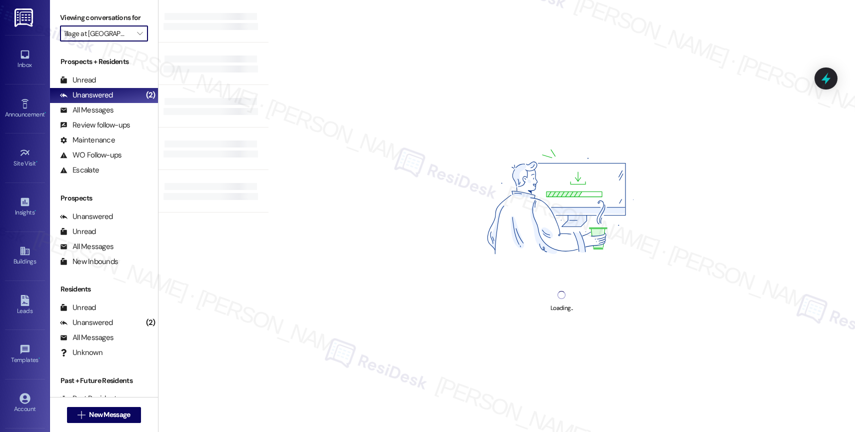
type input "Village at Sunrise"
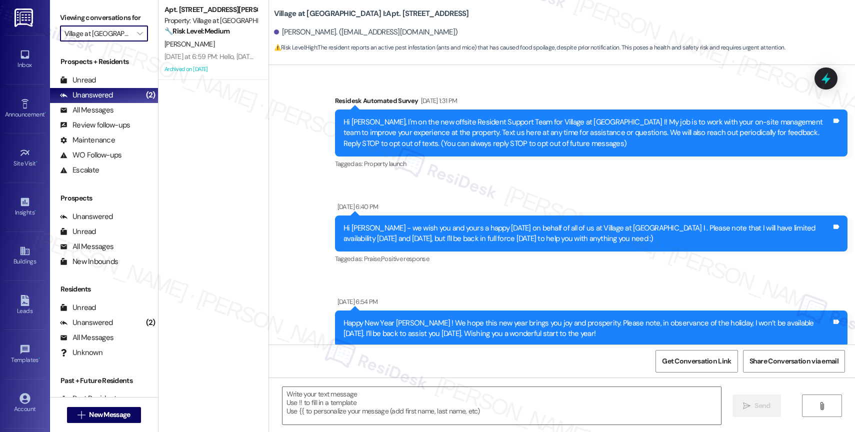
click at [207, 51] on div "Yesterday at 6:59 PM: Hello, last Friday, no one came to repair my house Yester…" at bounding box center [210, 56] width 94 height 12
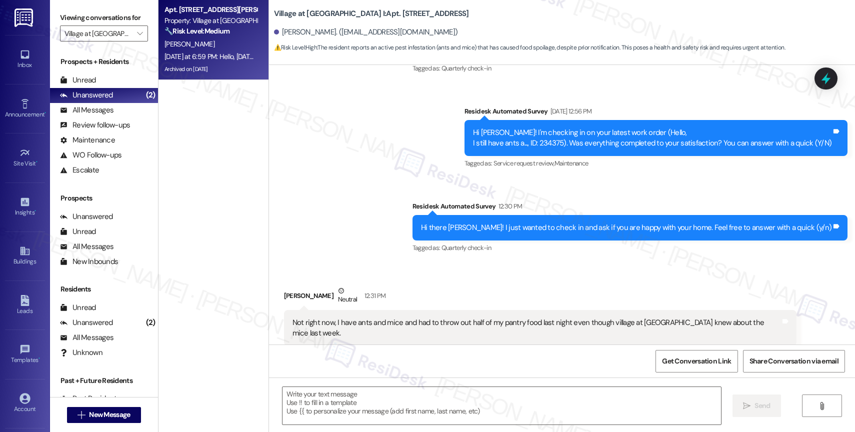
scroll to position [2665, 0]
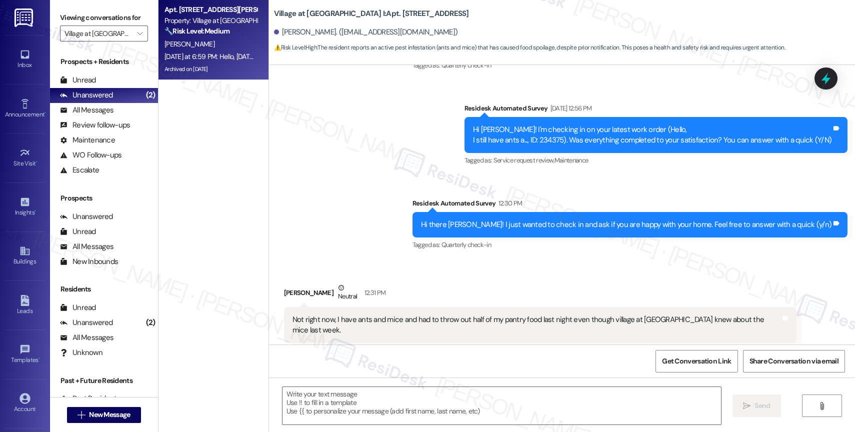
type textarea "Fetching suggested responses. Please feel free to read through the conversation…"
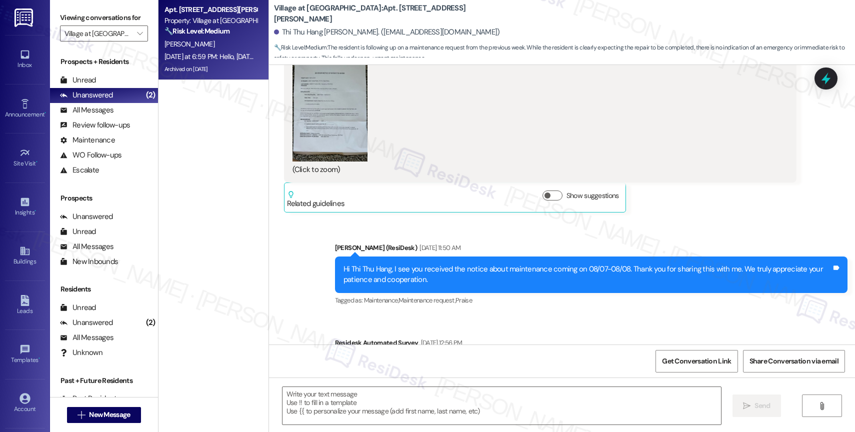
scroll to position [4657, 0]
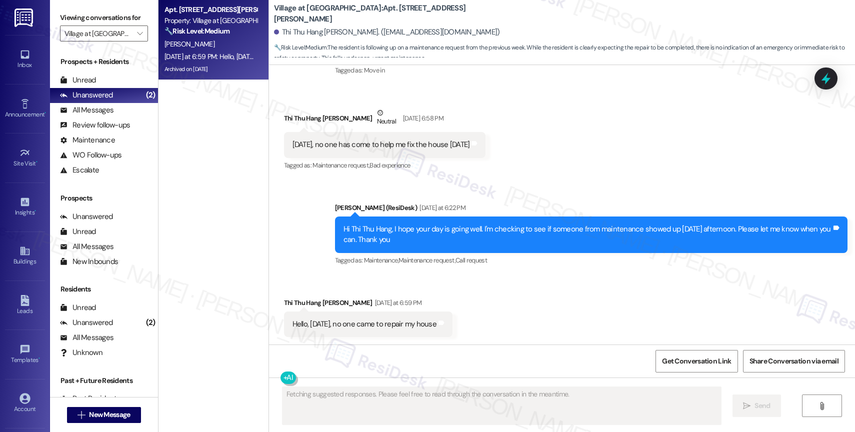
click at [482, 309] on div "Received via SMS Thi Thu Hang Hoang Yesterday at 6:59 PM Hello, last Friday, no…" at bounding box center [562, 309] width 586 height 69
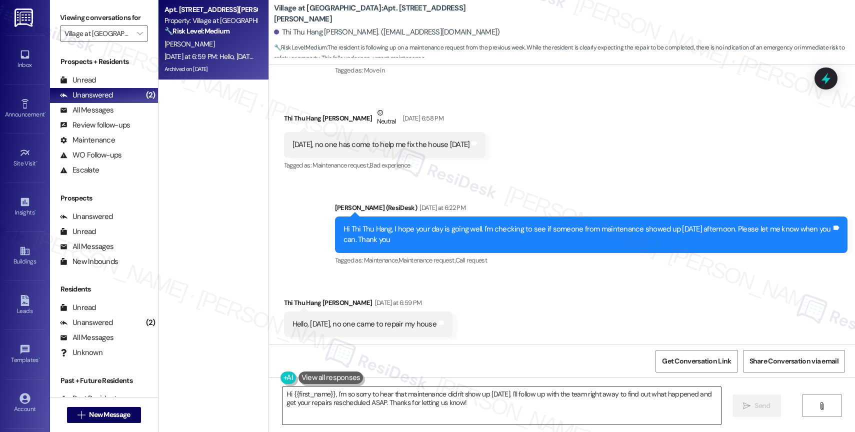
click at [369, 403] on textarea "Hi {{first_name}}, I'm so sorry to hear that maintenance didn't show up last Fr…" at bounding box center [501, 405] width 438 height 37
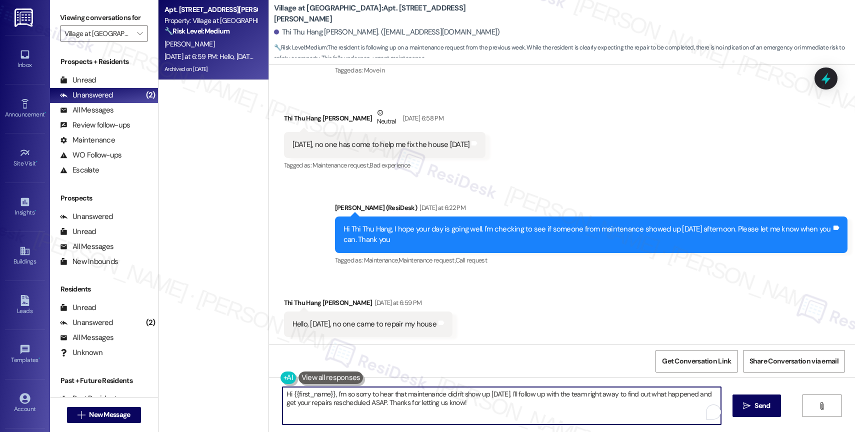
click at [369, 403] on textarea "Hi {{first_name}}, I'm so sorry to hear that maintenance didn't show up last Fr…" at bounding box center [501, 405] width 438 height 37
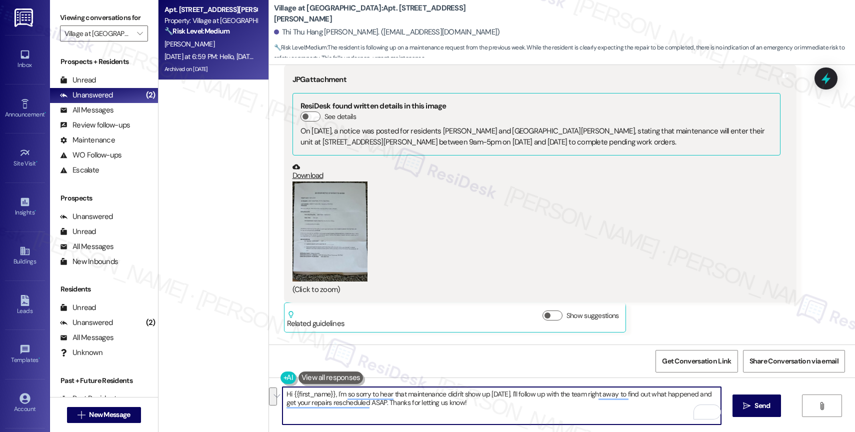
scroll to position [4140, 0]
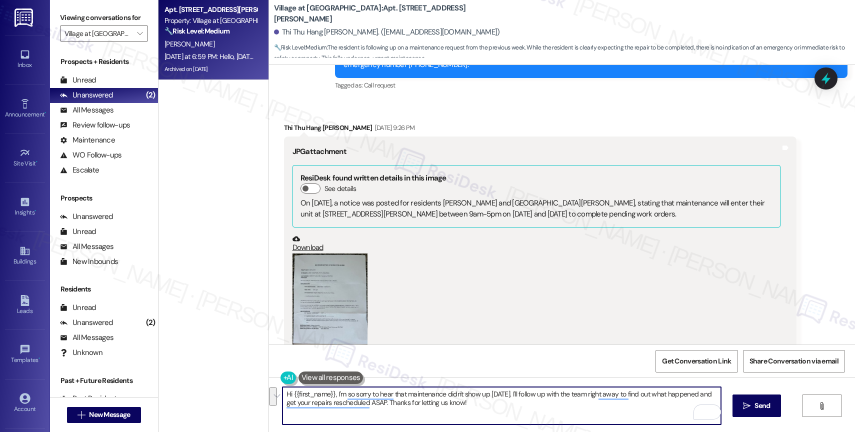
click at [306, 282] on button "Zoom image" at bounding box center [329, 303] width 75 height 100
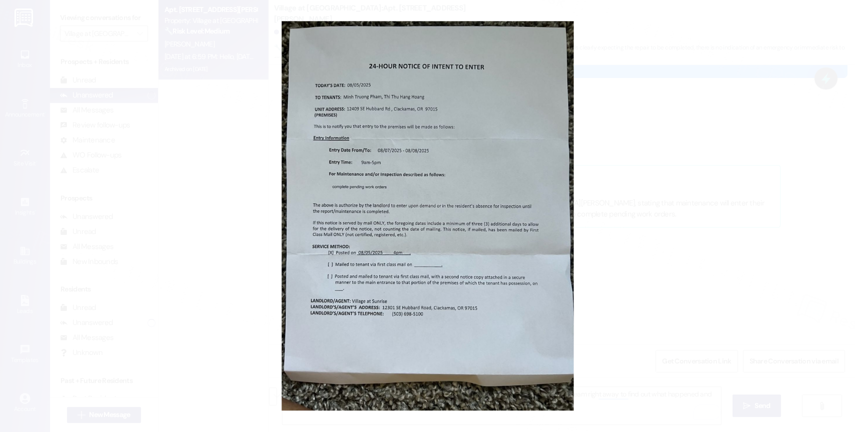
click at [442, 236] on button "Unzoom image" at bounding box center [427, 216] width 855 height 432
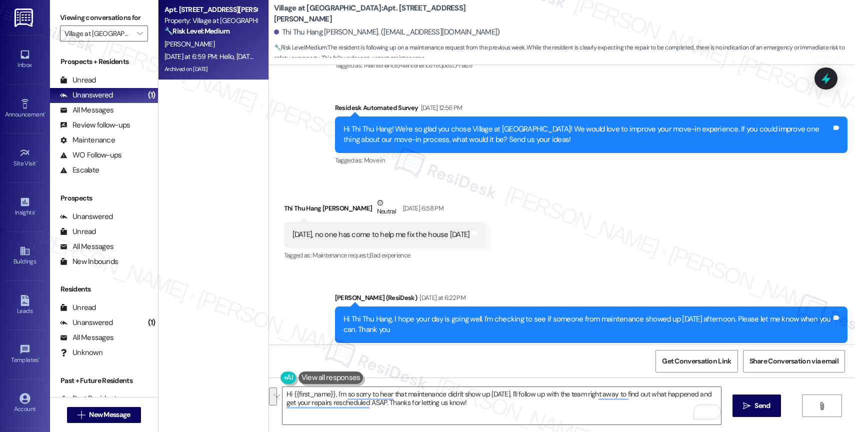
scroll to position [4657, 0]
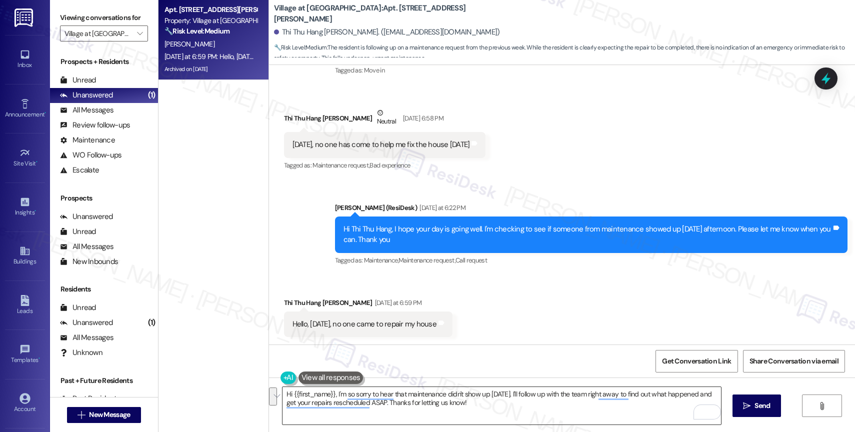
click at [350, 407] on textarea "Hi {{first_name}}, I'm so sorry to hear that maintenance didn't show up last Fr…" at bounding box center [501, 405] width 438 height 37
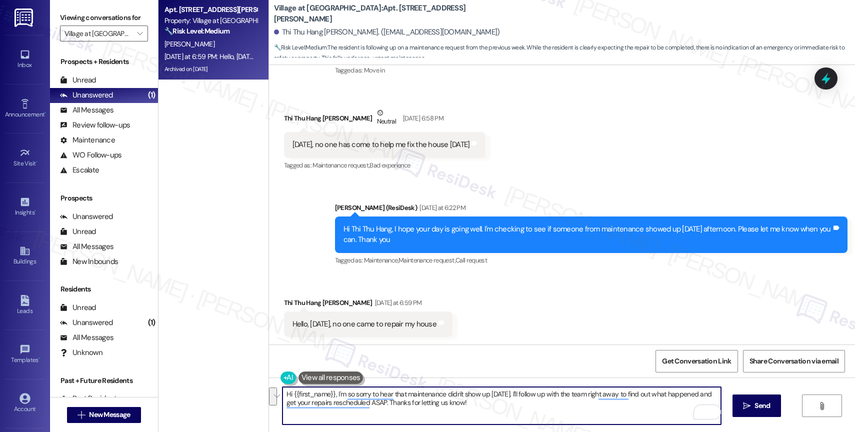
click at [350, 407] on textarea "Hi {{first_name}}, I'm so sorry to hear that maintenance didn't show up last Fr…" at bounding box center [501, 405] width 438 height 37
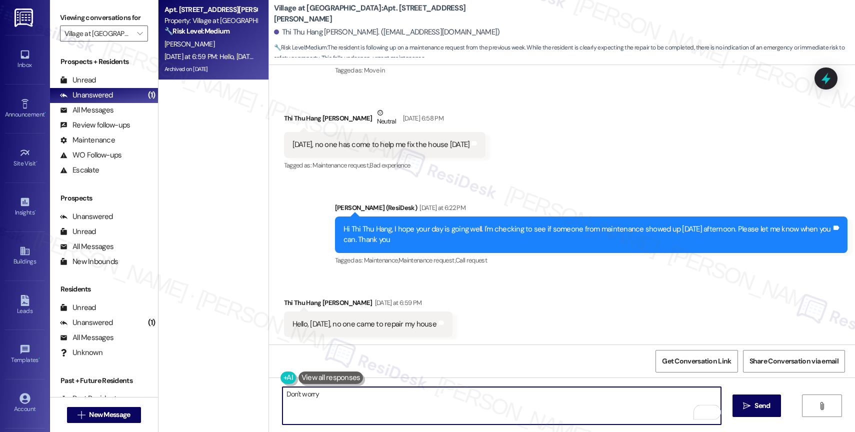
drag, startPoint x: 322, startPoint y: 398, endPoint x: 252, endPoint y: 390, distance: 70.4
click at [252, 391] on div "Apt. 12409, 12301 SE Hubbard Road Property: Village at Sunrise 🔧 Risk Level: Me…" at bounding box center [506, 216] width 696 height 432
click at [471, 403] on textarea "I'm sorry for the delay. I'll make sure to" at bounding box center [501, 405] width 438 height 37
drag, startPoint x: 349, startPoint y: 393, endPoint x: 510, endPoint y: 402, distance: 161.2
click at [510, 402] on textarea "I'm sorry for the delay. I'll make sure to" at bounding box center [501, 405] width 438 height 37
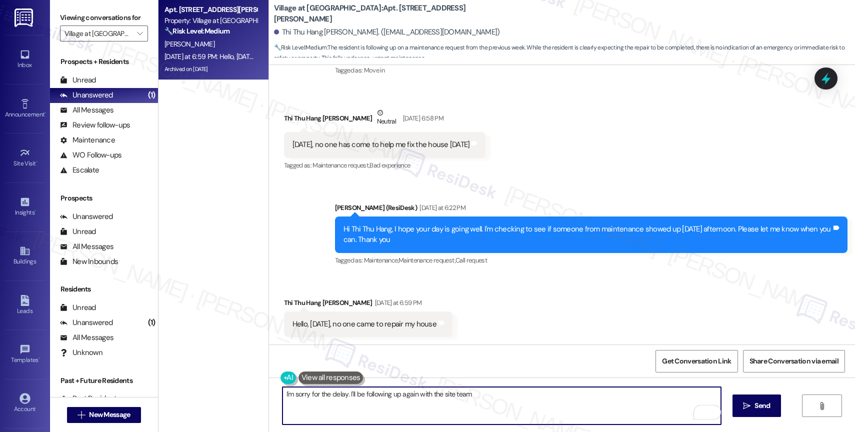
click at [342, 394] on textarea "I'm sorry for the delay. I'll be following up again with the site team" at bounding box center [501, 405] width 438 height 37
click at [289, 394] on textarea "I'm sorry for the delay. Don't worry. I'll be following up again with the site …" at bounding box center [501, 405] width 438 height 37
click at [519, 400] on textarea "I'm so sorry for the delay. Don't worry. I'll be following up again with the si…" at bounding box center [501, 405] width 438 height 37
click at [451, 392] on textarea "I'm so sorry for the delay. Don't worry. I'll be following up again with the si…" at bounding box center [501, 405] width 438 height 37
click at [508, 396] on textarea "I'm so sorry for the delay. Don't worry. I'll be following up with the site team" at bounding box center [501, 405] width 438 height 37
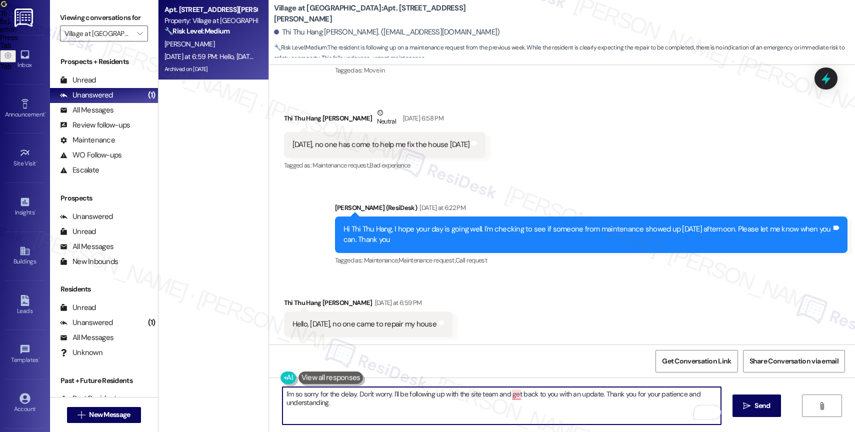
click at [513, 414] on textarea "I'm so sorry for the delay. Don't worry. I'll be following up with the site tea…" at bounding box center [501, 405] width 438 height 37
click at [504, 396] on textarea "I'm so sorry for the delay. Don't worry. I'll be following up with the site tea…" at bounding box center [501, 405] width 438 height 37
click at [464, 411] on textarea "I'm so sorry for the delay. Don't worry. I'll be following up with the site tea…" at bounding box center [501, 405] width 438 height 37
click at [708, 412] on div "1" at bounding box center [705, 411] width 11 height 11
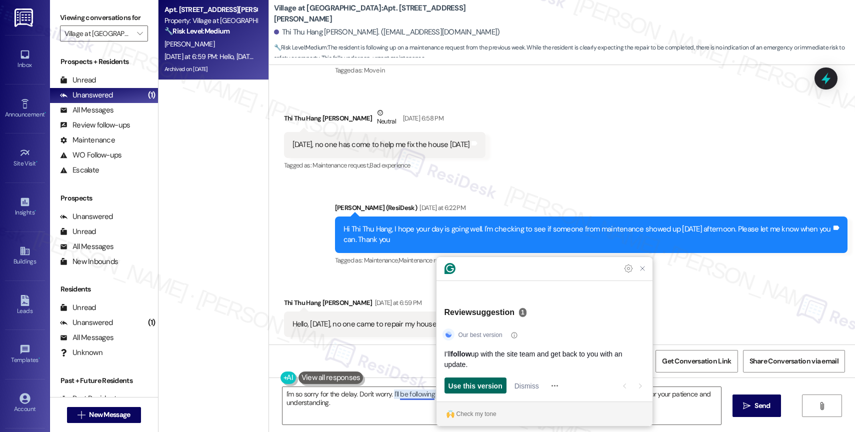
click at [480, 385] on span "Use this version" at bounding box center [475, 385] width 54 height 10
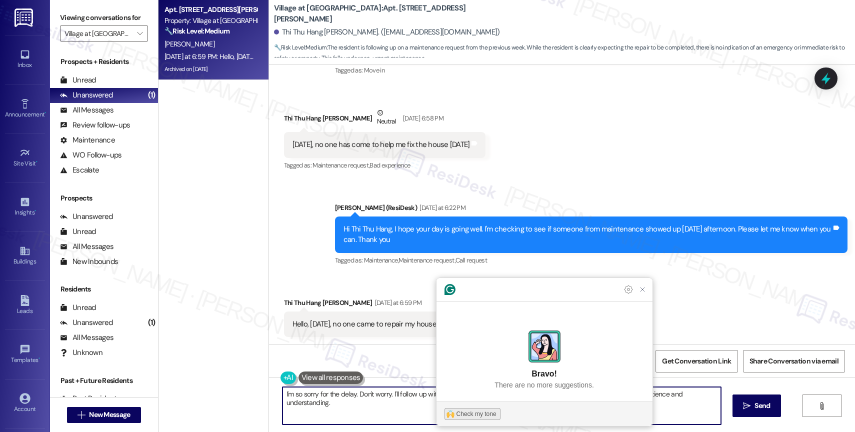
type textarea "I'm so sorry for the delay. Don't worry. I'll follow up with the site team and …"
click at [473, 413] on div "Check my tone" at bounding box center [476, 413] width 40 height 9
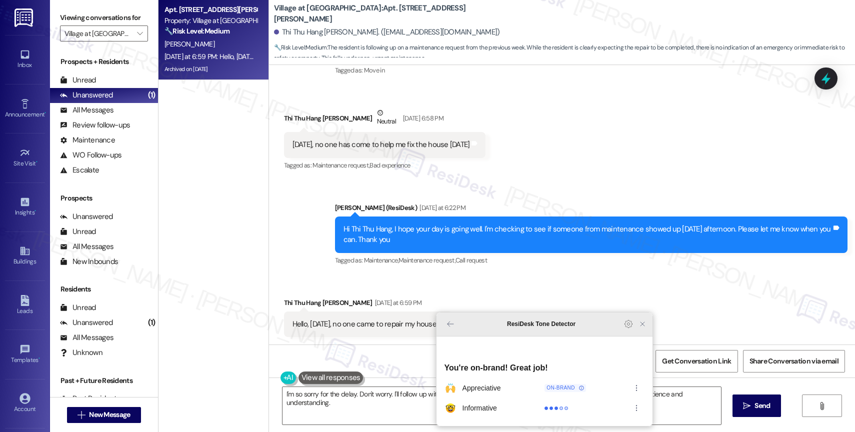
click at [643, 328] on icon "Close Grammarly Assistant" at bounding box center [642, 324] width 8 height 8
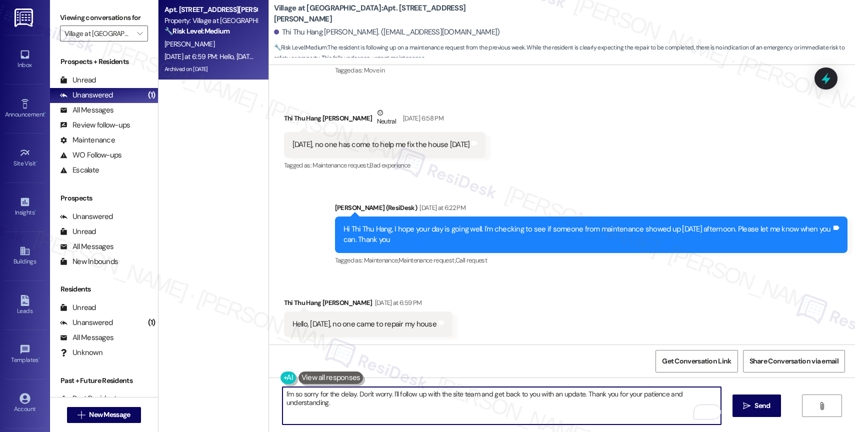
click at [608, 416] on textarea "I'm so sorry for the delay. Don't worry. I'll follow up with the site team and …" at bounding box center [501, 405] width 438 height 37
click at [755, 411] on span "Send" at bounding box center [761, 405] width 15 height 10
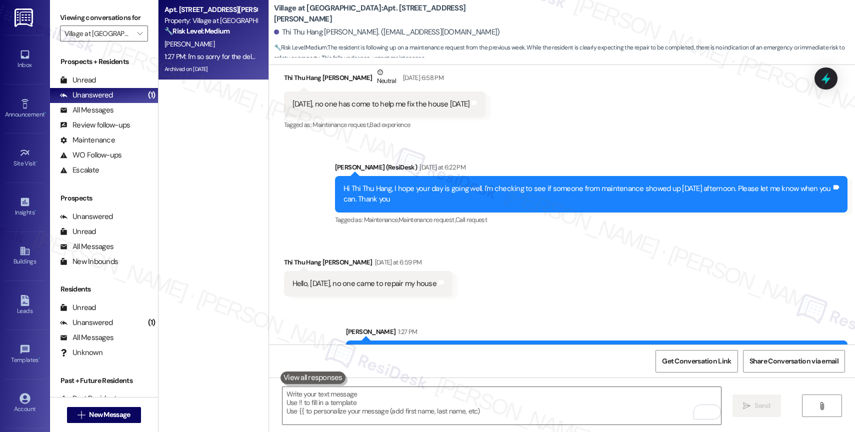
scroll to position [4727, 0]
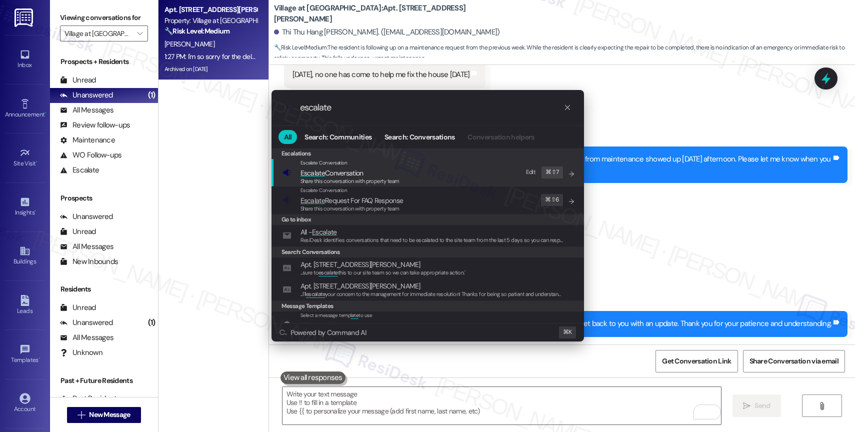
type input "escalate"
click at [371, 174] on span "Escalate Conversation" at bounding box center [349, 172] width 99 height 11
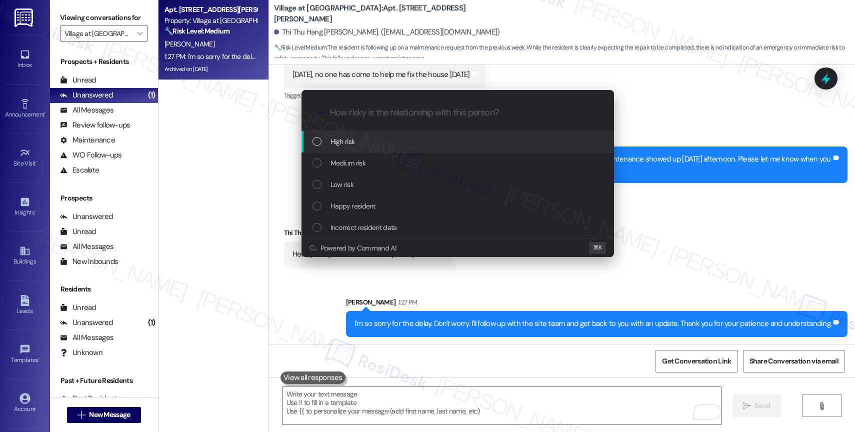
click at [367, 137] on div "High risk" at bounding box center [458, 141] width 292 height 11
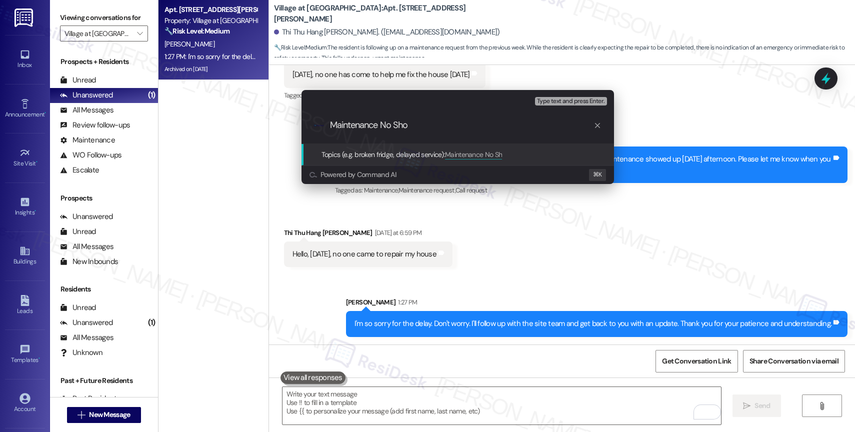
type input "Maintenance No Show"
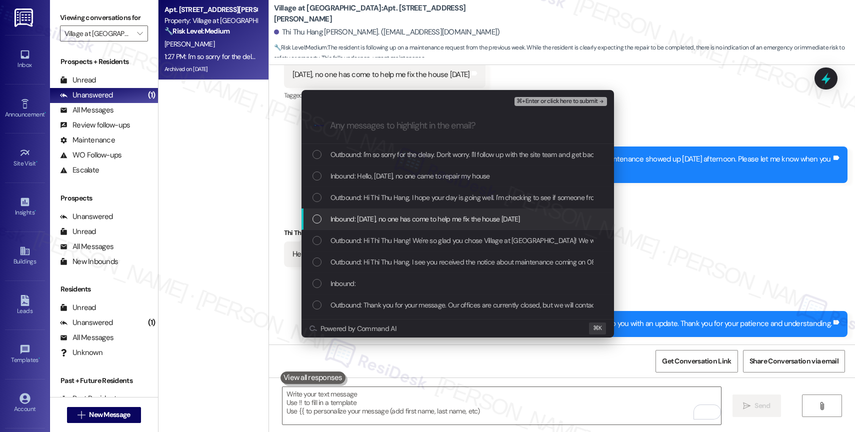
click at [400, 213] on div "Inbound: Today, no one has come to help me fix the house today" at bounding box center [457, 218] width 312 height 21
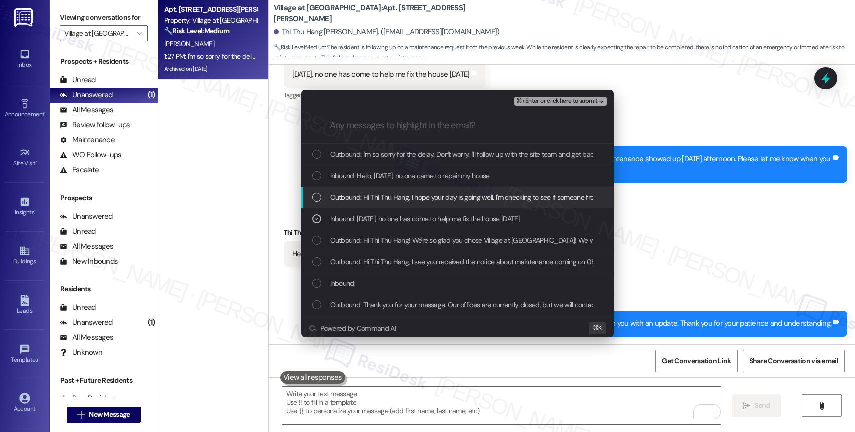
click at [401, 198] on span "Outbound: Hi Thi Thu Hang, I hope your day is going well. I'm checking to see i…" at bounding box center [593, 197] width 527 height 11
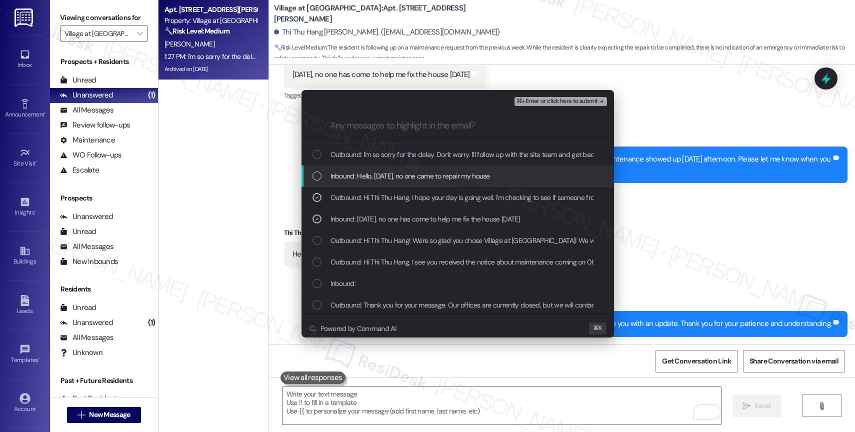
click at [401, 170] on span "Inbound: Hello, last Friday, no one came to repair my house" at bounding box center [409, 175] width 159 height 11
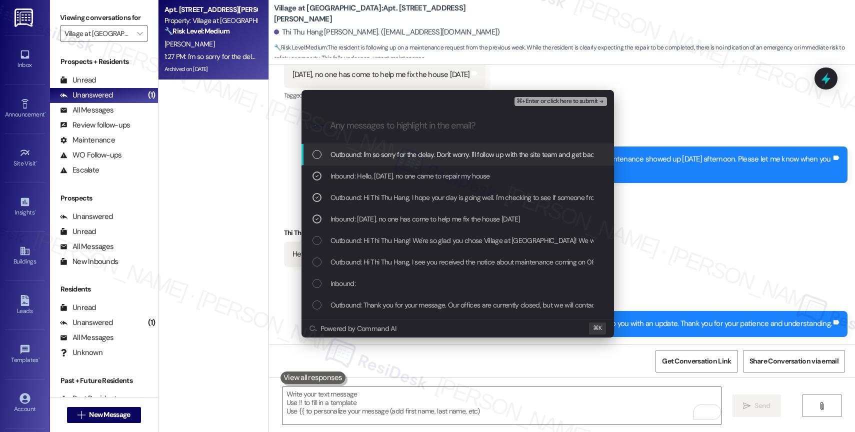
click at [405, 155] on span "Outbound: I'm so sorry for the delay. Don't worry. I'll follow up with the site…" at bounding box center [567, 154] width 474 height 11
click at [591, 100] on span "⌘+Enter or click here to submit" at bounding box center [556, 101] width 81 height 7
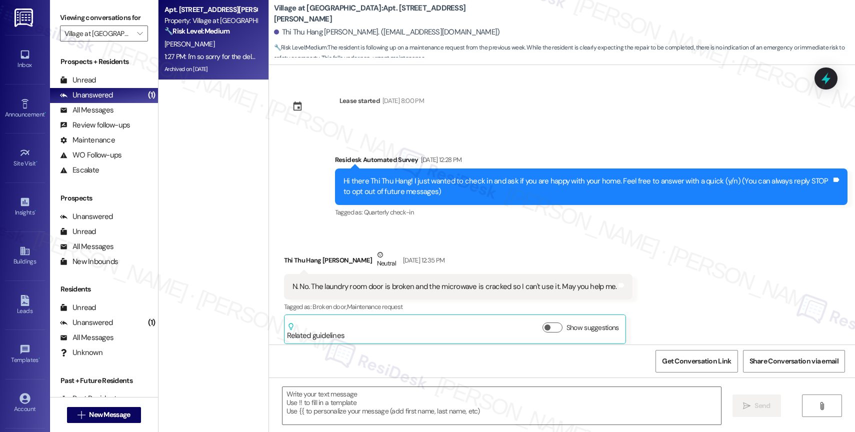
scroll to position [4741, 0]
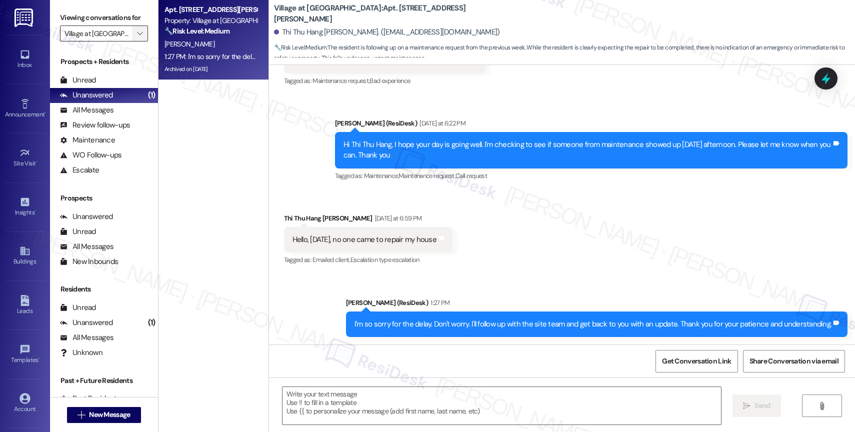
type textarea "Fetching suggested responses. Please feel free to read through the conversation…"
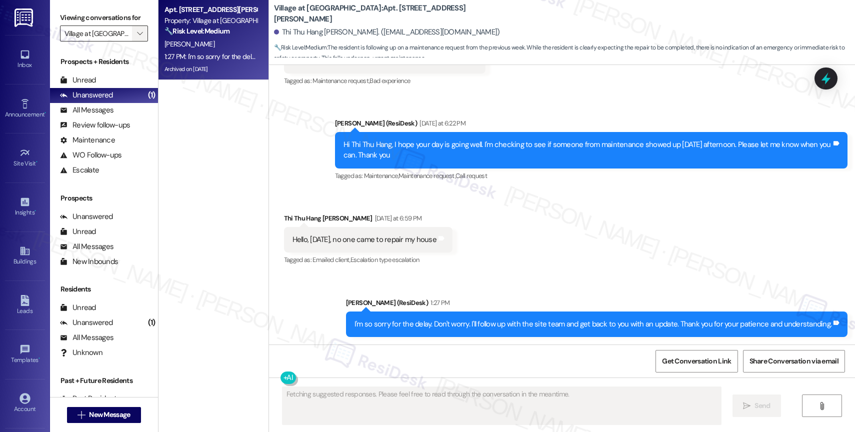
click at [137, 37] on icon "" at bounding box center [139, 33] width 5 height 8
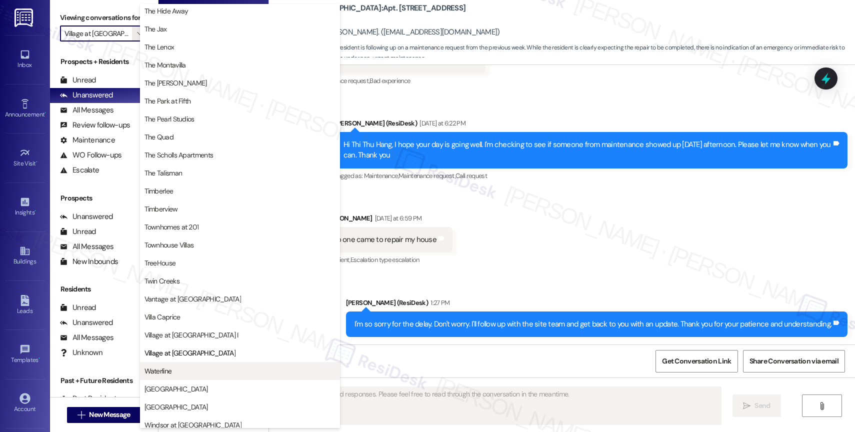
scroll to position [1822, 0]
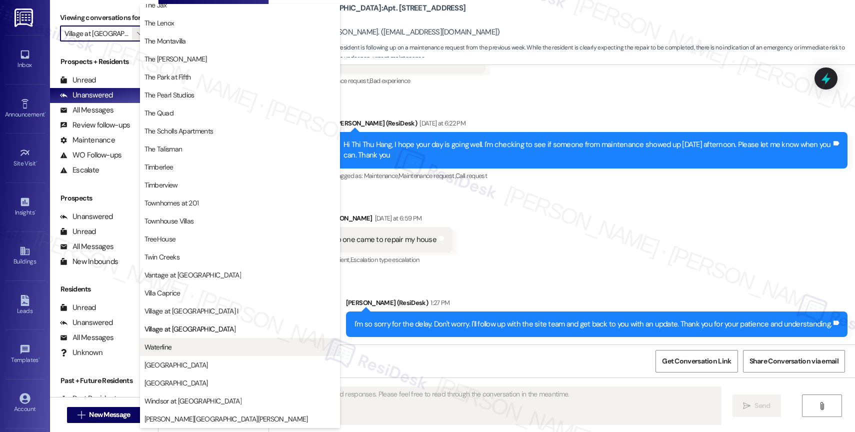
click at [174, 350] on span "Waterline" at bounding box center [239, 347] width 191 height 10
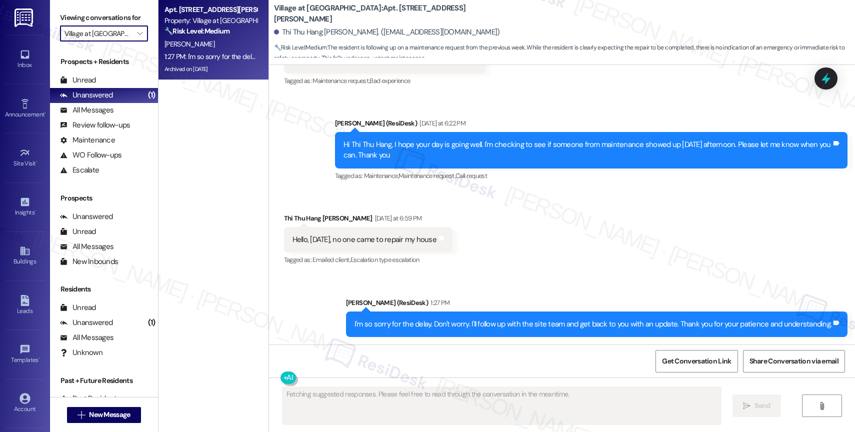
type input "Waterline"
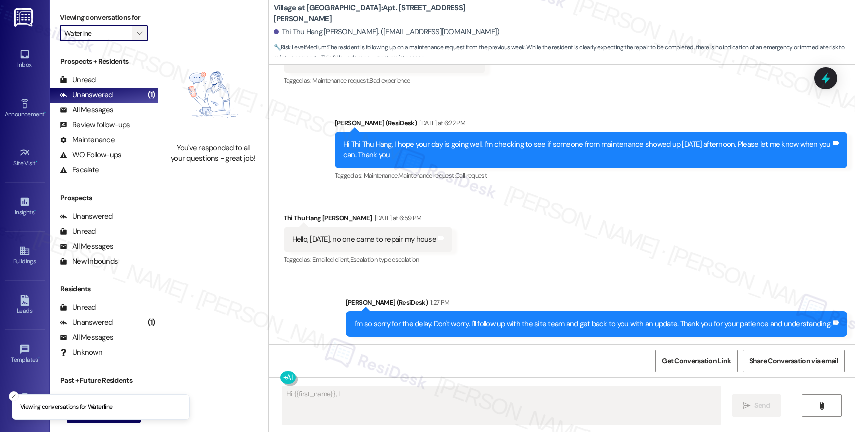
click at [137, 37] on icon "" at bounding box center [139, 33] width 5 height 8
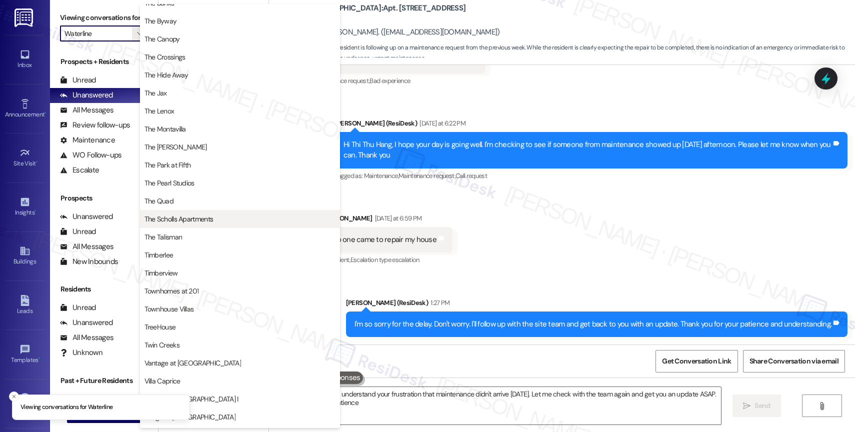
type textarea "Hi {{first_name}}, I understand your frustration that maintenance didn't arrive…"
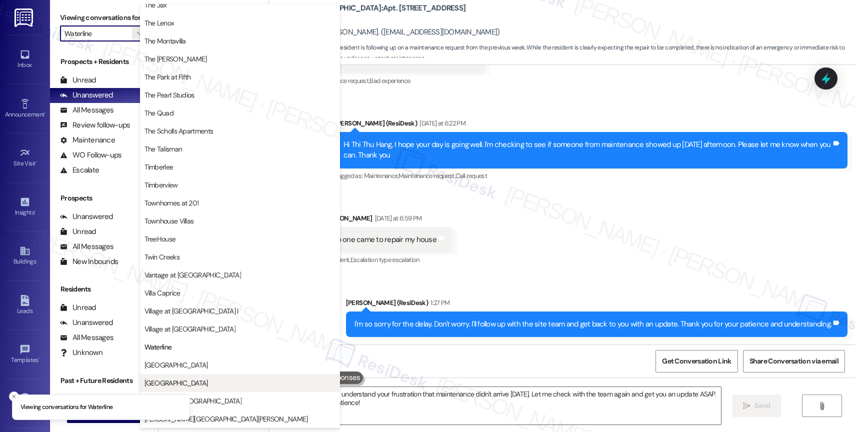
scroll to position [1824, 0]
click at [195, 369] on span "West End" at bounding box center [239, 365] width 191 height 10
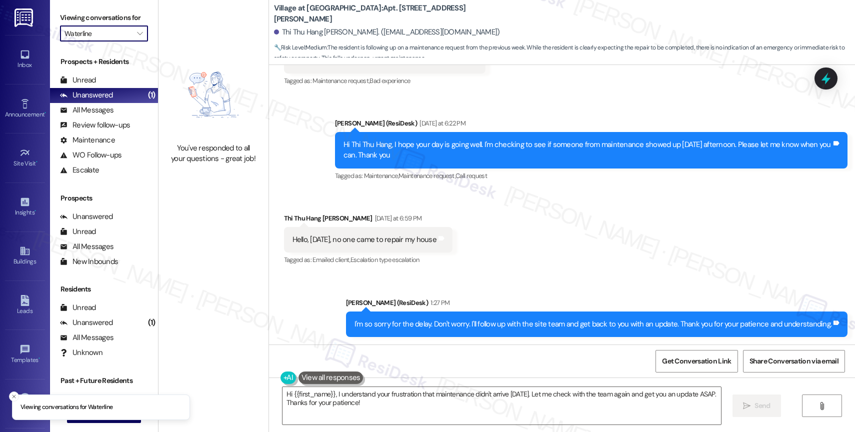
type input "West End"
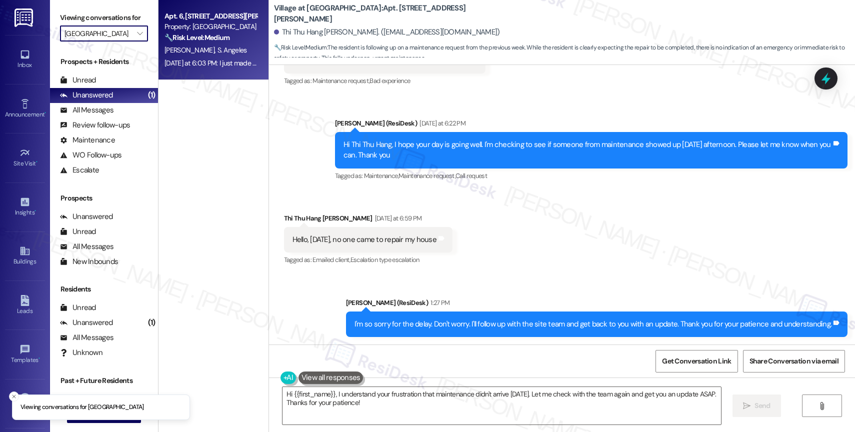
click at [198, 58] on div "Yesterday at 6:03 PM: I just made the payment Yesterday at 6:03 PM: I just made…" at bounding box center [227, 62] width 126 height 9
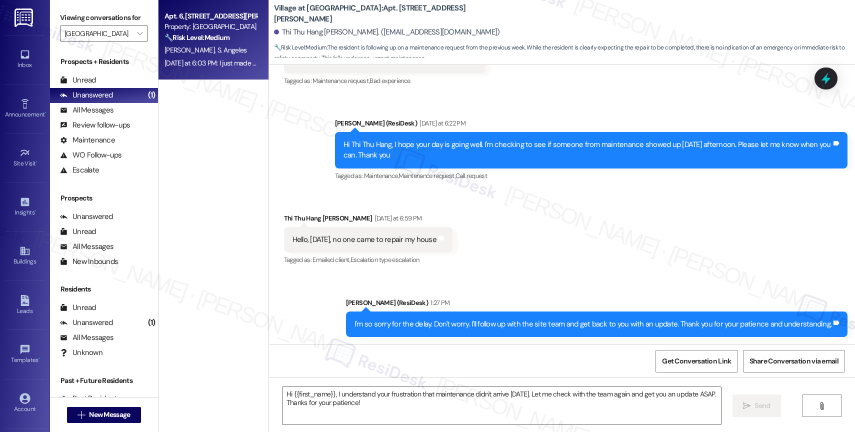
type textarea "Fetching suggested responses. Please feel free to read through the conversation…"
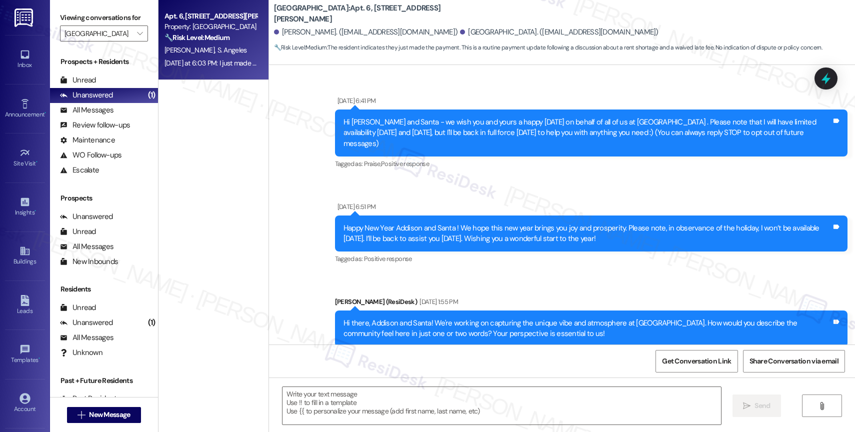
scroll to position [7060, 0]
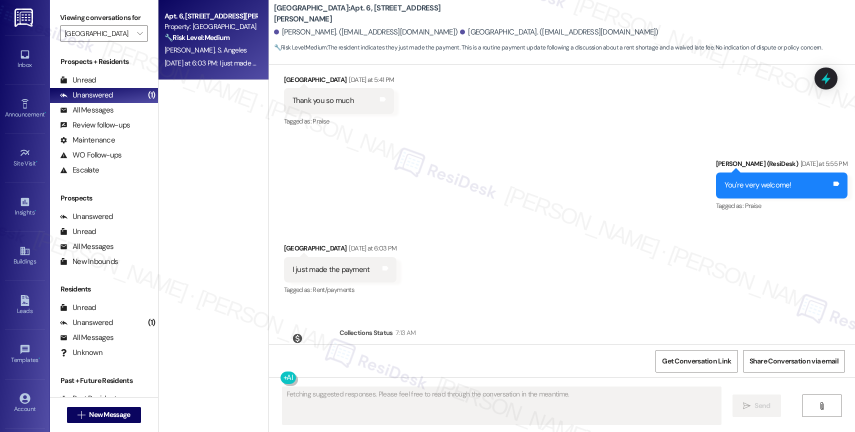
click at [468, 232] on div "Received via SMS Santa Angeles Yesterday at 6:03 PM I just made the payment Tag…" at bounding box center [562, 262] width 586 height 84
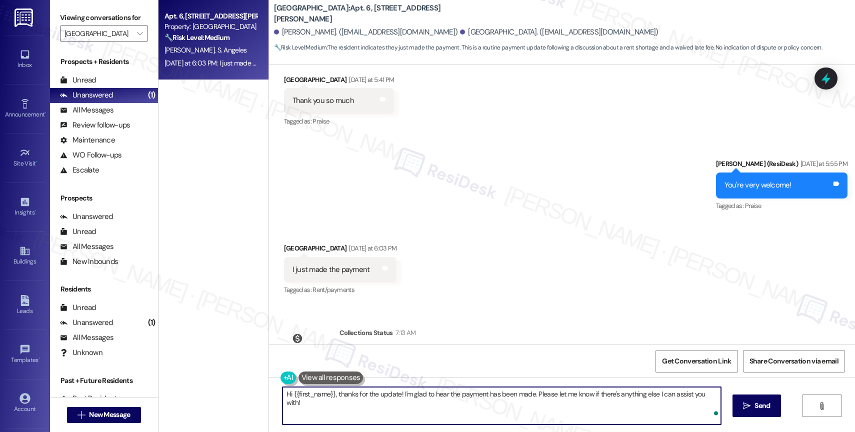
click at [360, 406] on textarea "Hi {{first_name}}, thanks for the update! I'm glad to hear the payment has been…" at bounding box center [501, 405] width 438 height 37
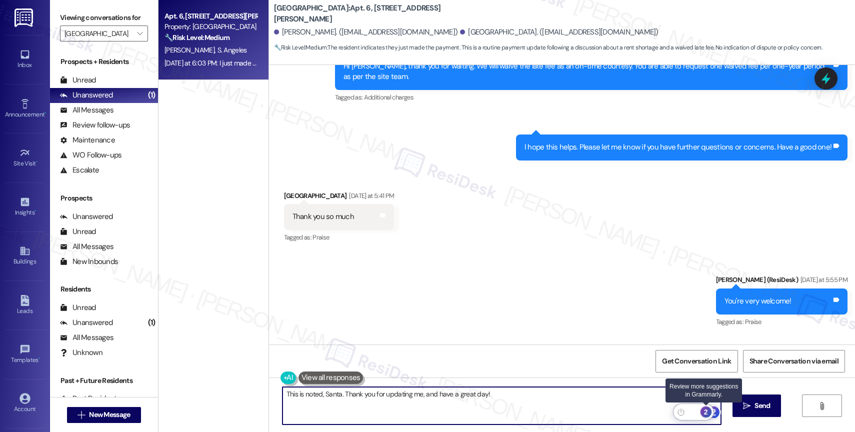
type textarea "This is noted, Santa. Thank you for updating me, and have a great day!"
click at [706, 409] on div "2" at bounding box center [705, 411] width 11 height 11
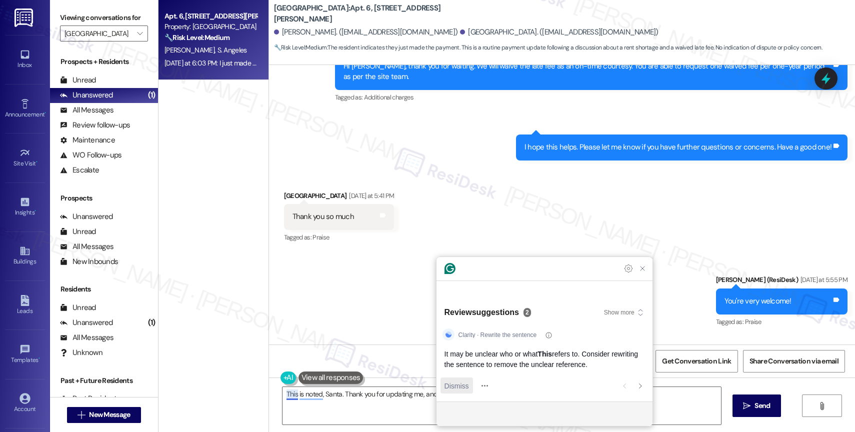
click at [459, 381] on span "Dismiss" at bounding box center [456, 385] width 24 height 10
click at [459, 383] on span "Dismiss" at bounding box center [456, 385] width 24 height 10
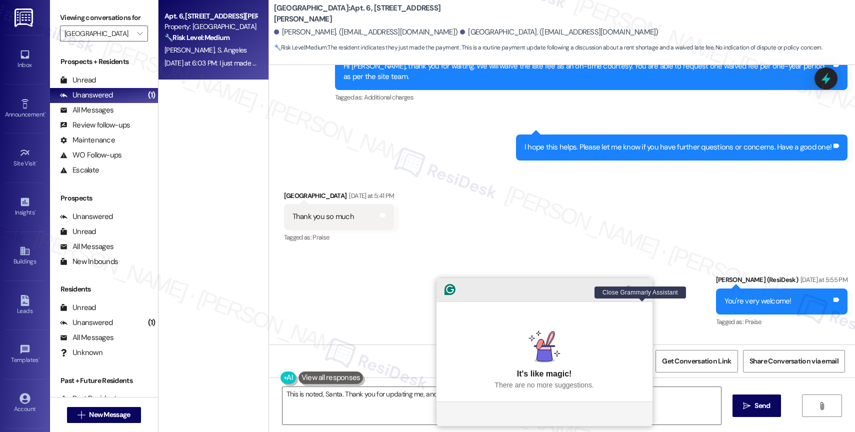
click at [642, 293] on icon "Close Grammarly Assistant" at bounding box center [642, 289] width 8 height 8
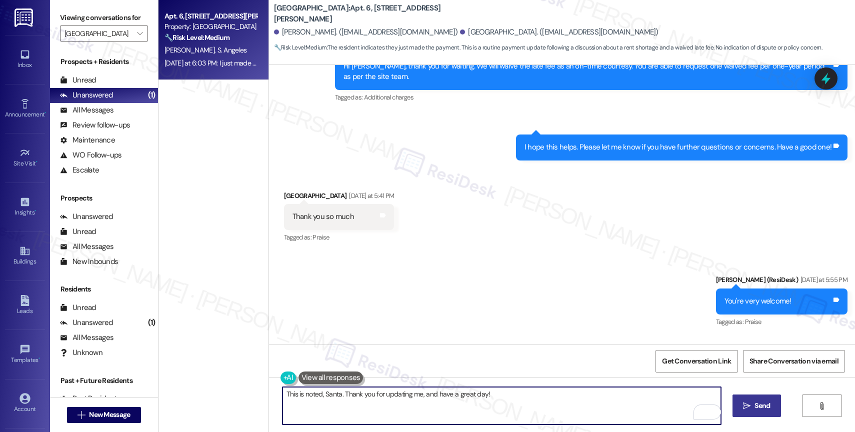
click at [745, 413] on button " Send" at bounding box center [756, 405] width 48 height 22
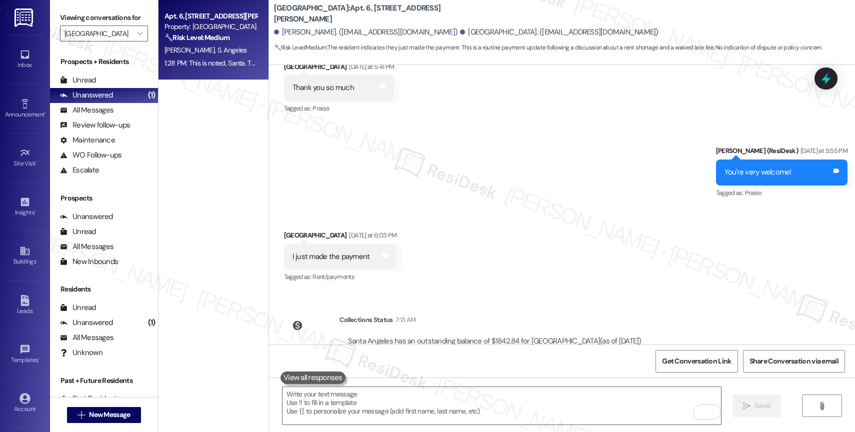
scroll to position [7129, 0]
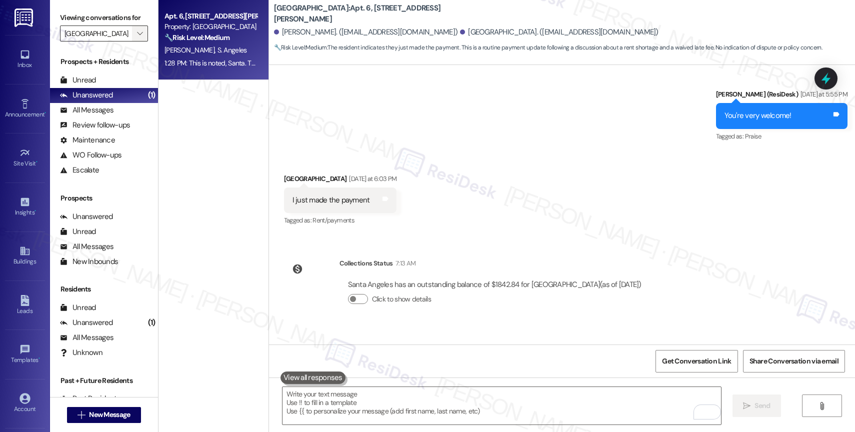
click at [135, 39] on span "" at bounding box center [139, 33] width 9 height 16
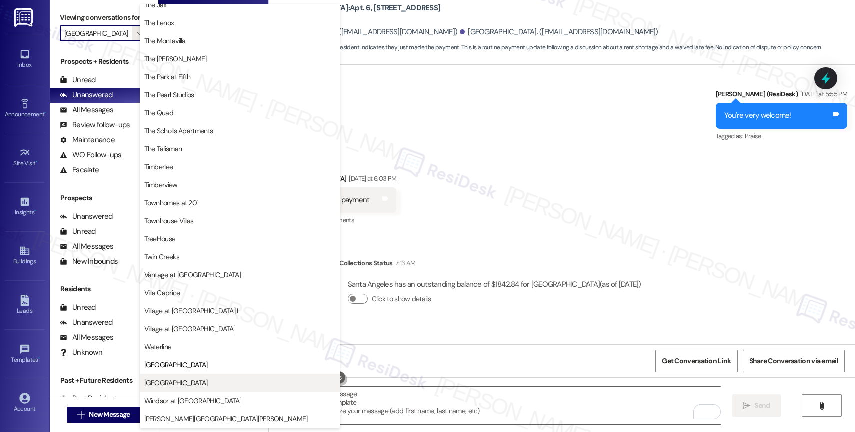
scroll to position [1820, 0]
click at [195, 378] on span "Willow Tree Place" at bounding box center [239, 383] width 191 height 10
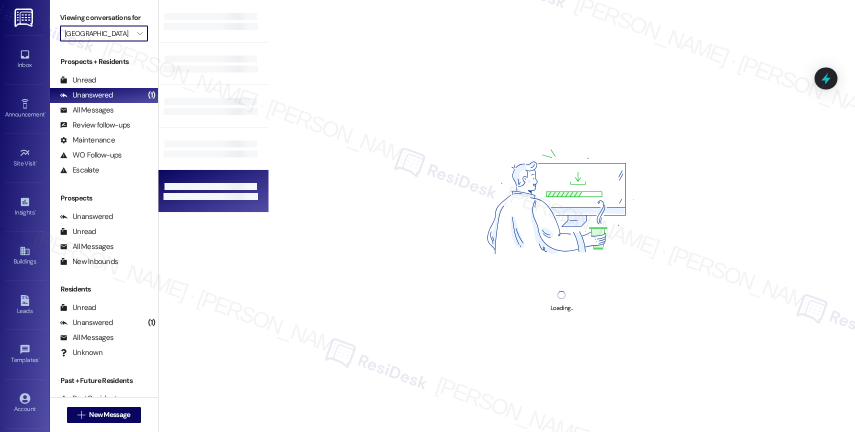
type input "Willow Tree Place"
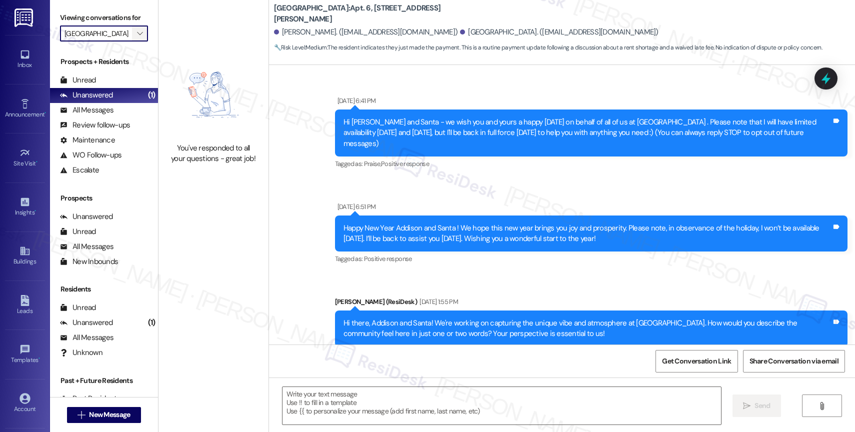
type textarea "Fetching suggested responses. Please feel free to read through the conversation…"
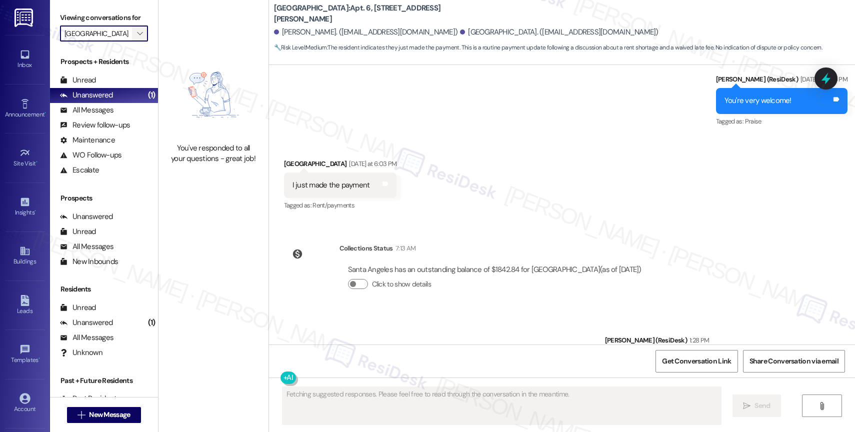
click at [137, 37] on icon "" at bounding box center [139, 33] width 5 height 8
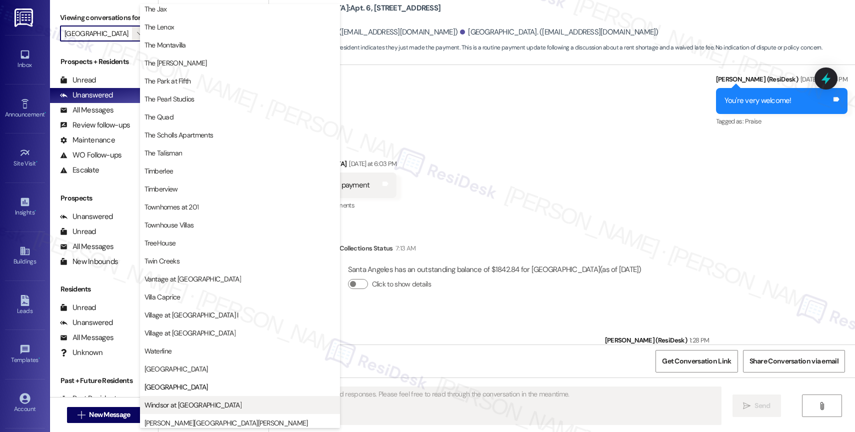
scroll to position [1804, 0]
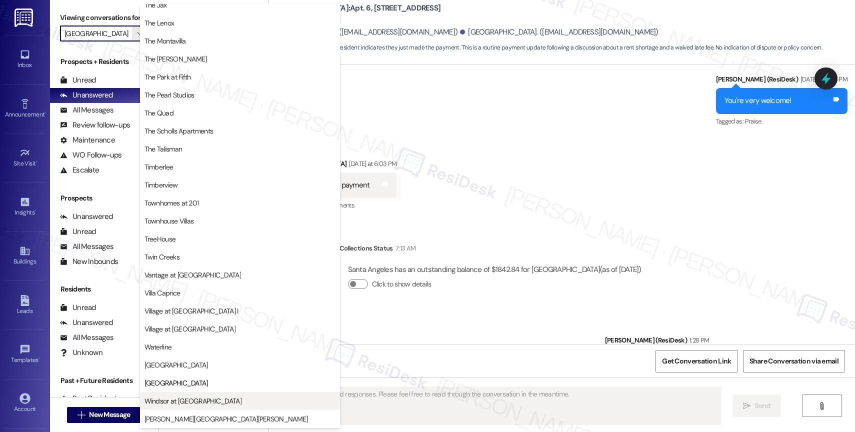
click at [178, 401] on span "Windsor at Amberglen" at bounding box center [192, 401] width 97 height 10
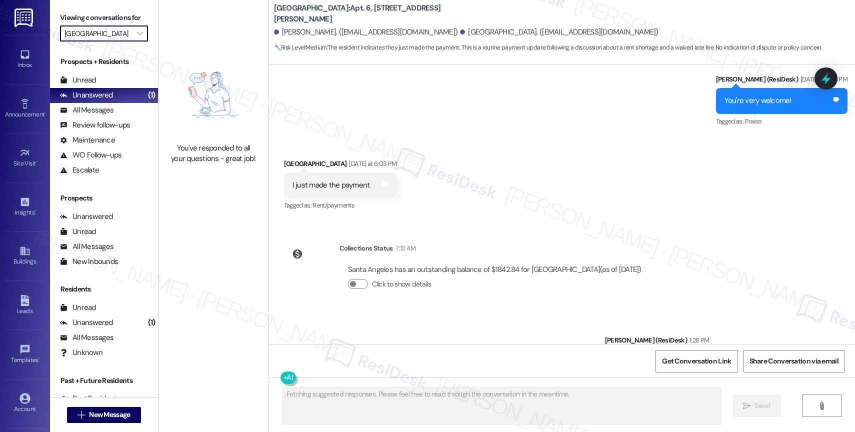
type input "Windsor at Amberglen"
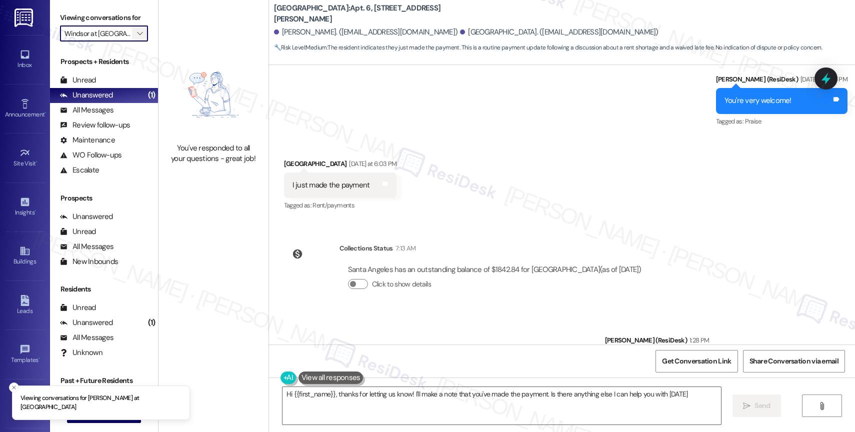
type textarea "Hi {{first_name}}, thanks for letting us know! I'll make a note that you've mad…"
click at [137, 37] on icon "" at bounding box center [139, 33] width 5 height 8
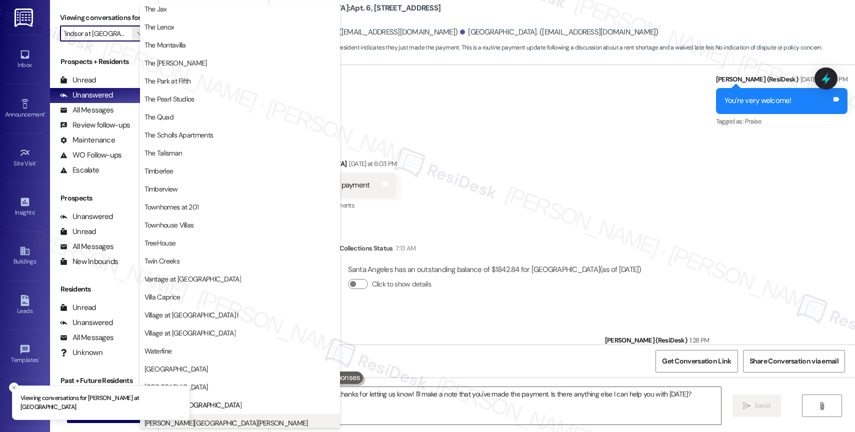
scroll to position [1796, 0]
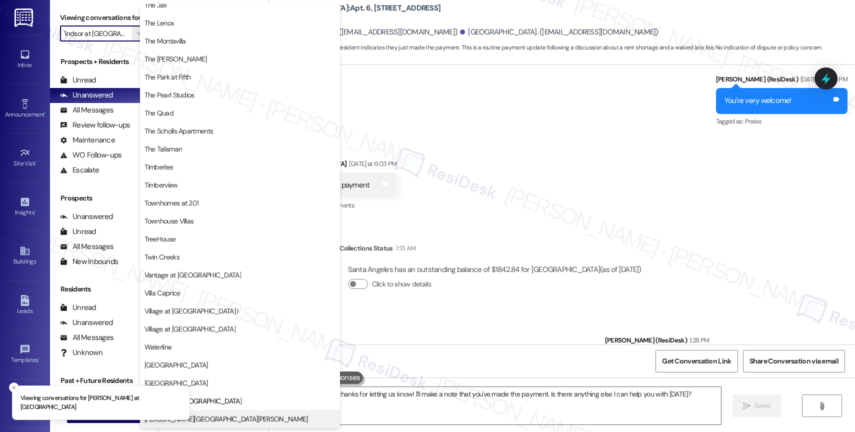
click at [208, 412] on button "Witham Hill Oaks" at bounding box center [240, 419] width 200 height 18
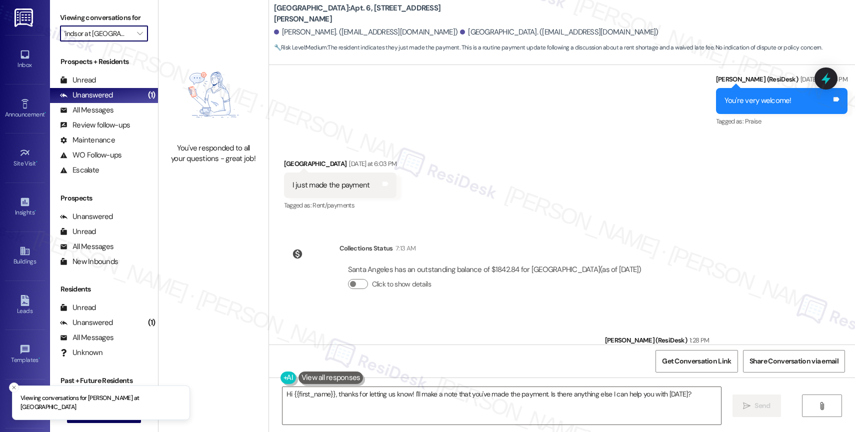
type input "Witham Hill Oaks"
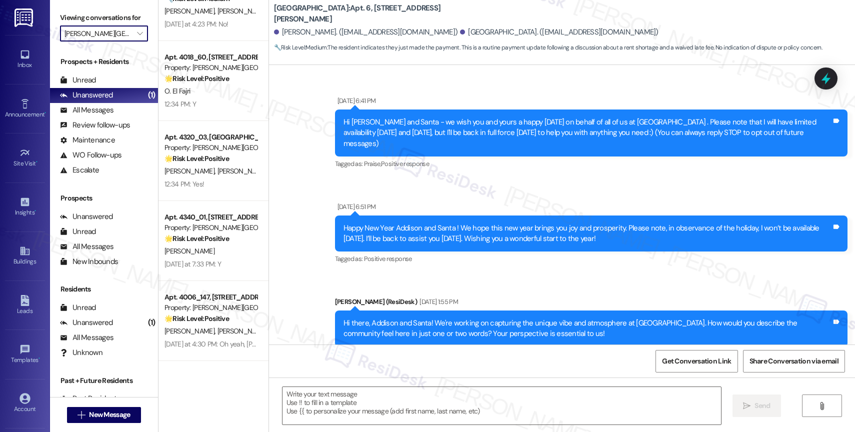
scroll to position [7144, 0]
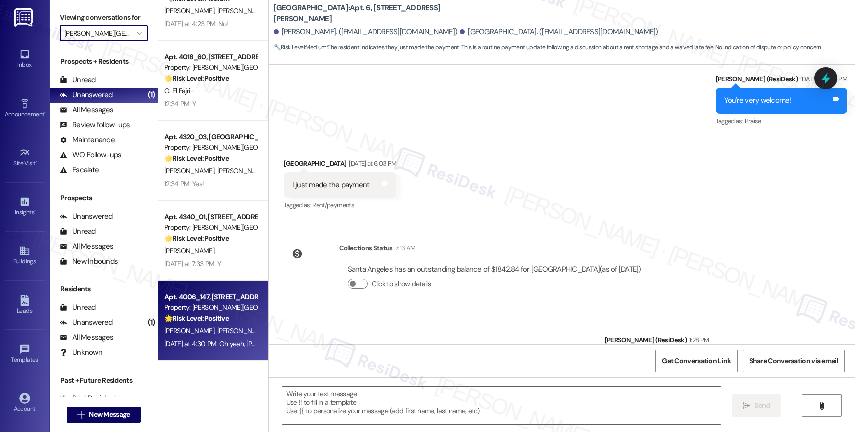
type textarea "Fetching suggested responses. Please feel free to read through the conversation…"
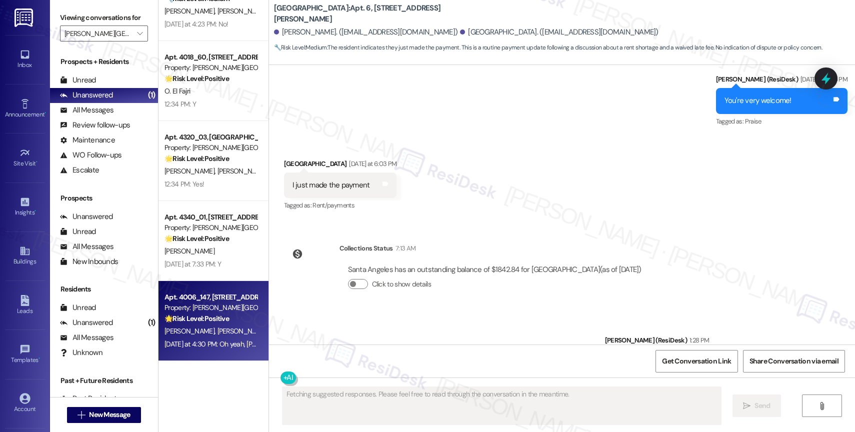
click at [208, 304] on div "Property: [PERSON_NAME][GEOGRAPHIC_DATA][PERSON_NAME]" at bounding box center [210, 307] width 92 height 10
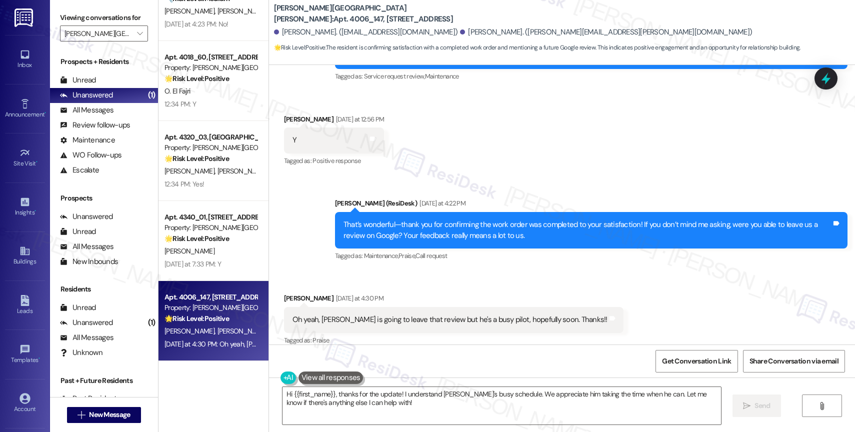
scroll to position [844, 0]
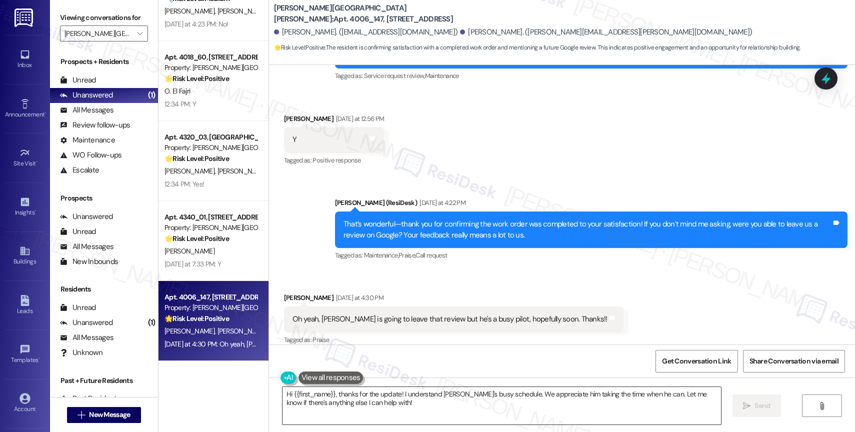
click at [426, 412] on textarea "Hi {{first_name}}, thanks for the update! I understand Brian's busy schedule. W…" at bounding box center [501, 405] width 438 height 37
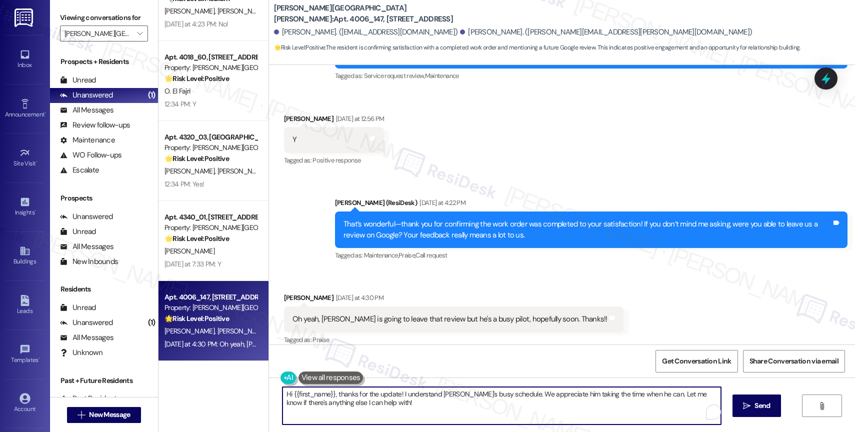
click at [426, 412] on textarea "Hi {{first_name}}, thanks for the update! I understand Brian's busy schedule. W…" at bounding box center [501, 405] width 438 height 37
drag, startPoint x: 333, startPoint y: 392, endPoint x: 255, endPoint y: 389, distance: 78.0
click at [256, 389] on div "Apt. 4000_10, 4275 NW Clubhouse Pl Property: Witham Hill Oaks 🔧 Risk Level: Med…" at bounding box center [506, 216] width 696 height 432
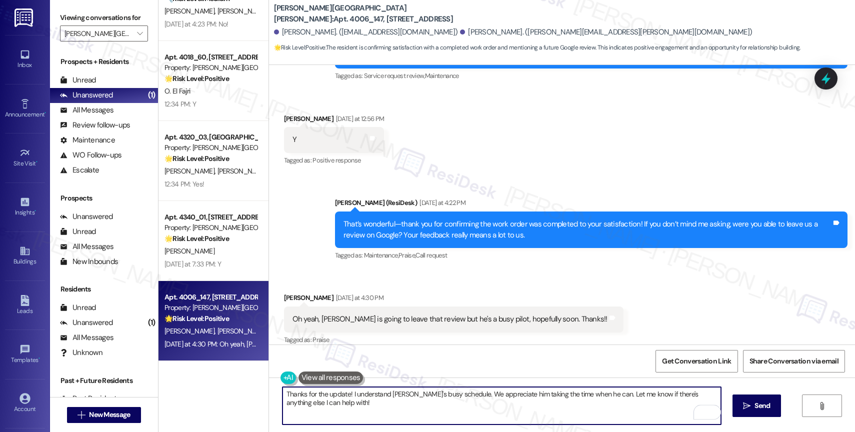
click at [385, 403] on textarea "Thanks for the update! I understand Brian's busy schedule. We appreciate him ta…" at bounding box center [501, 405] width 438 height 37
click at [516, 416] on textarea "Thanks for the update! I understand Brian's busy schedule. We appreciate him ta…" at bounding box center [501, 405] width 438 height 37
click at [564, 409] on textarea "Thanks for the update! I understand Brian's busy schedule. We appreciate him ta…" at bounding box center [501, 405] width 438 height 37
type textarea "Thanks for the update! I understand Brian's busy schedule. We appreciate him ta…"
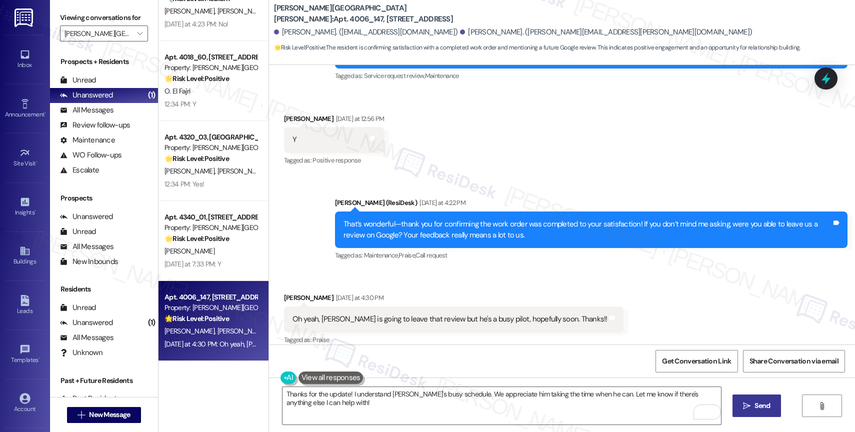
click at [752, 405] on span "Send" at bounding box center [761, 405] width 19 height 10
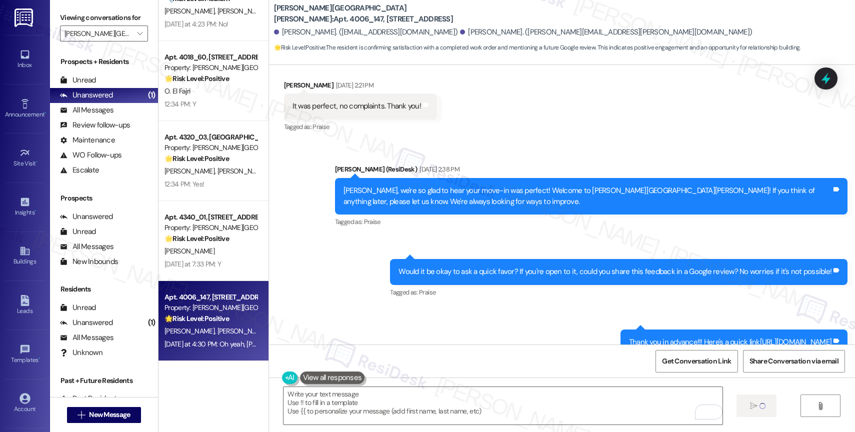
type textarea "Fetching suggested responses. Please feel free to read through the conversation…"
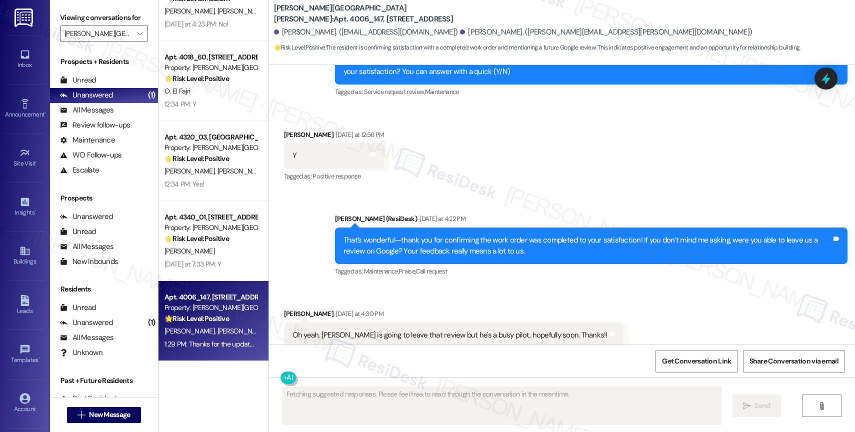
scroll to position [914, 0]
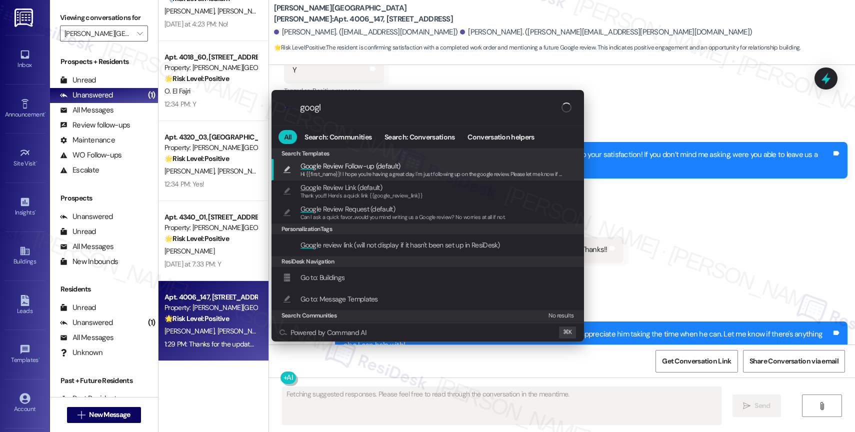
type input "google"
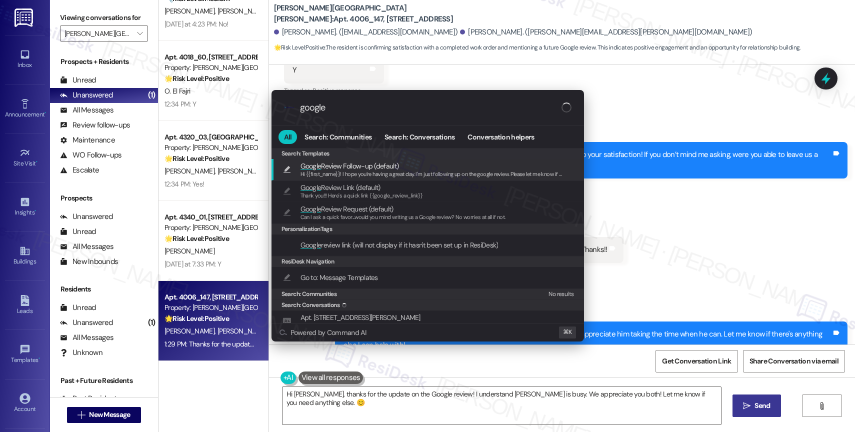
click at [340, 192] on span "Thank you!!! Here's a quick link {{google_review_link}}" at bounding box center [361, 195] width 122 height 7
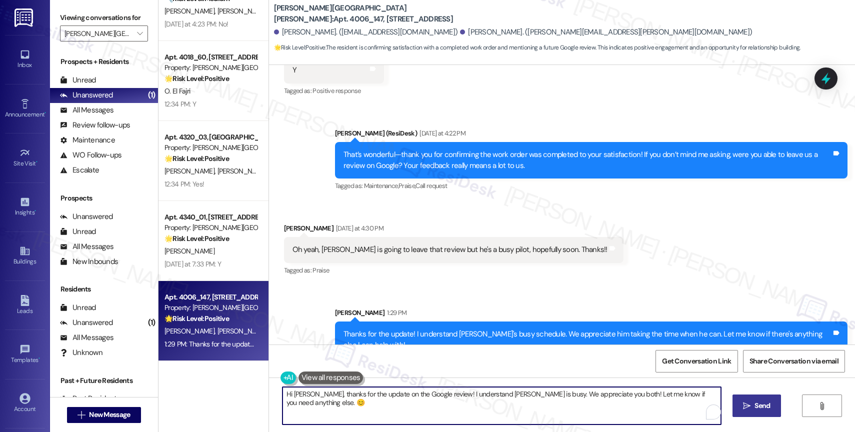
type textarea "Thank you!!! Here's a quick link {{google_review_link}}"
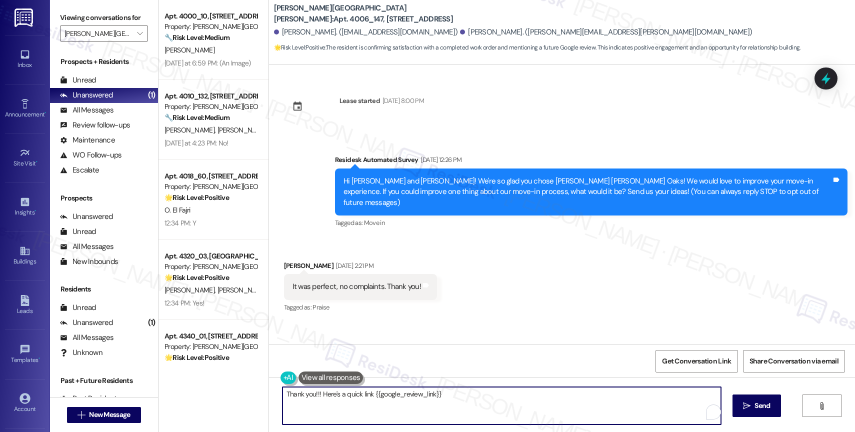
scroll to position [914, 0]
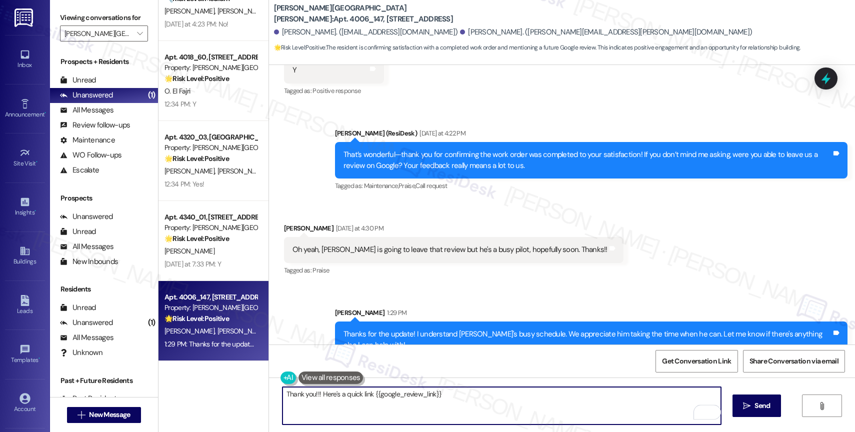
drag, startPoint x: 272, startPoint y: 391, endPoint x: 232, endPoint y: 390, distance: 40.0
click at [248, 390] on div "Apt. 4000_10, [STREET_ADDRESS] Property: [PERSON_NAME][GEOGRAPHIC_DATA][PERSON_…" at bounding box center [506, 216] width 696 height 432
click at [362, 394] on textarea "By the way, here's a quick link {{google_review_link}}" at bounding box center [501, 405] width 438 height 37
type textarea "By the way, here's a quick link so it's easier for you to leave a review {{goog…"
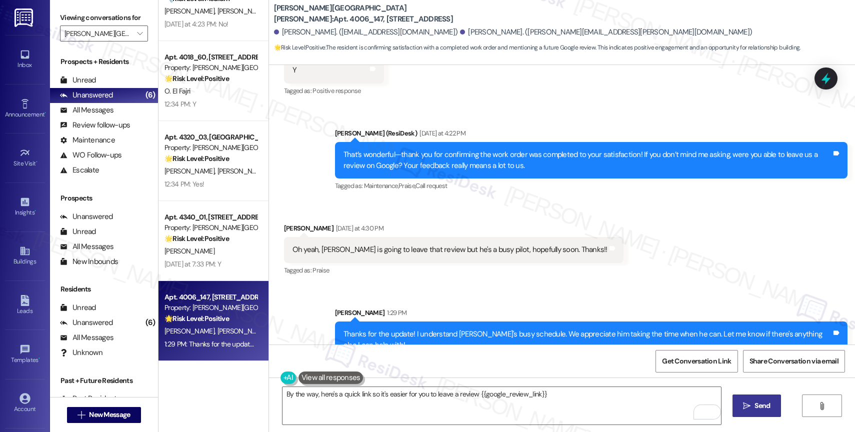
click at [757, 403] on span "Send" at bounding box center [761, 405] width 15 height 10
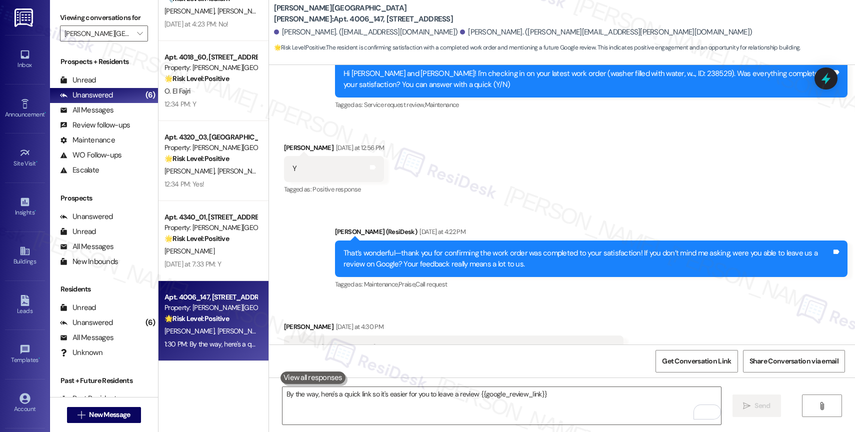
scroll to position [984, 0]
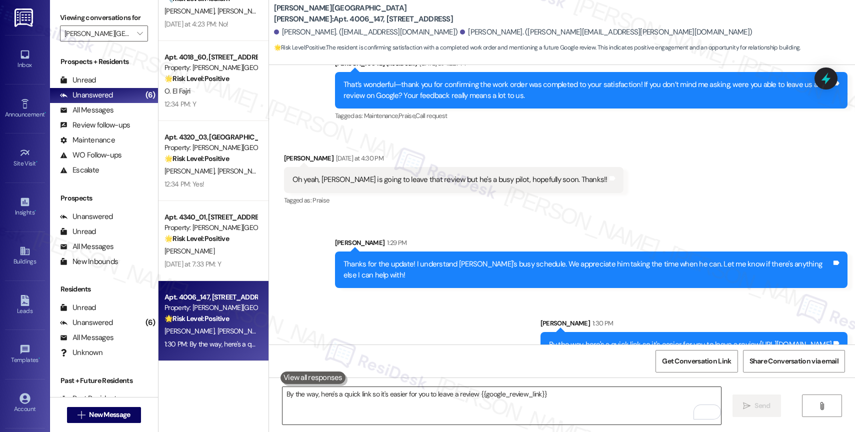
click at [345, 395] on textarea "By the way, here's a quick link so it's easier for you to leave a review {{goog…" at bounding box center [501, 405] width 438 height 37
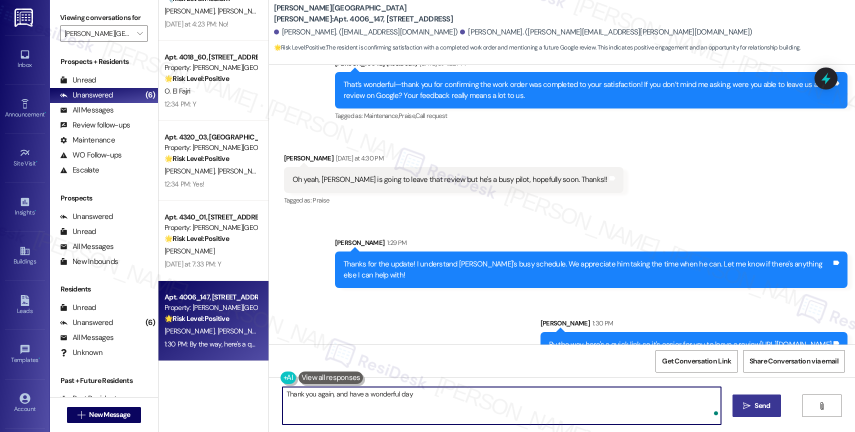
type textarea "Thank you again, and have a wonderful day!"
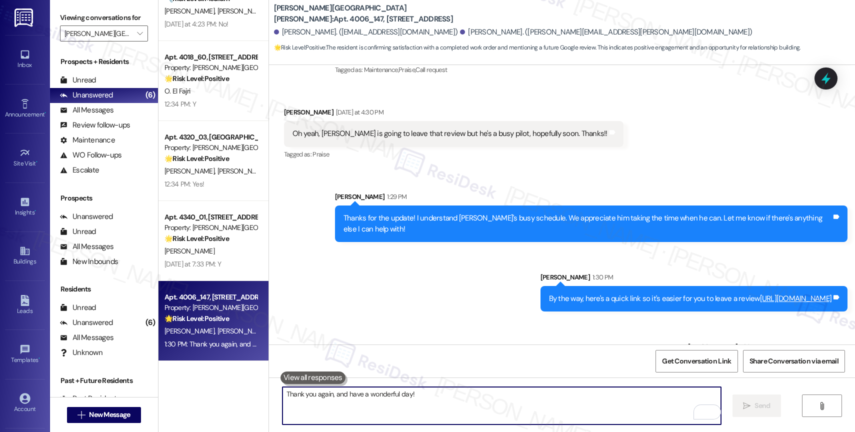
scroll to position [1053, 0]
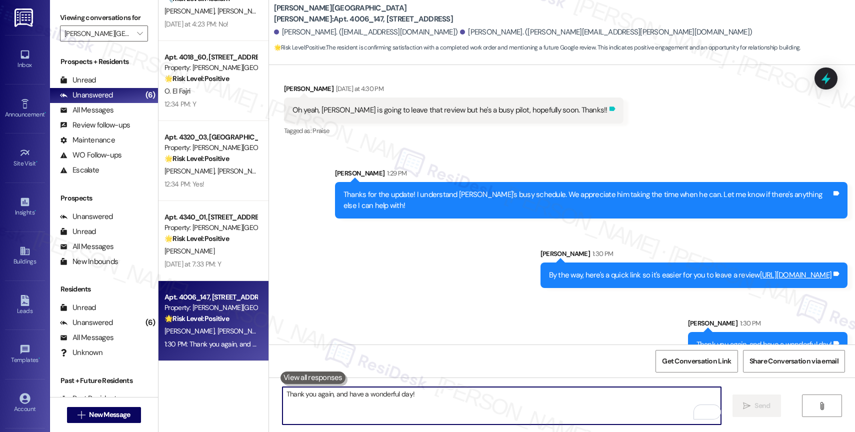
click at [609, 107] on icon at bounding box center [612, 109] width 6 height 4
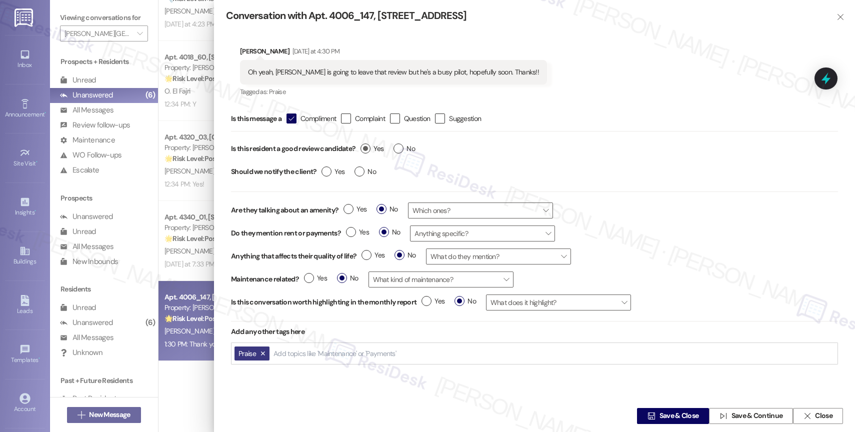
click at [372, 147] on span "Yes" at bounding box center [371, 148] width 23 height 10
click at [372, 147] on input "Yes" at bounding box center [371, 149] width 23 height 13
radio input "true"
click at [668, 418] on span "Save & Close" at bounding box center [678, 416] width 39 height 10
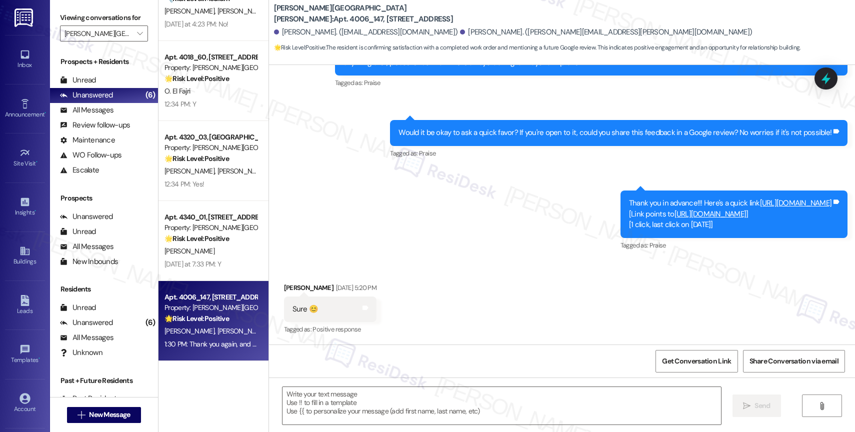
scroll to position [648, 0]
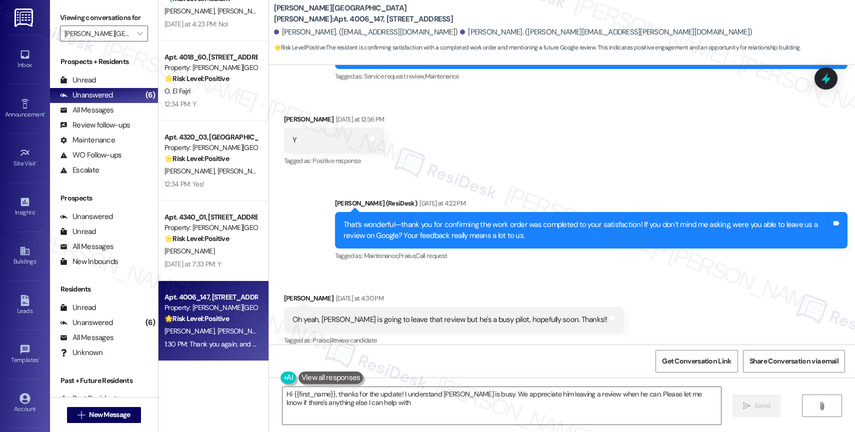
type textarea "Hi {{first_name}}, thanks for the update! I understand [PERSON_NAME] is busy. W…"
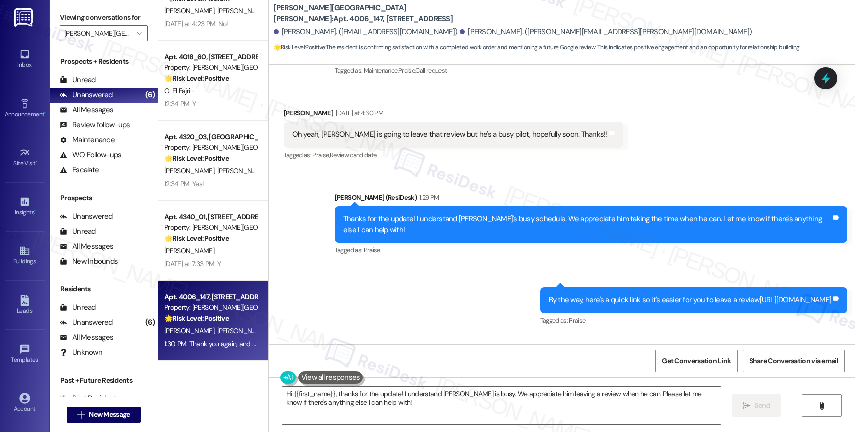
scroll to position [1069, 0]
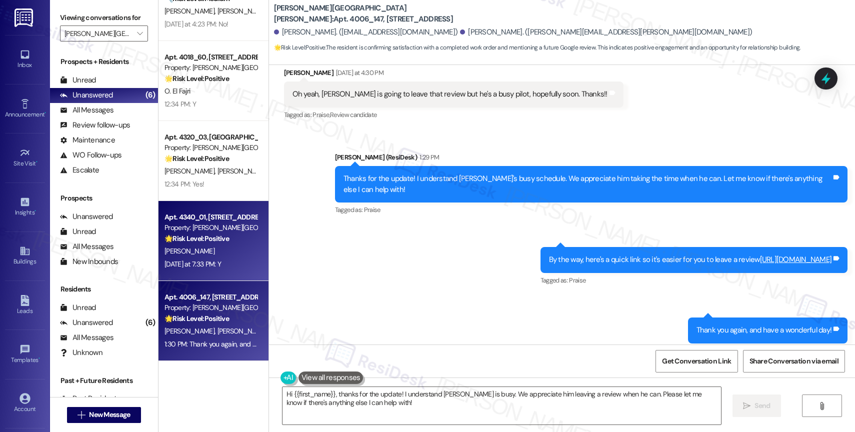
click at [187, 254] on span "[PERSON_NAME]" at bounding box center [189, 250] width 50 height 9
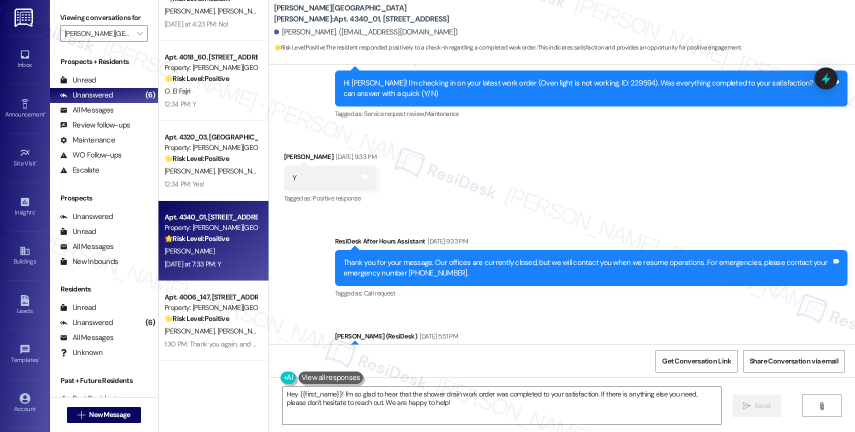
scroll to position [4319, 0]
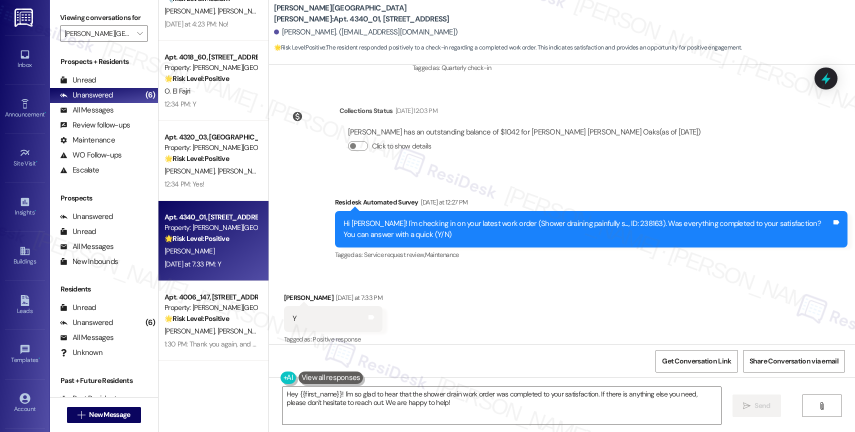
click at [437, 308] on div "Received via SMS [PERSON_NAME] [DATE] at 7:33 PM Y Tags and notes Tagged as: Po…" at bounding box center [562, 312] width 586 height 84
click at [478, 285] on div "Received via SMS [PERSON_NAME] [DATE] at 7:33 PM Y Tags and notes Tagged as: Po…" at bounding box center [562, 312] width 586 height 84
click at [380, 396] on textarea "Hey {{first_name}}! I'm so glad to hear that the shower drain work order was co…" at bounding box center [501, 405] width 438 height 37
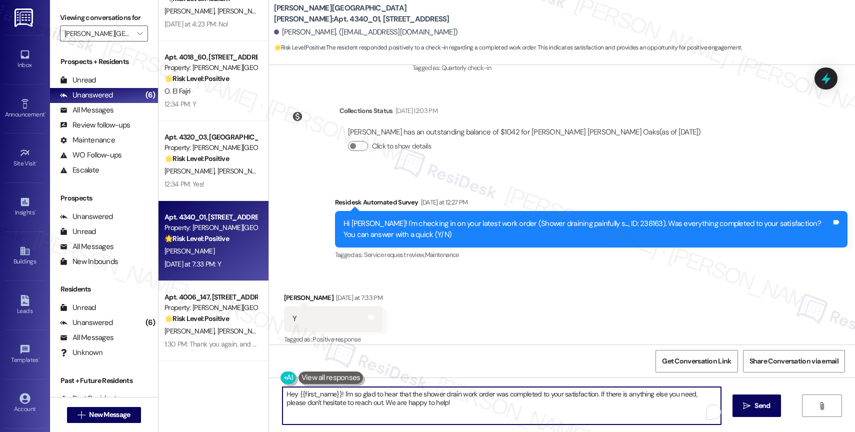
click at [380, 396] on textarea "Hey {{first_name}}! I'm so glad to hear that the shower drain work order was co…" at bounding box center [501, 405] width 438 height 37
paste textarea "That's great to hear—thank you for confirming the work order was completed to y…"
type textarea "That's great to hear—thank you for confirming the work order was completed to y…"
click at [748, 402] on icon "" at bounding box center [746, 406] width 7 height 8
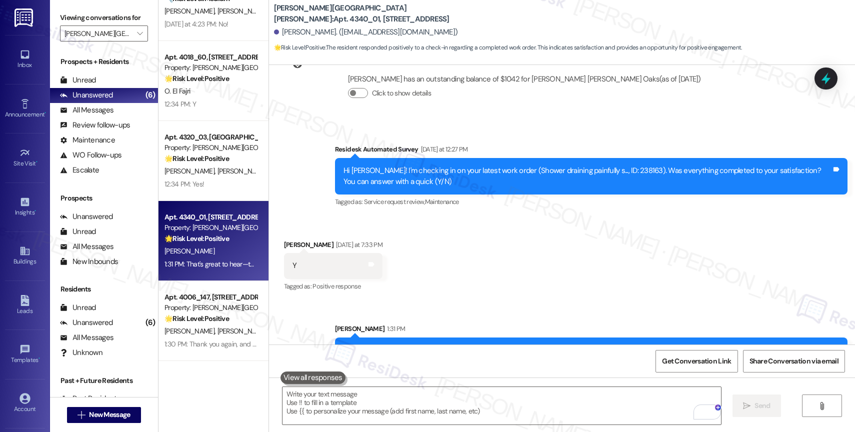
scroll to position [4399, 0]
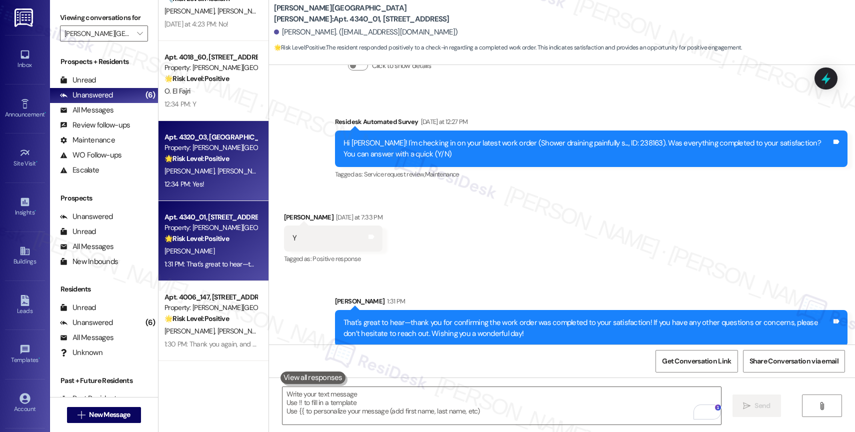
click at [196, 143] on div "Property: [PERSON_NAME][GEOGRAPHIC_DATA][PERSON_NAME]" at bounding box center [210, 147] width 92 height 10
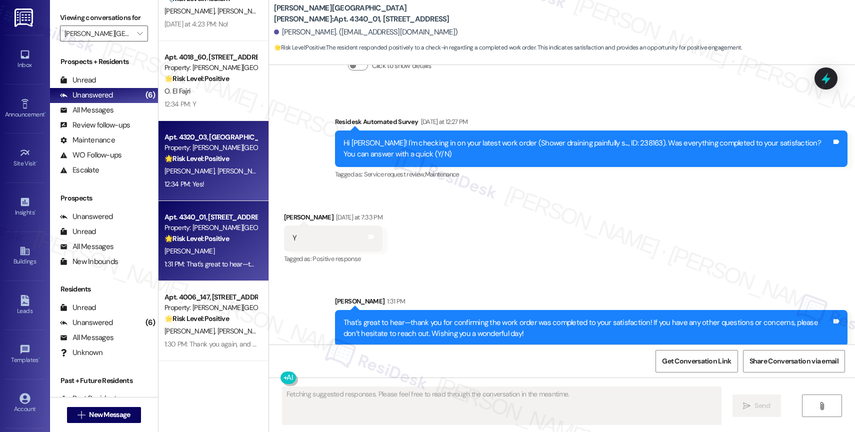
type textarea "Fetching suggested responses. Please feel free to read through the conversation…"
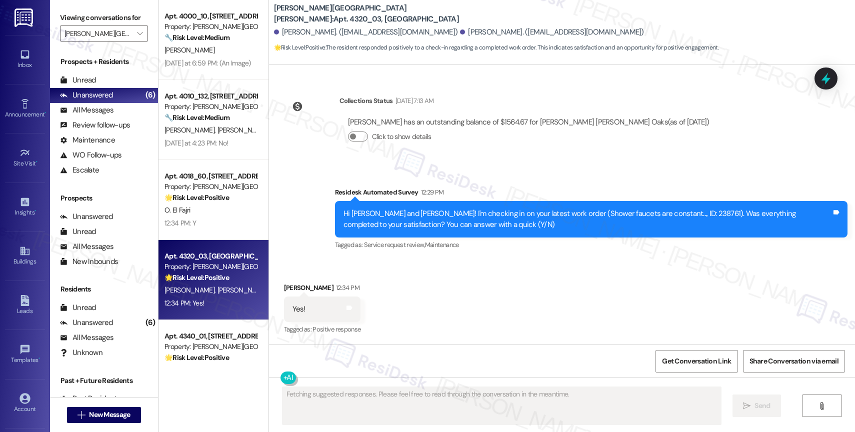
scroll to position [1118, 0]
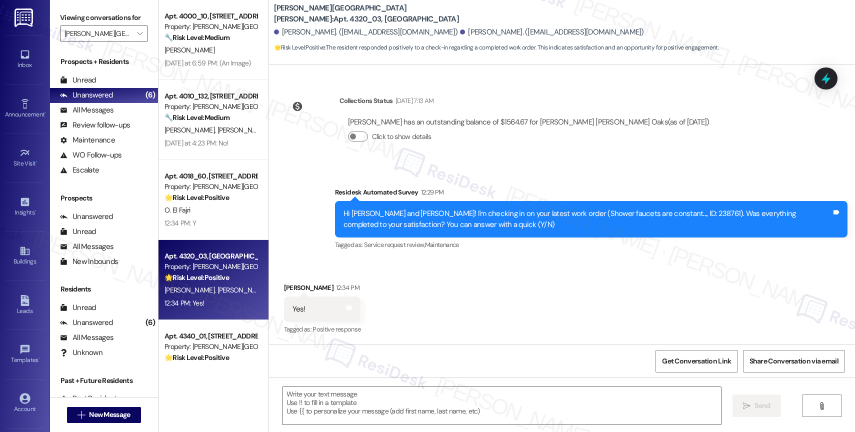
click at [524, 305] on div "Received via SMS Molly Hackett 12:34 PM Yes! Tags and notes Tagged as: Positive…" at bounding box center [562, 302] width 586 height 84
click at [335, 396] on textarea at bounding box center [501, 405] width 438 height 37
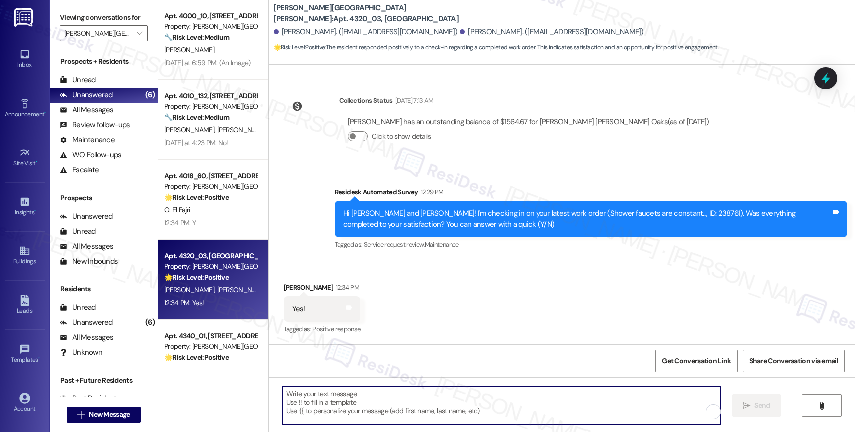
paste textarea "That’s wonderful—thank you for confirming the work order was completed to your …"
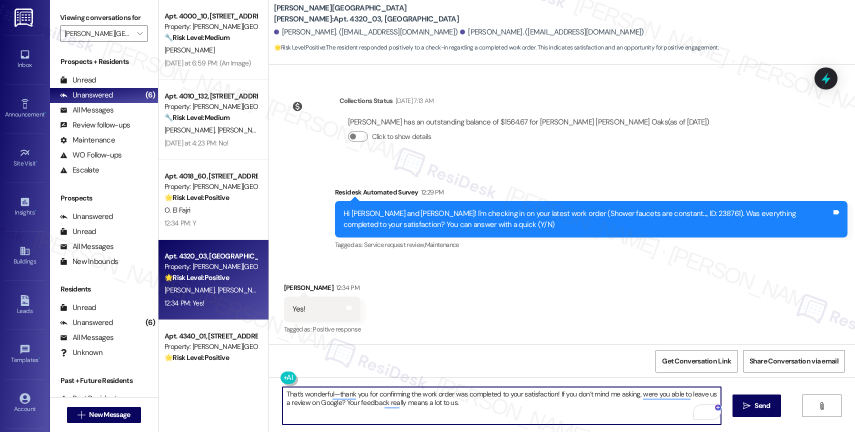
type textarea "That’s wonderful—thank you for confirming the work order was completed to your …"
click at [473, 404] on textarea "That’s wonderful—thank you for confirming the work order was completed to your …" at bounding box center [501, 405] width 438 height 37
click at [754, 403] on span "Send" at bounding box center [761, 405] width 15 height 10
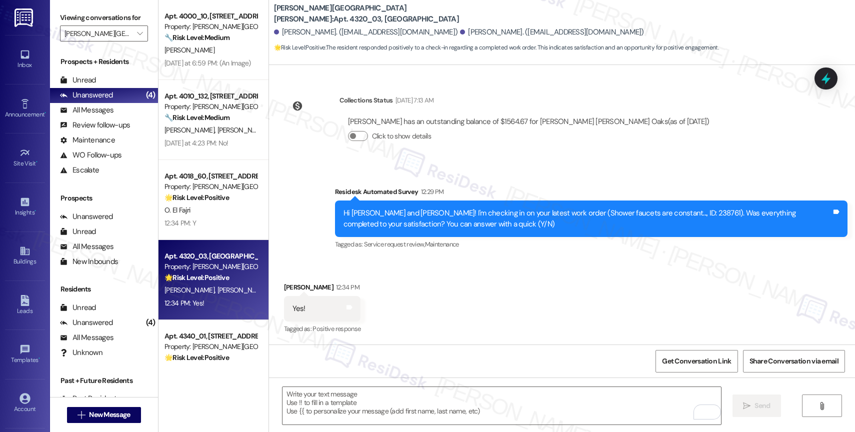
scroll to position [1198, 0]
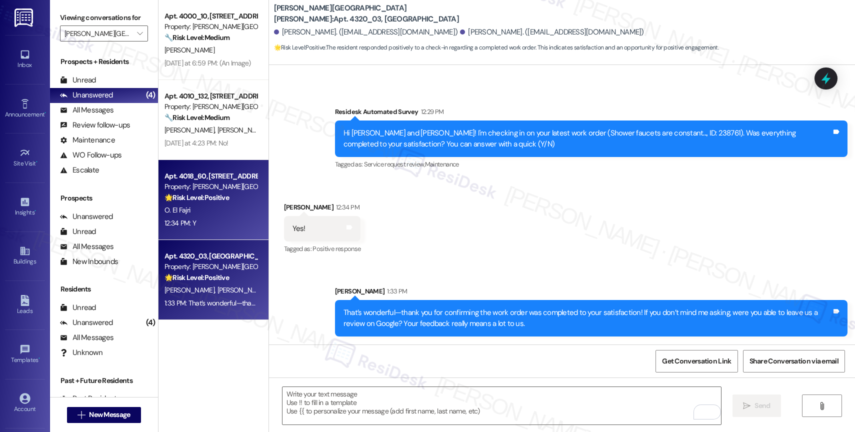
drag, startPoint x: 220, startPoint y: 192, endPoint x: 211, endPoint y: 189, distance: 9.5
click at [211, 189] on div "Property: [PERSON_NAME][GEOGRAPHIC_DATA][PERSON_NAME]" at bounding box center [210, 186] width 92 height 10
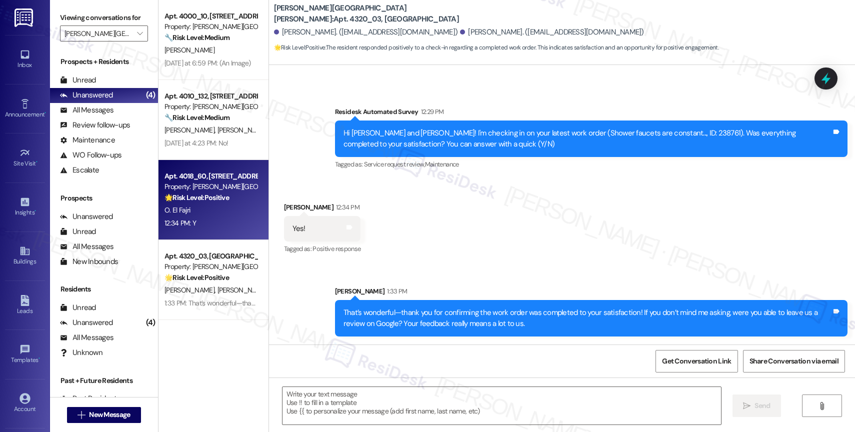
type textarea "Fetching suggested responses. Please feel free to read through the conversation…"
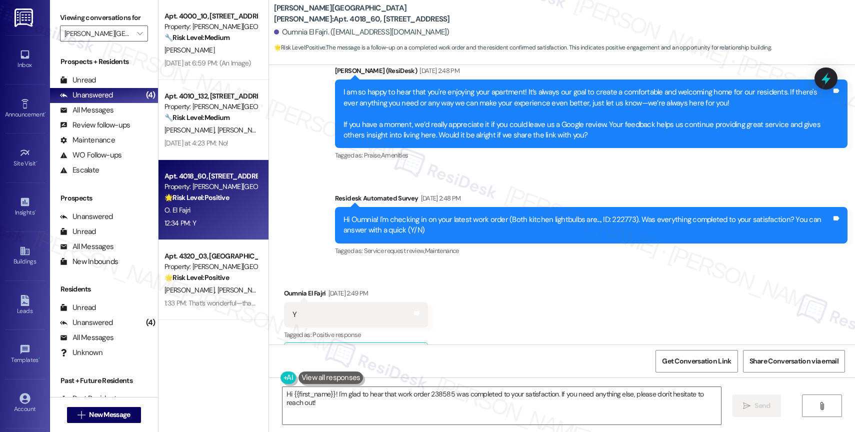
scroll to position [1608, 0]
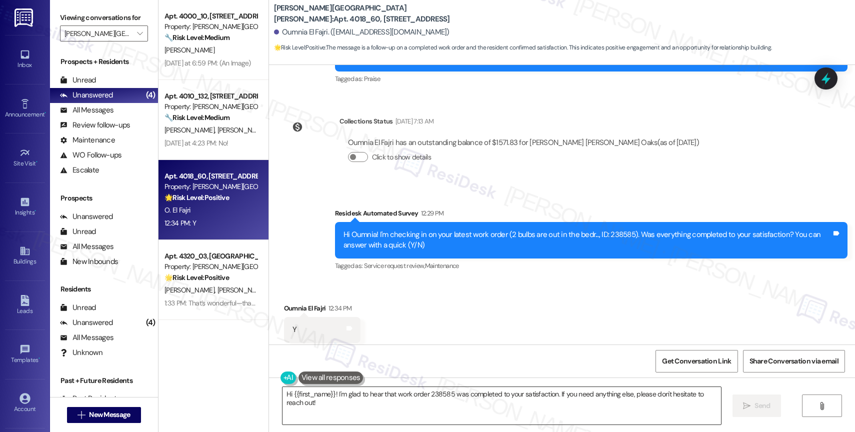
drag, startPoint x: 283, startPoint y: 392, endPoint x: 294, endPoint y: 390, distance: 11.3
click at [283, 392] on textarea "Hi {{first_name}}! I'm glad to hear that work order 238585 was completed to you…" at bounding box center [501, 405] width 438 height 37
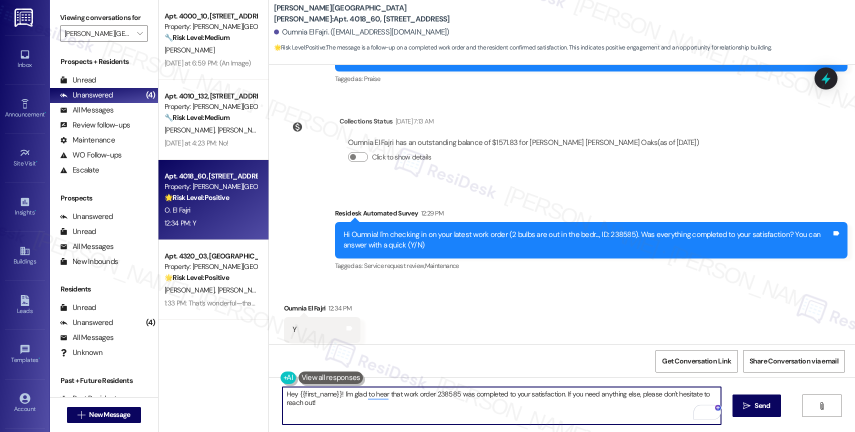
click at [440, 408] on textarea "Hey {{first_name}}! I'm glad to hear that work order 238585 was completed to yo…" at bounding box center [501, 405] width 438 height 37
type textarea "Hey {{first_name}}! I'm glad to hear that work order 238585 was completed to yo…"
click at [752, 403] on span "Send" at bounding box center [761, 405] width 19 height 10
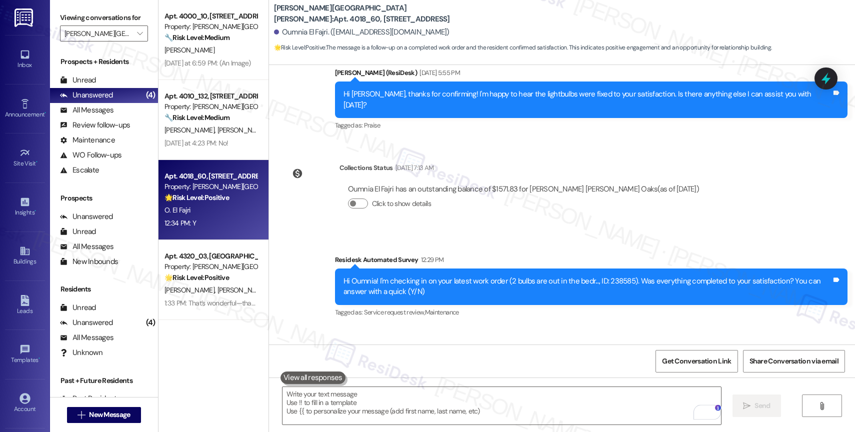
scroll to position [1608, 0]
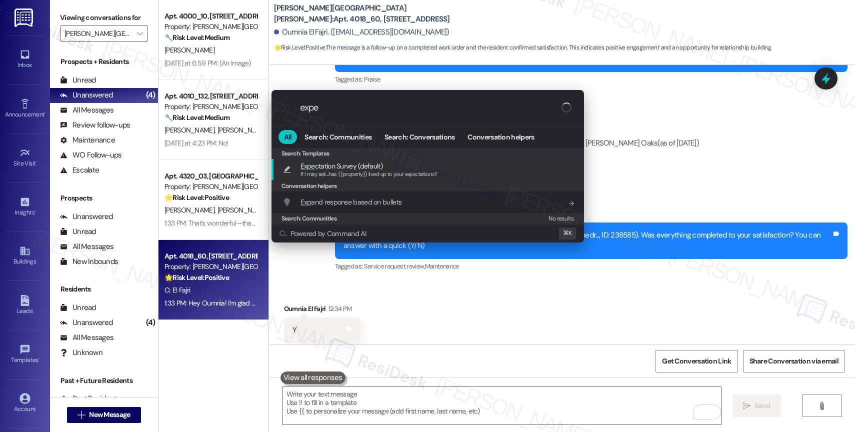
type input "expec"
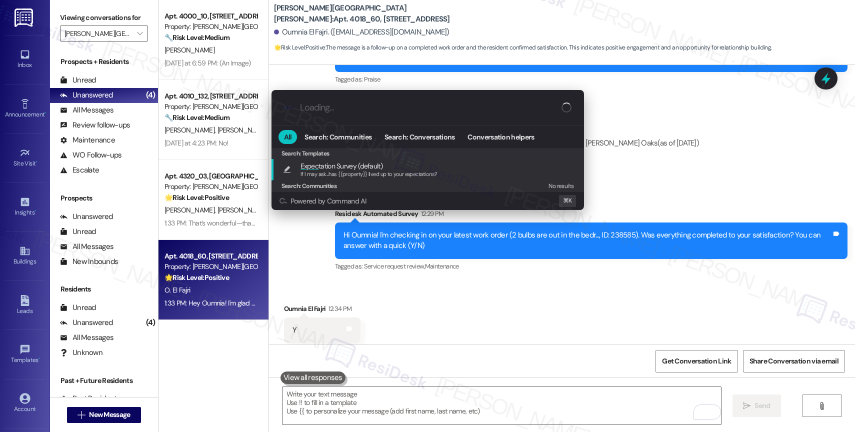
type textarea "If I may ask...has {{property}} lived up to your expectations?"
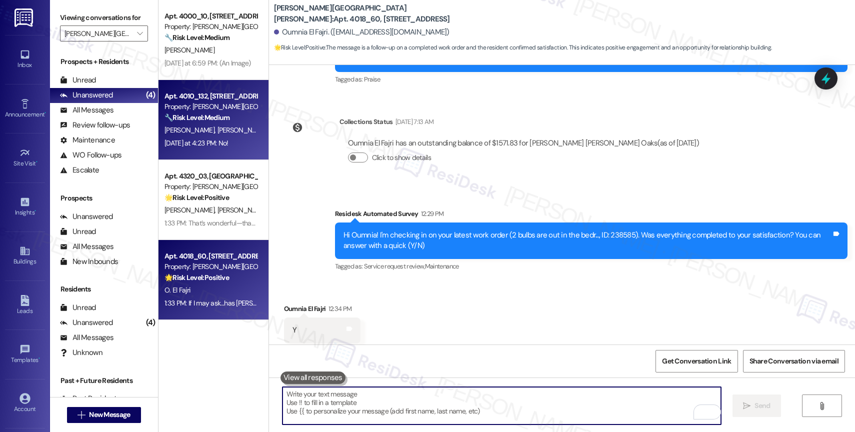
click at [221, 155] on div "Apt. 4010_132, 4275 NW Clubhouse Pl Property: Witham Hill Oaks 🔧 Risk Level: Me…" at bounding box center [213, 120] width 110 height 80
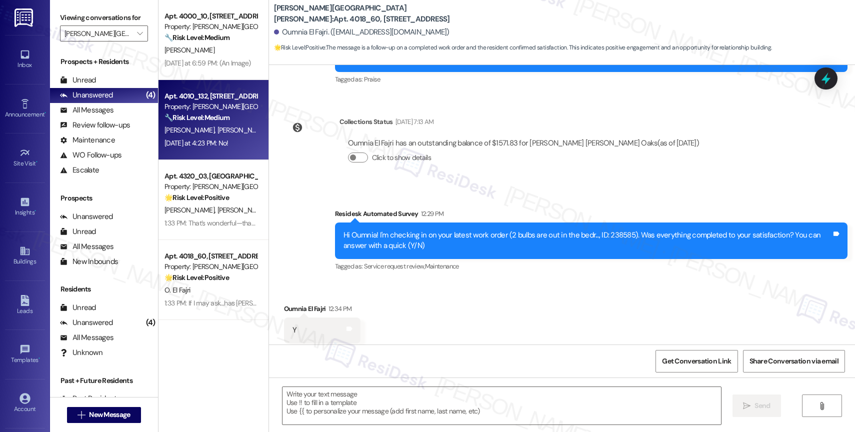
type textarea "Fetching suggested responses. Please feel free to read through the conversation…"
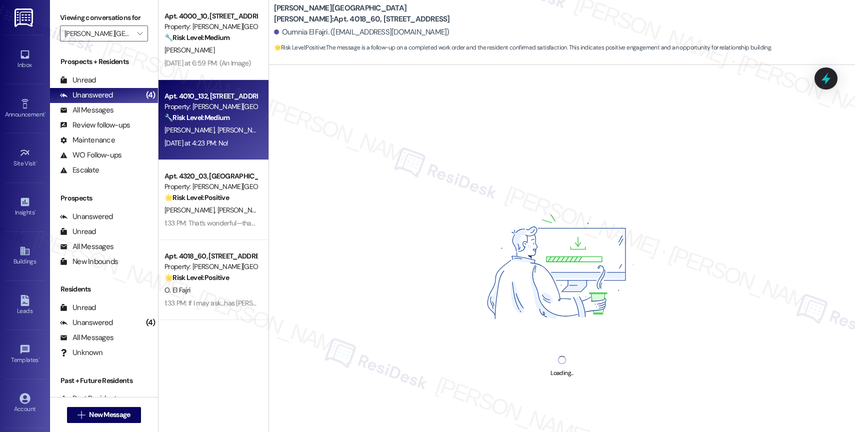
click at [221, 133] on span "S. Krick-Nelson" at bounding box center [242, 129] width 50 height 9
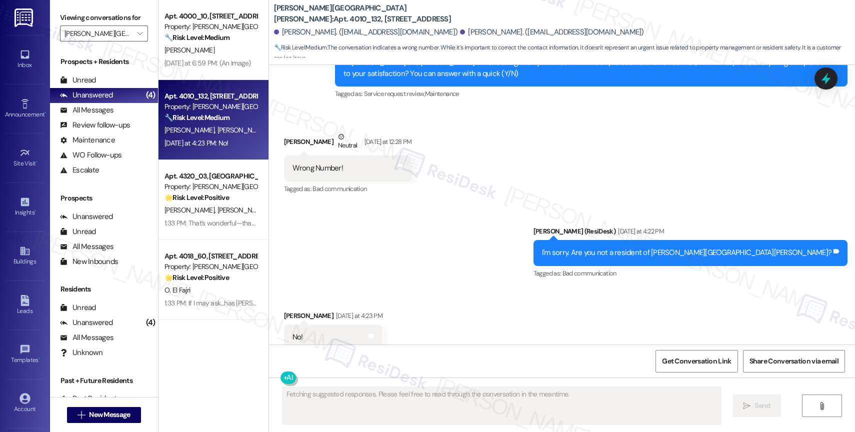
scroll to position [1509, 0]
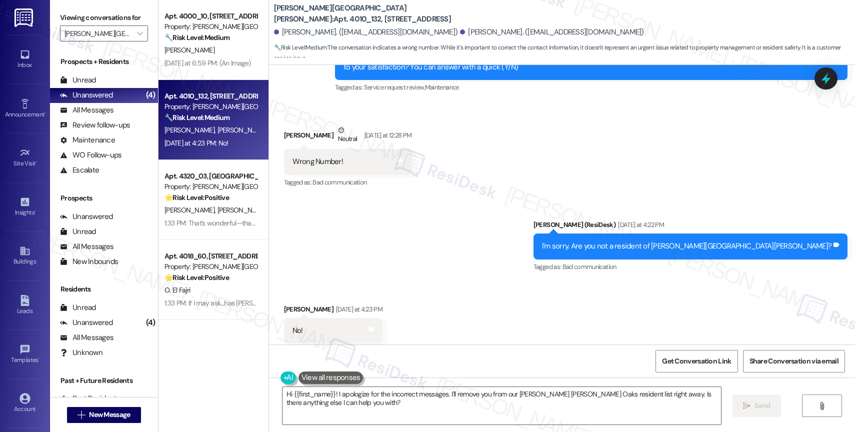
click at [451, 281] on div "Received via SMS Sara Krick-Nelson Yesterday at 4:23 PM No! Tags and notes Tagg…" at bounding box center [562, 323] width 586 height 84
click at [364, 396] on textarea "Hi {{first_name}}! I apologize for the incorrect messages. I'll remove you from…" at bounding box center [501, 405] width 438 height 37
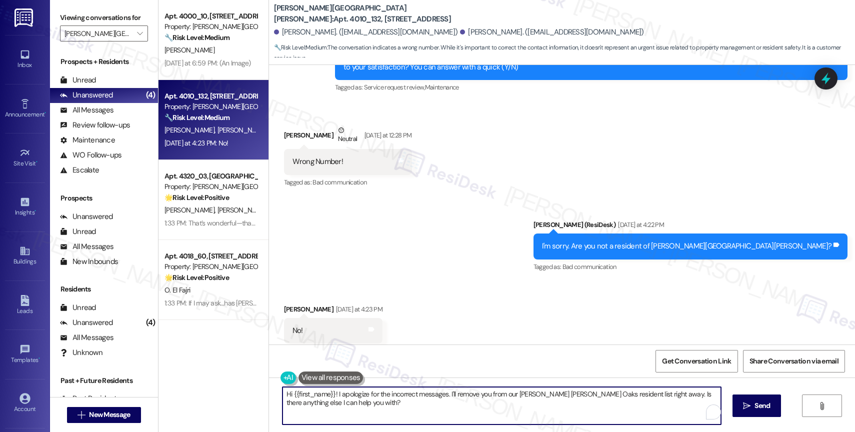
click at [364, 396] on textarea "Hi {{first_name}}! I apologize for the incorrect messages. I'll remove you from…" at bounding box center [501, 405] width 438 height 37
type textarea "Don't worry. We'll make sure to remove your phone number from our contact list.…"
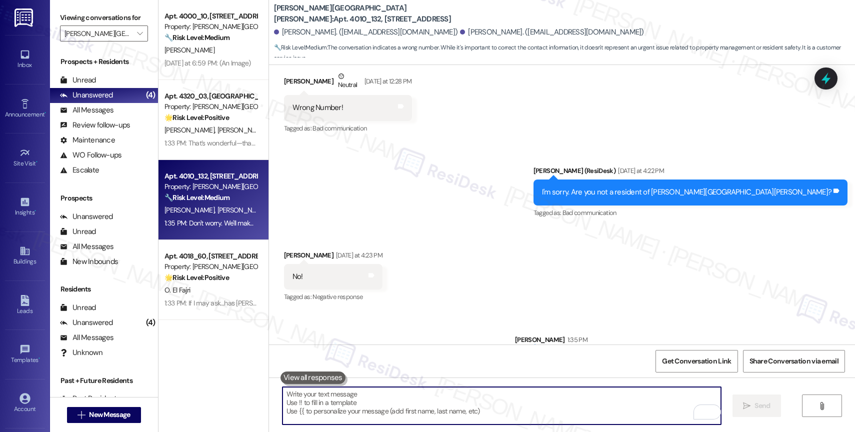
scroll to position [1580, 0]
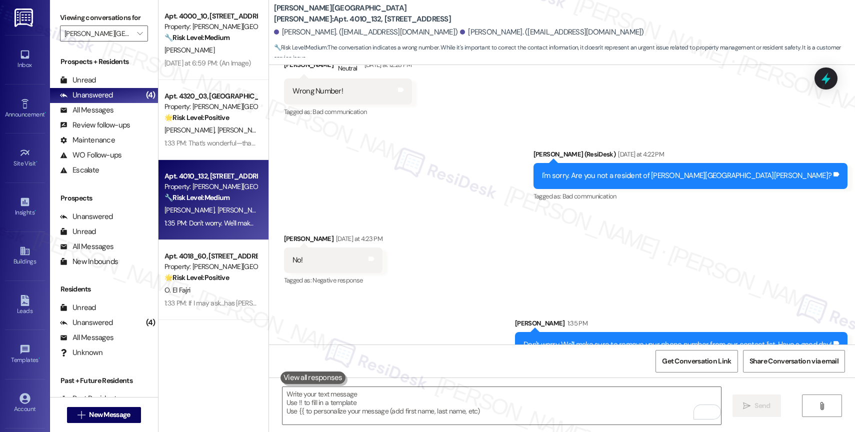
drag, startPoint x: 276, startPoint y: 216, endPoint x: 327, endPoint y: 212, distance: 51.6
click at [327, 233] on div "Sara Krick-Nelson Yesterday at 4:23 PM" at bounding box center [333, 240] width 99 height 14
copy div "Sara Krick-Nelson"
click at [480, 211] on div "Received via SMS Sara Krick-Nelson Yesterday at 4:23 PM No! Tags and notes Tagg…" at bounding box center [562, 253] width 586 height 84
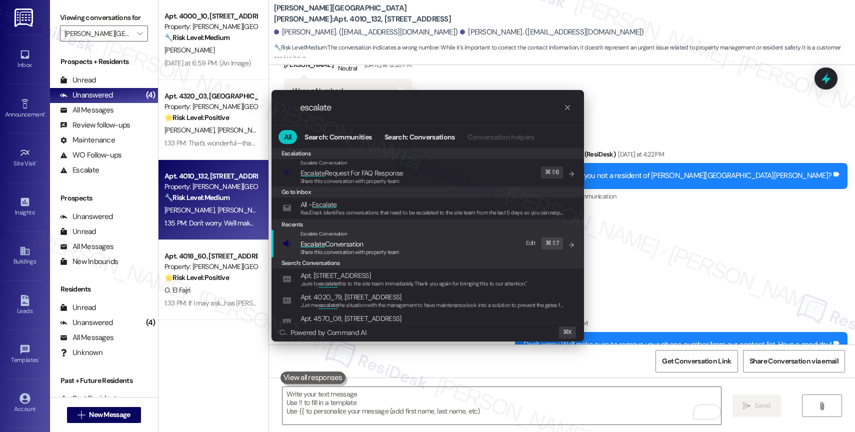
type input "escalate"
click at [351, 246] on span "Escalate Conversation" at bounding box center [331, 243] width 63 height 9
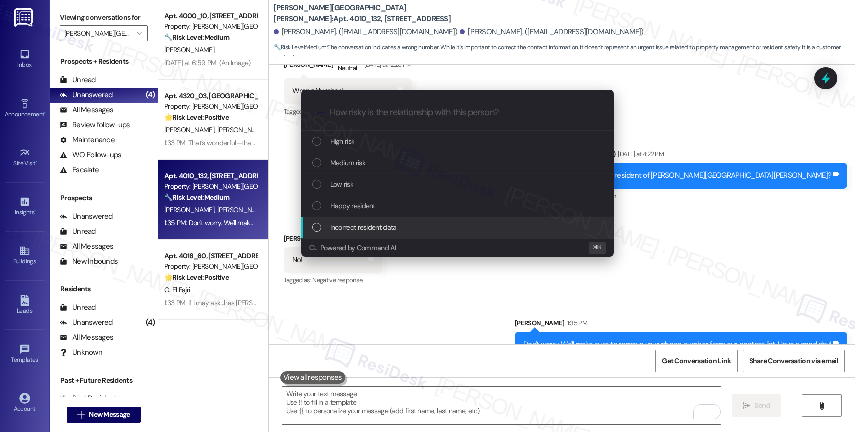
click at [351, 224] on span "Incorrect resident data" at bounding box center [363, 227] width 66 height 11
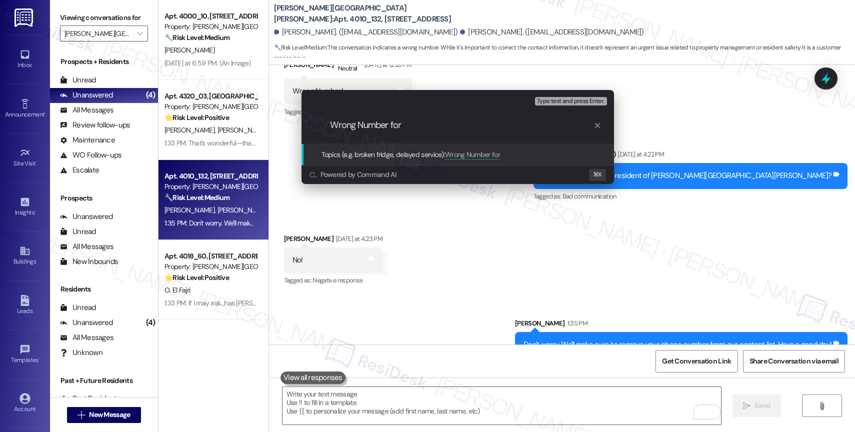
paste input "Sara Krick-Nelson"
type input "Wrong Number for Sara Krick-Nelson"
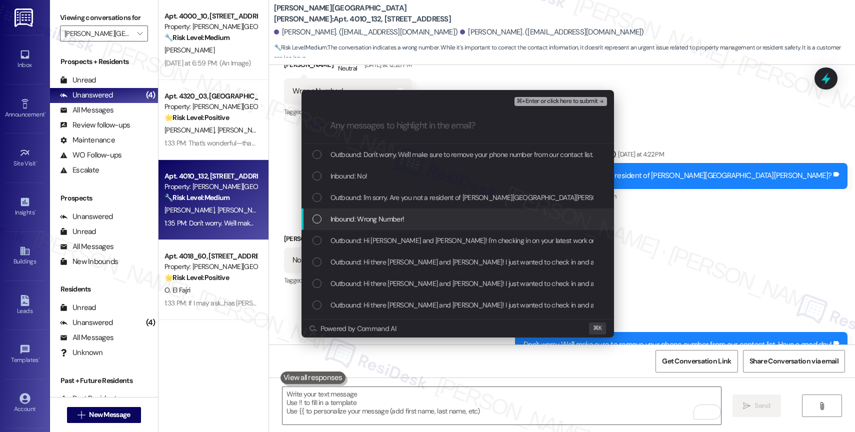
click at [382, 214] on span "Inbound: Wrong Number!" at bounding box center [367, 218] width 74 height 11
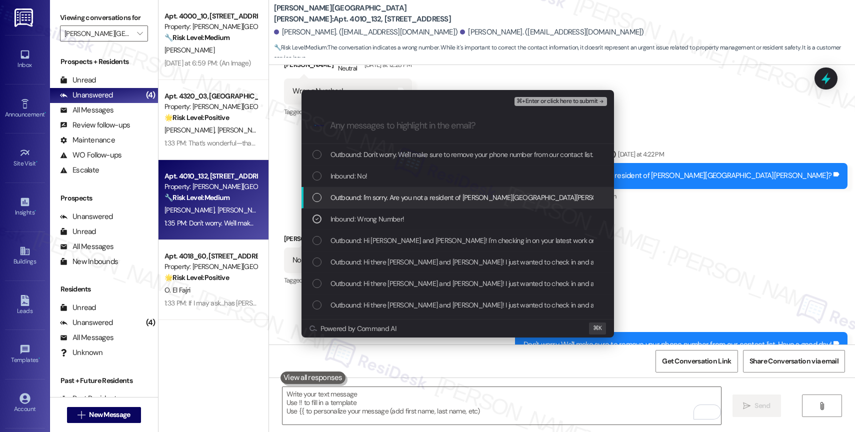
click at [385, 196] on span "Outbound: I'm sorry. Are you not a resident of Witham Hill Oaks?" at bounding box center [479, 197] width 298 height 11
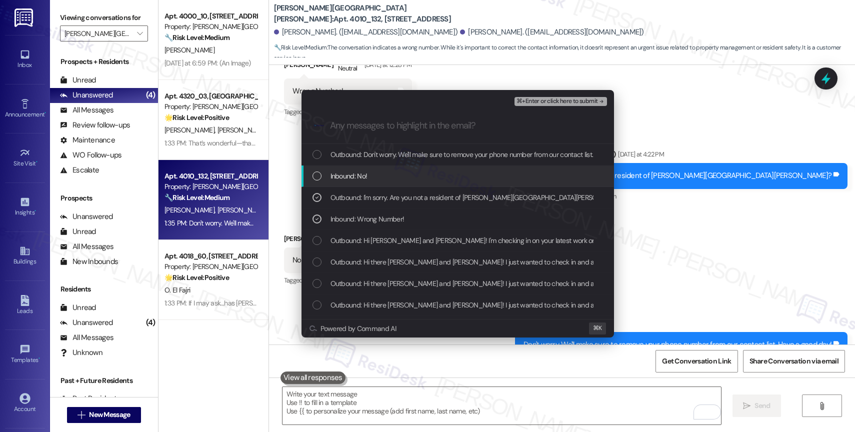
click at [375, 174] on div "Inbound: No!" at bounding box center [458, 175] width 292 height 11
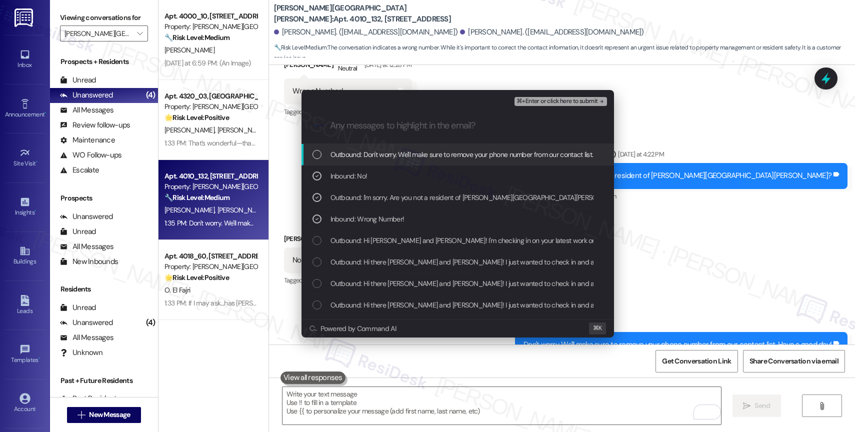
click at [412, 155] on span "Outbound: Don't worry. We'll make sure to remove your phone number from our con…" at bounding box center [488, 154] width 316 height 11
click at [546, 104] on span "⌘+Enter or click here to submit" at bounding box center [556, 101] width 81 height 7
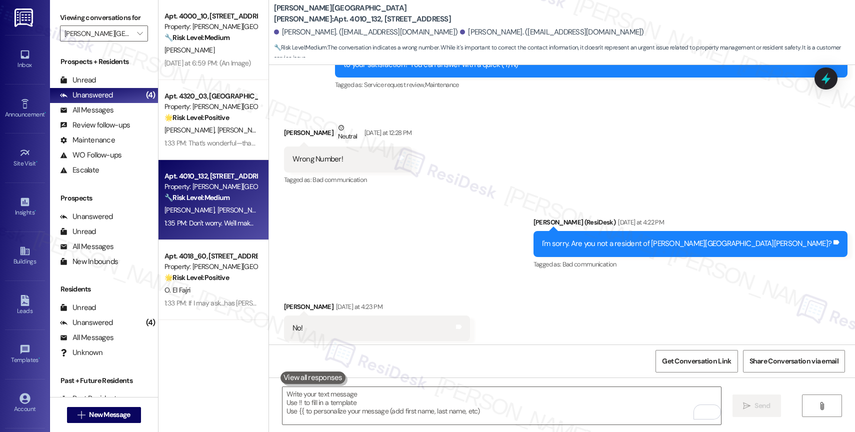
scroll to position [1594, 0]
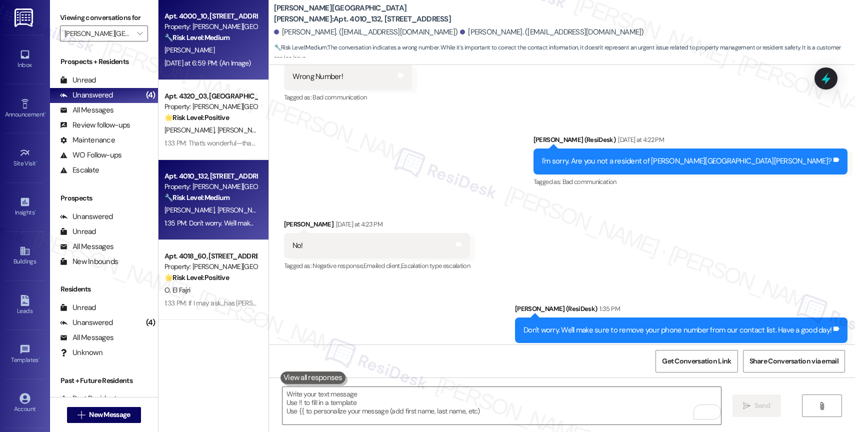
click at [204, 40] on strong "🔧 Risk Level: Medium" at bounding box center [196, 37] width 65 height 9
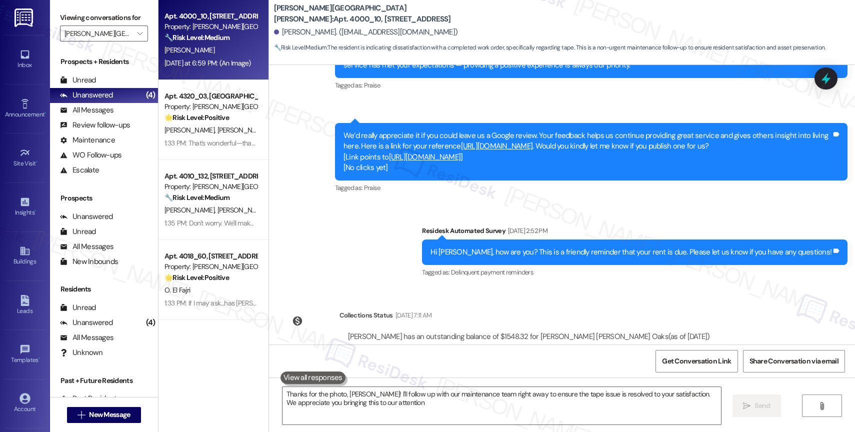
type textarea "Thanks for the photo, Laurel! I'll follow up with our maintenance team right aw…"
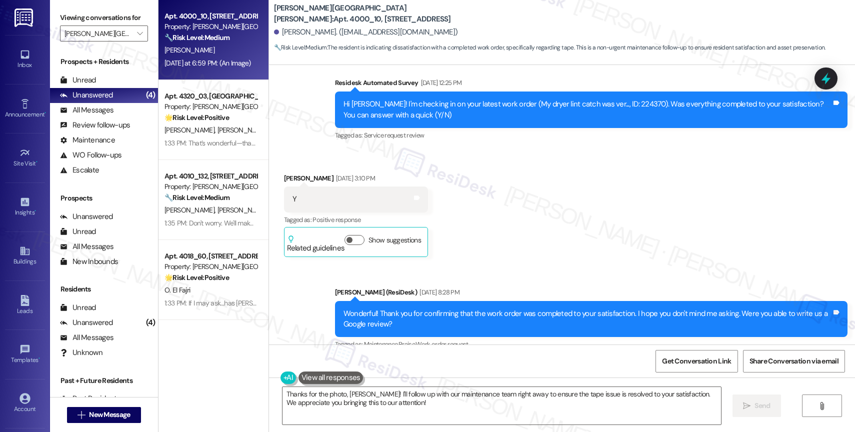
scroll to position [1441, 0]
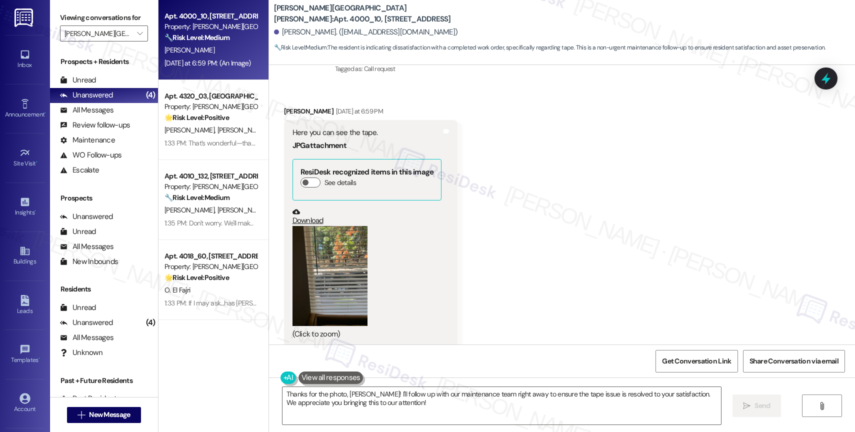
click at [320, 263] on button "Zoom image" at bounding box center [329, 276] width 75 height 100
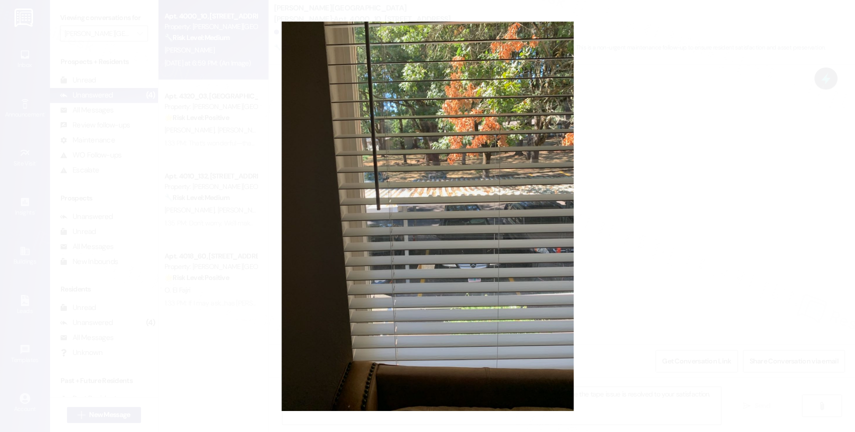
click at [455, 231] on button "Unzoom image" at bounding box center [427, 216] width 855 height 432
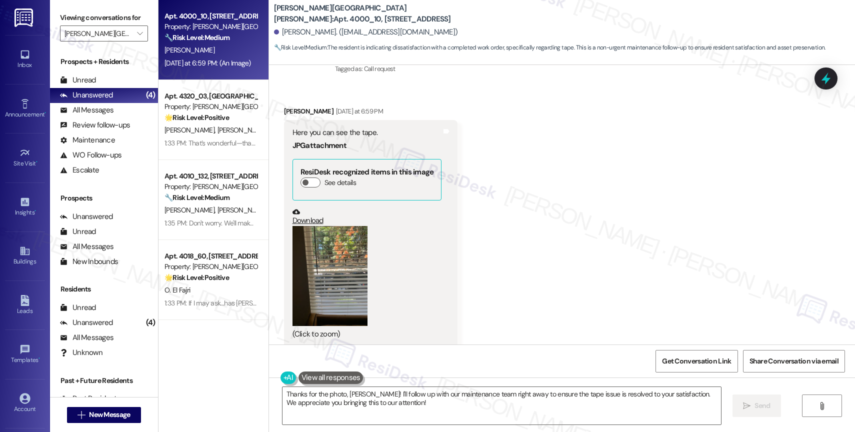
click at [331, 247] on button "Zoom image" at bounding box center [329, 276] width 75 height 100
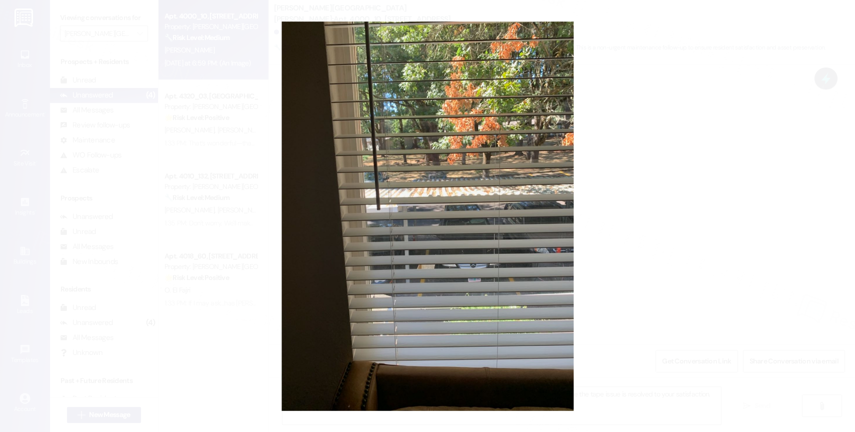
click at [474, 312] on button "Unzoom image" at bounding box center [427, 216] width 855 height 432
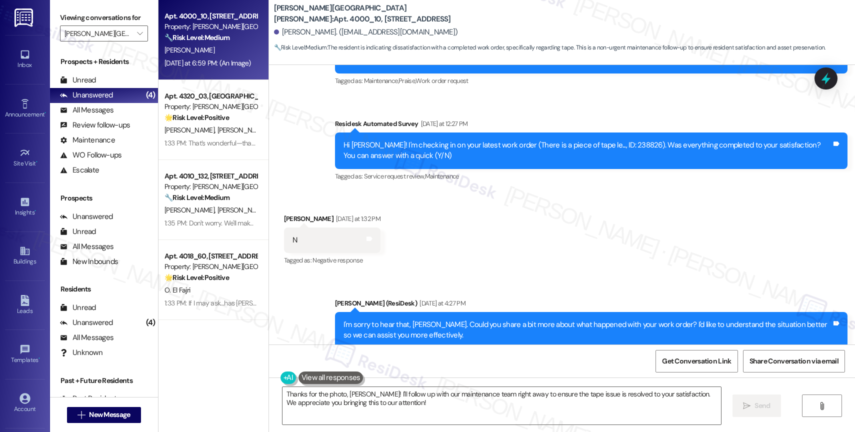
scroll to position [1111, 0]
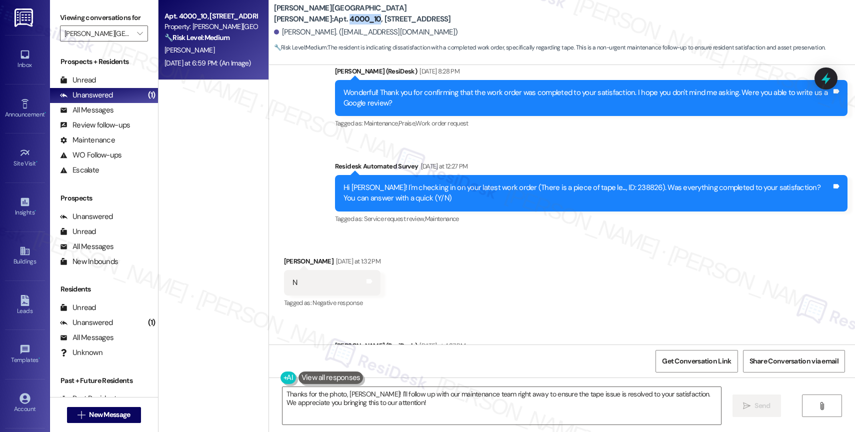
drag, startPoint x: 340, startPoint y: 14, endPoint x: 370, endPoint y: 12, distance: 30.1
click at [370, 12] on b "Witham Hill Oaks: Apt. 4000_10, 4275 NW Clubhouse Pl" at bounding box center [374, 13] width 200 height 21
copy b "4000_10"
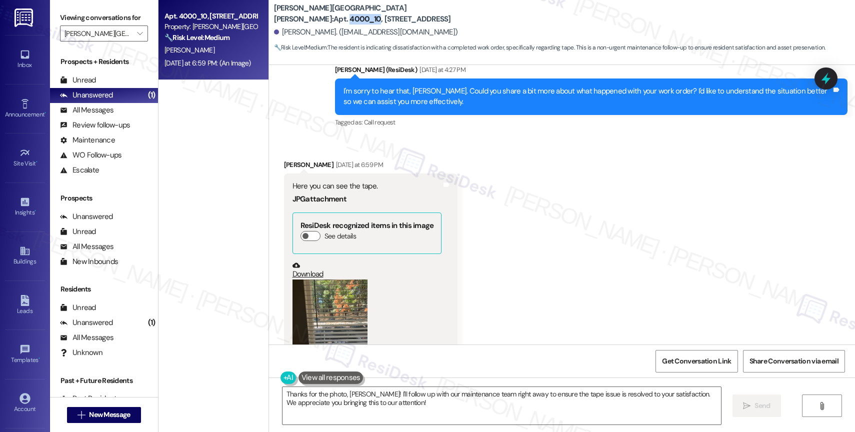
scroll to position [1441, 0]
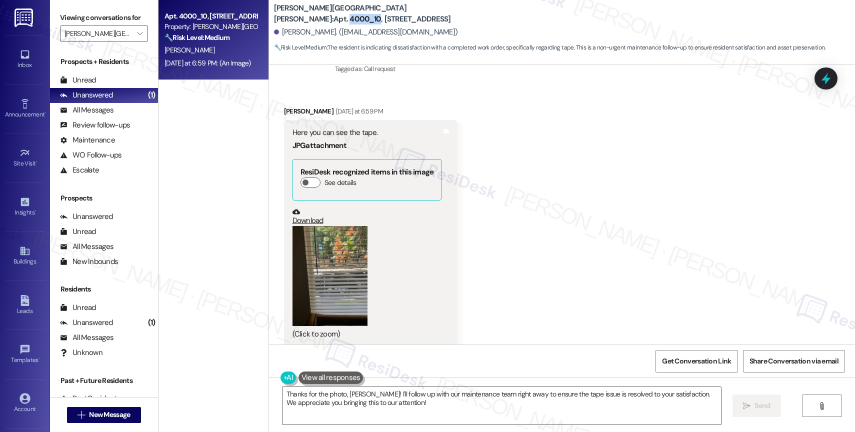
click at [315, 255] on button "Zoom image" at bounding box center [329, 276] width 75 height 100
click at [315, 254] on button "Zoom image" at bounding box center [329, 276] width 75 height 100
click at [321, 278] on button "Zoom image" at bounding box center [329, 276] width 75 height 100
click at [336, 245] on button "Zoom image" at bounding box center [329, 276] width 75 height 100
click at [309, 278] on button "Zoom image" at bounding box center [329, 276] width 75 height 100
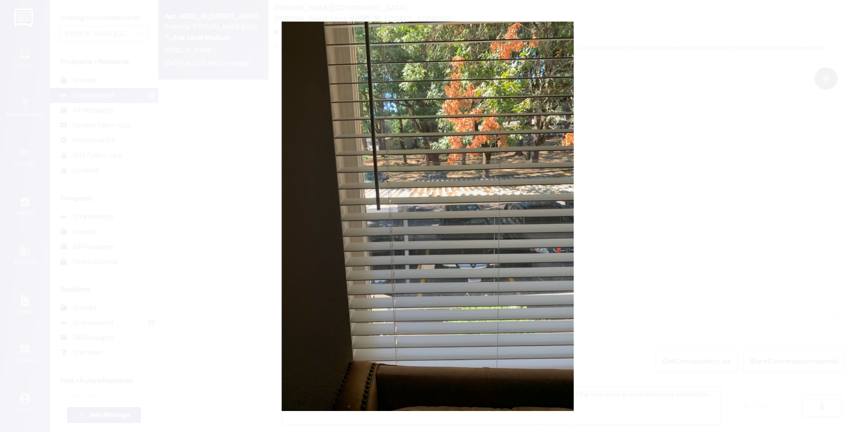
click at [484, 278] on button "Unzoom image" at bounding box center [427, 216] width 855 height 432
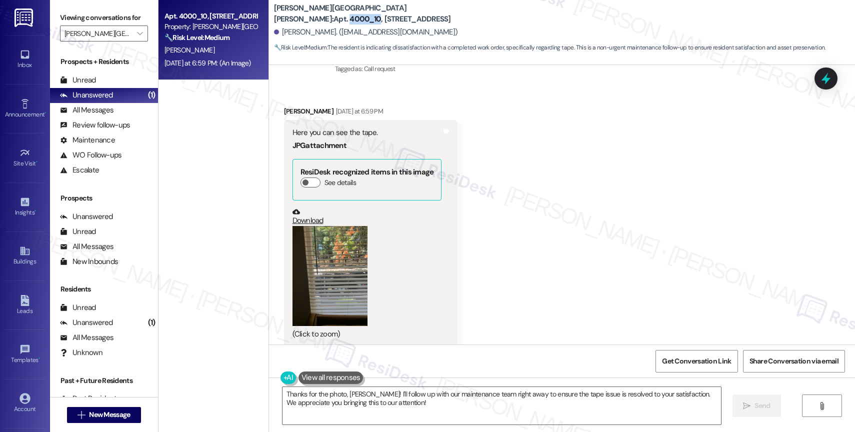
click at [320, 263] on button "Zoom image" at bounding box center [329, 276] width 75 height 100
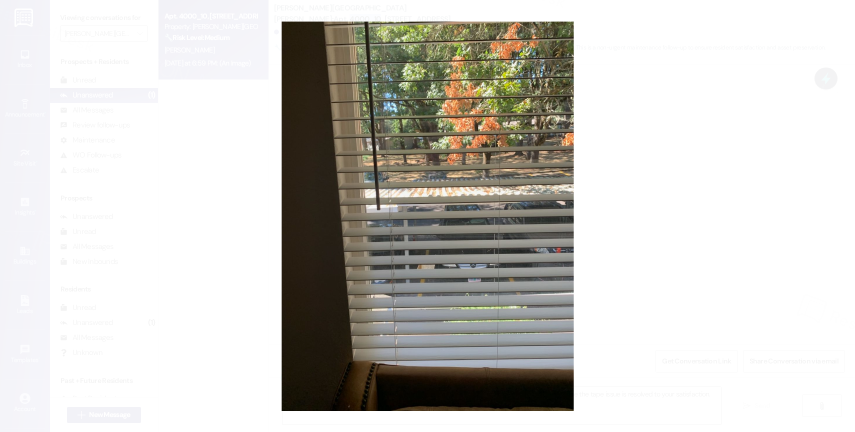
click at [481, 201] on button "Unzoom image" at bounding box center [427, 216] width 855 height 432
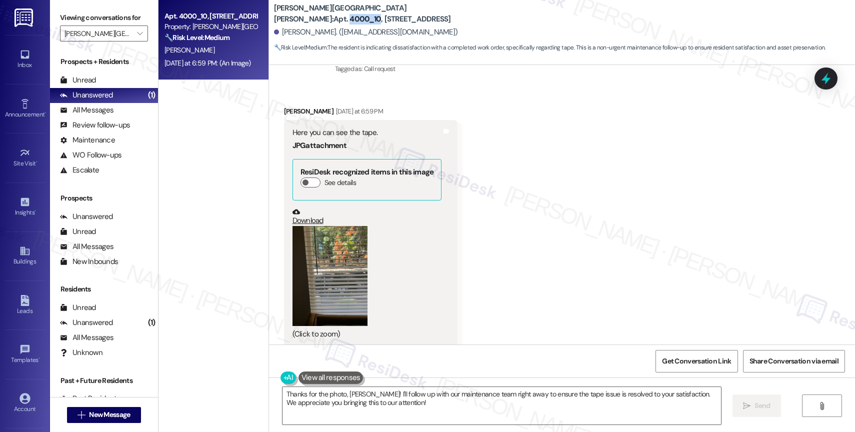
click at [331, 244] on button "Zoom image" at bounding box center [329, 276] width 75 height 100
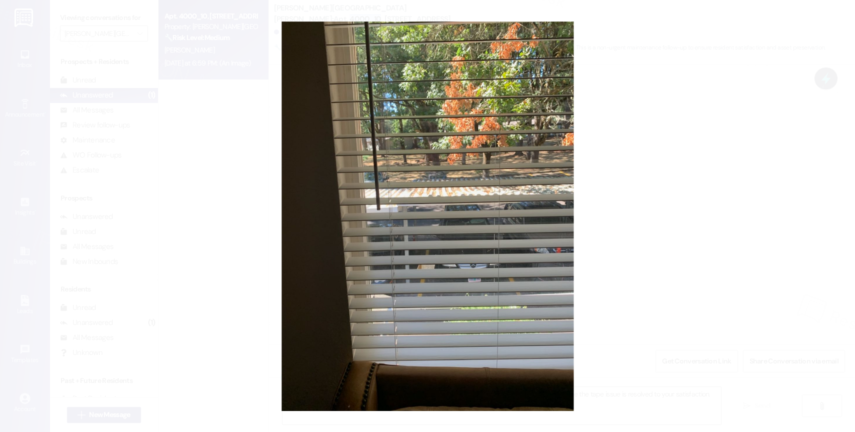
click at [477, 223] on button "Unzoom image" at bounding box center [427, 216] width 855 height 432
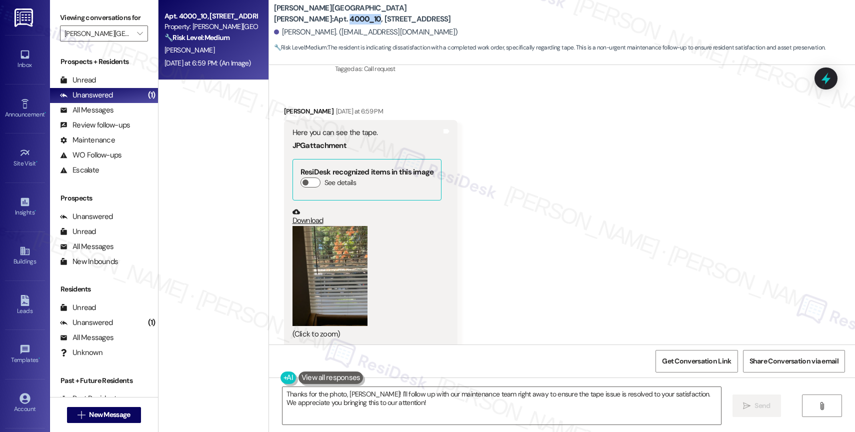
click at [342, 253] on button "Zoom image" at bounding box center [329, 276] width 75 height 100
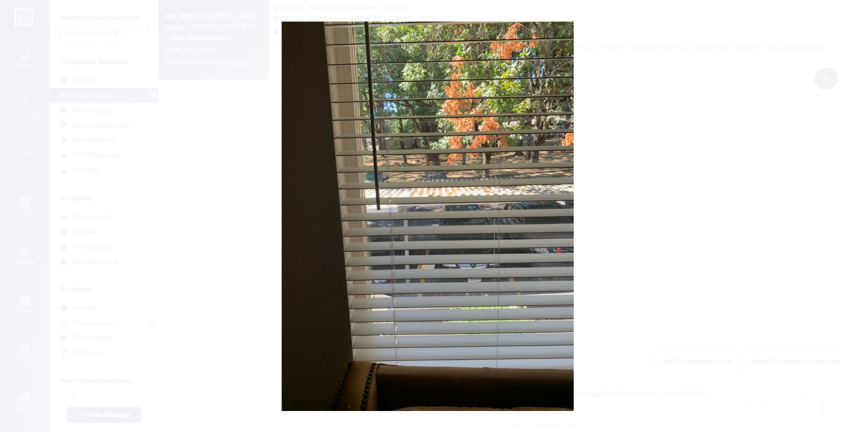
click at [470, 343] on button "Unzoom image" at bounding box center [427, 216] width 855 height 432
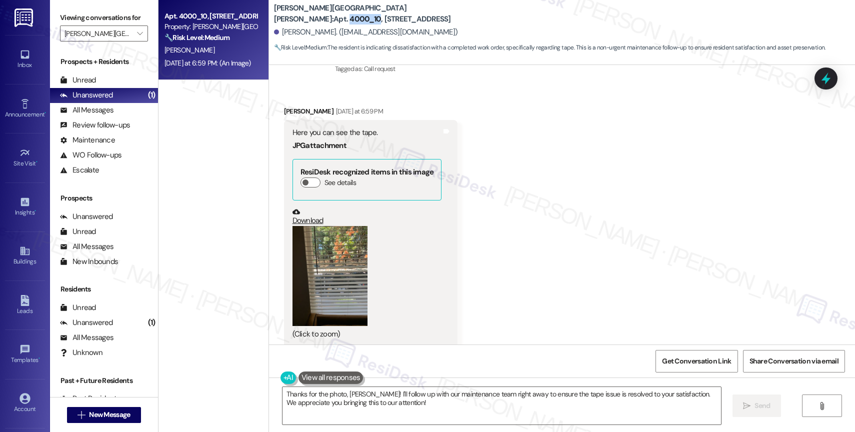
click at [307, 208] on link "Download" at bounding box center [366, 216] width 149 height 17
click at [373, 403] on textarea "Thanks for the photo, Laurel! I'll follow up with our maintenance team right aw…" at bounding box center [501, 405] width 438 height 37
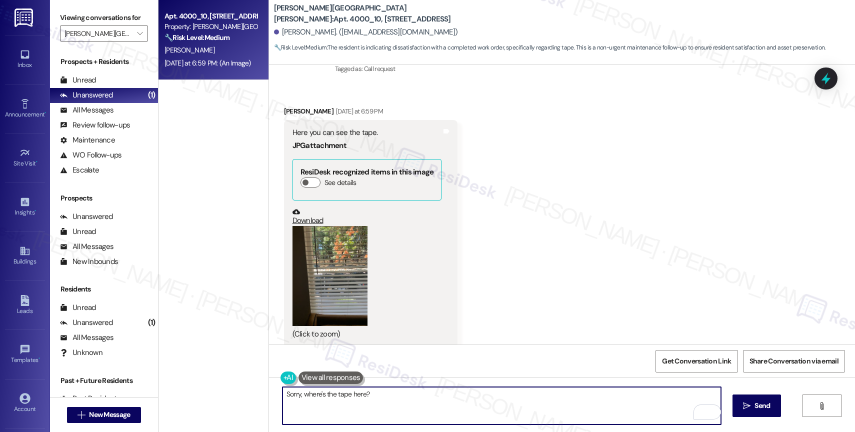
drag, startPoint x: 297, startPoint y: 394, endPoint x: 474, endPoint y: 405, distance: 177.8
click at [470, 405] on textarea "Sorry, where's the tape here?" at bounding box center [501, 405] width 438 height 37
type textarea "Sorry, I'm not seeing it. Is this the only pho"
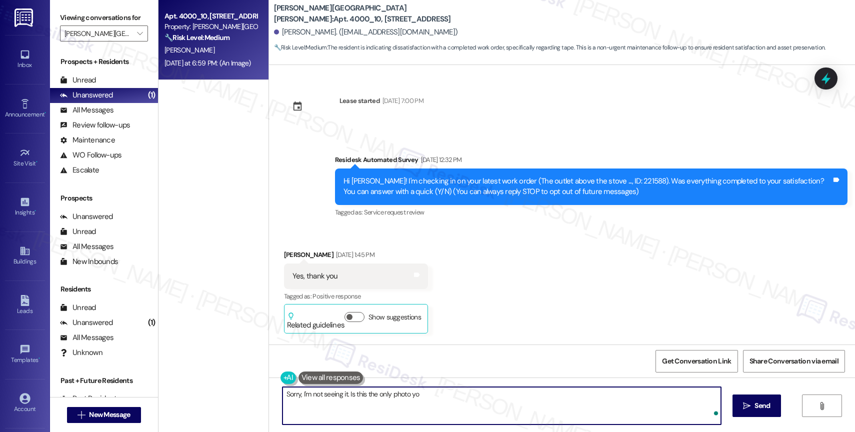
scroll to position [1441, 0]
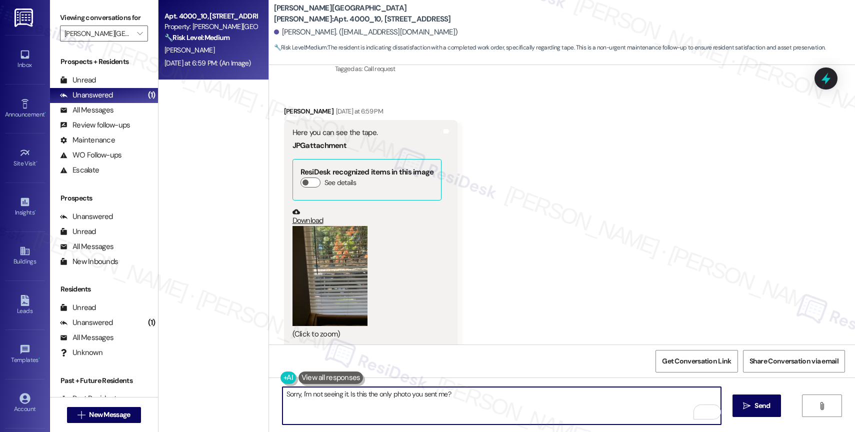
type textarea "Sorry, I'm not seeing it. Is this the only photo you sent me?"
click at [705, 406] on icon "Open Grammarly. 0 Suggestions." at bounding box center [705, 411] width 11 height 11
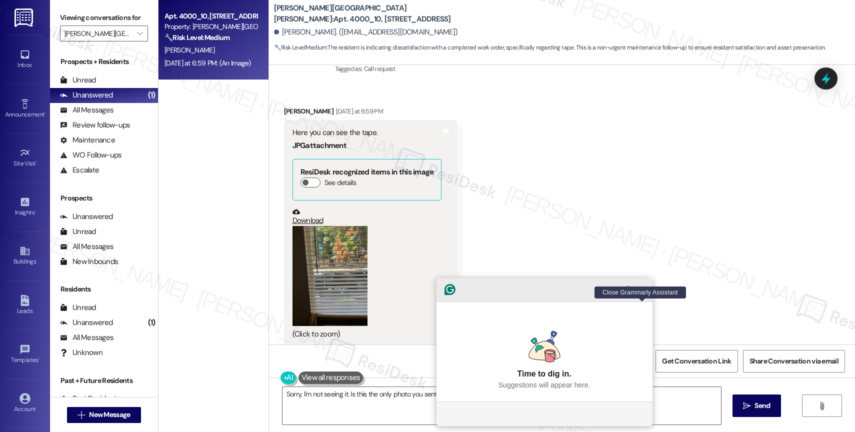
click at [638, 293] on icon "Close Grammarly Assistant" at bounding box center [642, 289] width 8 height 8
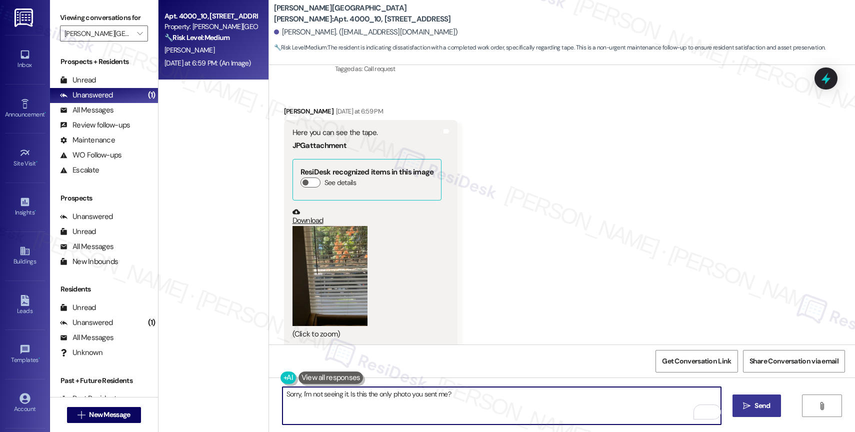
click at [741, 402] on span " Send" at bounding box center [756, 405] width 31 height 10
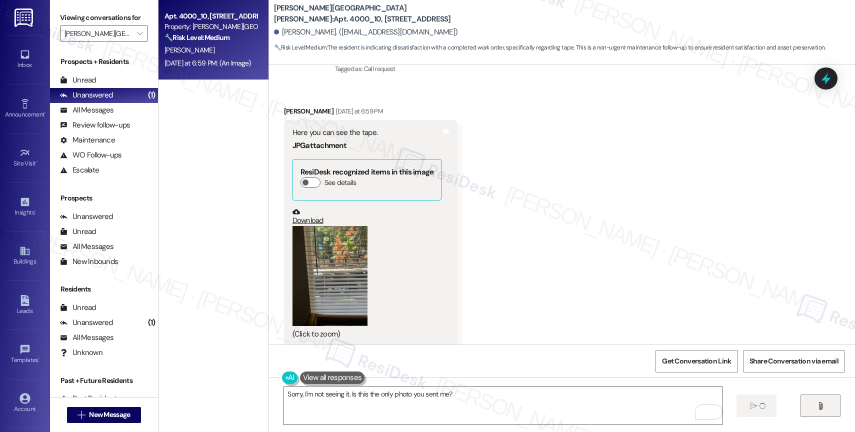
scroll to position [1440, 0]
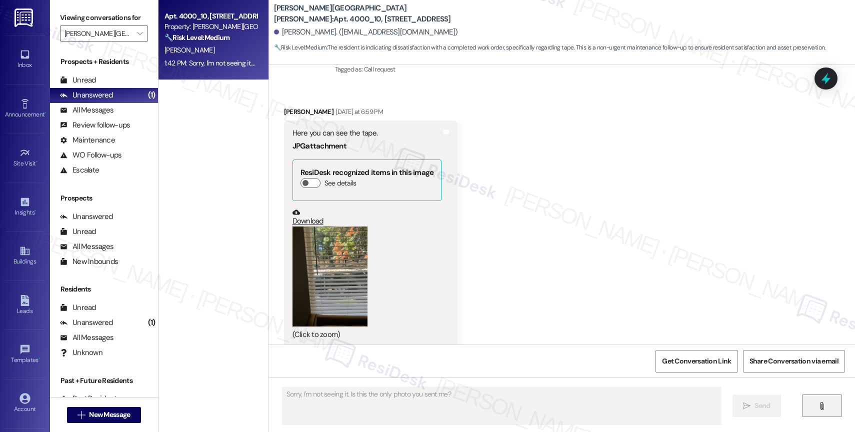
click at [833, 407] on button "" at bounding box center [822, 405] width 40 height 22
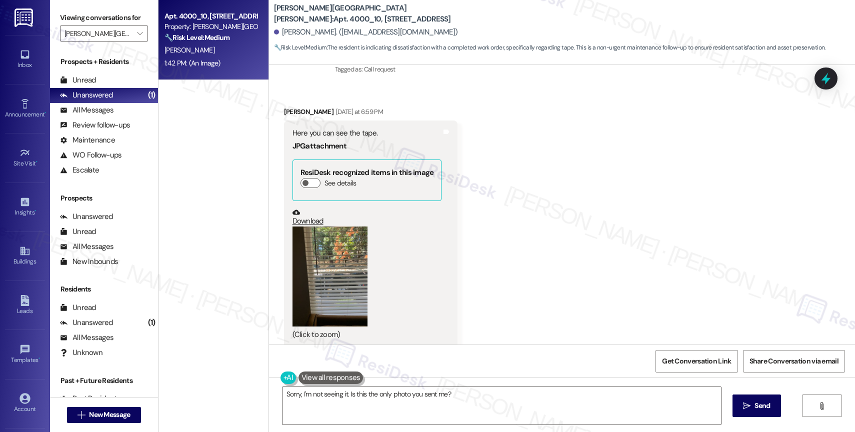
scroll to position [1715, 0]
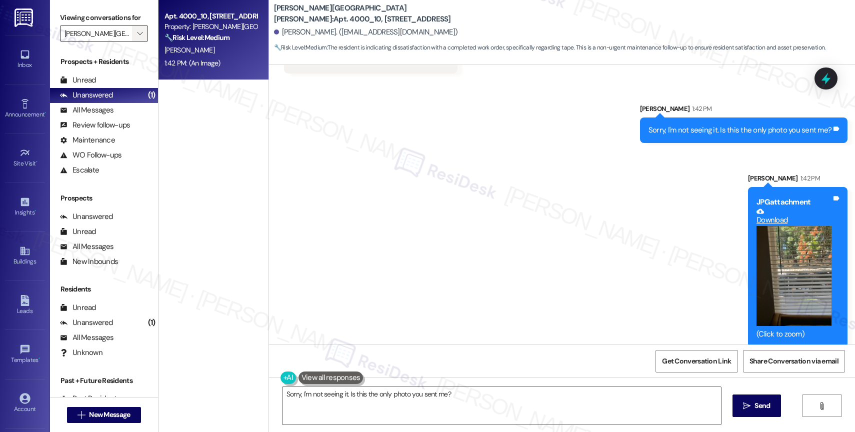
click at [137, 37] on icon "" at bounding box center [139, 33] width 5 height 8
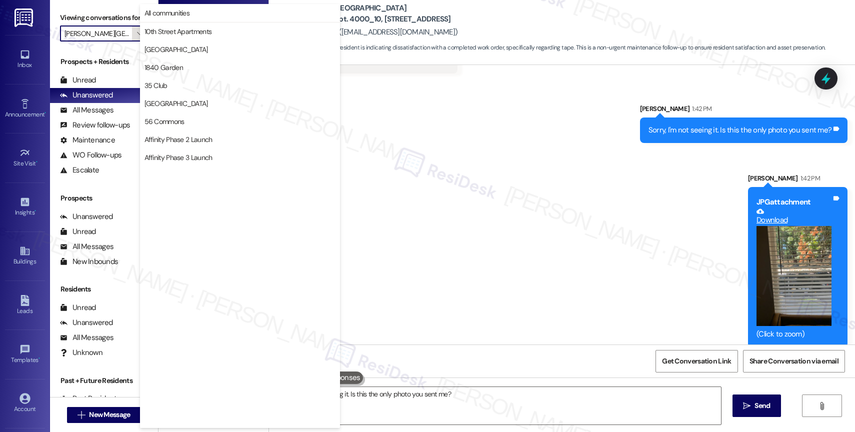
scroll to position [1723, 0]
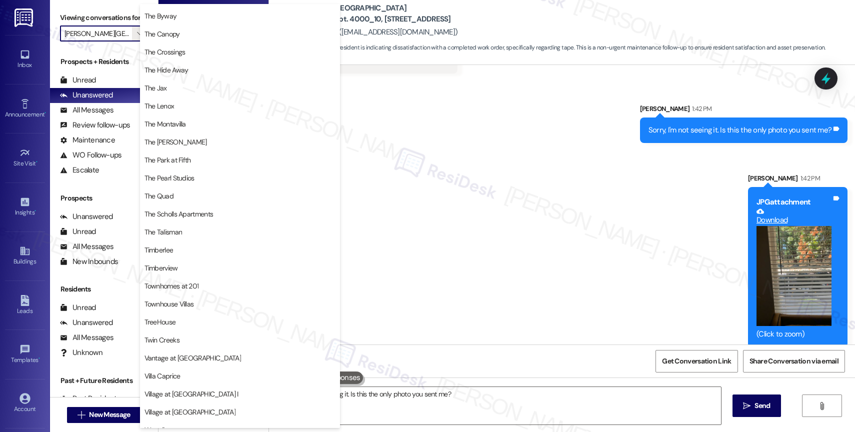
drag, startPoint x: 565, startPoint y: 126, endPoint x: 544, endPoint y: 5, distance: 122.9
click at [565, 126] on div "Sent via SMS [PERSON_NAME] 1:42 PM Sorry, I'm not seeing it. Is this the only p…" at bounding box center [562, 218] width 586 height 274
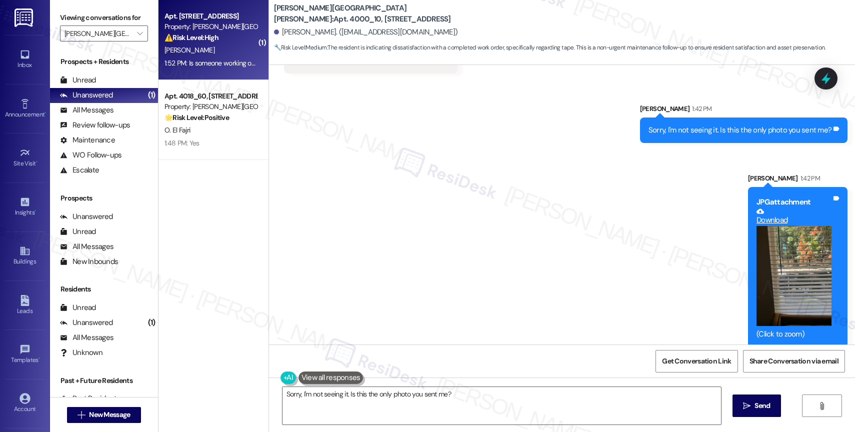
click at [205, 51] on div "[PERSON_NAME]" at bounding box center [210, 50] width 94 height 12
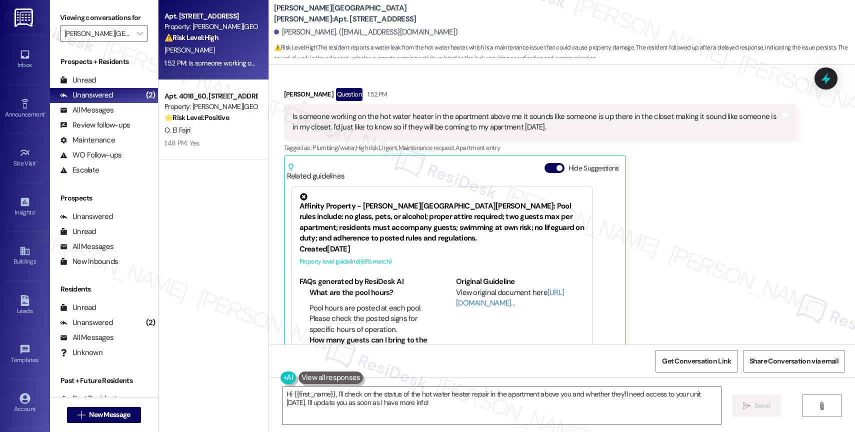
scroll to position [458, 0]
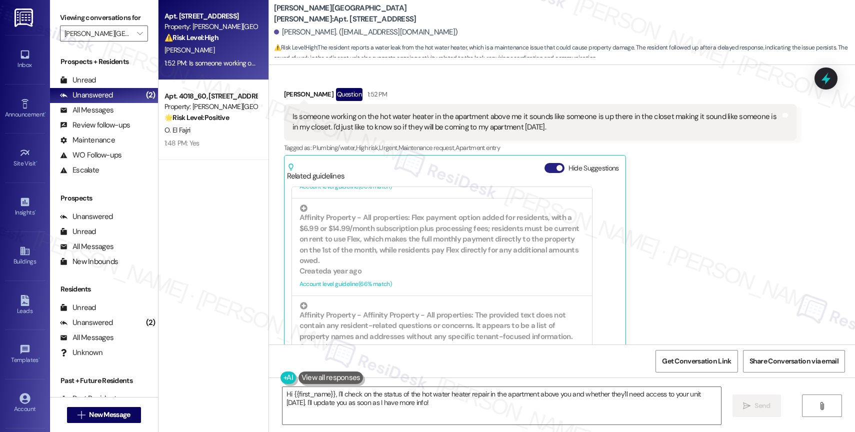
click at [556, 165] on span "button" at bounding box center [559, 168] width 6 height 6
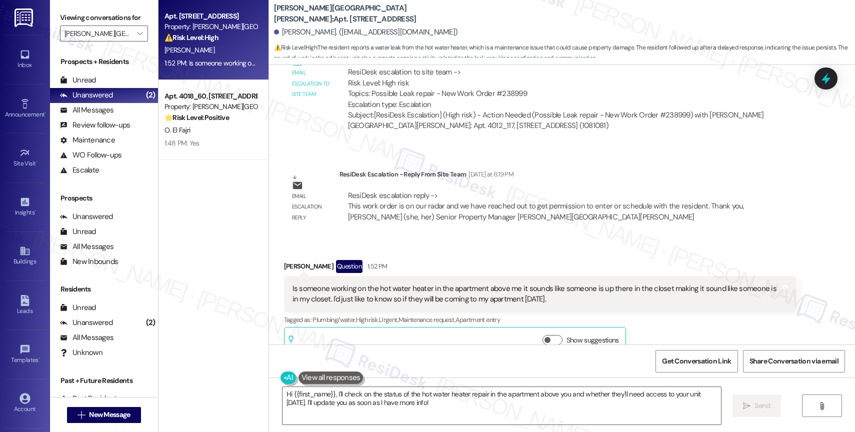
click at [487, 260] on div "[PERSON_NAME] Question 1:52 PM" at bounding box center [540, 268] width 512 height 16
click at [332, 403] on textarea "Hi {{first_name}}, I'll check on the status of the hot water heater repair in t…" at bounding box center [501, 405] width 438 height 37
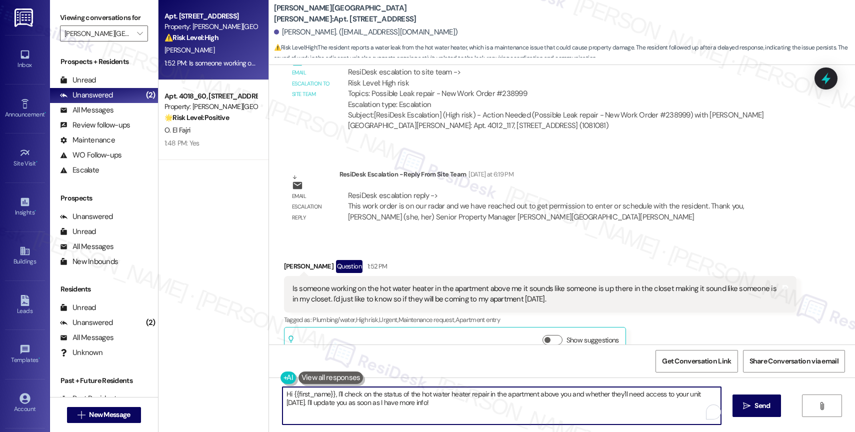
click at [332, 403] on textarea "Hi {{first_name}}, I'll check on the status of the hot water heater repair in t…" at bounding box center [501, 405] width 438 height 37
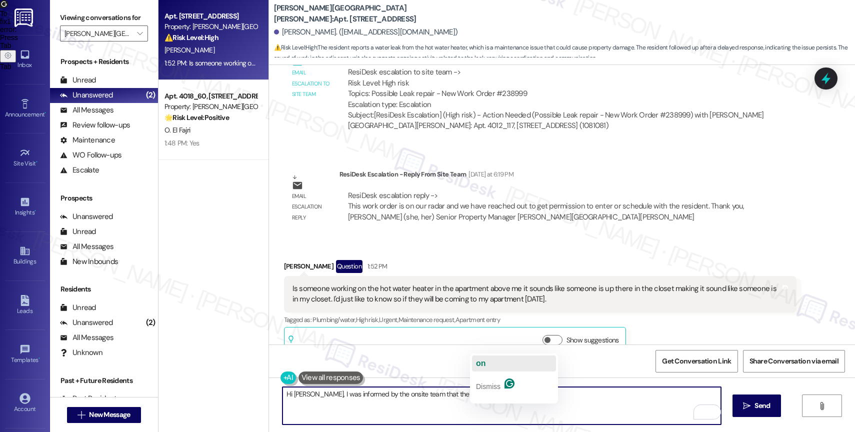
click at [490, 365] on button "on" at bounding box center [514, 363] width 84 height 16
click at [566, 401] on textarea "Hi [PERSON_NAME], I was informed by the onsite team that the work order is on t…" at bounding box center [501, 405] width 438 height 37
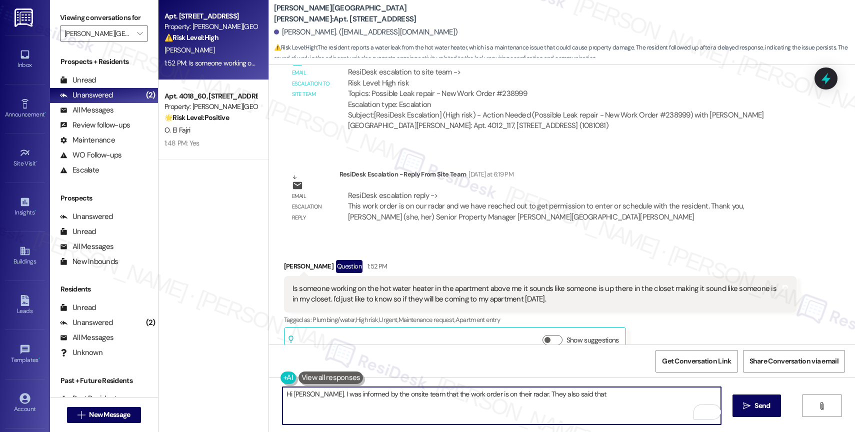
drag, startPoint x: 517, startPoint y: 392, endPoint x: 656, endPoint y: 399, distance: 138.7
click at [656, 399] on textarea "Hi [PERSON_NAME], I was informed by the onsite team that the work order is on t…" at bounding box center [501, 405] width 438 height 37
click at [631, 394] on textarea "Hi [PERSON_NAME], I was informed by the onsite team that the work order is on t…" at bounding box center [501, 405] width 438 height 37
click at [312, 394] on textarea "Hi [PERSON_NAME], The on-site team informed me that the work order is on their …" at bounding box center [501, 405] width 438 height 37
type textarea "Hi [PERSON_NAME], Good afternoon! The on-site team informed me that the work or…"
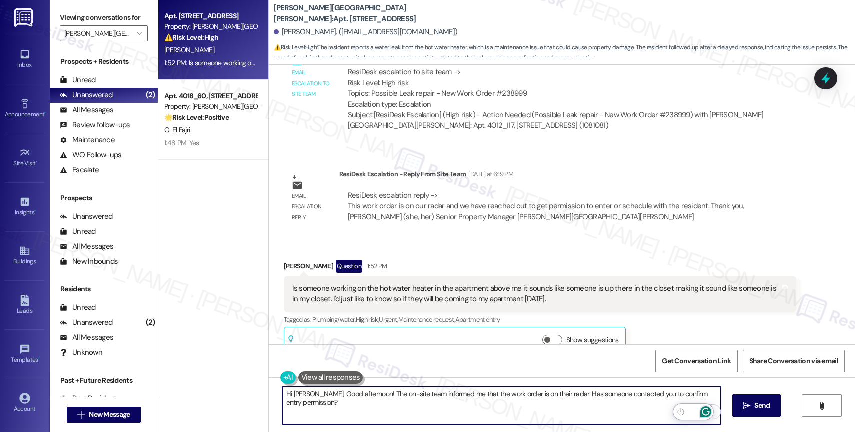
click at [707, 410] on icon "Open Grammarly. 0 Suggestions." at bounding box center [705, 411] width 11 height 11
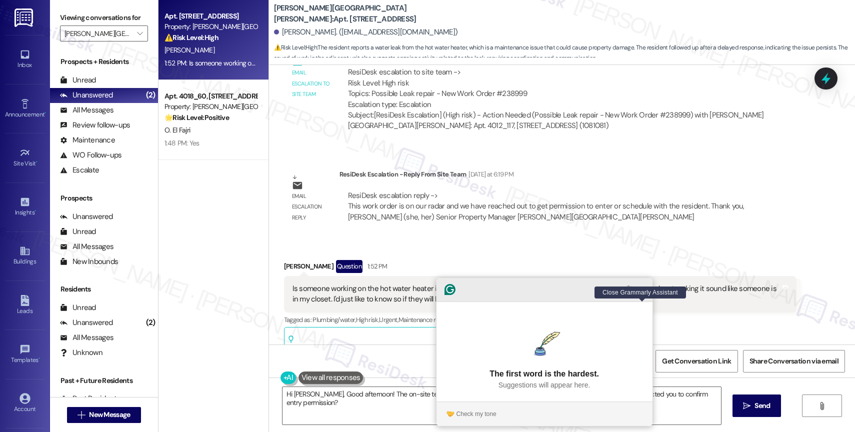
click at [644, 293] on icon "Close Grammarly Assistant" at bounding box center [642, 289] width 8 height 8
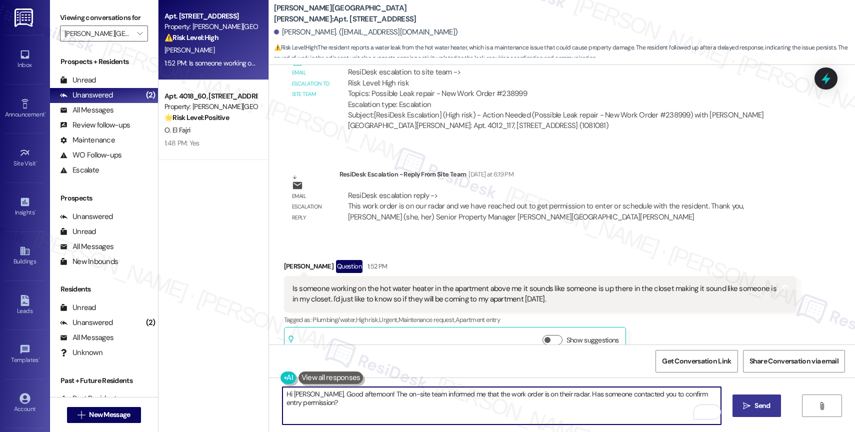
click at [738, 405] on button " Send" at bounding box center [756, 405] width 48 height 22
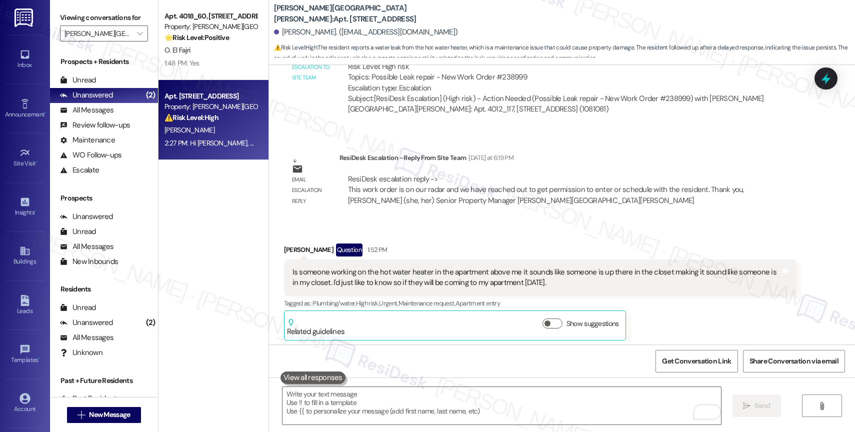
scroll to position [6045, 0]
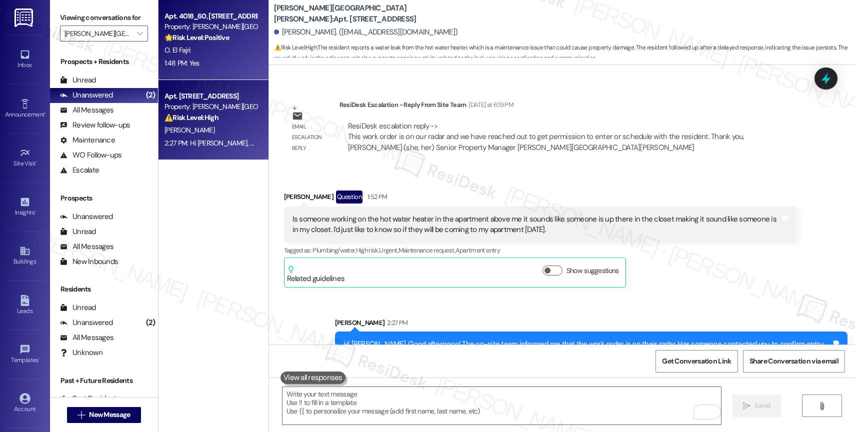
click at [221, 44] on div "O. El Fajri" at bounding box center [210, 50] width 94 height 12
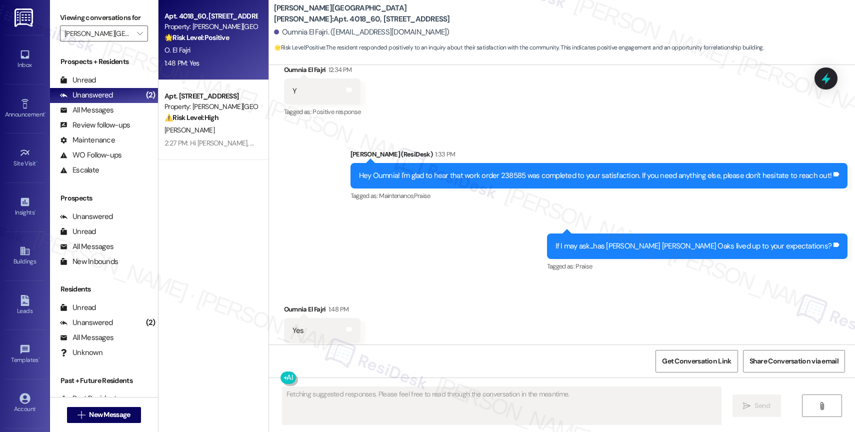
scroll to position [1847, 0]
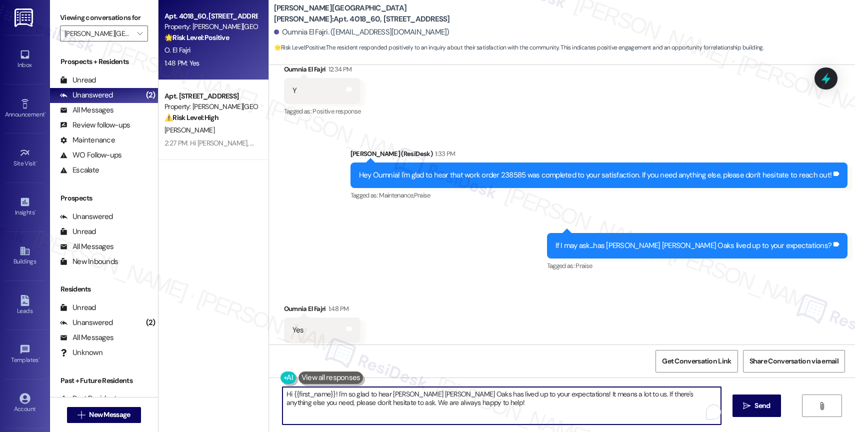
drag, startPoint x: 299, startPoint y: 393, endPoint x: 230, endPoint y: 392, distance: 69.0
click at [230, 392] on div "Apt. 4018_60, [STREET_ADDRESS] Property: [PERSON_NAME][GEOGRAPHIC_DATA][PERSON_…" at bounding box center [506, 216] width 696 height 432
click at [430, 411] on textarea "I'm so glad to hear [PERSON_NAME] [PERSON_NAME] Oaks has lived up to your expec…" at bounding box center [501, 405] width 438 height 37
type textarea "I'm so glad to hear [PERSON_NAME] [PERSON_NAME] Oaks has lived up to your expec…"
click at [759, 406] on span "Send" at bounding box center [761, 405] width 15 height 10
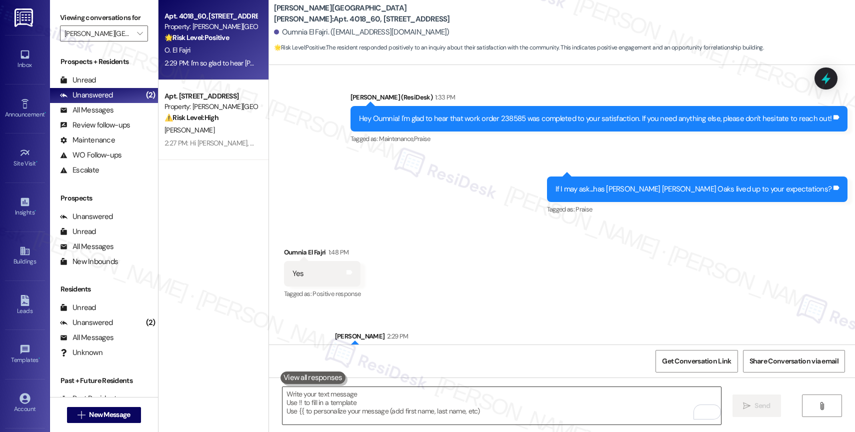
scroll to position [1928, 0]
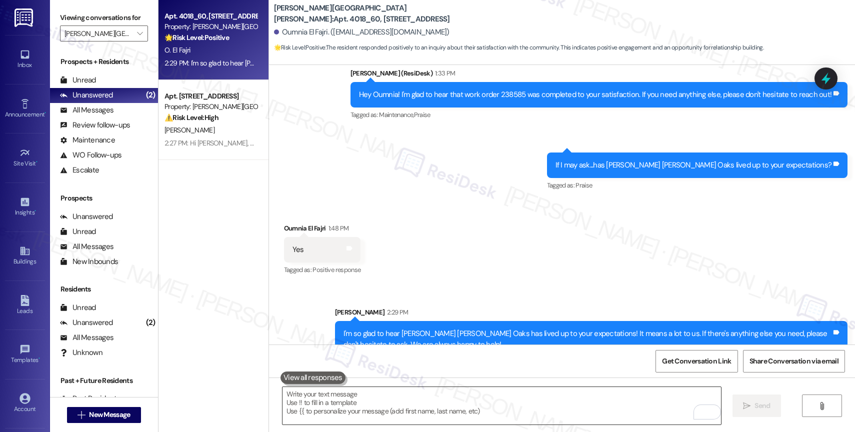
click at [323, 406] on textarea "To enrich screen reader interactions, please activate Accessibility in Grammarl…" at bounding box center [501, 405] width 438 height 37
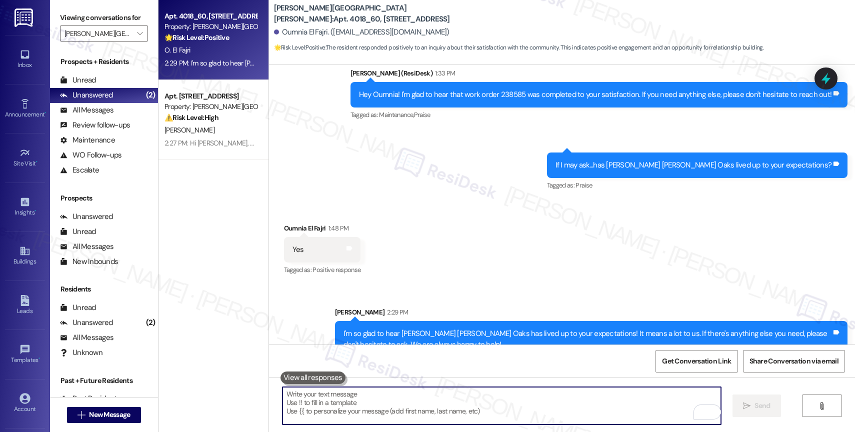
paste textarea "Could I ask a quick favor? If you don't mind, would you share your feedback in …"
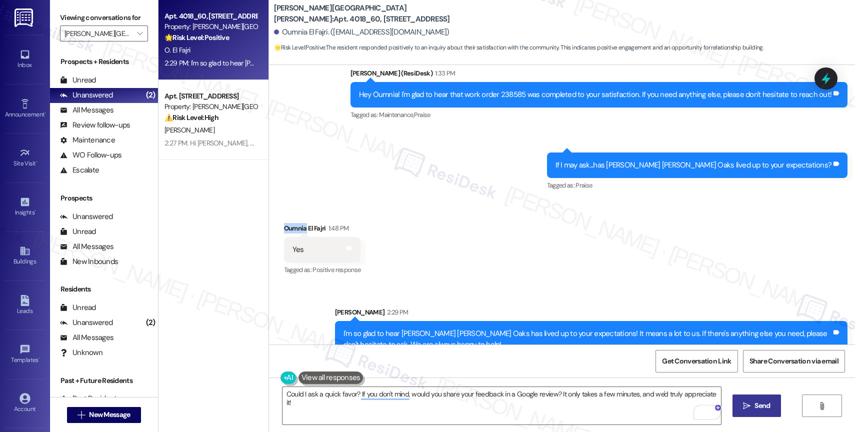
drag, startPoint x: 297, startPoint y: 207, endPoint x: 275, endPoint y: 206, distance: 22.0
click at [284, 223] on div "Oumnia El Fajri 1:48 PM" at bounding box center [322, 230] width 77 height 14
copy div "Oumnia"
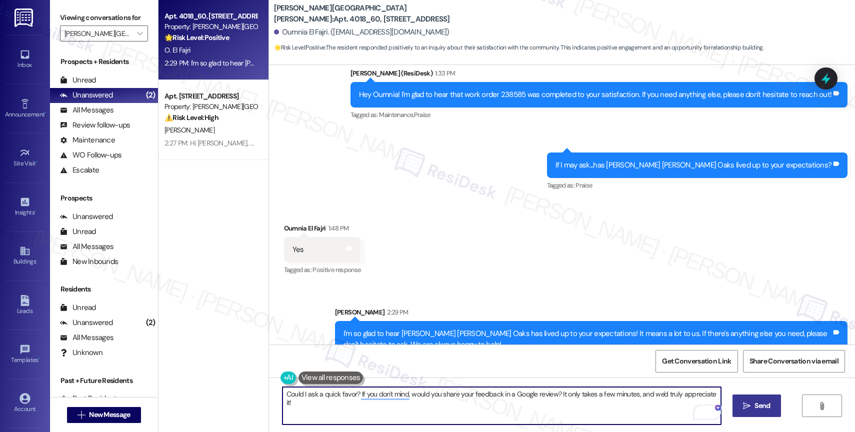
click at [282, 394] on textarea "Could I ask a quick favor? If you don't mind, would you share your feedback in …" at bounding box center [501, 405] width 438 height 37
paste textarea "Oumnia"
drag, startPoint x: 489, startPoint y: 394, endPoint x: 476, endPoint y: 393, distance: 12.5
click at [476, 393] on textarea "[PERSON_NAME], could I ask a quick favor? If you don't mind, would you share yo…" at bounding box center [501, 405] width 438 height 37
type textarea "[PERSON_NAME], could I ask a quick favor? If you don't mind, would you share yo…"
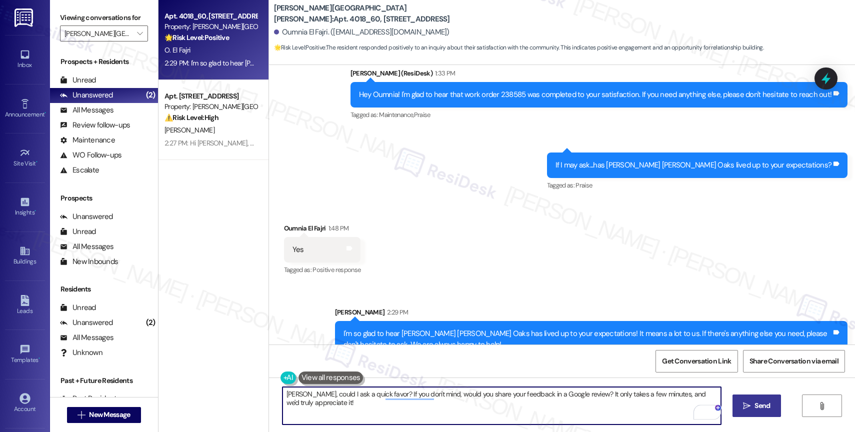
click at [747, 402] on icon "" at bounding box center [746, 406] width 7 height 8
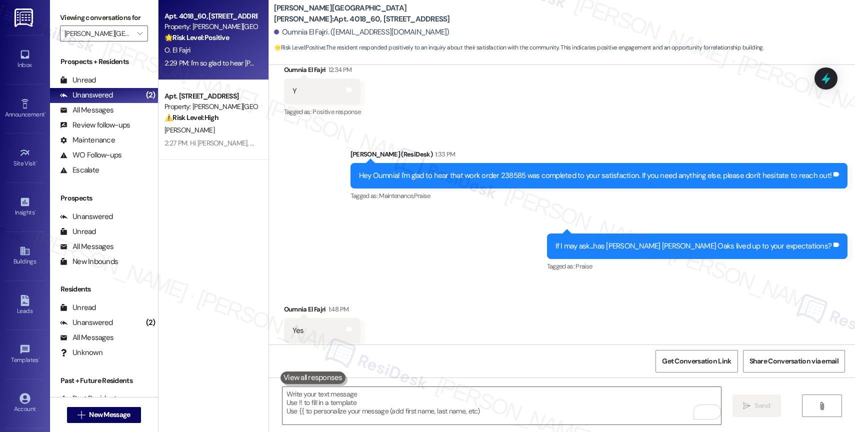
scroll to position [1997, 0]
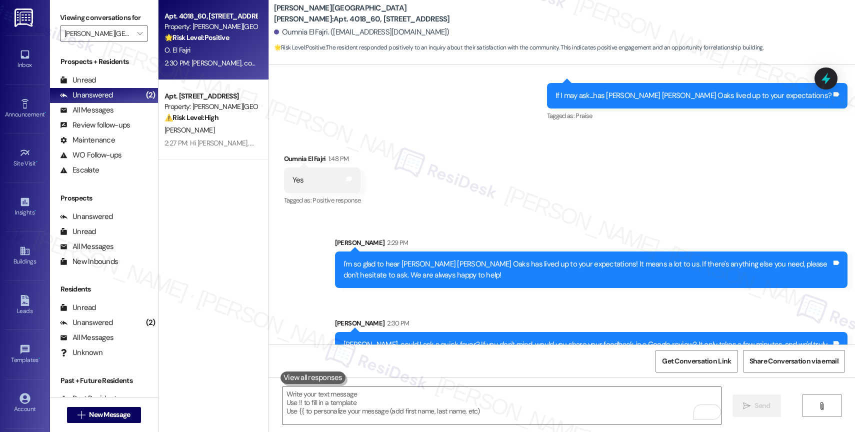
click at [447, 191] on div "Received via SMS Oumnia El Fajri 1:48 PM Yes Tags and notes Tagged as: Positive…" at bounding box center [562, 173] width 586 height 84
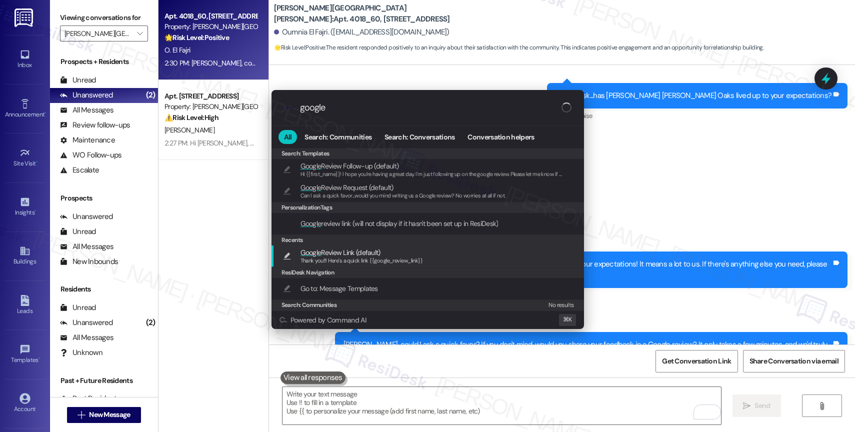
type input "google"
click at [328, 251] on span "Google Review Link (default)" at bounding box center [340, 252] width 80 height 11
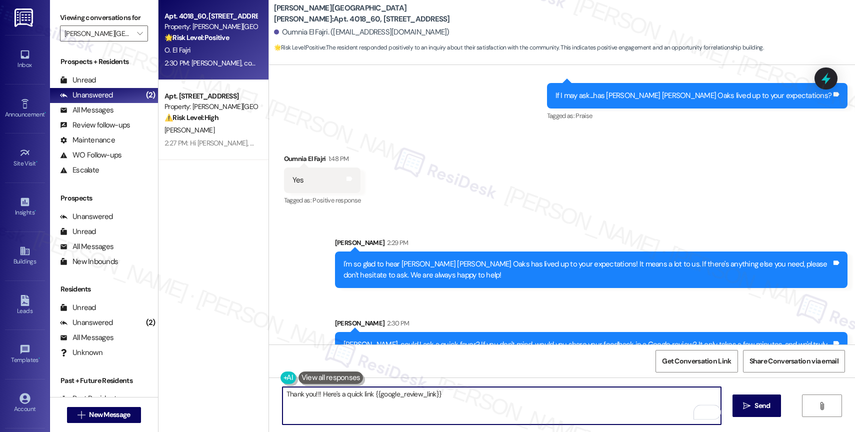
click at [306, 393] on textarea "Thank you!!! Here's a quick link {{google_review_link}}" at bounding box center [501, 405] width 438 height 37
type textarea "Thank you in advance!!! Here's a quick link {{google_review_link}}"
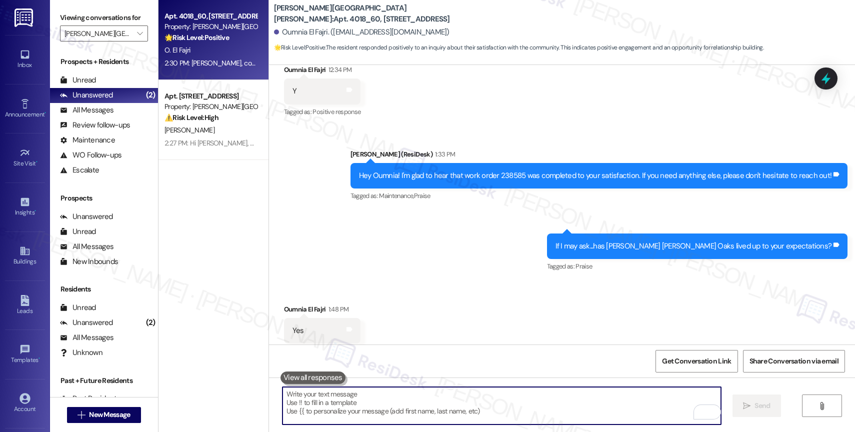
scroll to position [1847, 0]
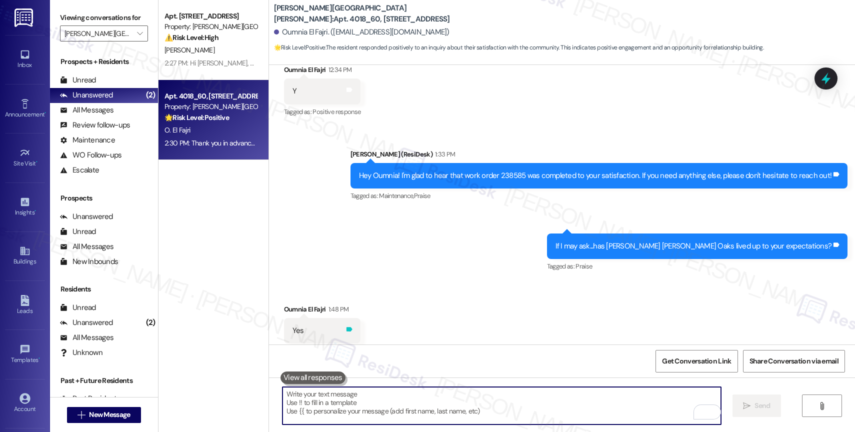
click at [346, 327] on icon at bounding box center [349, 329] width 6 height 4
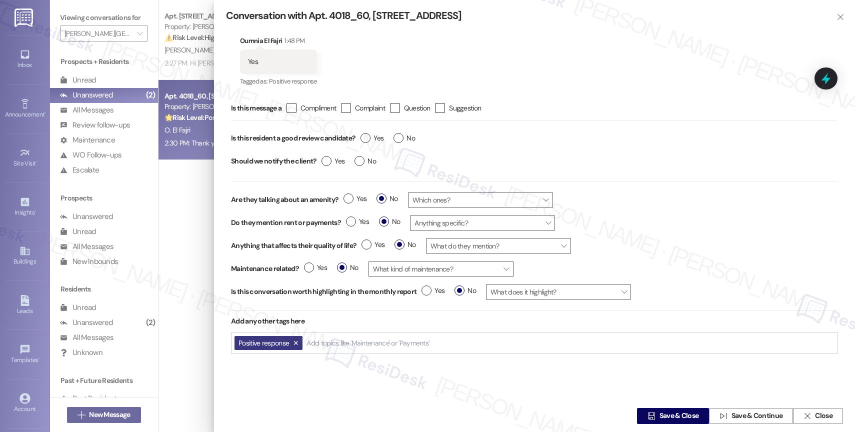
scroll to position [19, 0]
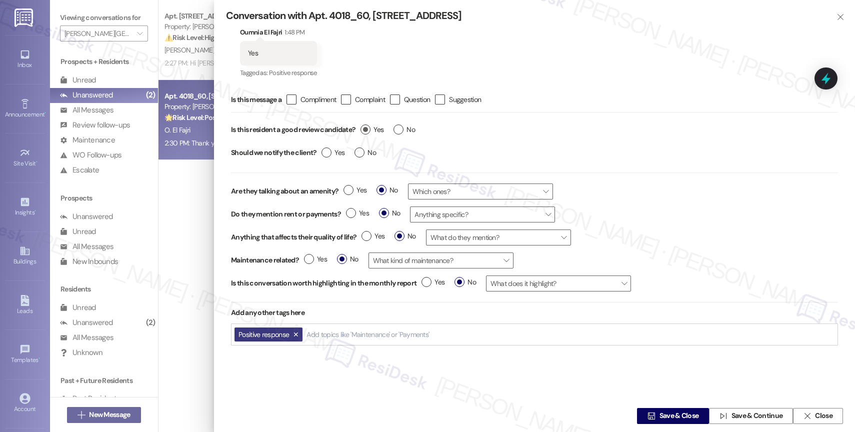
click at [363, 129] on label "Yes" at bounding box center [371, 129] width 23 height 10
click at [363, 129] on input "Yes" at bounding box center [371, 130] width 23 height 13
radio input "true"
click at [648, 408] on button " Save & Close" at bounding box center [673, 416] width 72 height 16
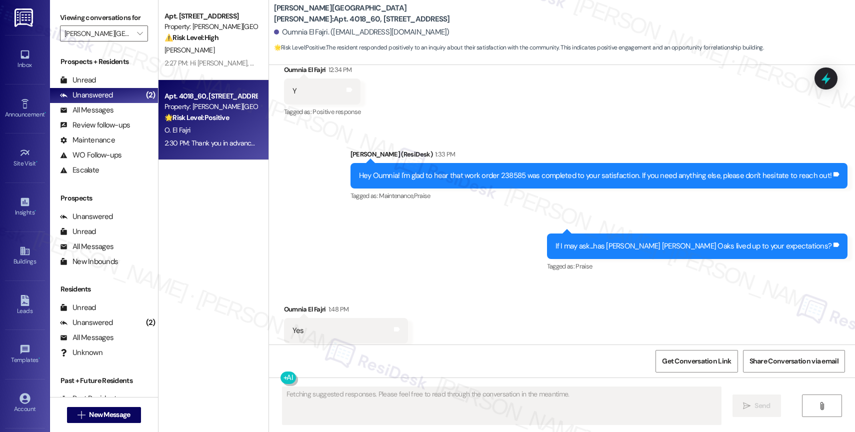
scroll to position [2105, 0]
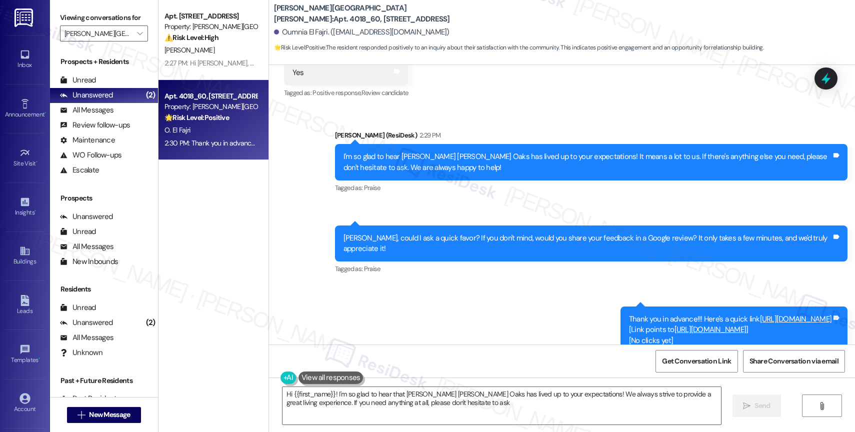
type textarea "Hi {{first_name}}! I'm so glad to hear that Witham Hill Oaks has lived up to yo…"
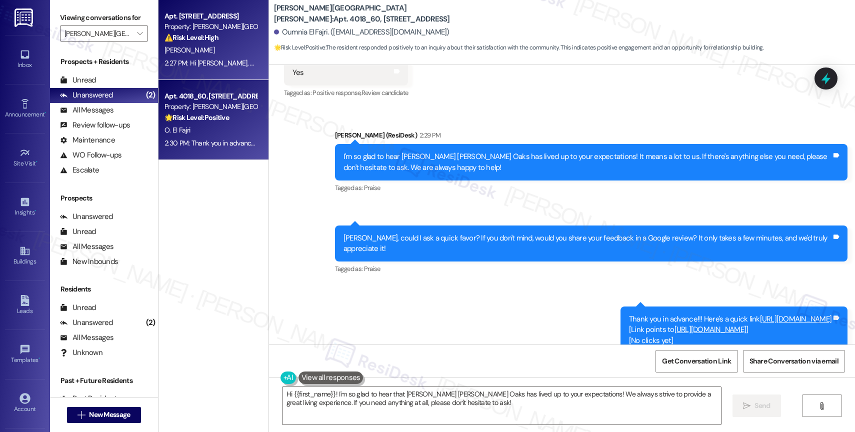
click at [205, 33] on strong "⚠️ Risk Level: High" at bounding box center [191, 37] width 54 height 9
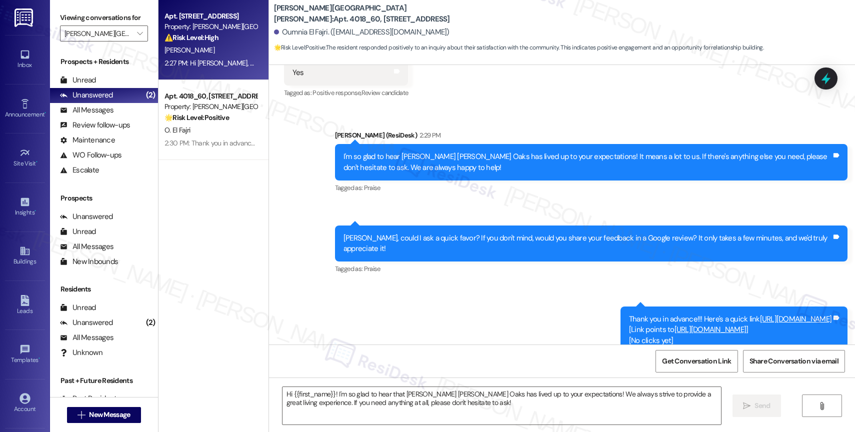
type textarea "Fetching suggested responses. Please feel free to read through the conversation…"
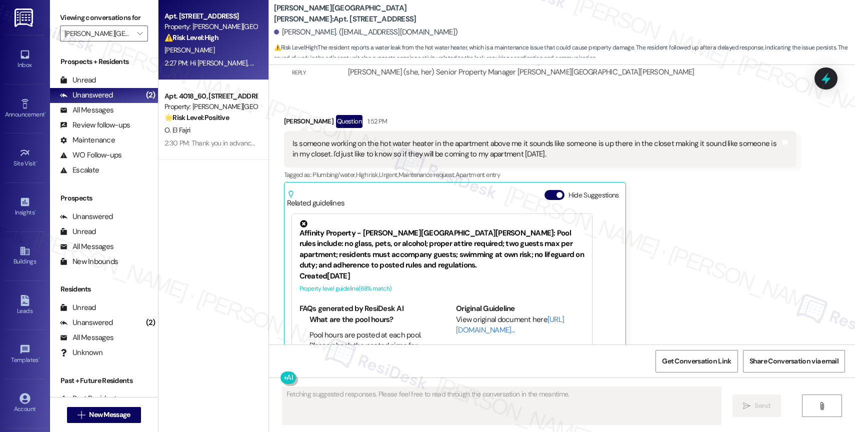
scroll to position [6148, 0]
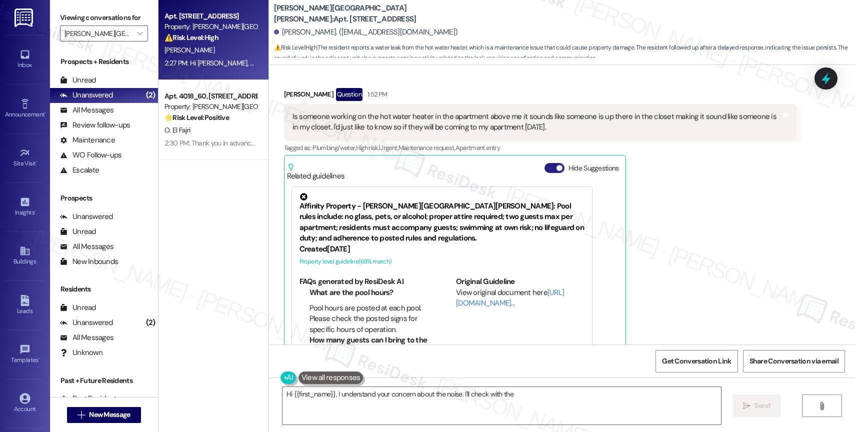
click at [545, 163] on button "Hide Suggestions" at bounding box center [554, 168] width 20 height 10
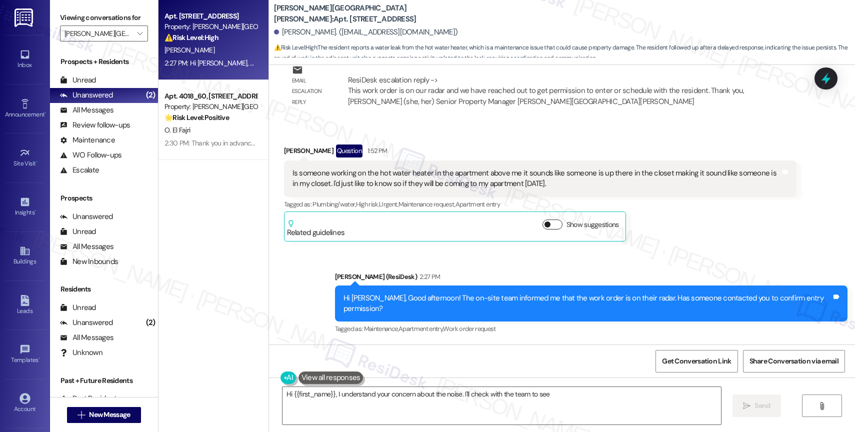
scroll to position [6060, 0]
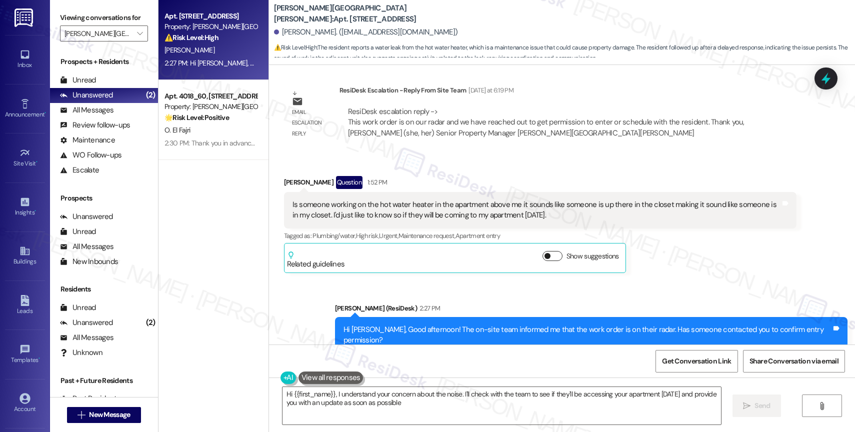
type textarea "Hi {{first_name}}, I understand your concern about the noise. I'll check with t…"
click at [137, 40] on button "" at bounding box center [140, 33] width 16 height 16
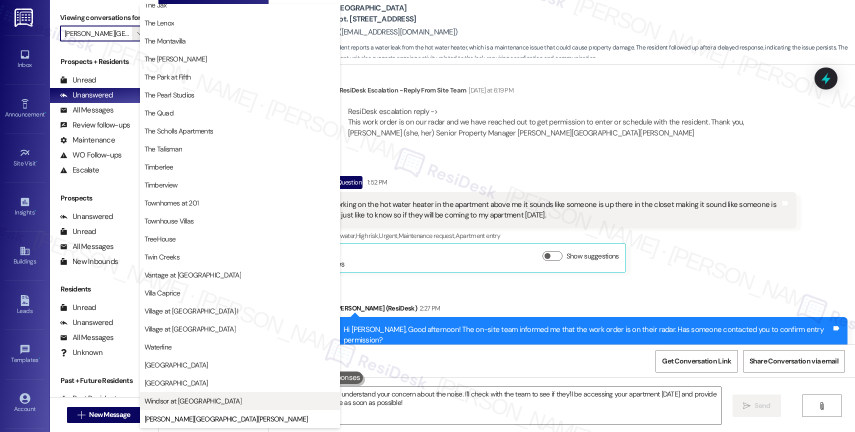
scroll to position [1824, 0]
click at [209, 406] on button "Windsor at Amberglen" at bounding box center [240, 401] width 200 height 18
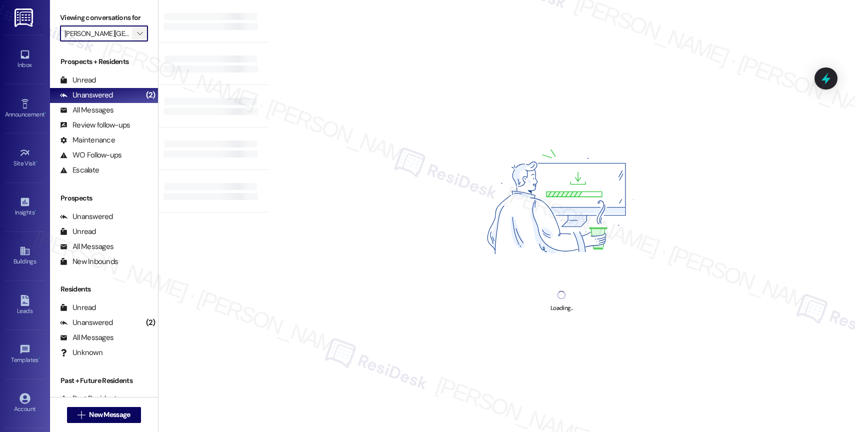
type input "Windsor at Amberglen"
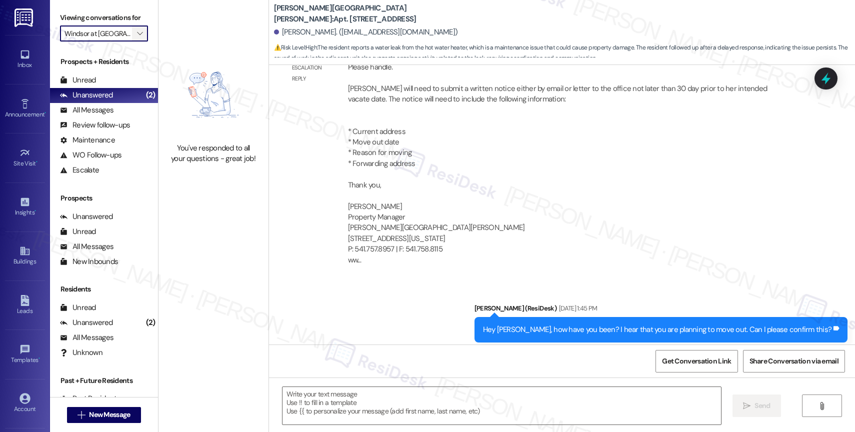
type textarea "Fetching suggested responses. Please feel free to read through the conversation…"
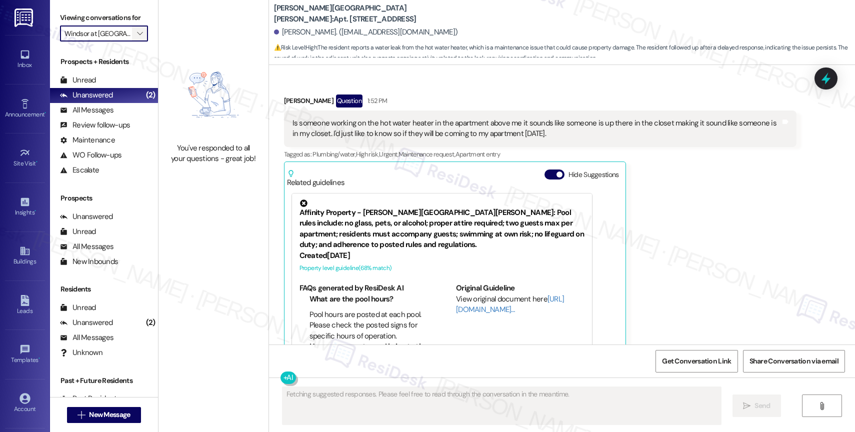
scroll to position [6148, 0]
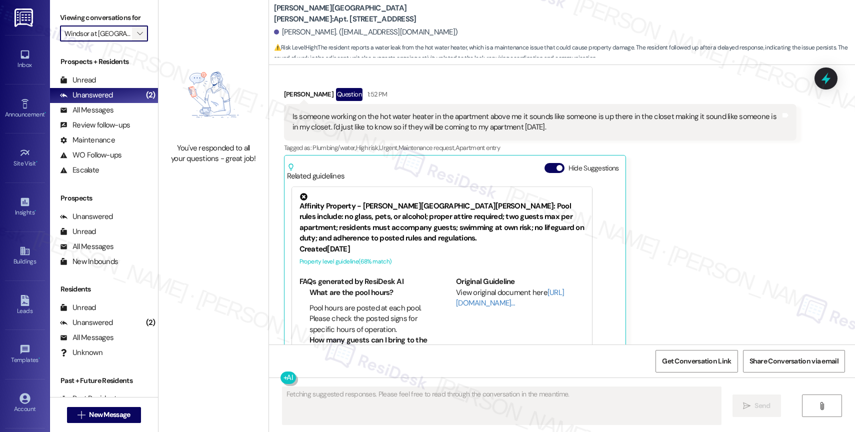
click at [137, 37] on icon "" at bounding box center [139, 33] width 5 height 8
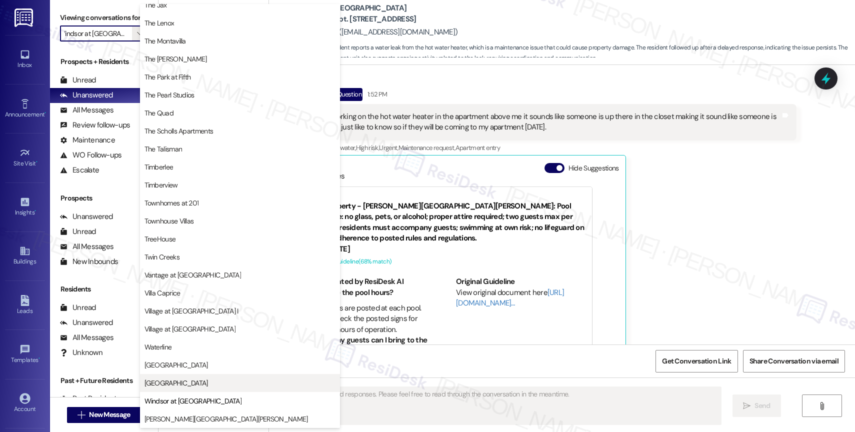
scroll to position [1804, 0]
click at [198, 376] on button "Willow Tree Place" at bounding box center [240, 383] width 200 height 18
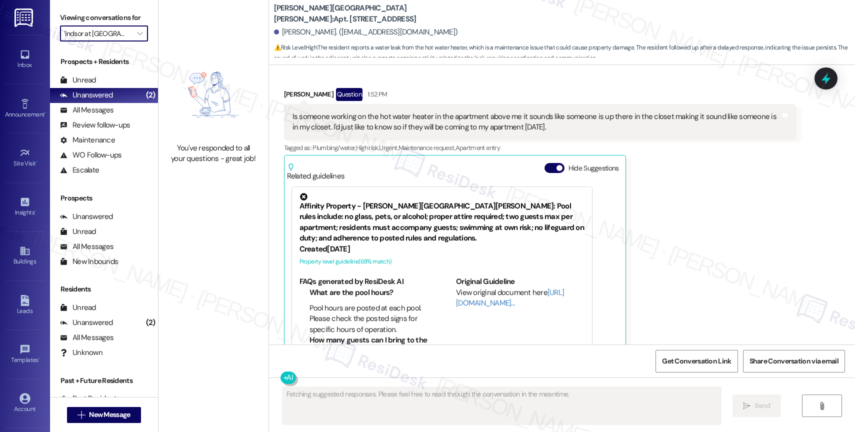
type input "Willow Tree Place"
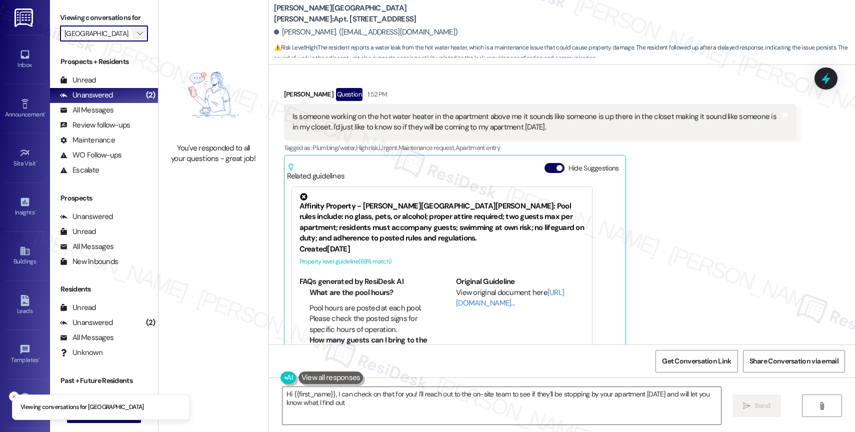
type textarea "Hi {{first_name}}, I can check on that for you! I'll reach out to the on-site t…"
click at [544, 163] on button "Hide Suggestions" at bounding box center [554, 168] width 20 height 10
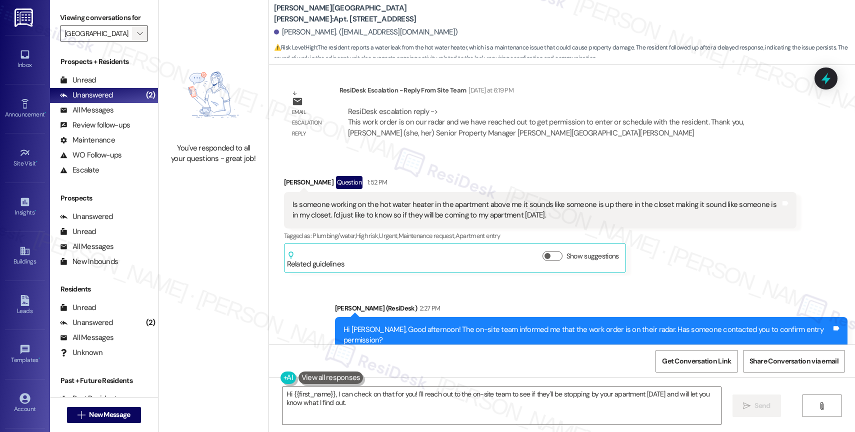
click at [135, 41] on span "" at bounding box center [139, 33] width 9 height 16
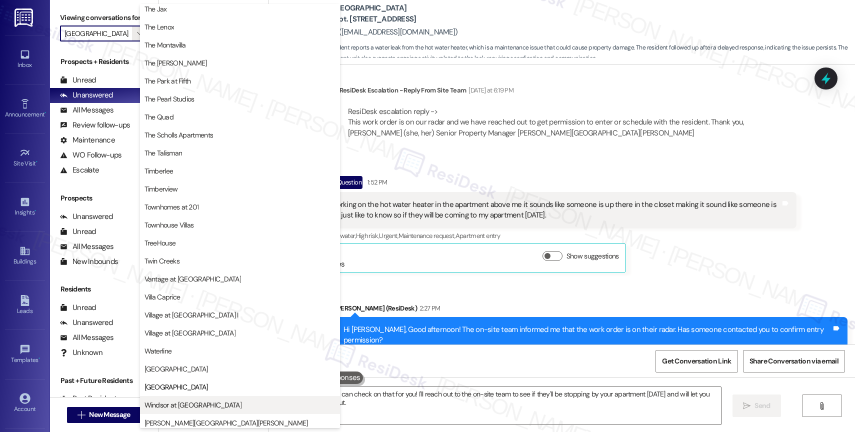
scroll to position [1804, 0]
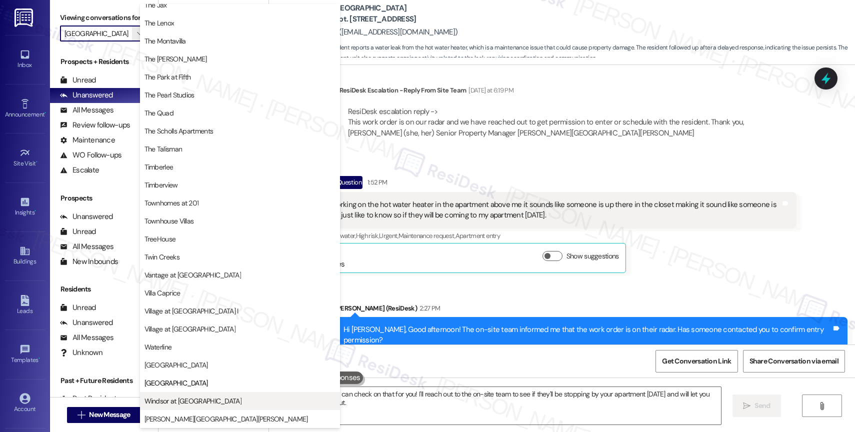
click at [225, 403] on span "Windsor at Amberglen" at bounding box center [239, 401] width 191 height 10
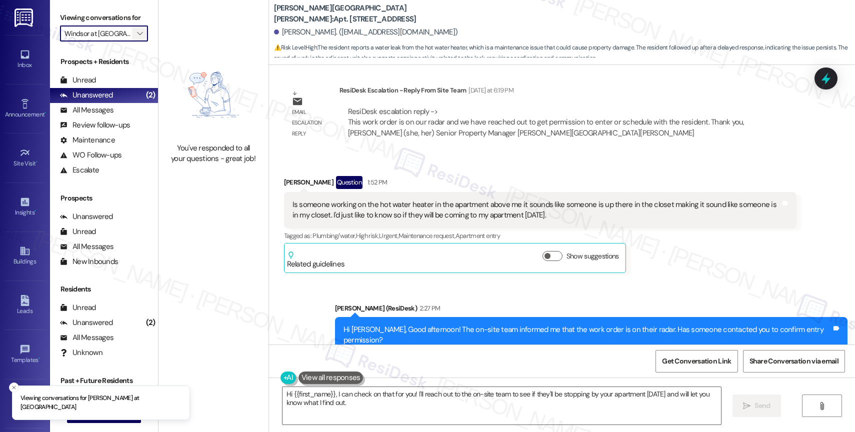
click at [135, 41] on span "" at bounding box center [139, 33] width 9 height 16
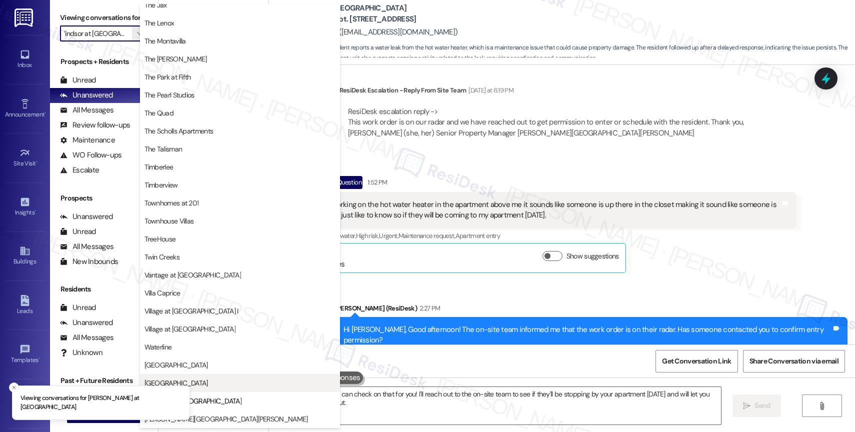
scroll to position [1800, 0]
click at [203, 380] on span "Willow Tree Place" at bounding box center [239, 383] width 191 height 10
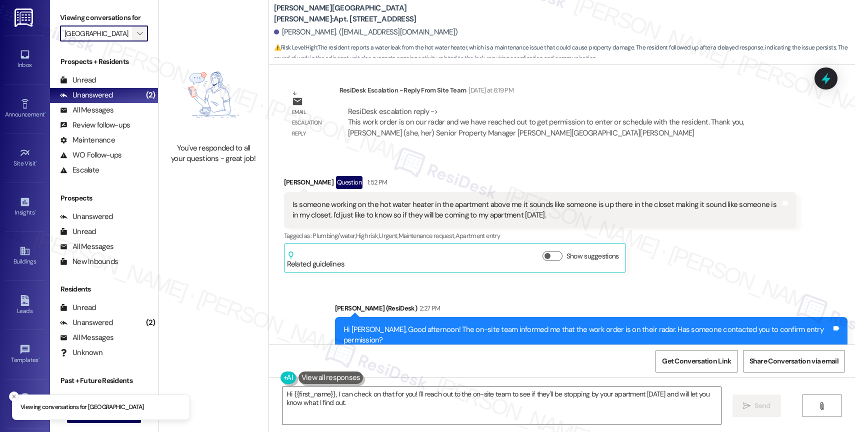
click at [137, 37] on icon "" at bounding box center [139, 33] width 5 height 8
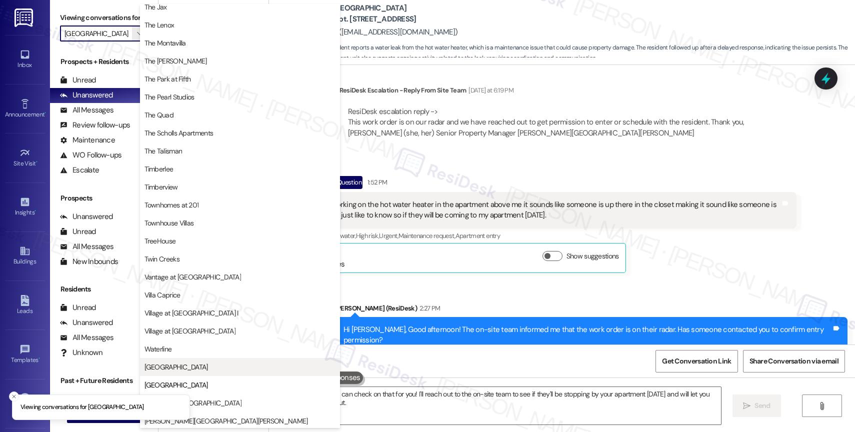
scroll to position [1798, 0]
click at [211, 364] on span "West End" at bounding box center [239, 365] width 191 height 10
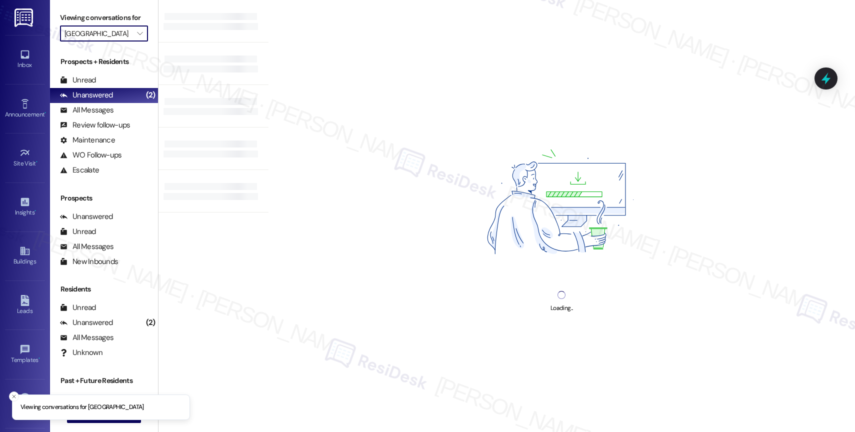
type input "West End"
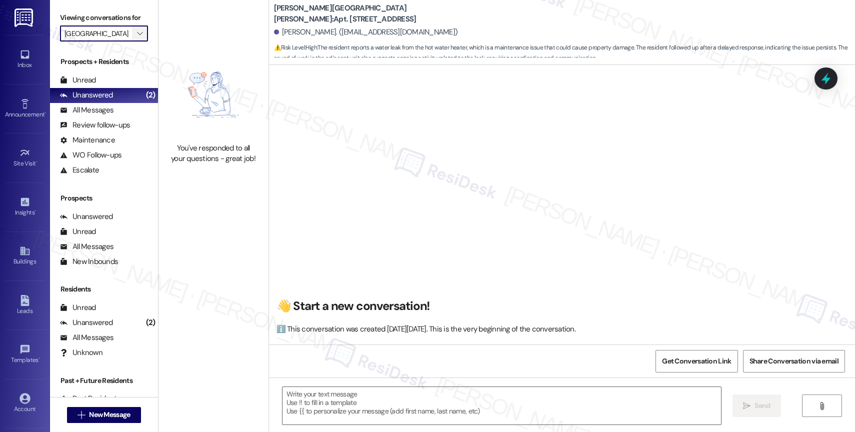
click at [137, 37] on icon "" at bounding box center [139, 33] width 5 height 8
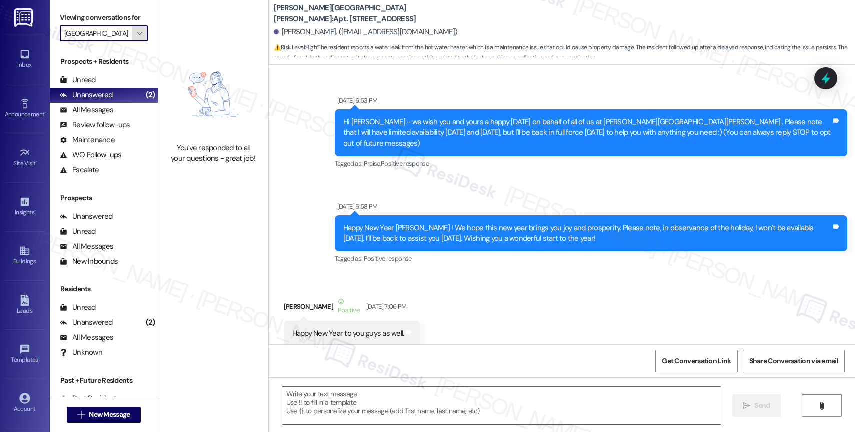
type textarea "Fetching suggested responses. Please feel free to read through the conversation…"
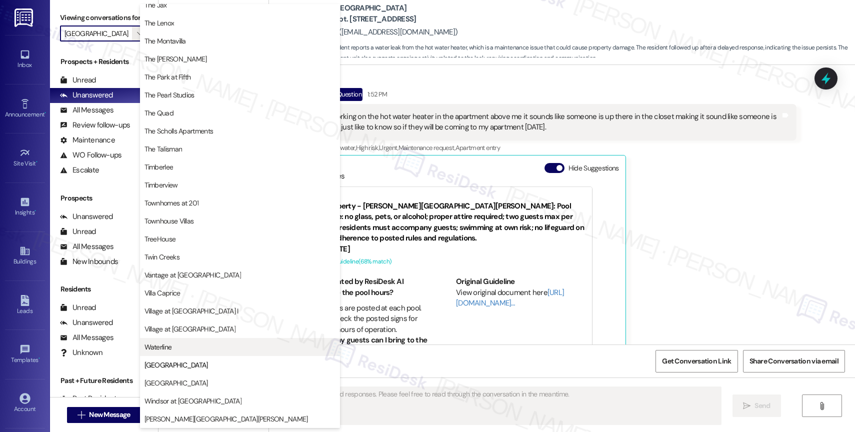
scroll to position [1820, 0]
click at [180, 349] on span "Waterline" at bounding box center [239, 347] width 191 height 10
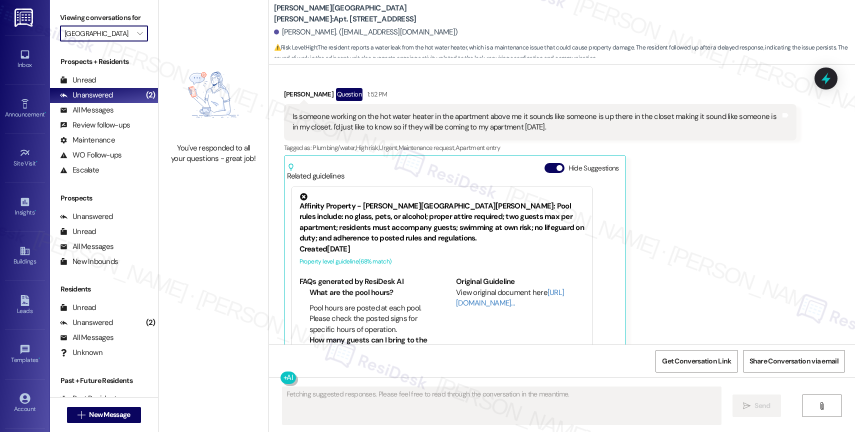
type input "Waterline"
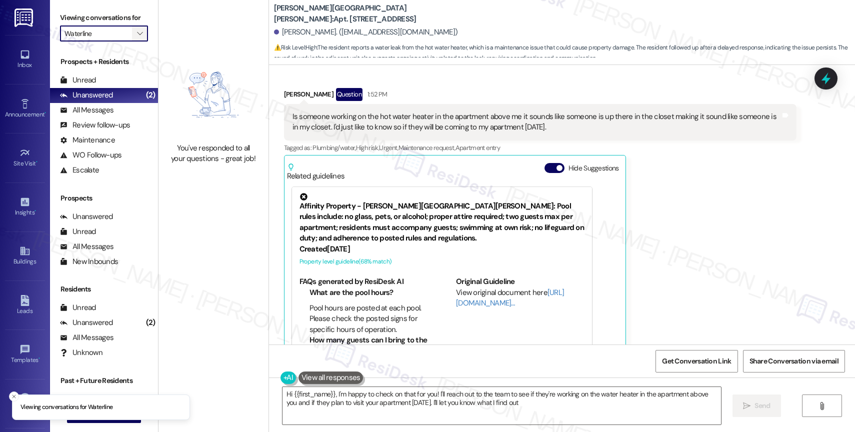
type textarea "Hi {{first_name}}, I'm happy to check on that for you! I'll reach out to the te…"
click at [135, 41] on span "" at bounding box center [139, 33] width 9 height 16
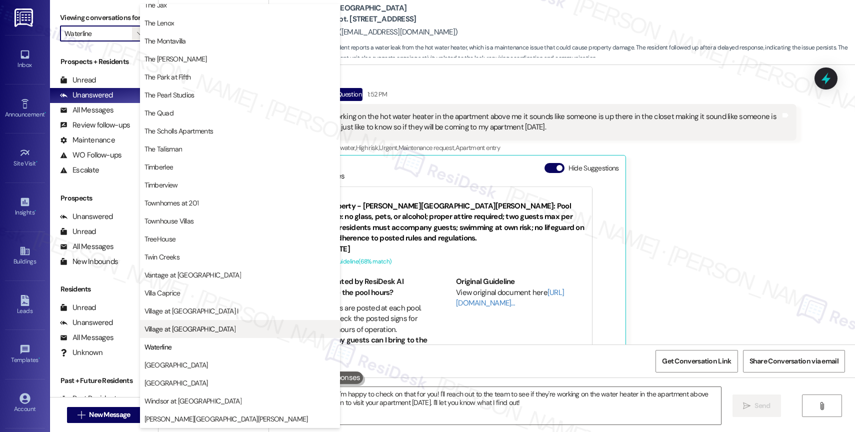
scroll to position [1821, 0]
click at [203, 331] on span "Village at Sunrise" at bounding box center [239, 329] width 191 height 10
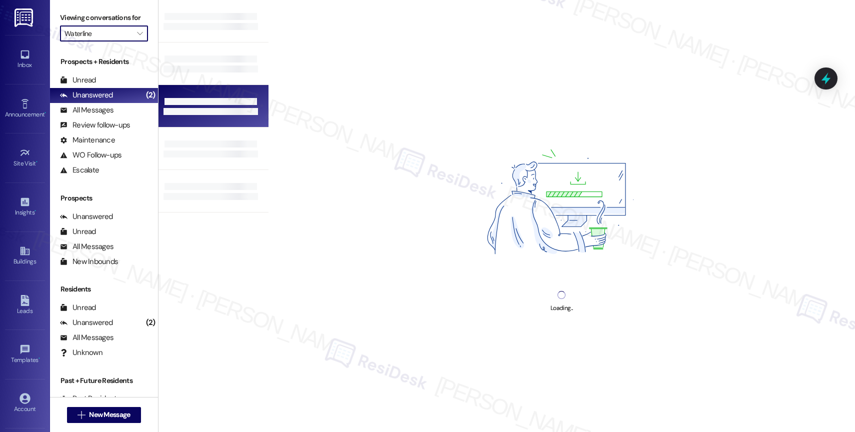
type input "Village at Sunrise"
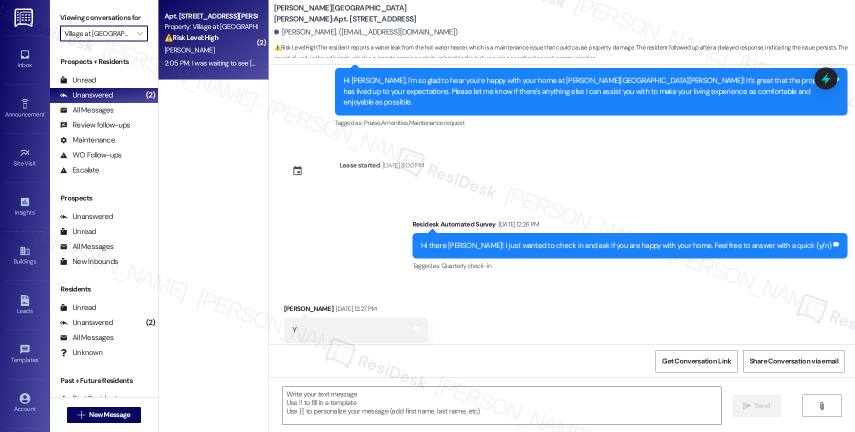
type textarea "Fetching suggested responses. Please feel free to read through the conversation…"
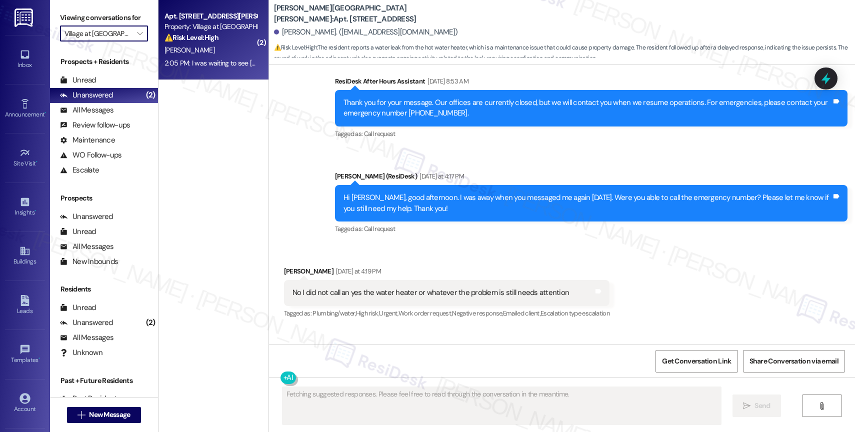
scroll to position [6148, 0]
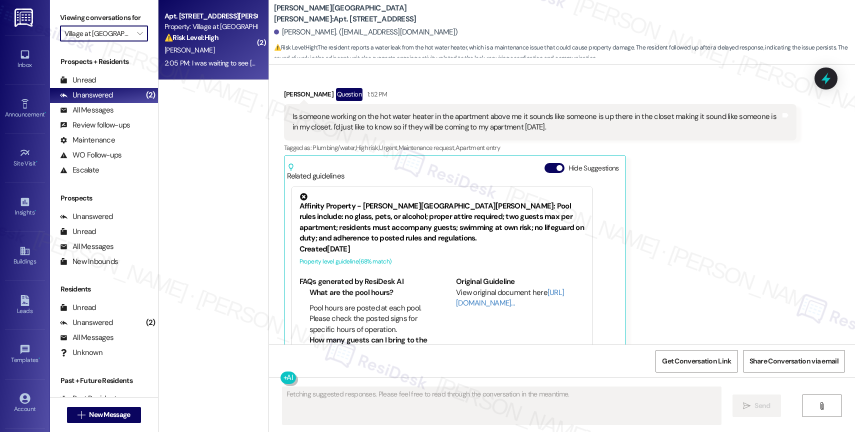
click at [215, 39] on div "⚠️ Risk Level: High The resident is expressing concern about a late payment and…" at bounding box center [210, 37] width 92 height 10
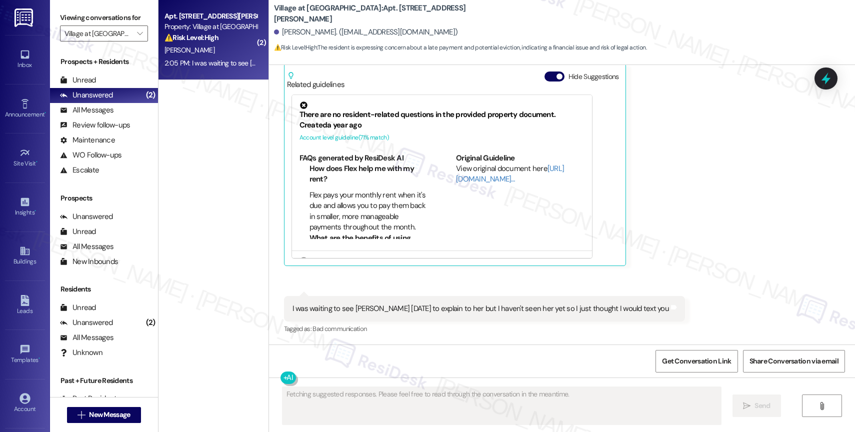
scroll to position [3632, 0]
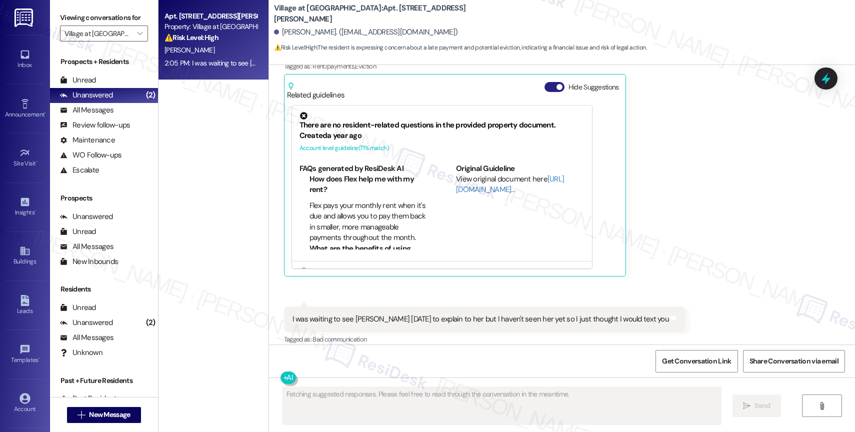
click at [556, 84] on span "button" at bounding box center [559, 87] width 6 height 6
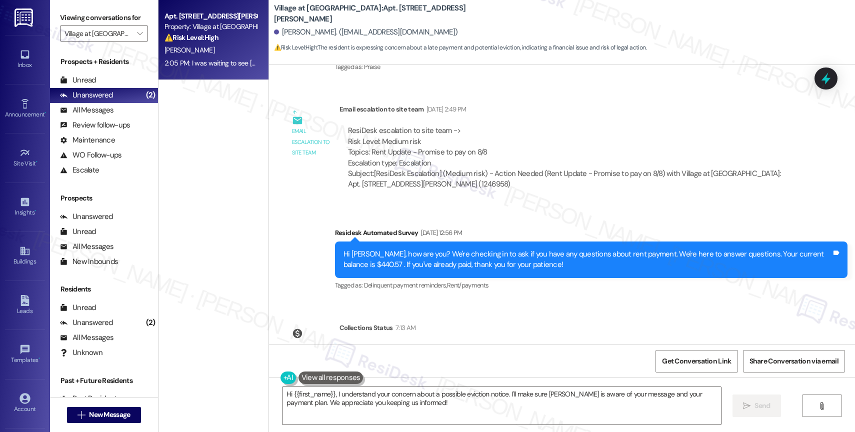
scroll to position [3229, 0]
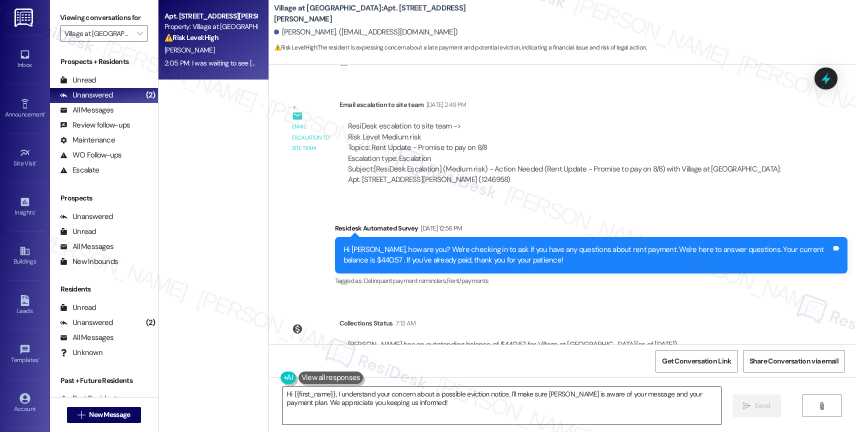
click at [385, 407] on textarea "Hi {{first_name}}, I understand your concern about a possible eviction notice. …" at bounding box center [501, 405] width 438 height 37
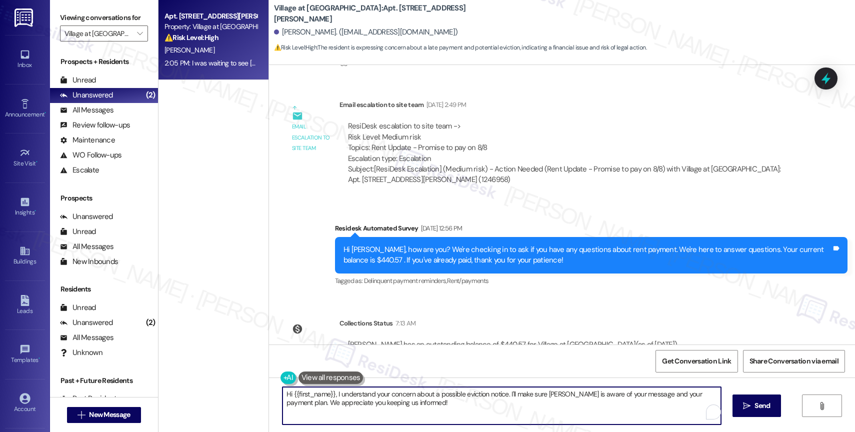
click at [385, 407] on textarea "Hi {{first_name}}, I understand your concern about a possible eviction notice. …" at bounding box center [501, 405] width 438 height 37
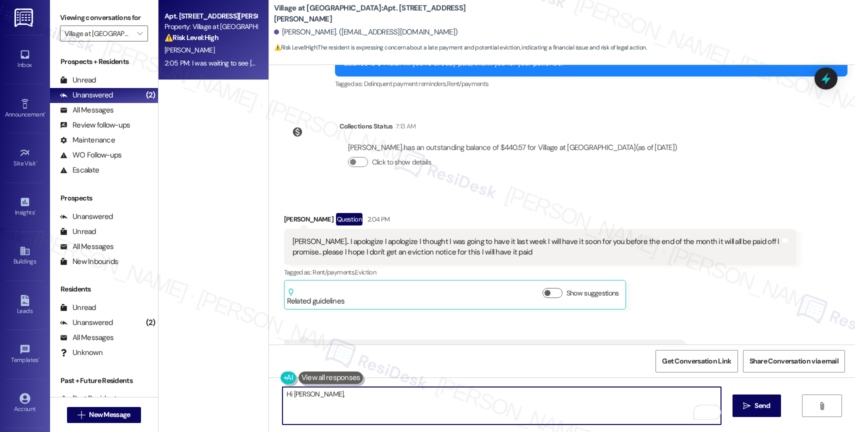
scroll to position [3453, 0]
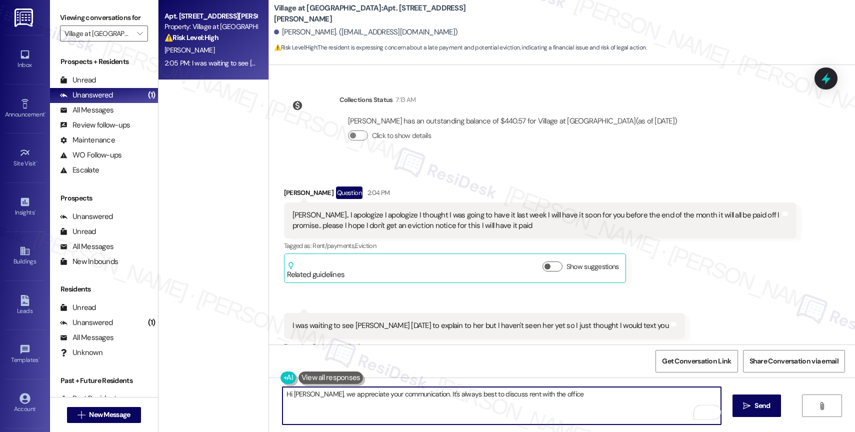
click at [491, 392] on textarea "Hi Andrea, we appreciate your communication. It's always best to discuss rent w…" at bounding box center [501, 405] width 438 height 37
click at [581, 396] on textarea "Hi Andrea, we appreciate your communication. It's always best to discuss rent w…" at bounding box center [501, 405] width 438 height 37
click at [316, 395] on textarea "Hi Andrea, we appreciate your communication. It's always best to discuss rent w…" at bounding box center [501, 405] width 438 height 37
click at [408, 393] on textarea "Hi Andrea, I appreciate your communication. It's always best to discuss rent wi…" at bounding box center [501, 405] width 438 height 37
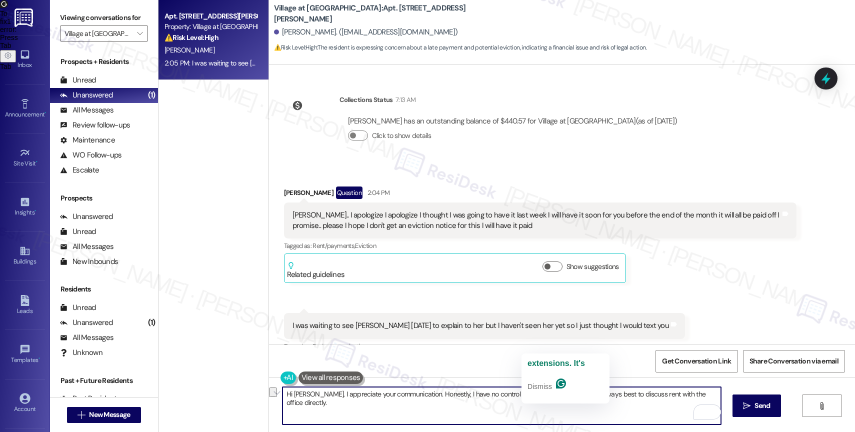
drag, startPoint x: 408, startPoint y: 393, endPoint x: 555, endPoint y: 393, distance: 147.0
click at [555, 393] on textarea "Hi Andrea, I appreciate your communication. Honestly, I have no control over pa…" at bounding box center [501, 405] width 438 height 37
click at [715, 395] on textarea "Hi Andrea, I appreciate your communication. The site team handles anything abou…" at bounding box center [501, 405] width 438 height 37
drag, startPoint x: 617, startPoint y: 393, endPoint x: 732, endPoint y: 390, distance: 115.0
click at [732, 390] on div "Hi Andrea, I appreciate your communication. The site team handles anything abou…" at bounding box center [562, 414] width 586 height 75
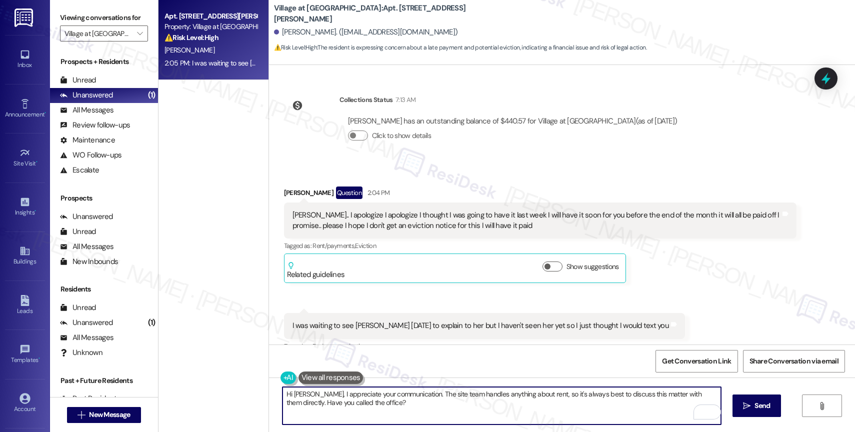
click at [520, 393] on textarea "Hi Andrea, I appreciate your communication. The site team handles anything abou…" at bounding box center [501, 405] width 438 height 37
click at [536, 412] on textarea "Hi Andrea, I appreciate your communication. The site team handles anything abou…" at bounding box center [501, 405] width 438 height 37
type textarea "Hi Andrea, I appreciate your communication. The site team handles anything abou…"
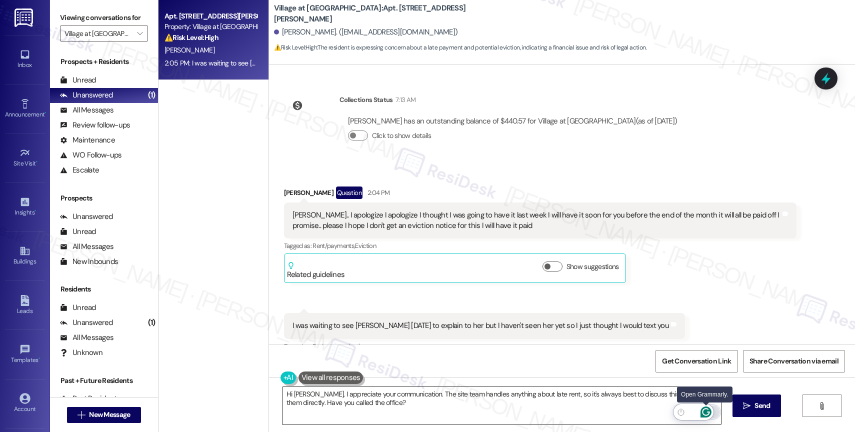
click at [705, 411] on icon "Open Grammarly. 0 Suggestions." at bounding box center [705, 411] width 11 height 11
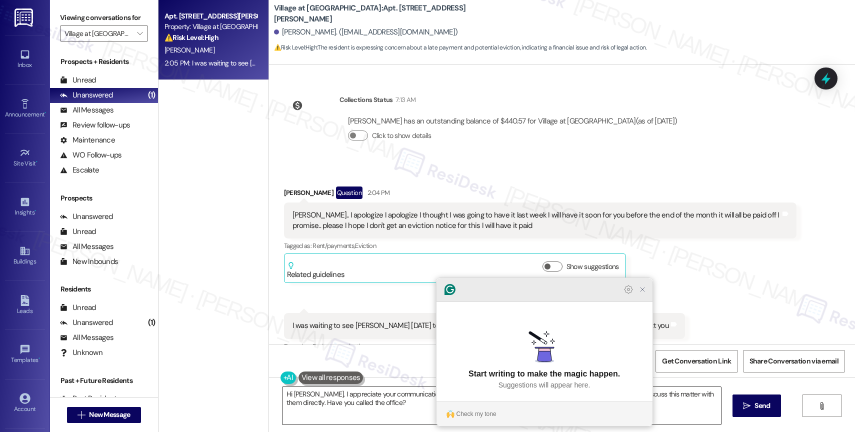
click at [642, 291] on icon "Close Grammarly Assistant" at bounding box center [642, 289] width 4 height 4
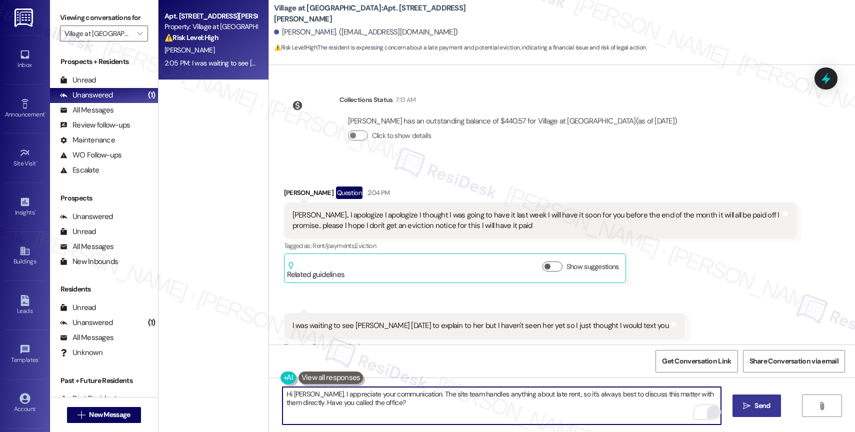
click at [750, 410] on span " Send" at bounding box center [756, 405] width 31 height 10
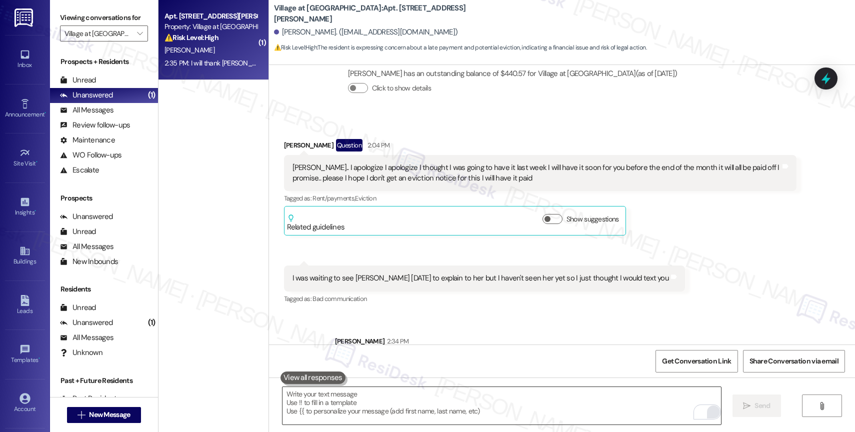
scroll to position [3493, 0]
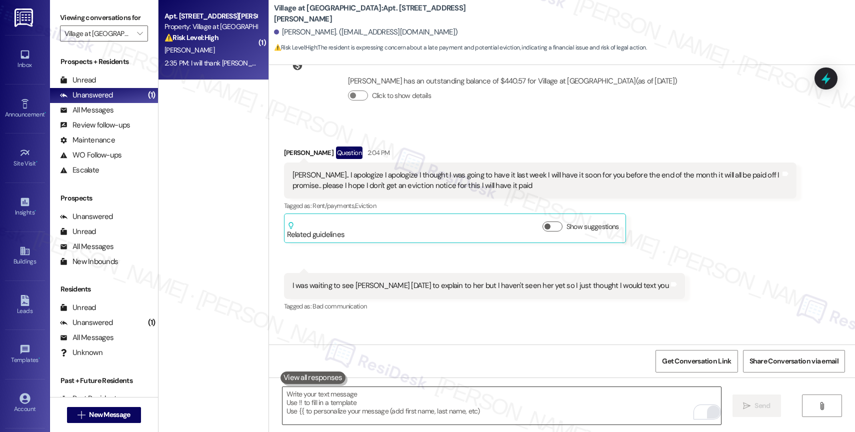
click at [374, 402] on textarea "To enrich screen reader interactions, please activate Accessibility in Grammarl…" at bounding box center [501, 405] width 438 height 37
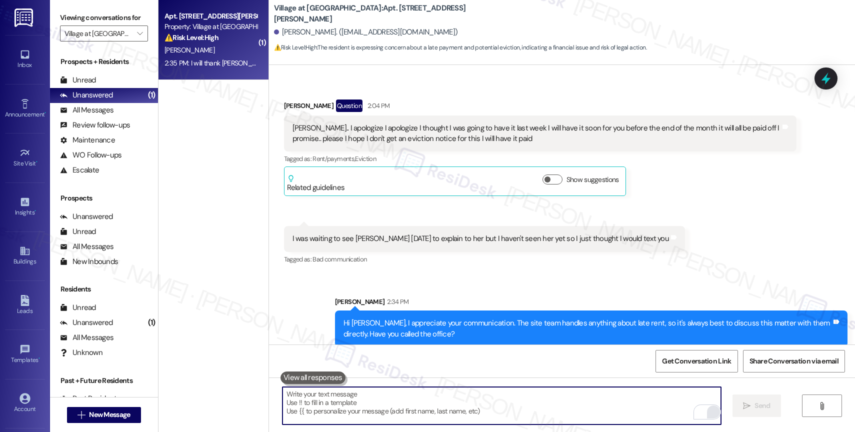
scroll to position [3610, 0]
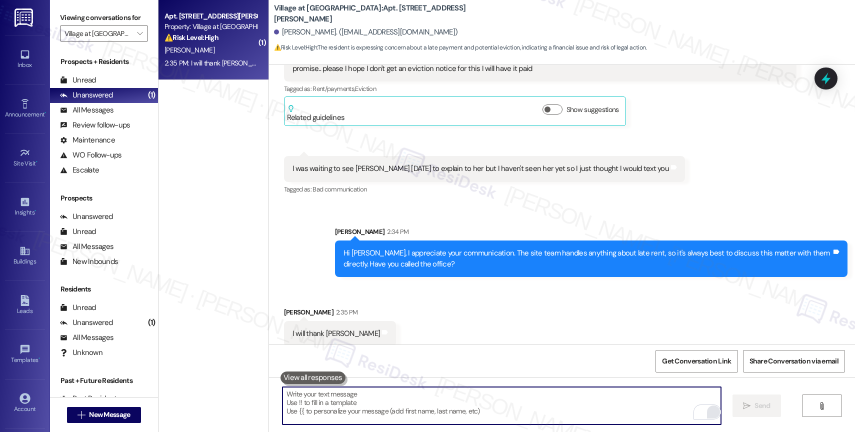
click at [344, 406] on textarea "To enrich screen reader interactions, please activate Accessibility in Grammarl…" at bounding box center [501, 405] width 438 height 37
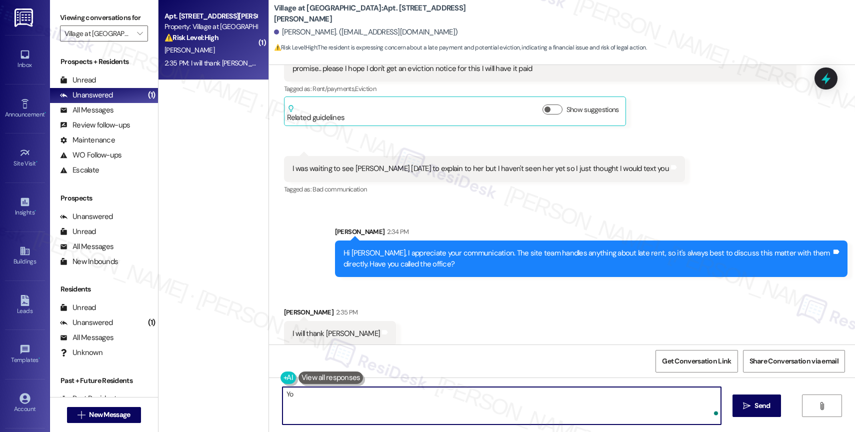
type textarea "Y"
paste textarea "Feel free to let us know if you have other questions or concerns so we can assi…"
click at [370, 395] on textarea "I appreciate your understanding. Feel free to let us know if you have other que…" at bounding box center [501, 405] width 438 height 37
drag, startPoint x: 313, startPoint y: 394, endPoint x: 251, endPoint y: 390, distance: 62.6
click at [252, 390] on div "( 1 ) Apt. 12303, 12301 SE Hubbard Road Property: Village at Sunrise ⚠️ Risk Le…" at bounding box center [506, 216] width 696 height 432
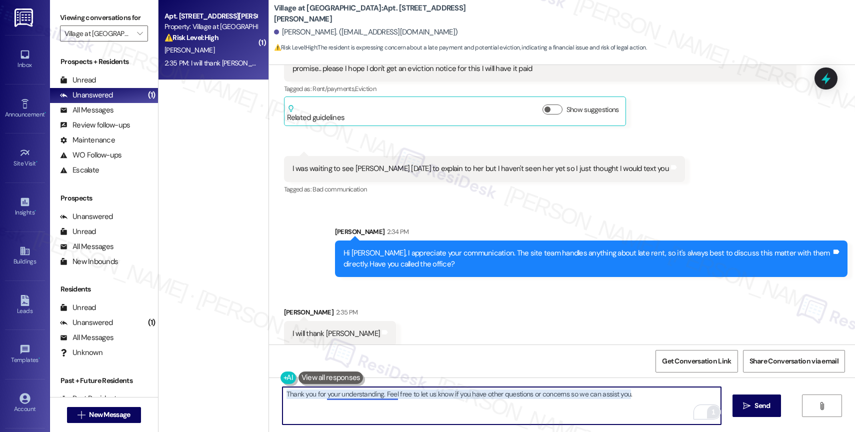
click at [332, 394] on textarea "Thank you for your understanding. Feel free to let us know if you have other qu…" at bounding box center [501, 405] width 438 height 37
click at [360, 394] on textarea "Thank you for understanding. Feel free to let us know if you have other questio…" at bounding box center [501, 405] width 438 height 37
click at [645, 394] on textarea "Thank you for understanding, Andrea. Feel free to let us know if you have other…" at bounding box center [501, 405] width 438 height 37
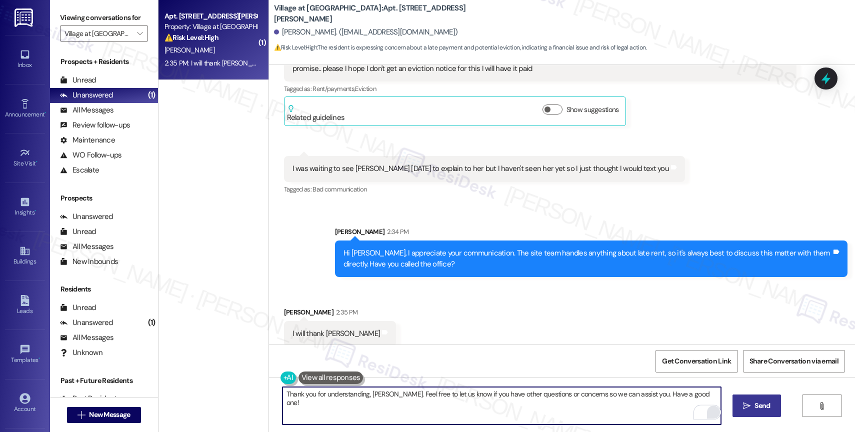
type textarea "Thank you for understanding, Andrea. Feel free to let us know if you have other…"
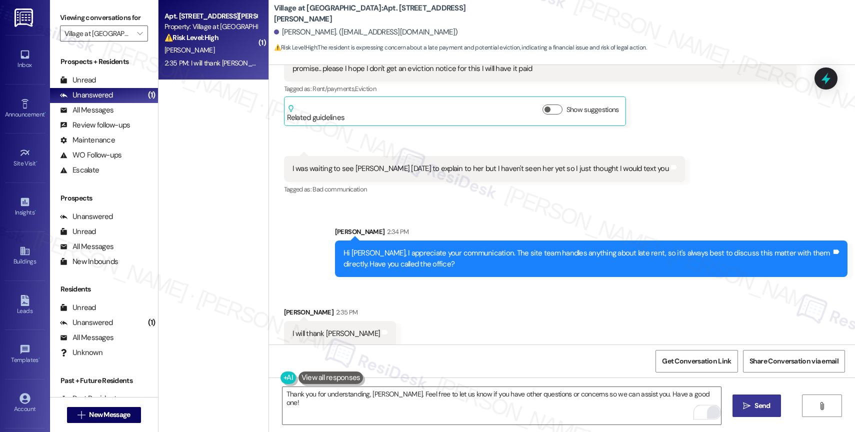
click at [741, 407] on span " Send" at bounding box center [756, 405] width 31 height 10
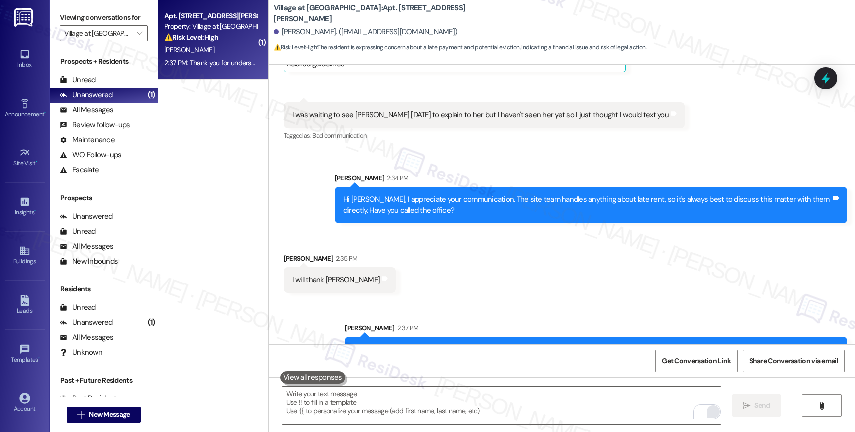
scroll to position [3679, 0]
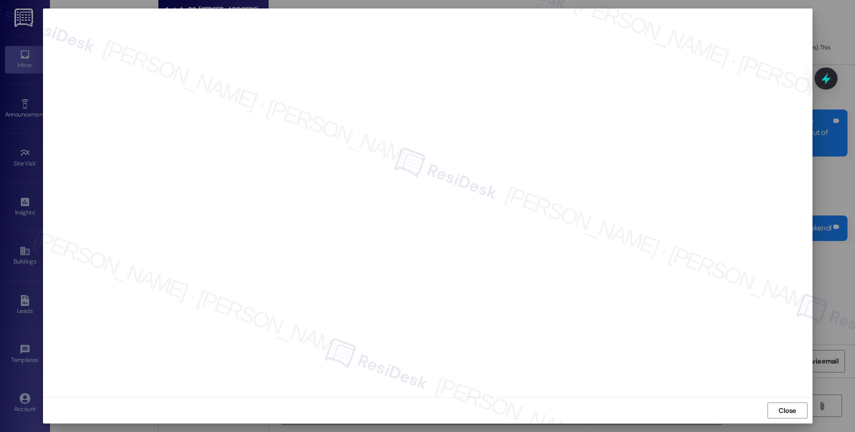
scroll to position [3138, 0]
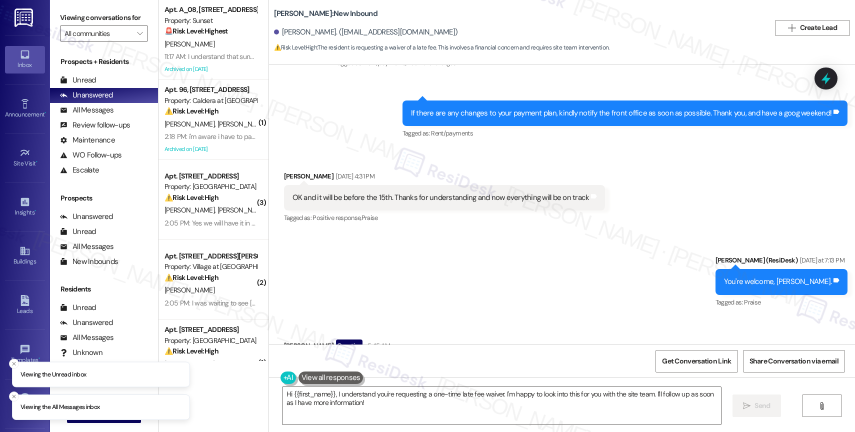
scroll to position [4009, 0]
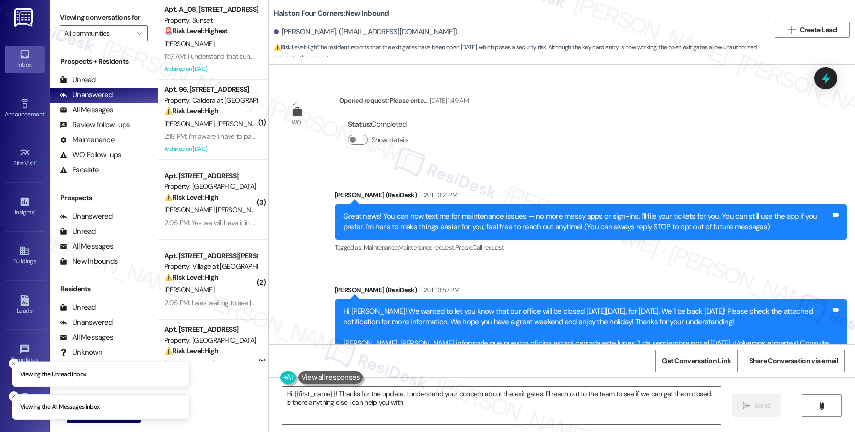
scroll to position [10648, 0]
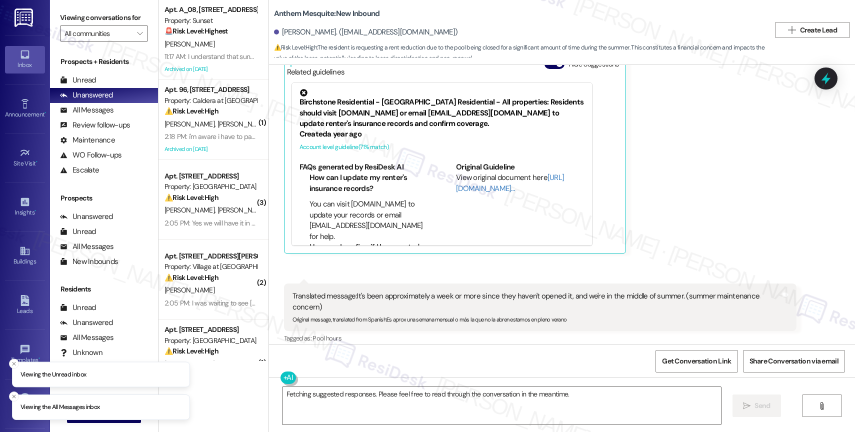
scroll to position [3922, 0]
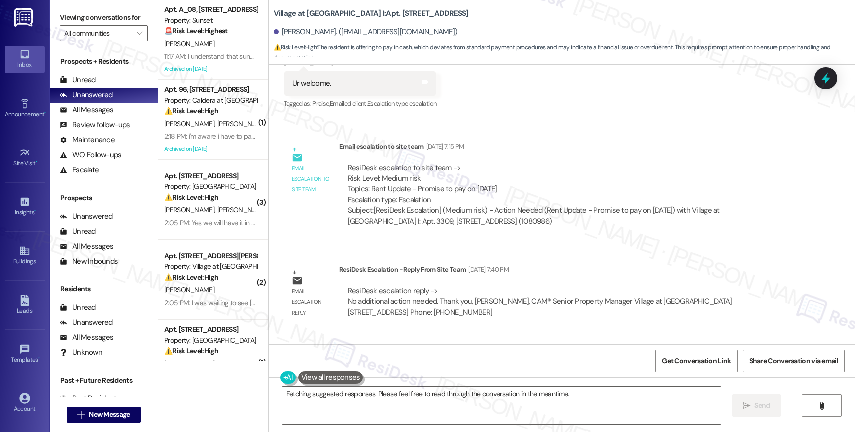
scroll to position [2297, 0]
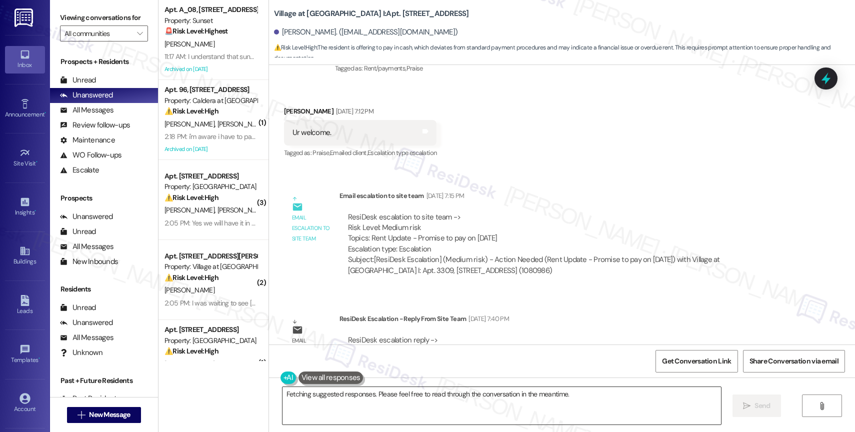
click at [328, 400] on textarea "Hi {{first_name}}! I'm happy to help. You can pay cash using PayNearMe at CVS, …" at bounding box center [501, 405] width 438 height 37
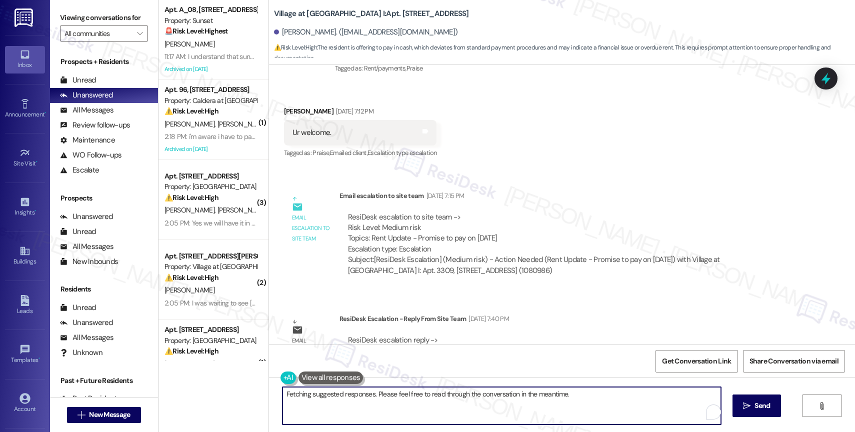
click at [328, 400] on textarea "Hi {{first_name}}! I'm happy to help. You can pay cash using PayNearMe at CVS, …" at bounding box center [501, 405] width 438 height 37
click at [301, 393] on textarea "Hi [PERSON_NAME], please get in touch with the office directly about your rent …" at bounding box center [501, 405] width 438 height 37
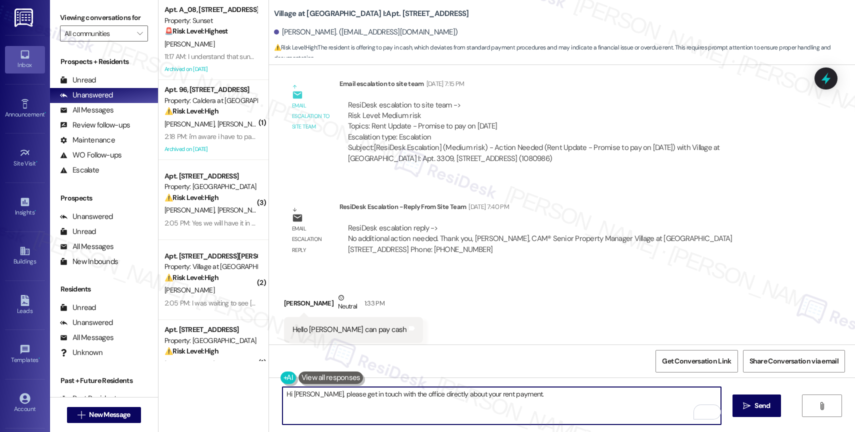
click at [510, 393] on textarea "Hi [PERSON_NAME], please get in touch with the office directly about your rent …" at bounding box center [501, 405] width 438 height 37
click at [301, 395] on textarea "Hi [PERSON_NAME], please get in touch with the office directly about your rent …" at bounding box center [501, 405] width 438 height 37
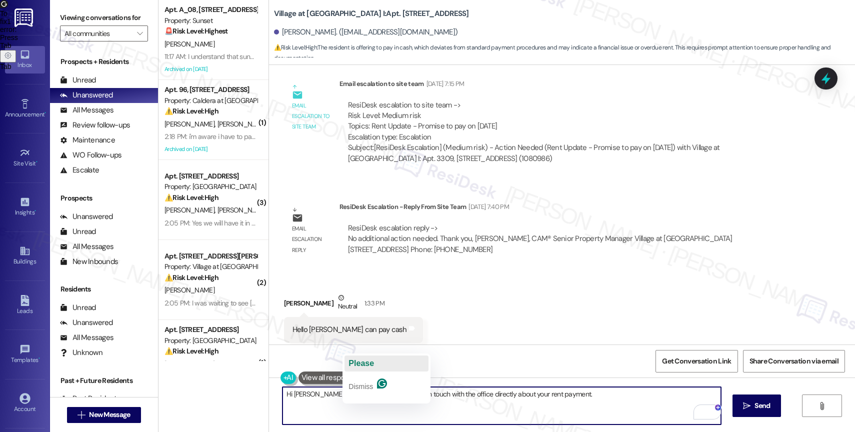
click at [366, 360] on span "Please" at bounding box center [360, 363] width 25 height 8
click at [571, 397] on textarea "Hi [PERSON_NAME], good afternoon! Please get in touch with the office directly …" at bounding box center [501, 405] width 438 height 37
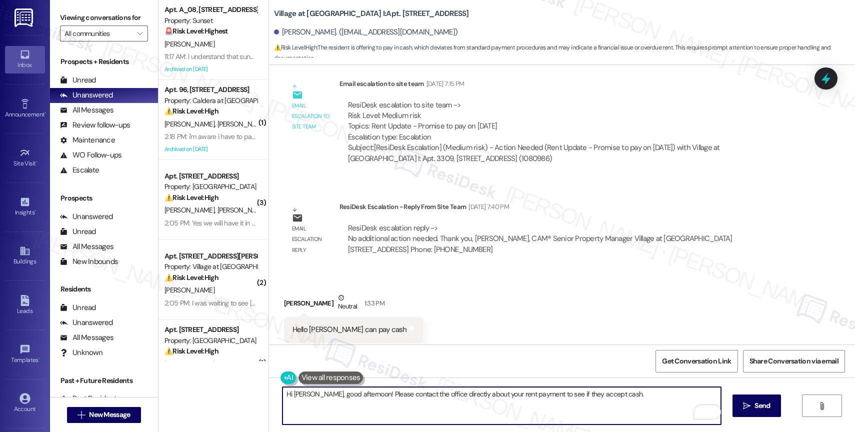
click at [634, 395] on textarea "Hi [PERSON_NAME], good afternoon! Please contact the office directly about your…" at bounding box center [501, 405] width 438 height 37
paste textarea "If anything else comes up or you have more questions, feel free to reach out an…"
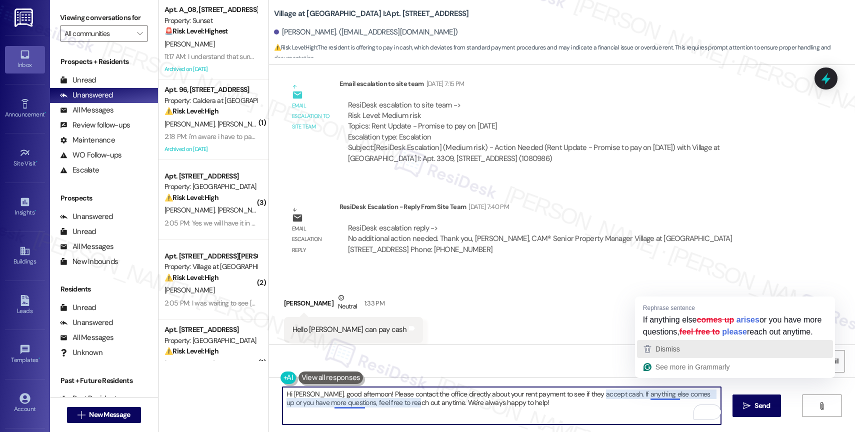
click at [692, 356] on div "Dismiss" at bounding box center [734, 348] width 187 height 15
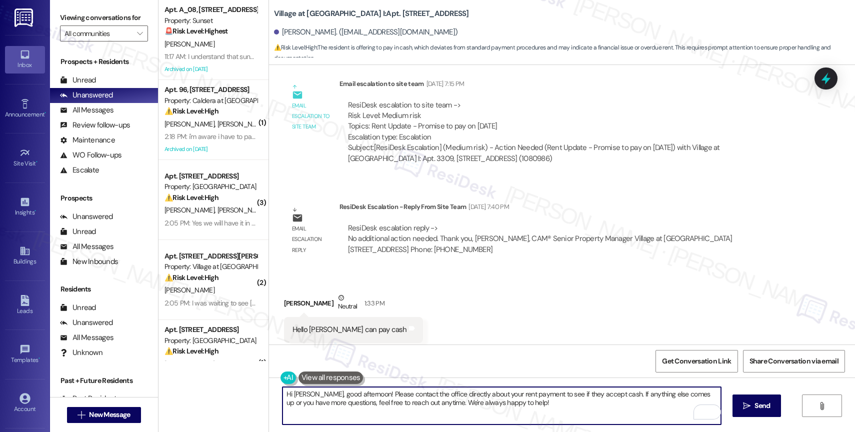
drag, startPoint x: 416, startPoint y: 400, endPoint x: 555, endPoint y: 404, distance: 139.0
click at [555, 404] on textarea "Hi [PERSON_NAME], good afternoon! Please contact the office directly about your…" at bounding box center [501, 405] width 438 height 37
type textarea "Hi [PERSON_NAME], good afternoon! Please contact the office directly about your…"
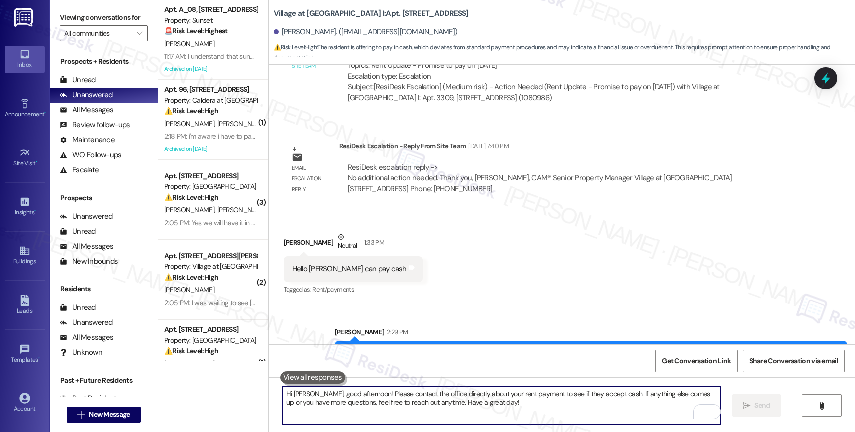
scroll to position [2489, 0]
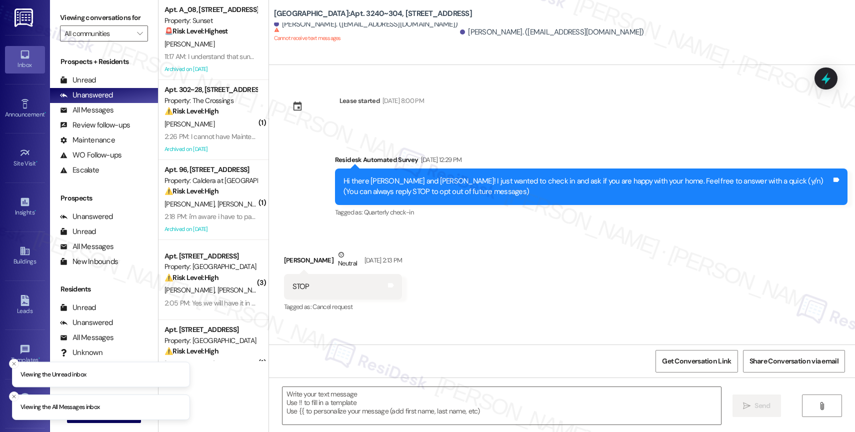
scroll to position [132, 0]
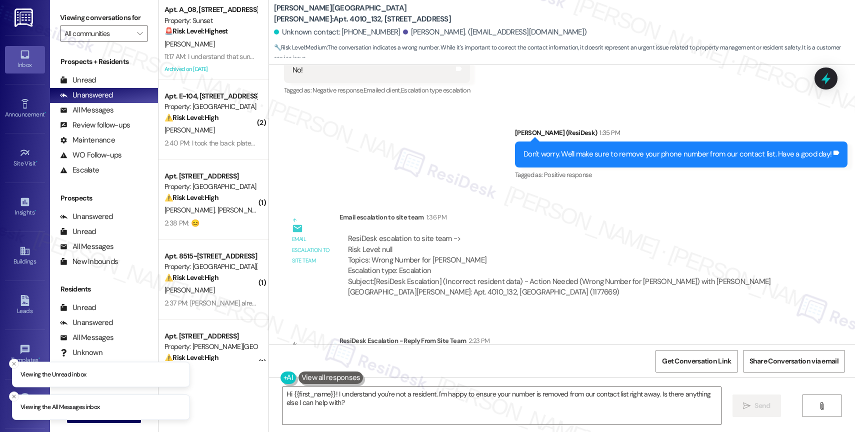
scroll to position [1556, 0]
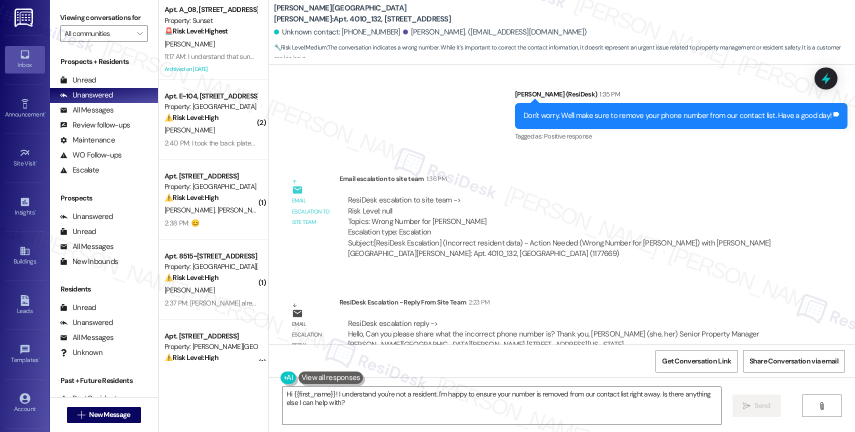
click at [351, 86] on div "Sent via SMS Sarah (ResiDesk) 1:35 PM Don't worry. We'll make sure to remove yo…" at bounding box center [562, 108] width 586 height 84
copy div "15412241490"
click at [379, 95] on div "Sent via SMS Sarah (ResiDesk) 1:35 PM Don't worry. We'll make sure to remove yo…" at bounding box center [562, 108] width 586 height 84
drag, startPoint x: 336, startPoint y: 29, endPoint x: 380, endPoint y: 33, distance: 44.2
click at [380, 33] on div "Unknown contact: [PHONE_NUMBER]" at bounding box center [341, 32] width 134 height 10
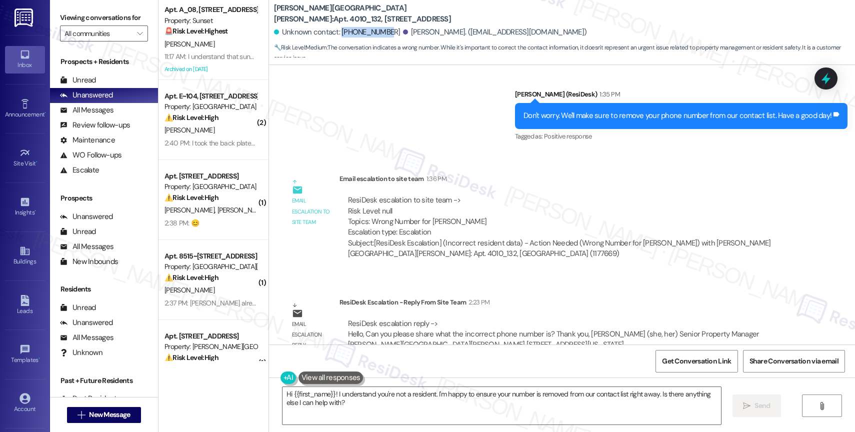
copy div "+15412241490"
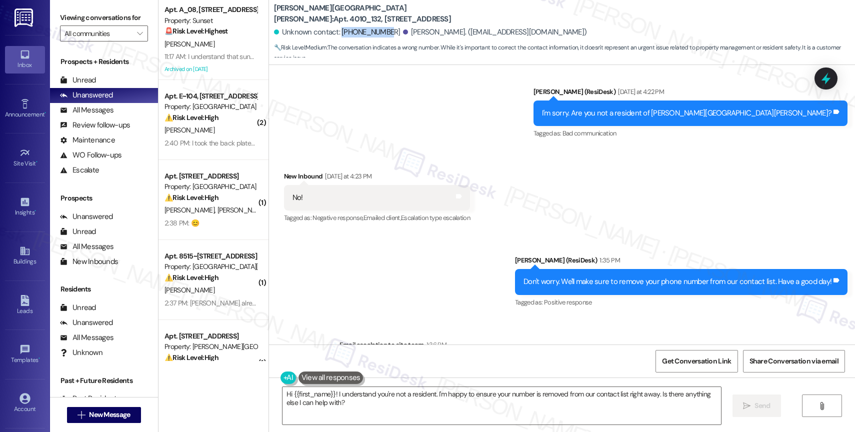
scroll to position [1271, 0]
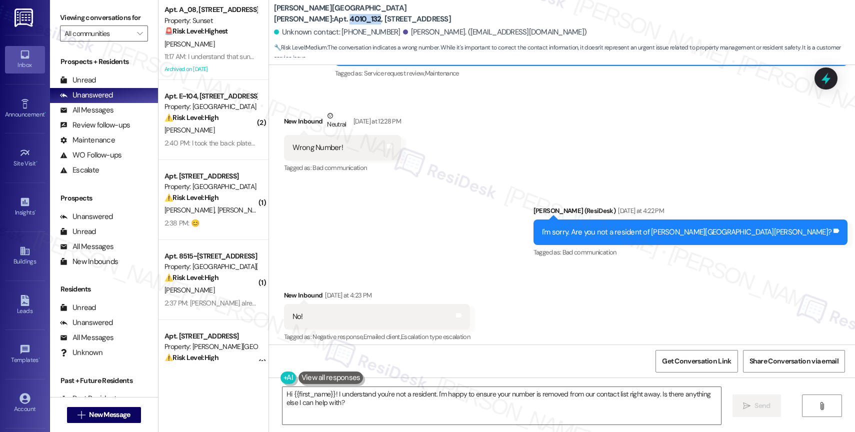
drag, startPoint x: 340, startPoint y: 10, endPoint x: 371, endPoint y: 11, distance: 31.0
click at [371, 11] on b "Witham Hill Oaks: Apt. 4010_132, 4275 NW Clubhouse Pl" at bounding box center [374, 13] width 200 height 21
copy b "4010_132"
click at [474, 152] on div "Received via SMS New Inbound Neutral Yesterday at 12:28 PM Wrong Number! Tags a…" at bounding box center [562, 135] width 586 height 95
click at [33, 264] on div "Buildings" at bounding box center [25, 261] width 50 height 10
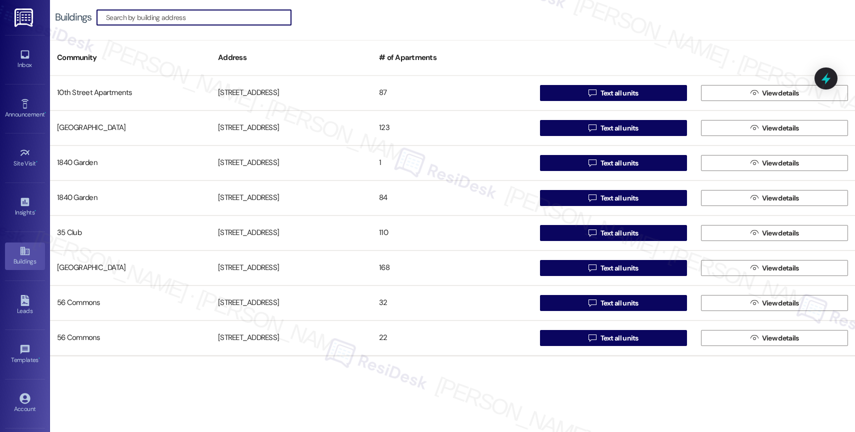
click at [161, 19] on input at bounding box center [198, 17] width 185 height 14
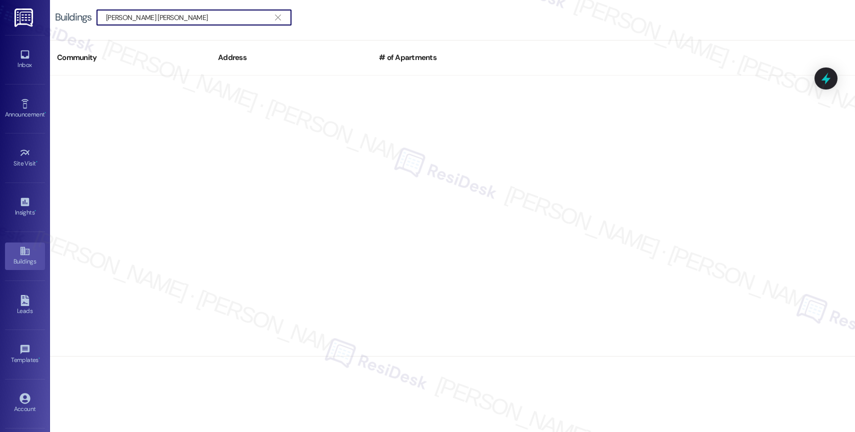
drag, startPoint x: 153, startPoint y: 18, endPoint x: 56, endPoint y: 13, distance: 97.1
click at [56, 13] on div "Buildings  witham hill " at bounding box center [178, 17] width 246 height 16
type input "w"
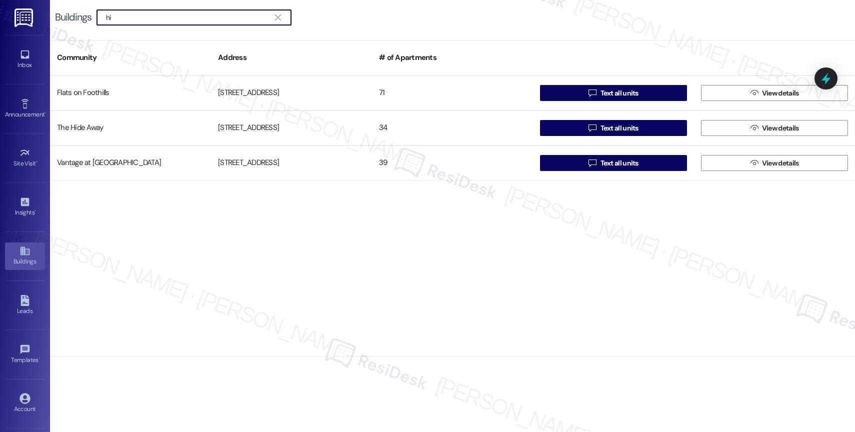
type input "h"
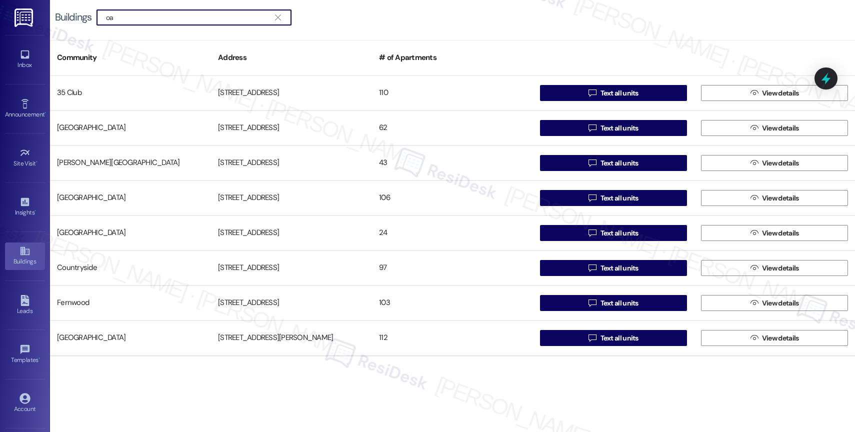
type input "o"
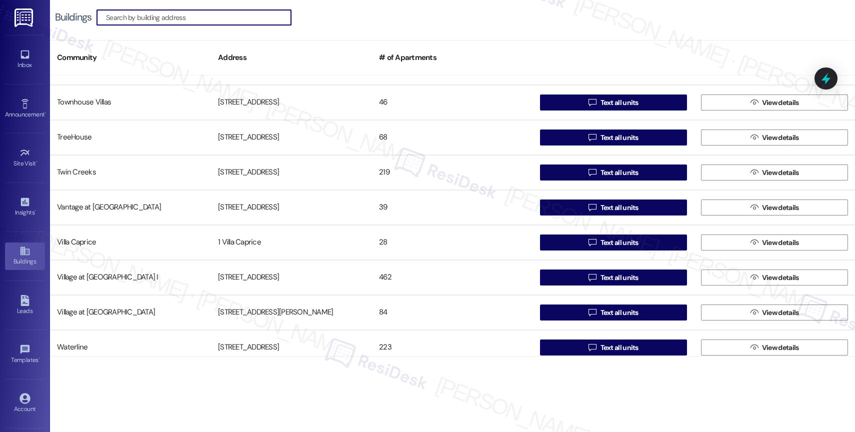
scroll to position [4023, 0]
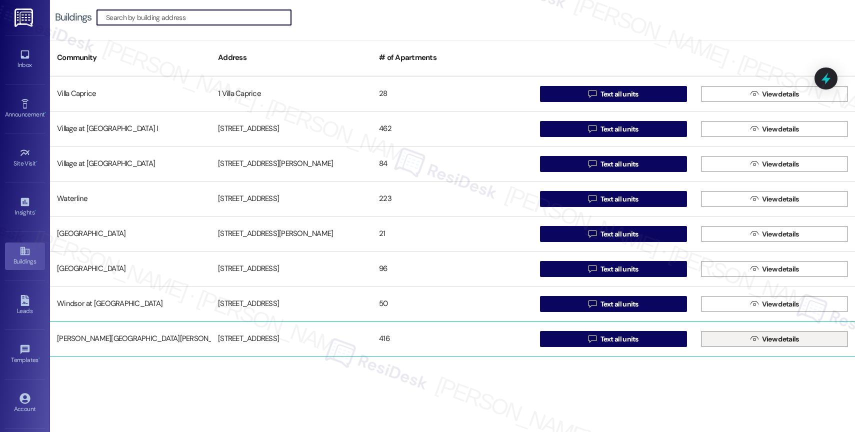
click at [754, 335] on span " View details" at bounding box center [774, 338] width 52 height 15
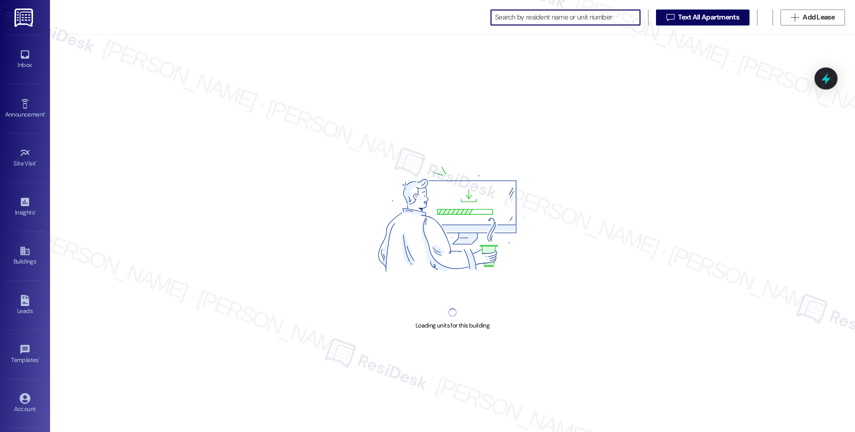
click at [533, 14] on input at bounding box center [567, 17] width 145 height 14
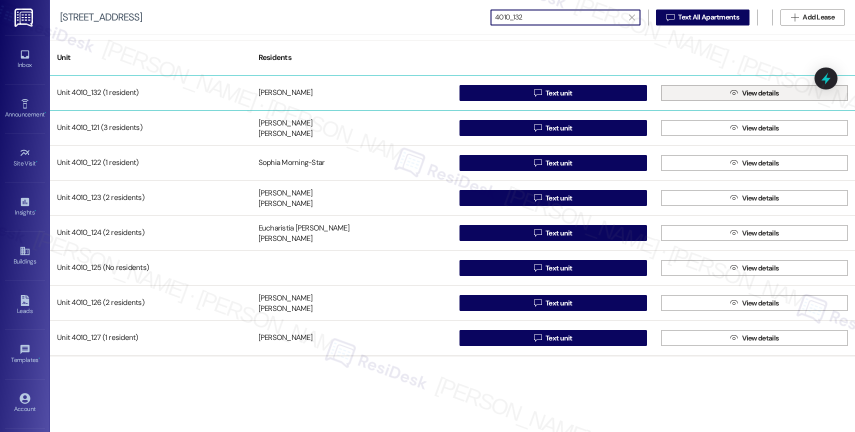
type input "4010_132"
click at [770, 91] on span "View details" at bounding box center [760, 93] width 37 height 10
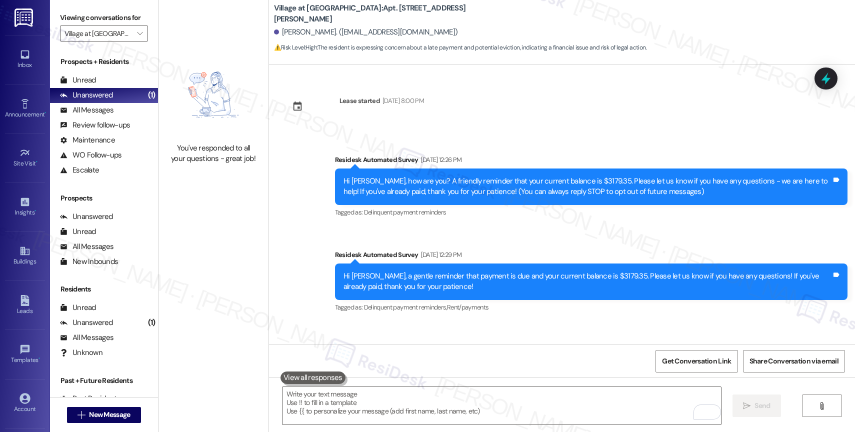
scroll to position [3679, 0]
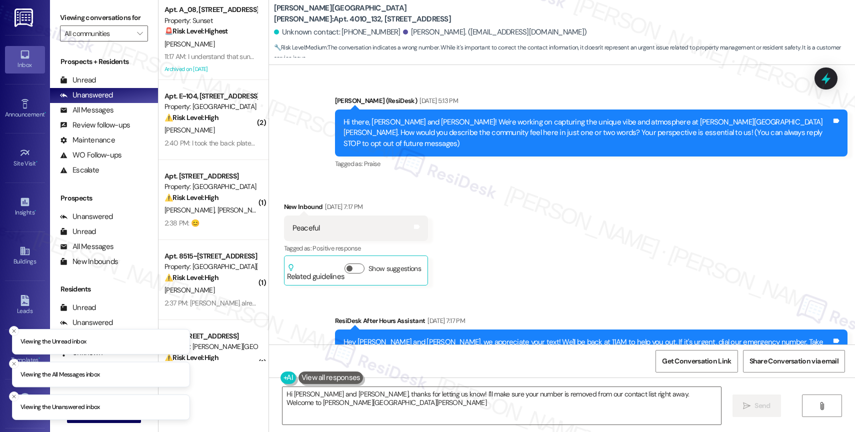
type textarea "Hi [PERSON_NAME] and [PERSON_NAME], thanks for letting us know! I'll make sure …"
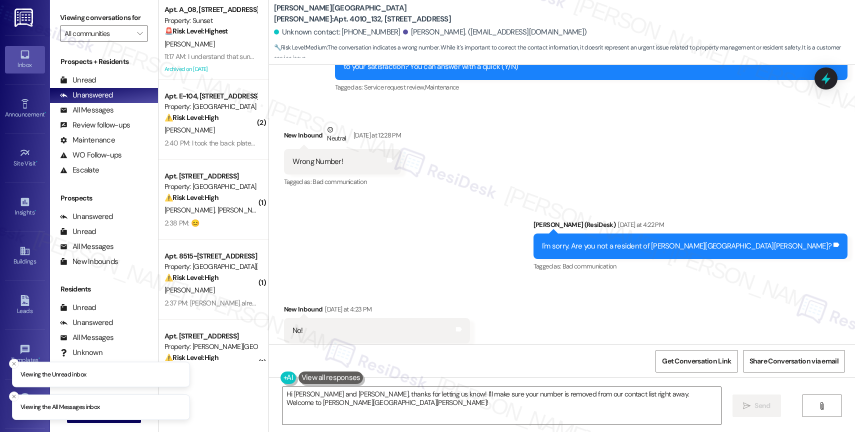
scroll to position [1556, 0]
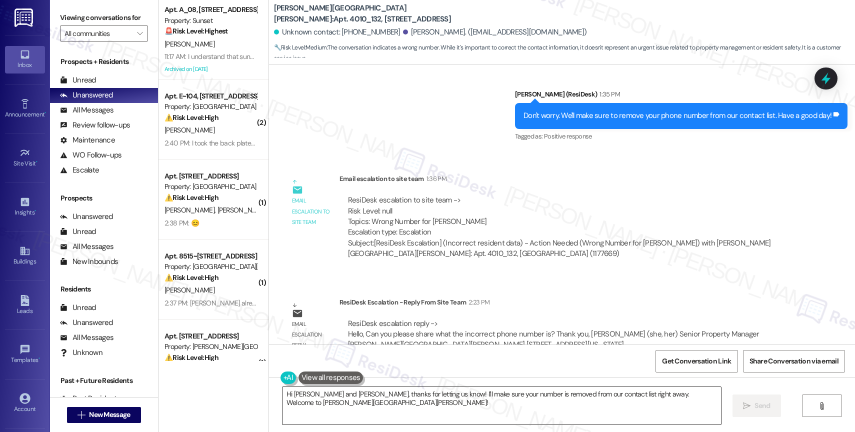
click at [376, 399] on textarea "Hi [PERSON_NAME] and [PERSON_NAME], thanks for letting us know! I'll make sure …" at bounding box center [501, 405] width 438 height 37
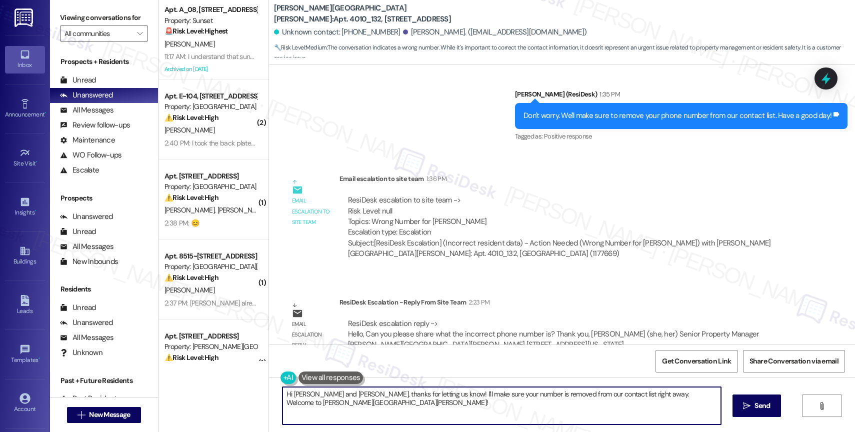
click at [376, 399] on textarea "Hi [PERSON_NAME] and [PERSON_NAME], thanks for letting us know! I'll make sure …" at bounding box center [501, 405] width 438 height 37
